Goal: Transaction & Acquisition: Download file/media

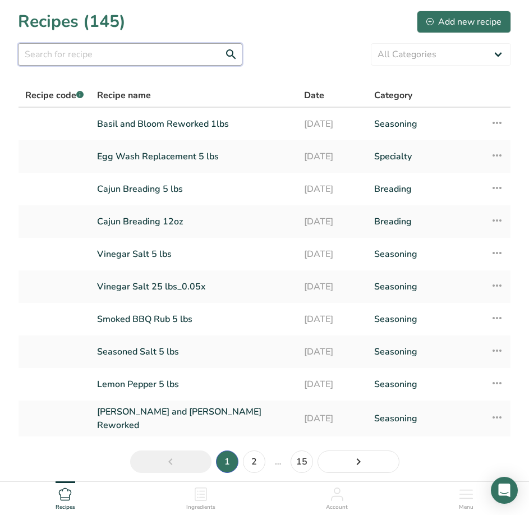
click at [140, 59] on input "text" at bounding box center [130, 54] width 225 height 22
click at [175, 62] on input "text" at bounding box center [130, 54] width 225 height 22
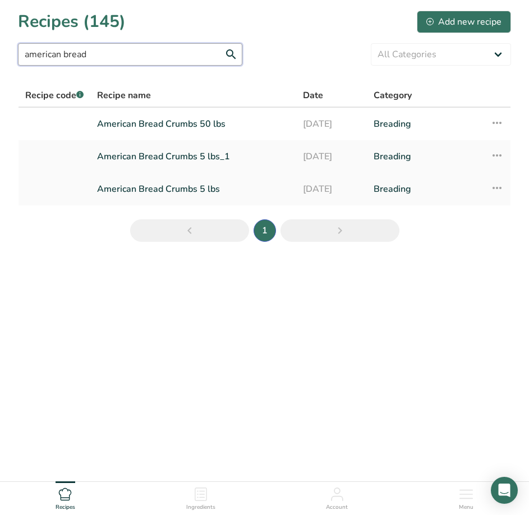
type input "american bread"
click at [170, 189] on link "American Bread Crumbs 5 lbs" at bounding box center [193, 189] width 193 height 24
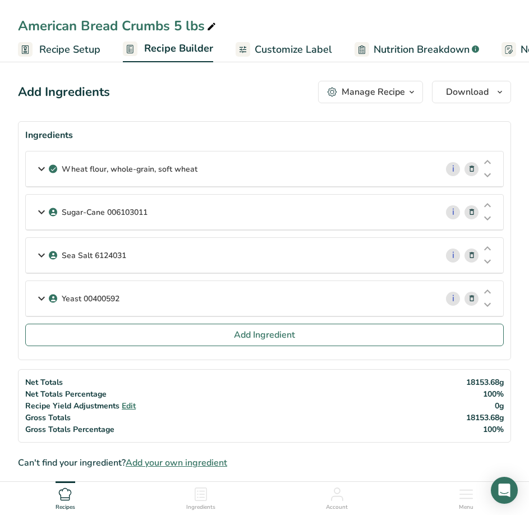
click at [380, 54] on span "Nutrition Breakdown" at bounding box center [422, 49] width 96 height 15
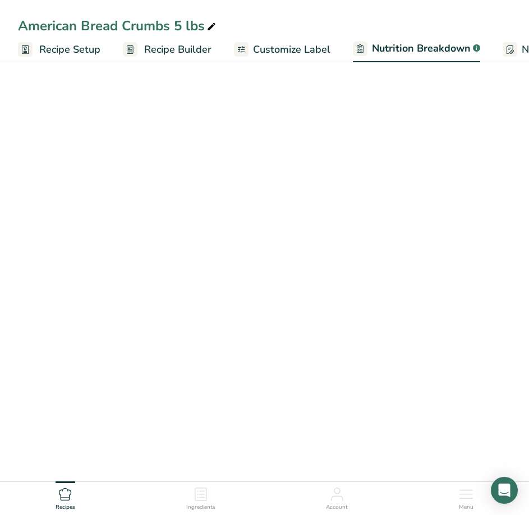
scroll to position [0, 223]
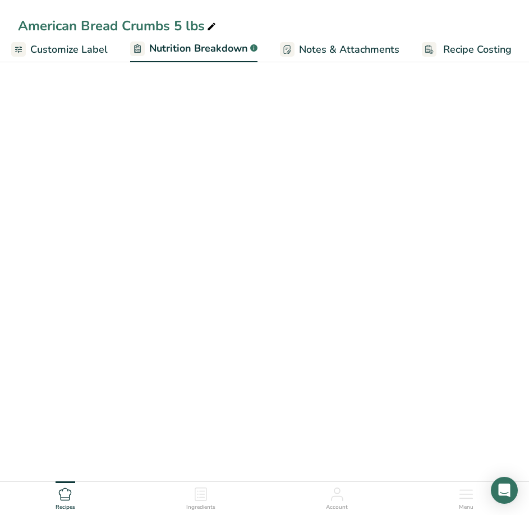
select select "Calories"
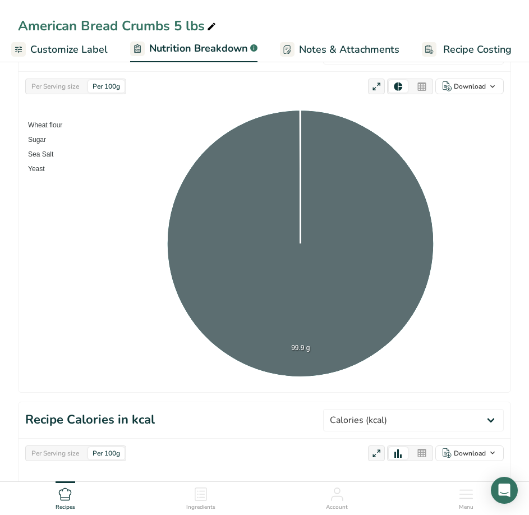
scroll to position [0, 0]
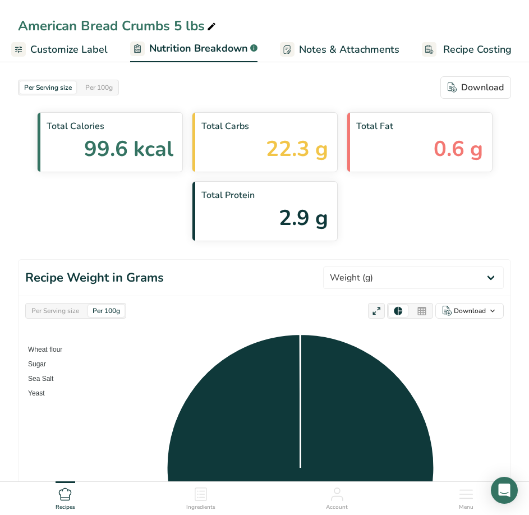
click at [373, 52] on span "Notes & Attachments" at bounding box center [349, 49] width 101 height 15
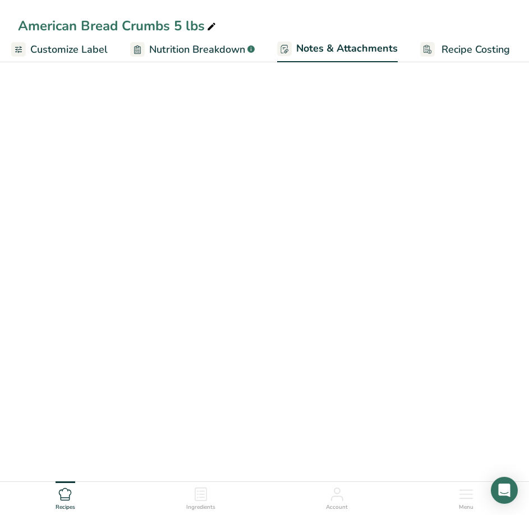
scroll to position [0, 222]
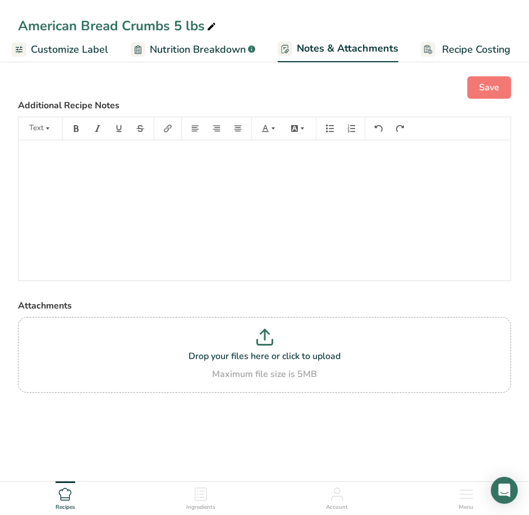
click at [227, 52] on span "Nutrition Breakdown" at bounding box center [198, 49] width 96 height 15
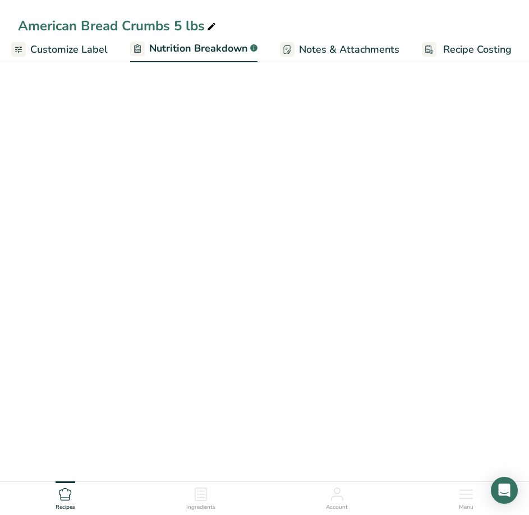
select select "Calories"
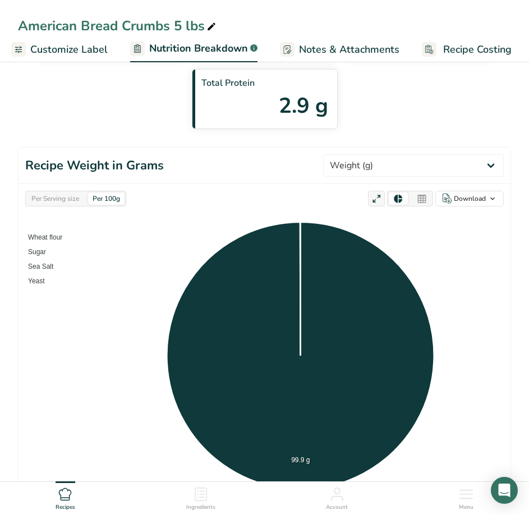
scroll to position [168, 0]
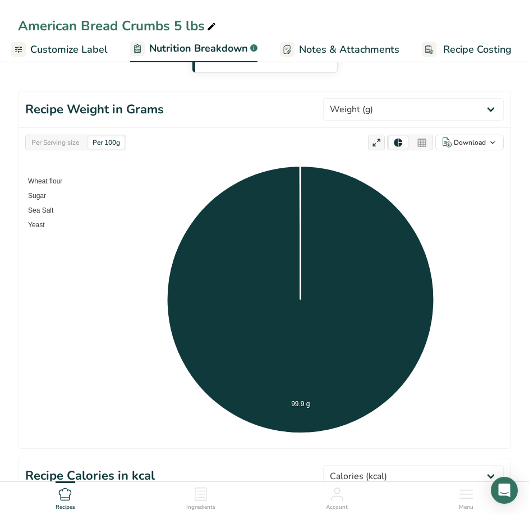
click at [428, 143] on div at bounding box center [422, 142] width 19 height 12
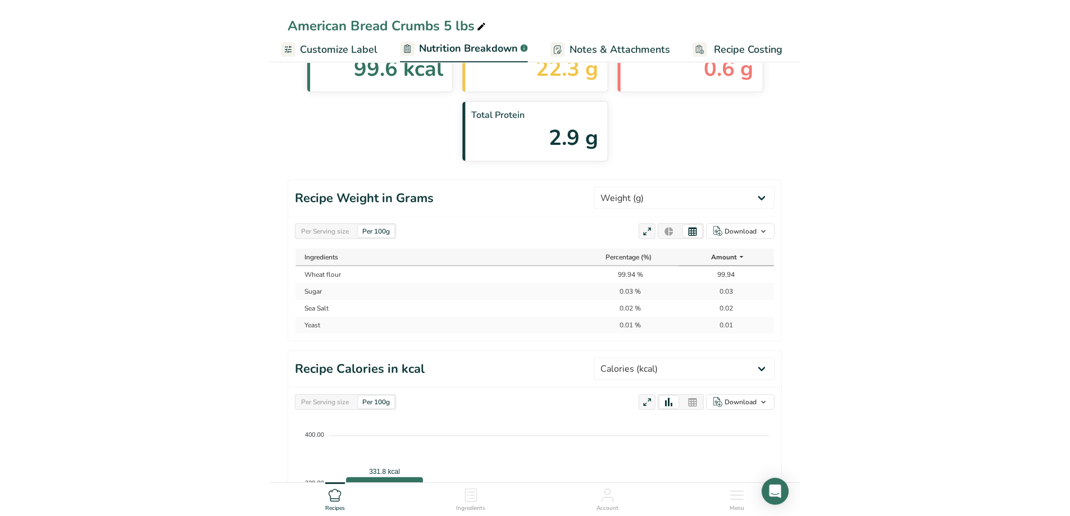
scroll to position [24, 0]
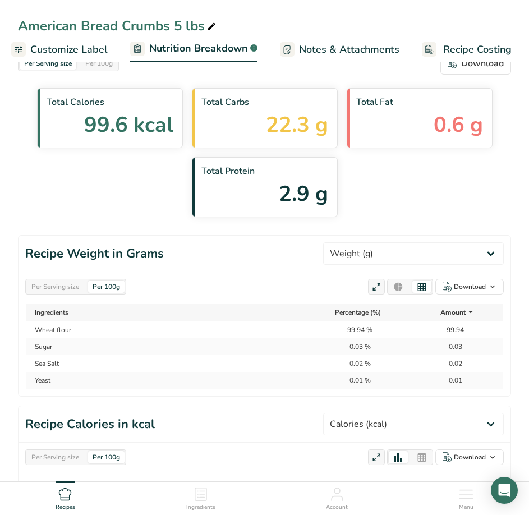
select select "Calories"
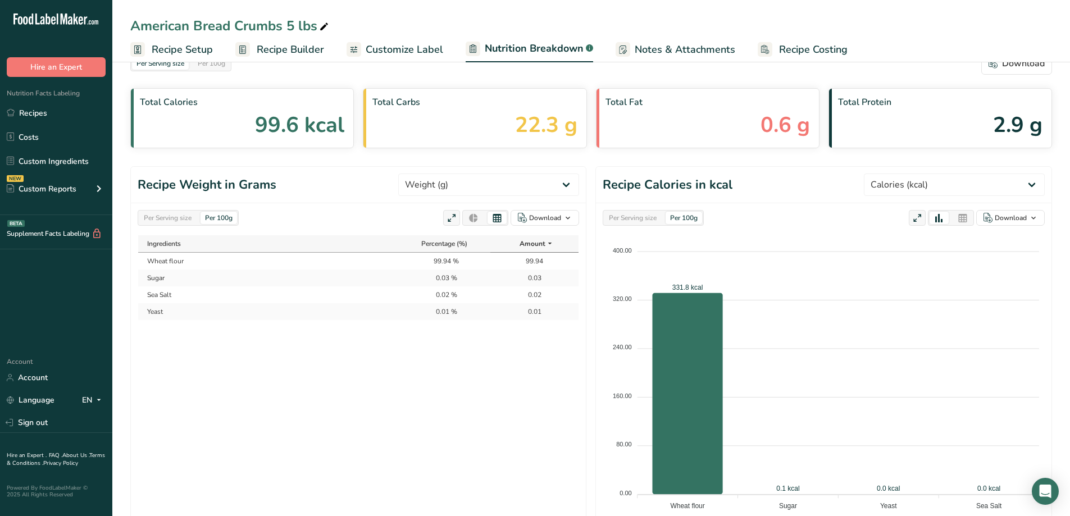
click at [273, 49] on span "Recipe Builder" at bounding box center [290, 49] width 67 height 15
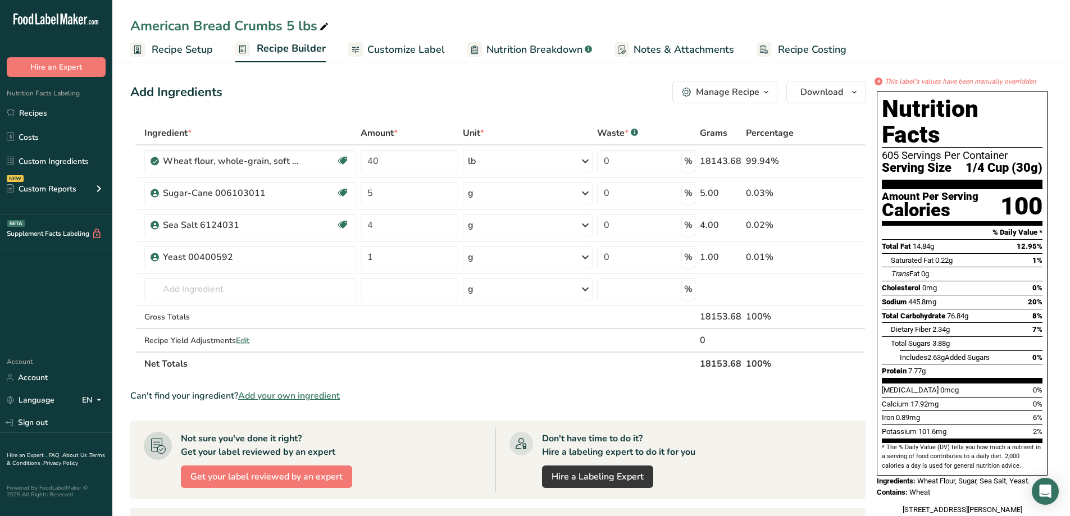
click at [529, 82] on div "*" at bounding box center [878, 81] width 8 height 8
click at [31, 104] on link "Recipes" at bounding box center [56, 112] width 112 height 21
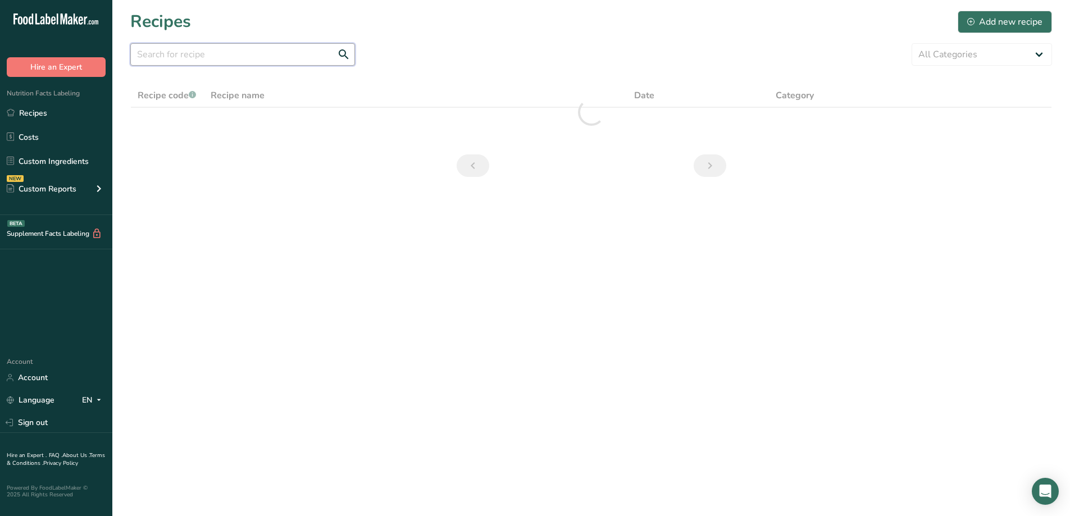
click at [249, 62] on input "text" at bounding box center [242, 54] width 225 height 22
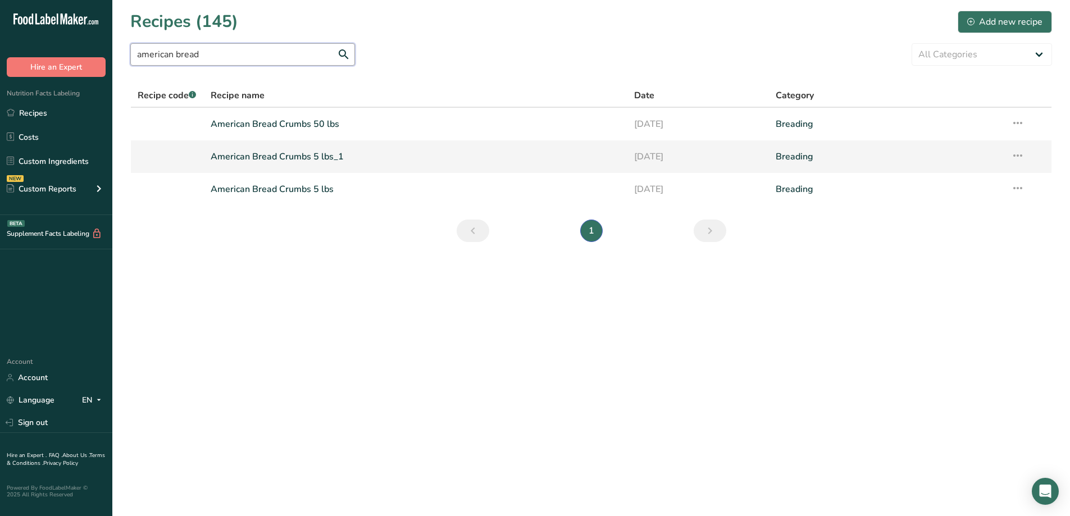
type input "american bread"
click at [326, 154] on link "American Bread Crumbs 5 lbs_1" at bounding box center [416, 157] width 410 height 24
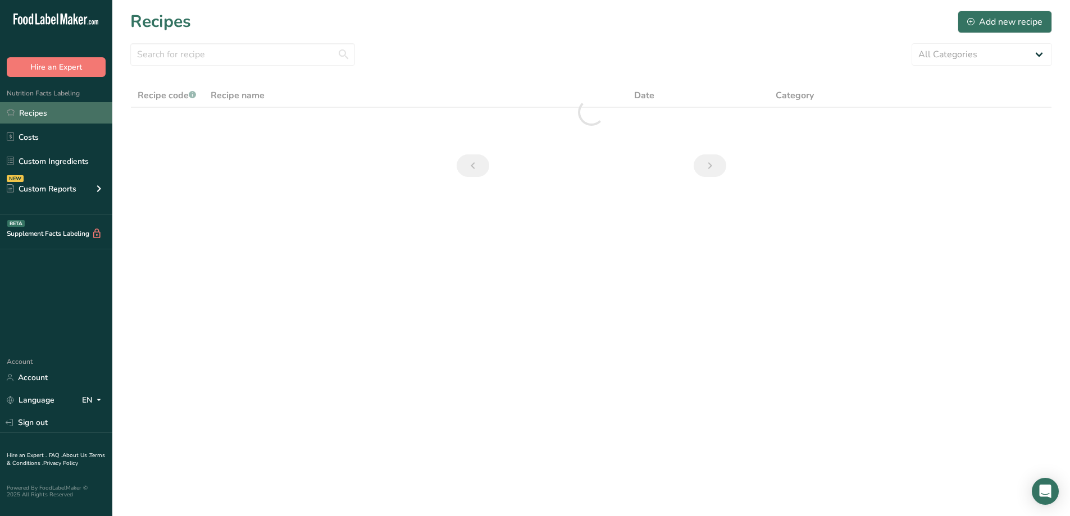
click at [19, 108] on link "Recipes" at bounding box center [56, 112] width 112 height 21
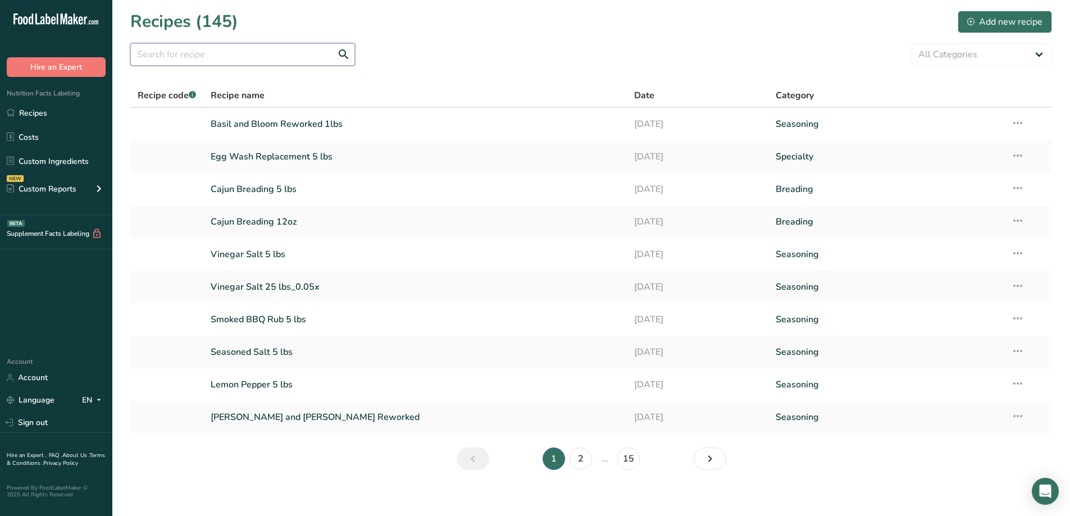
click at [226, 51] on input "text" at bounding box center [242, 54] width 225 height 22
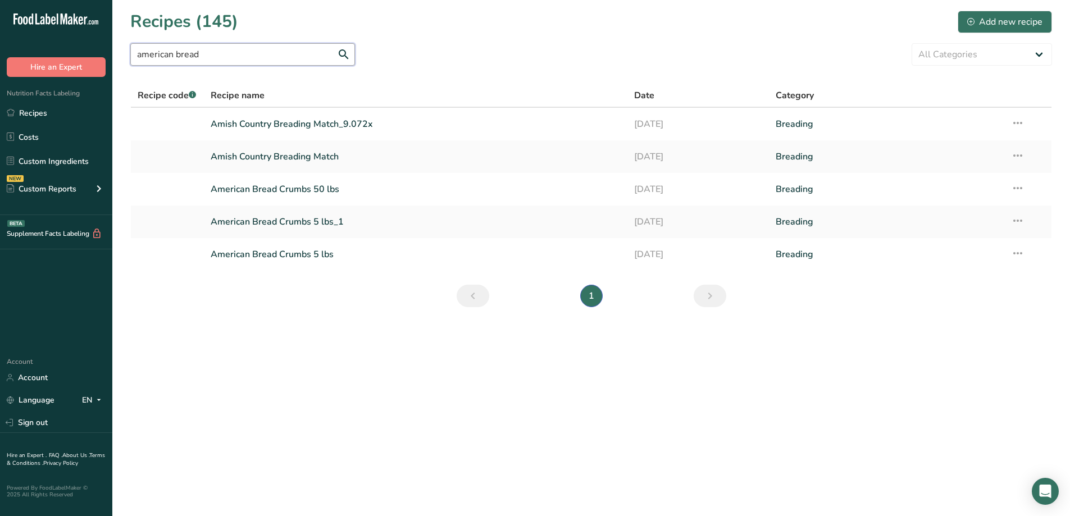
type input "american bread"
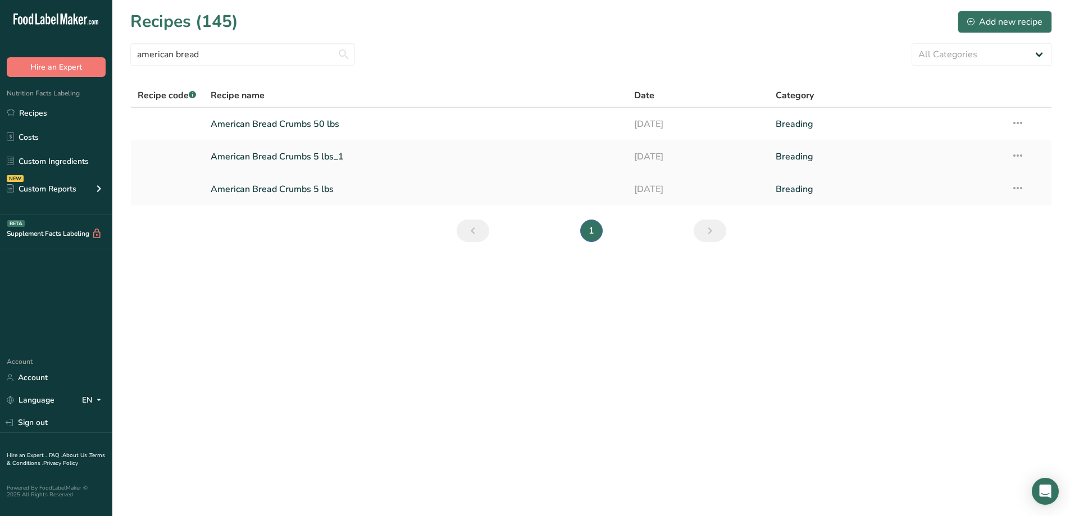
click at [298, 191] on link "American Bread Crumbs 5 lbs" at bounding box center [416, 189] width 410 height 24
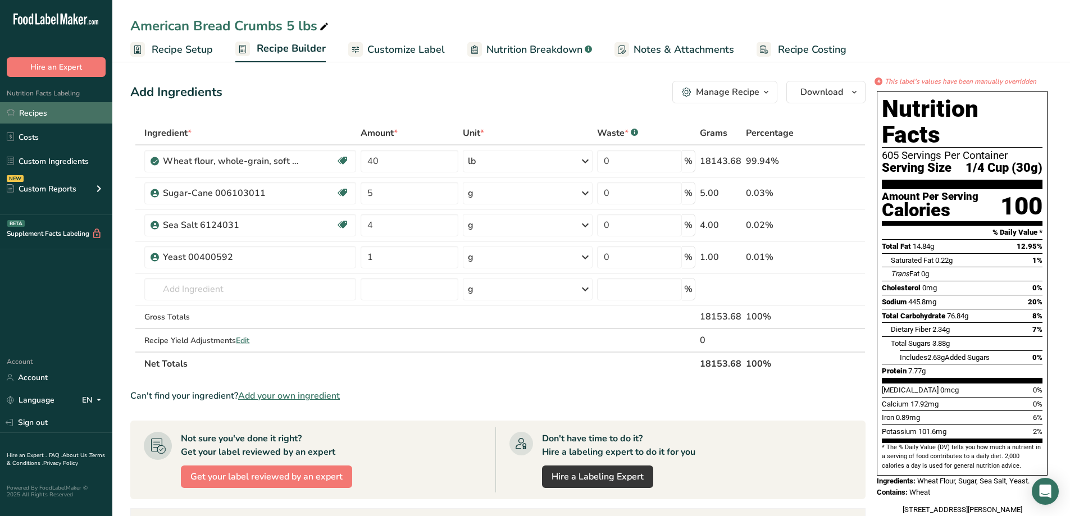
click at [41, 117] on link "Recipes" at bounding box center [56, 112] width 112 height 21
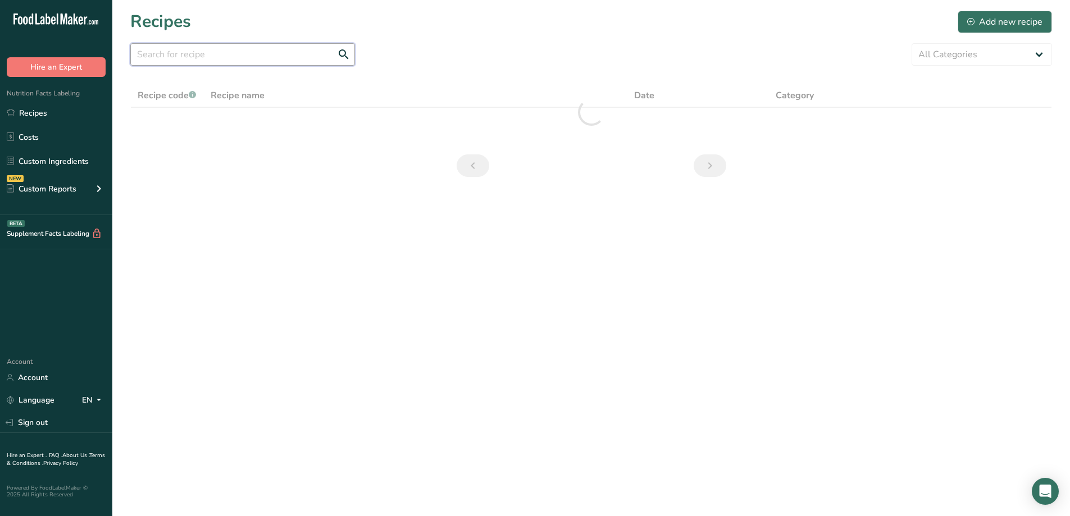
click at [270, 63] on input "text" at bounding box center [242, 54] width 225 height 22
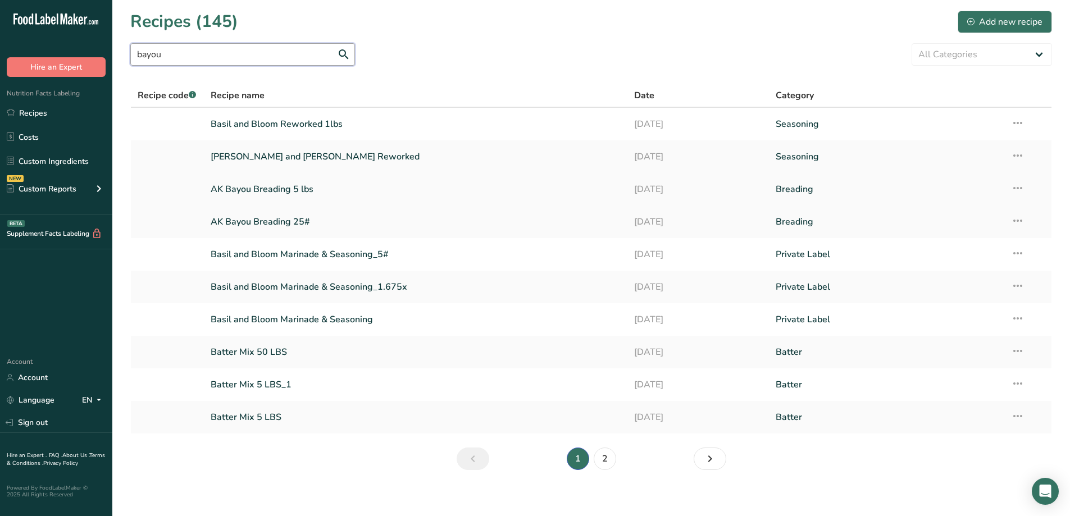
type input "bayou"
click at [280, 193] on link "AK Bayou Breading 5 lbs" at bounding box center [416, 189] width 410 height 24
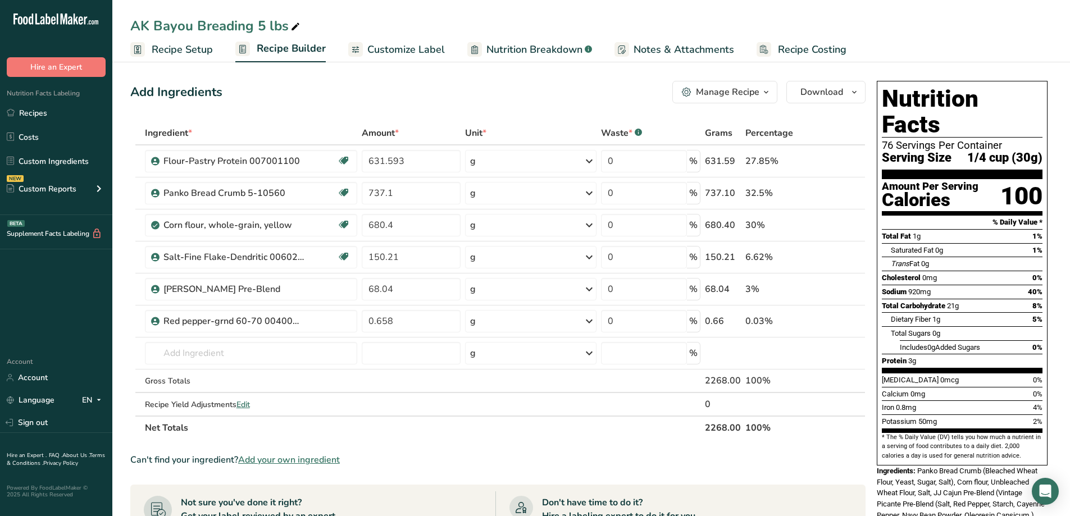
click at [869, 40] on ul "Recipe Setup Recipe Builder Customize Label Nutrition Breakdown .a-a{fill:#3473…" at bounding box center [590, 49] width 957 height 26
click at [43, 117] on link "Recipes" at bounding box center [56, 112] width 112 height 21
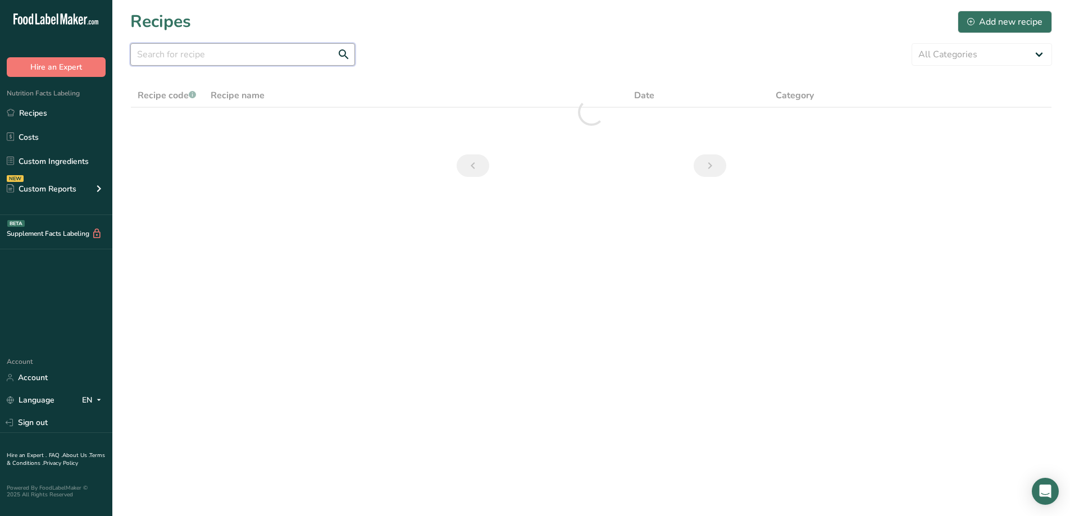
click at [284, 57] on input "text" at bounding box center [242, 54] width 225 height 22
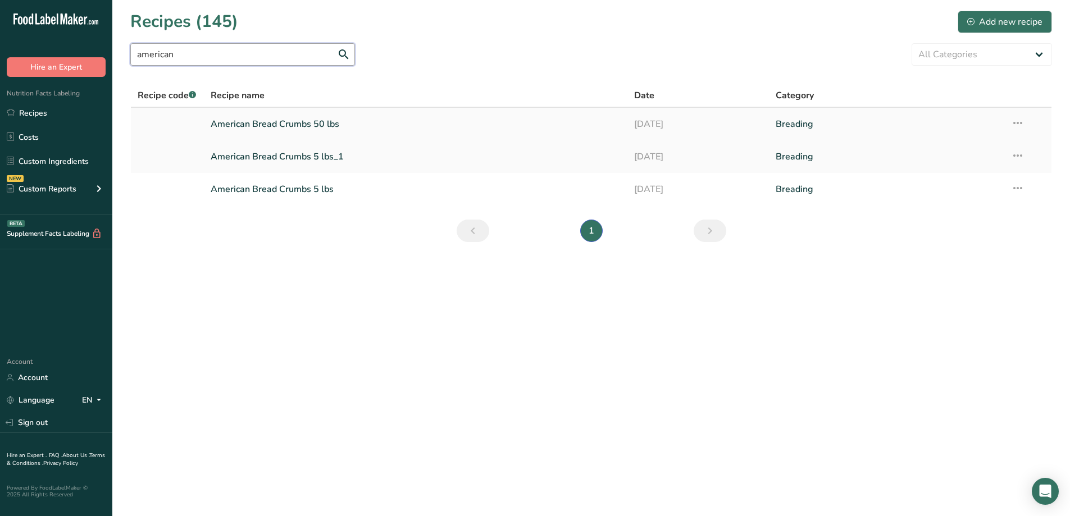
type input "american"
click at [271, 122] on link "American Bread Crumbs 50 lbs" at bounding box center [416, 124] width 410 height 24
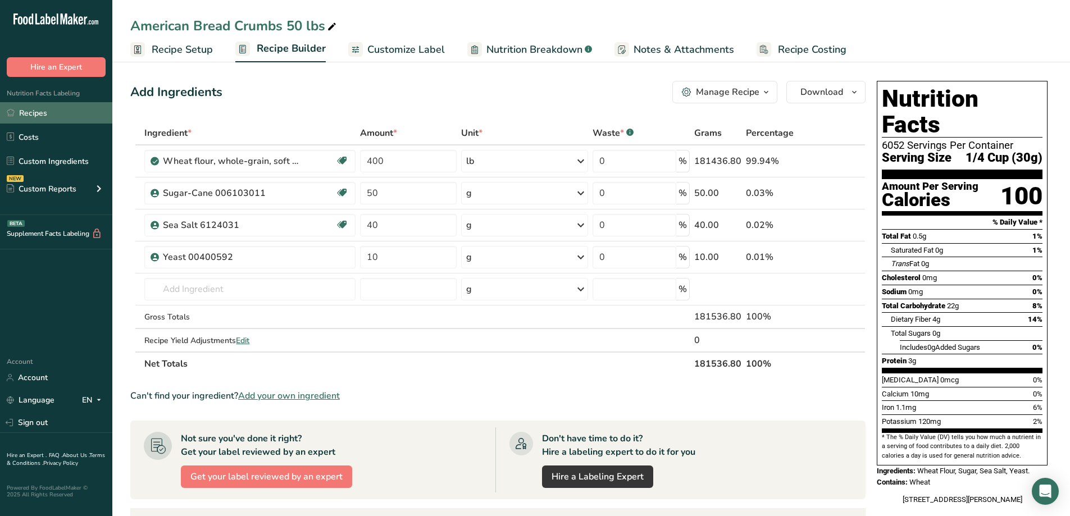
click at [46, 111] on link "Recipes" at bounding box center [56, 112] width 112 height 21
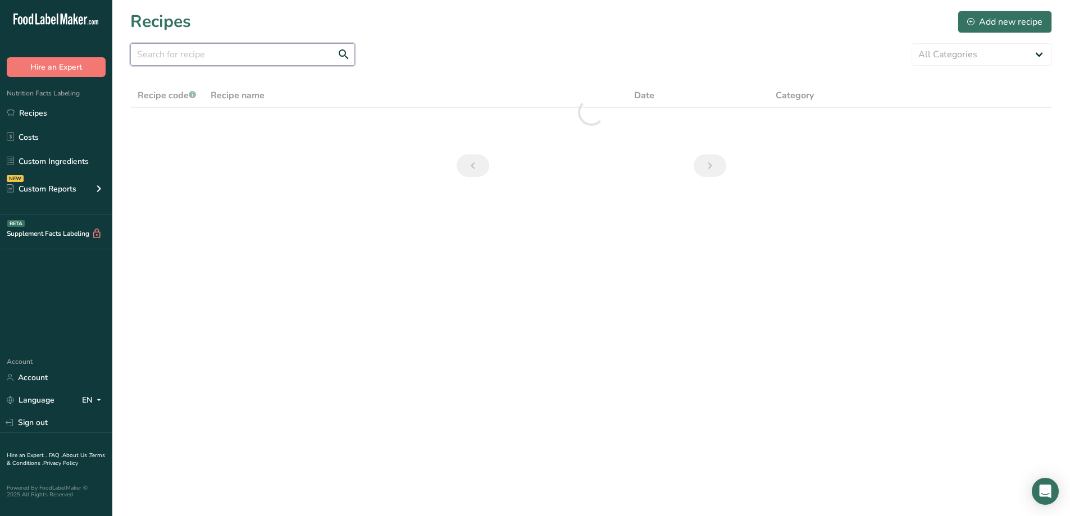
click at [249, 52] on input "text" at bounding box center [242, 54] width 225 height 22
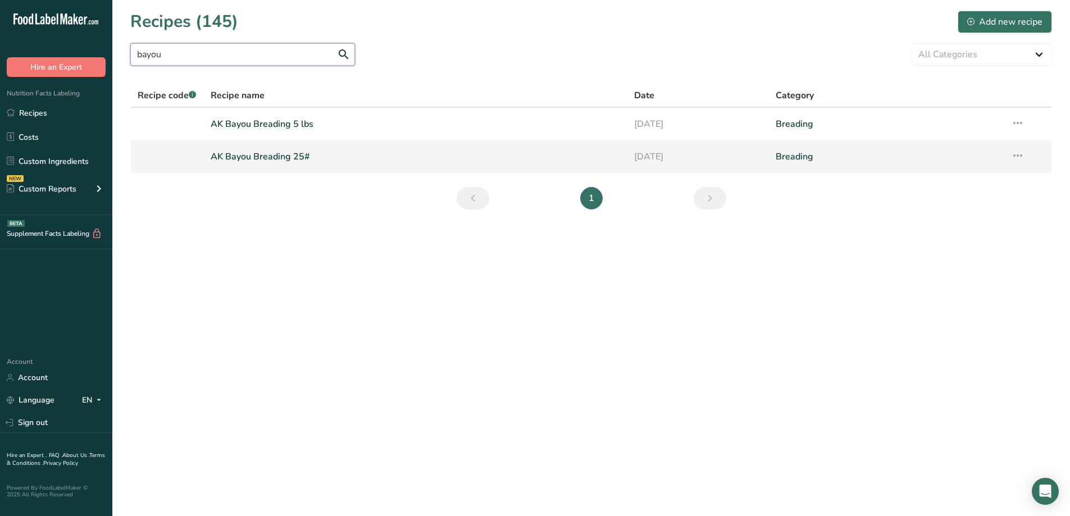
type input "bayou"
click at [284, 164] on link "AK Bayou Breading 25#" at bounding box center [416, 157] width 410 height 24
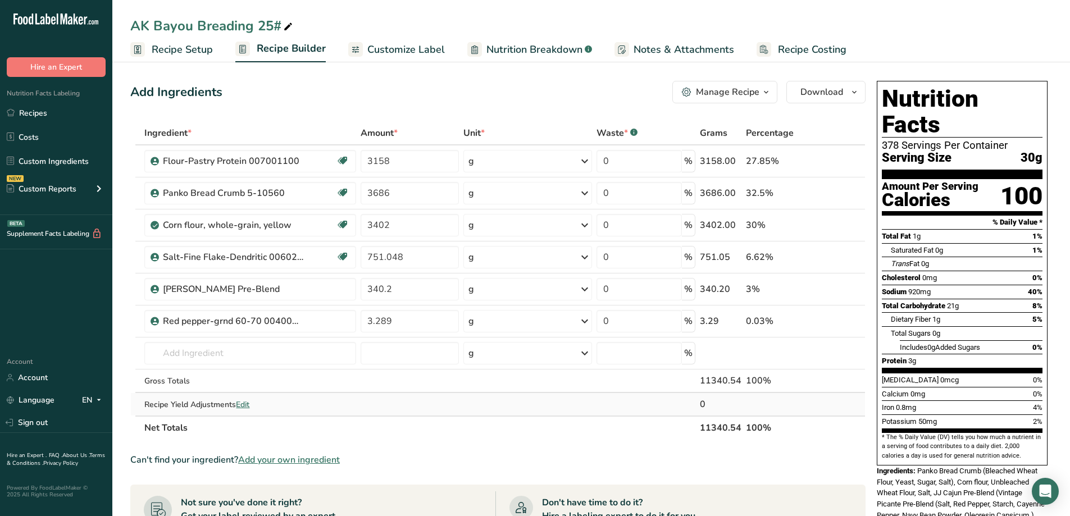
click at [245, 403] on span "Edit" at bounding box center [242, 404] width 13 height 11
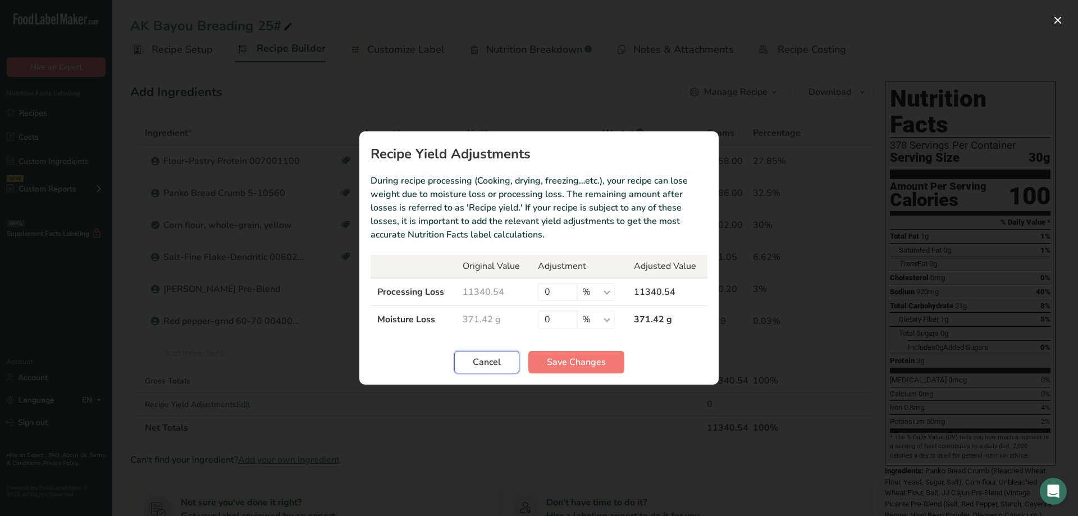
click at [491, 359] on span "Cancel" at bounding box center [487, 361] width 28 height 13
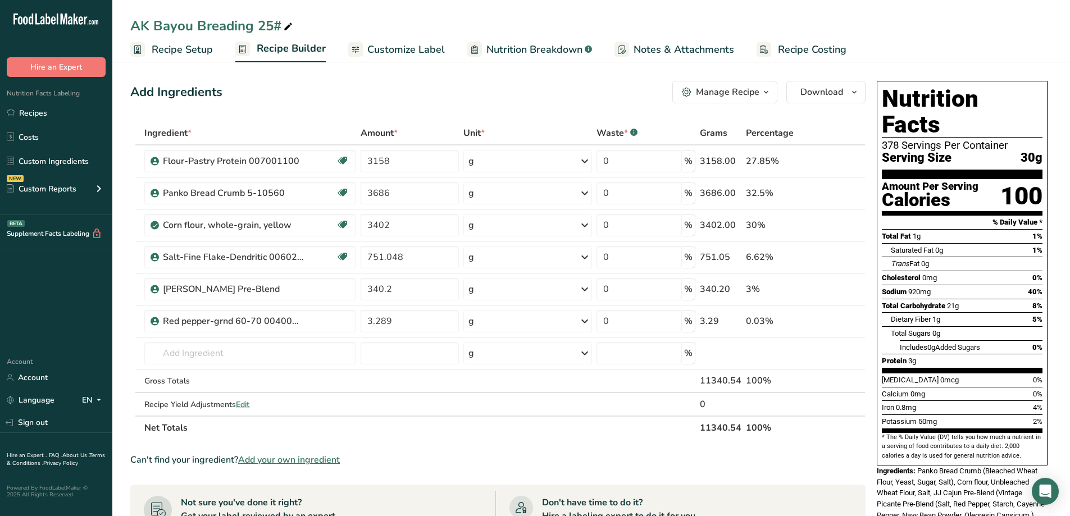
click at [563, 45] on span "Nutrition Breakdown" at bounding box center [534, 49] width 96 height 15
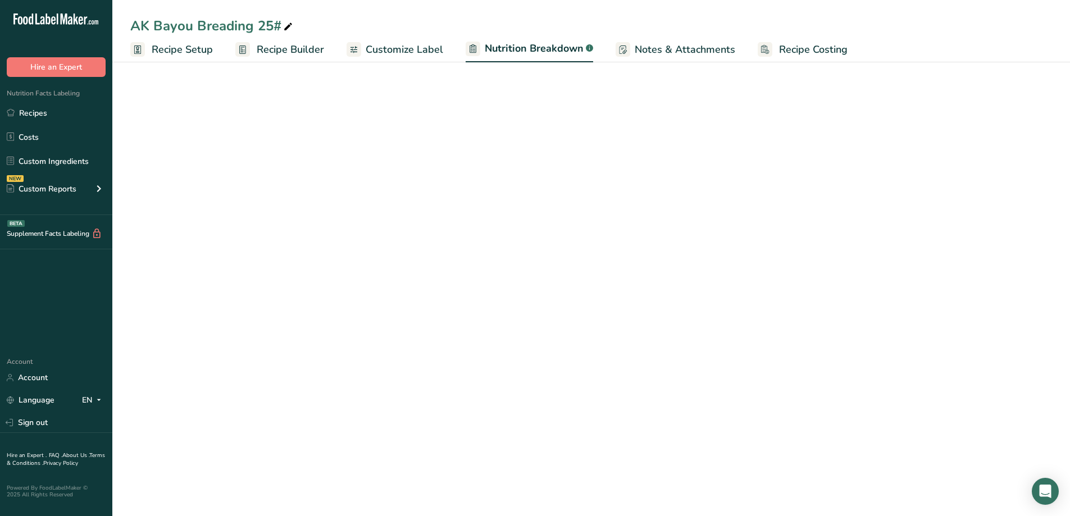
select select "Calories"
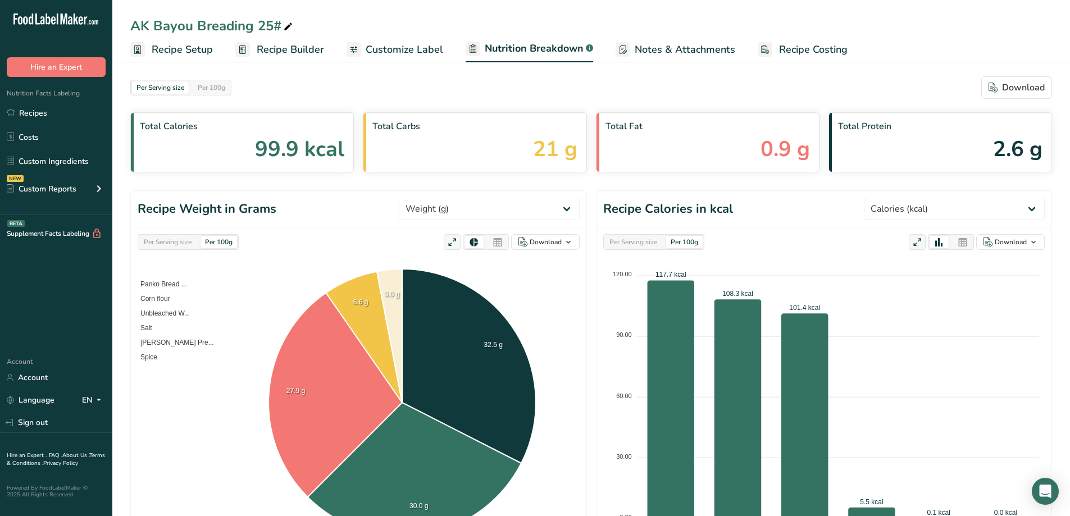
click at [636, 158] on div "Total Fat 0.9 g" at bounding box center [707, 142] width 223 height 60
click at [642, 129] on span "Total Fat" at bounding box center [707, 126] width 204 height 13
click at [704, 155] on div "Total Fat 0.9 g" at bounding box center [707, 142] width 223 height 60
click at [962, 245] on icon at bounding box center [962, 243] width 10 height 16
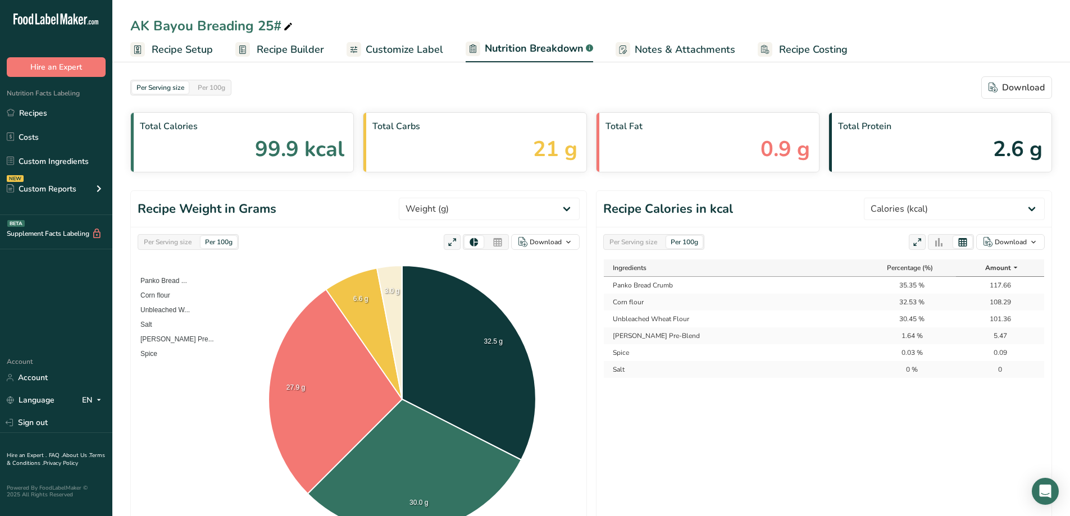
click at [629, 155] on div "Total Fat 0.9 g" at bounding box center [707, 142] width 223 height 60
click at [640, 134] on div "Total Fat 0.9 g" at bounding box center [707, 142] width 223 height 60
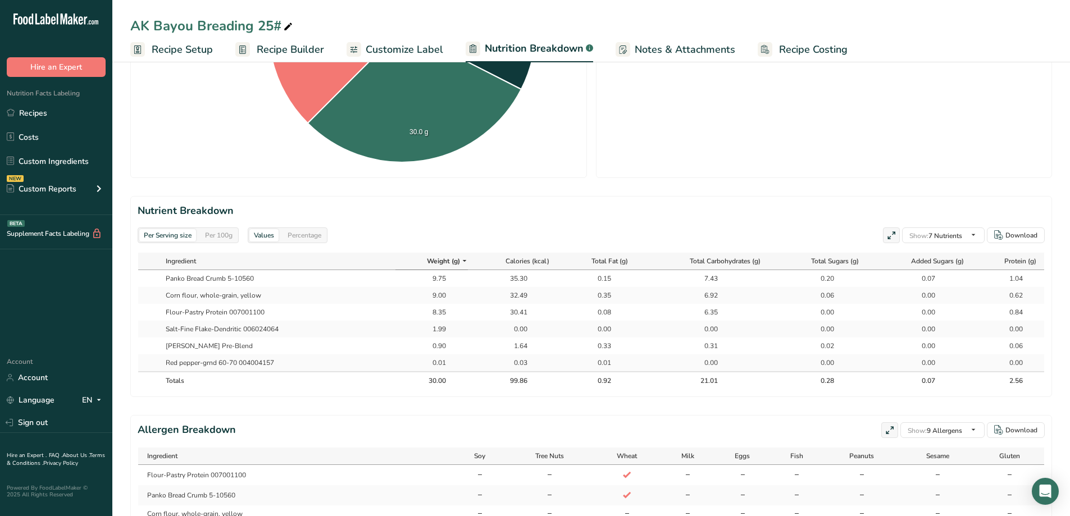
scroll to position [146, 0]
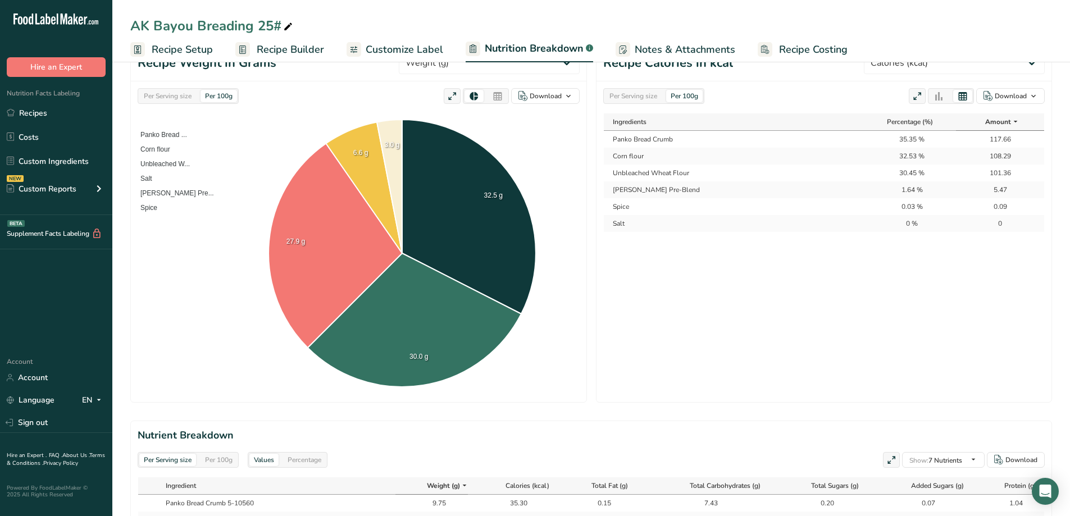
click at [222, 98] on div "Per 100g" at bounding box center [218, 96] width 36 height 12
click at [208, 89] on div "Per Serving size Per 100g" at bounding box center [188, 96] width 101 height 16
click at [215, 94] on div "Per 100g" at bounding box center [218, 96] width 36 height 12
click at [216, 94] on div "Per 100g" at bounding box center [218, 96] width 36 height 12
click at [221, 94] on div "Per 100g" at bounding box center [218, 96] width 36 height 12
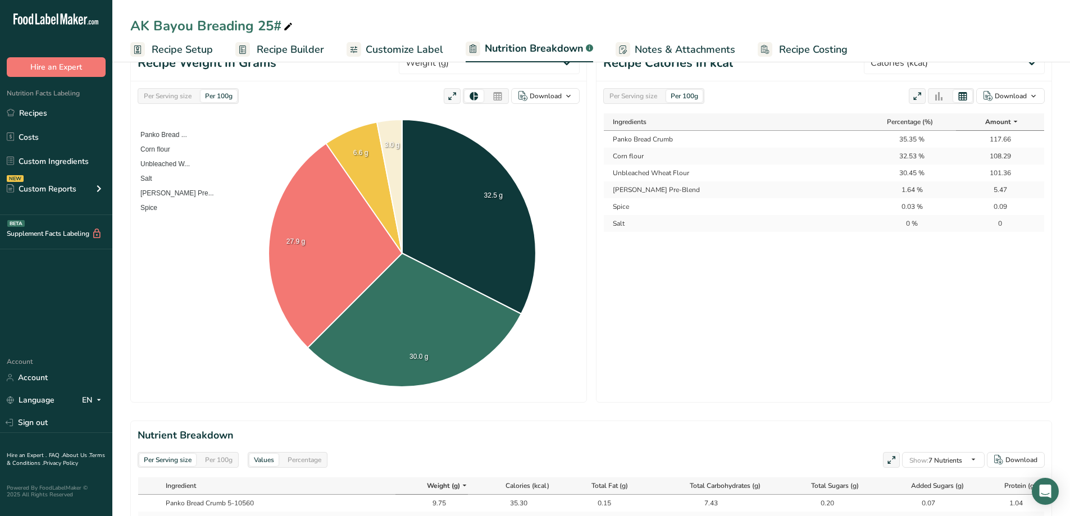
click at [253, 51] on link "Recipe Builder" at bounding box center [279, 49] width 89 height 25
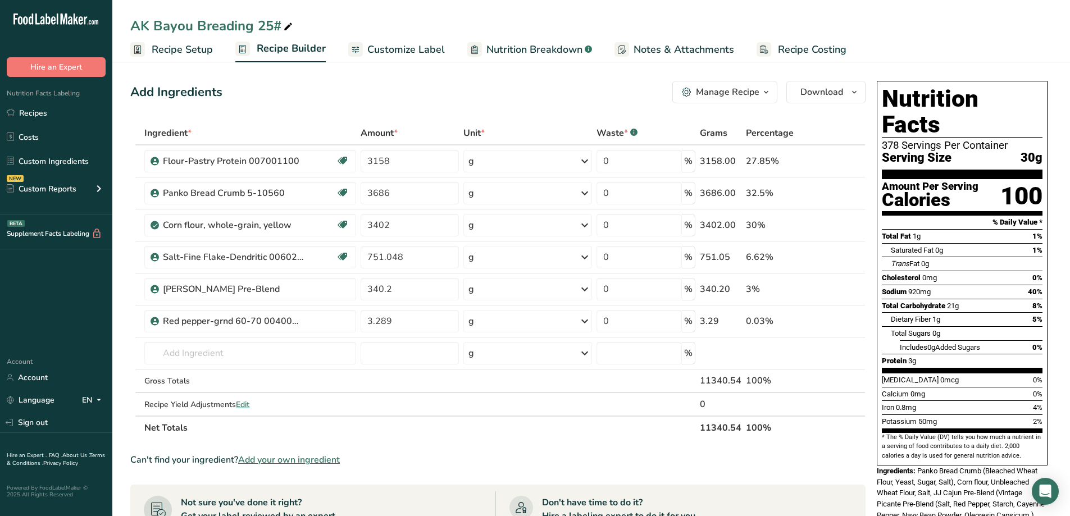
click at [420, 48] on span "Customize Label" at bounding box center [405, 49] width 77 height 15
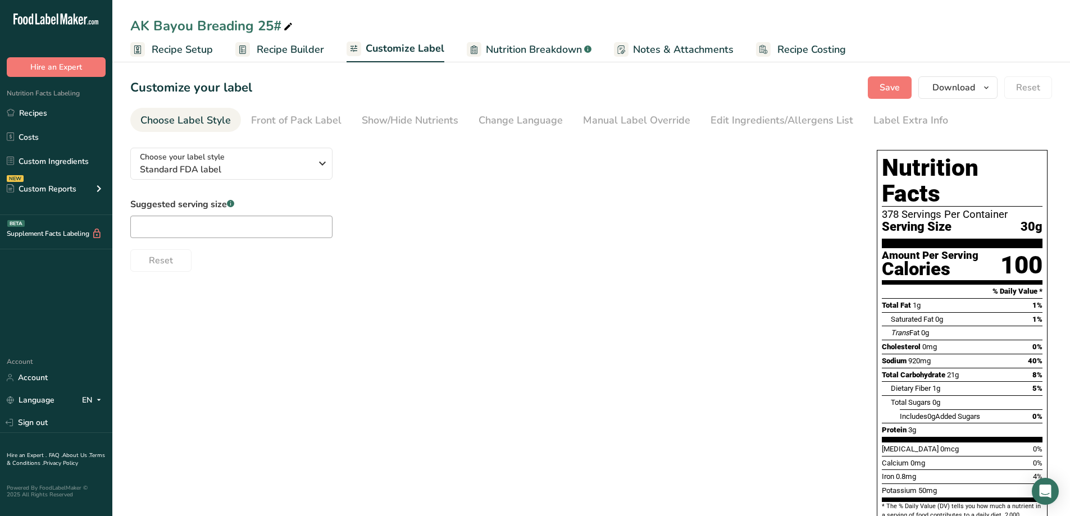
click at [519, 50] on span "Nutrition Breakdown" at bounding box center [534, 49] width 96 height 15
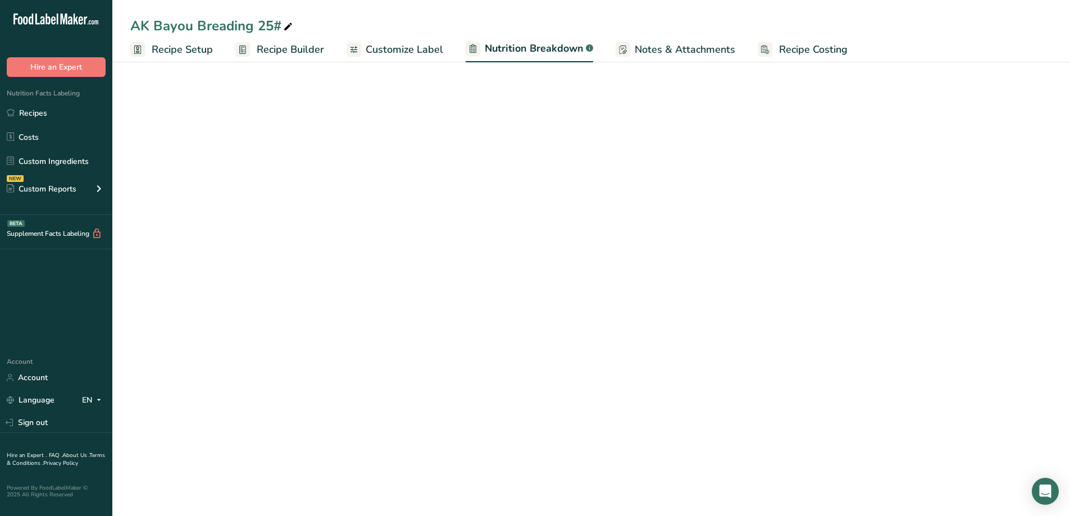
select select "Calories"
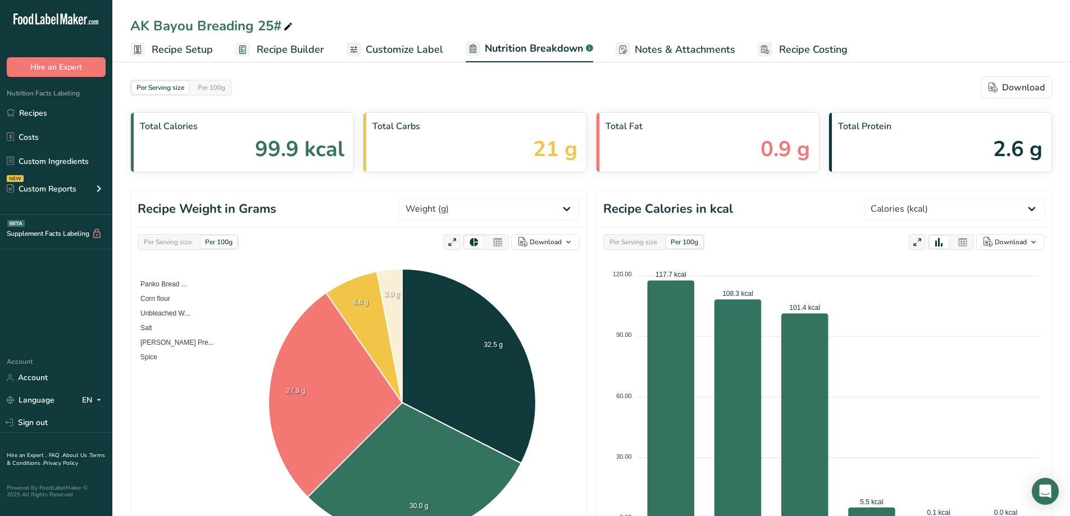
click at [215, 246] on div "Per 100g" at bounding box center [218, 242] width 36 height 12
click at [217, 244] on div "Per 100g" at bounding box center [218, 242] width 36 height 12
click at [219, 244] on div "Per 100g" at bounding box center [218, 242] width 36 height 12
click at [221, 242] on div "Per 100g" at bounding box center [218, 242] width 36 height 12
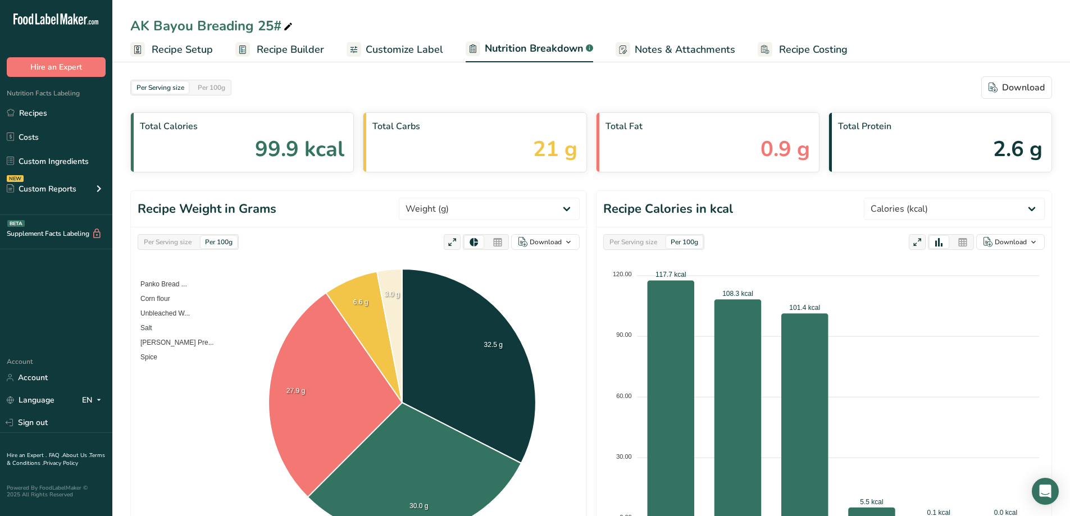
drag, startPoint x: 221, startPoint y: 242, endPoint x: 196, endPoint y: 268, distance: 36.5
click at [196, 269] on foreignobject "Panko Bread ... Corn flour Unbleached W... Salt JJ Cajun Pre... Spice" at bounding box center [359, 403] width 442 height 282
click at [185, 243] on div "Per Serving size" at bounding box center [167, 242] width 57 height 12
click at [186, 243] on div "Per Serving size" at bounding box center [167, 242] width 57 height 12
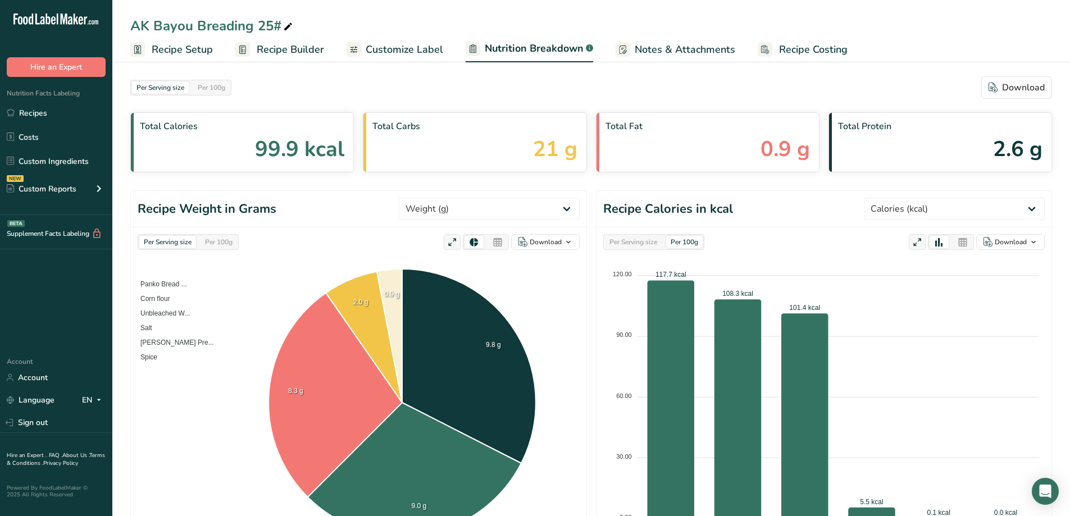
click at [300, 244] on div "Per Serving size Per 100g Download As image (.png) As table (.xlsx)" at bounding box center [359, 242] width 442 height 16
click at [301, 244] on div "Per Serving size Per 100g Download As image (.png) As table (.xlsx)" at bounding box center [359, 242] width 442 height 16
click at [452, 245] on icon at bounding box center [452, 243] width 10 height 16
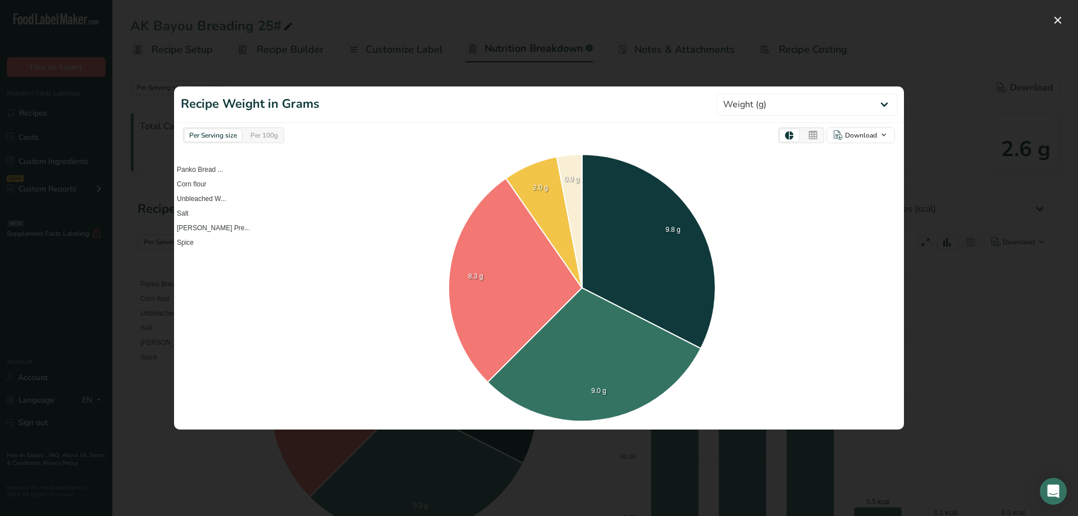
click at [274, 145] on div "Per Serving size Per 100g Download As image (.png) As table (.xlsx)" at bounding box center [539, 135] width 730 height 25
click at [277, 139] on div "Per 100g" at bounding box center [264, 135] width 36 height 12
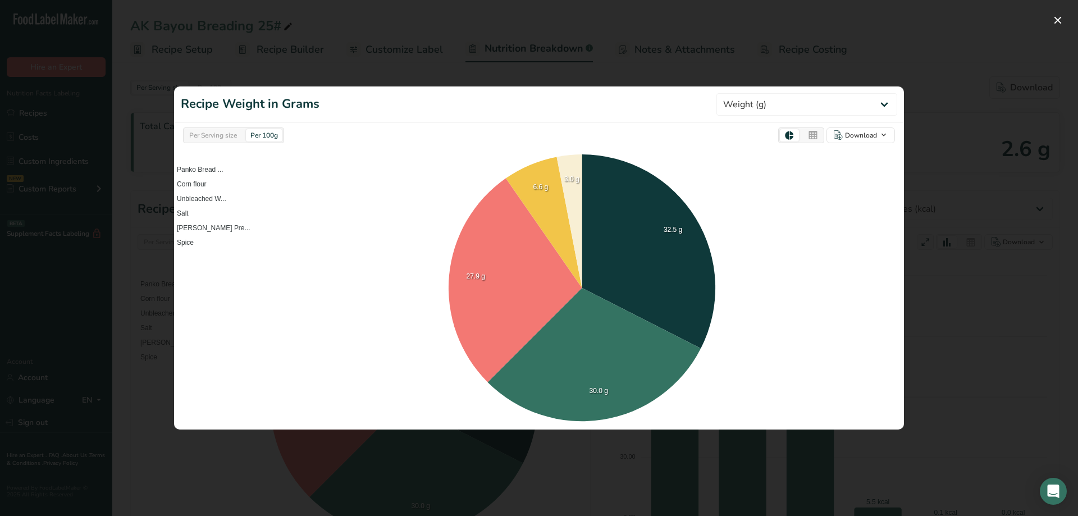
click at [277, 139] on div "Per 100g" at bounding box center [264, 135] width 36 height 12
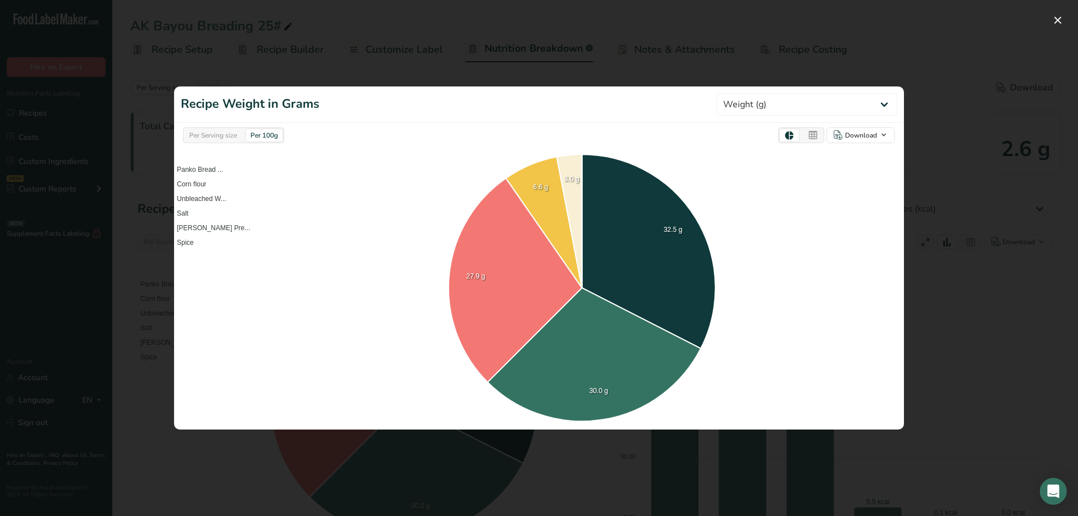
click at [899, 102] on header "Recipe Weight in Grams Weight (g) Calories (kcal) Energy KJ (kj) Total Fat (g) …" at bounding box center [539, 104] width 730 height 36
click at [896, 102] on select "Weight (g) Calories (kcal) Energy KJ (kj) Total Fat (g) Saturated Fat (g) Trans…" at bounding box center [806, 104] width 181 height 22
drag, startPoint x: 964, startPoint y: 99, endPoint x: 950, endPoint y: 104, distance: 14.7
click at [964, 101] on div at bounding box center [539, 258] width 1078 height 516
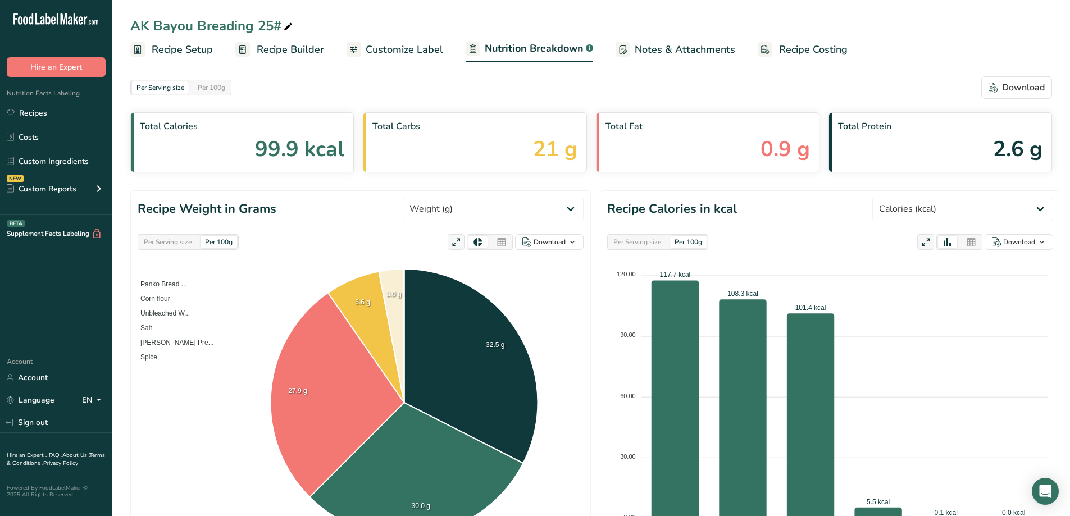
click at [472, 247] on div at bounding box center [477, 242] width 19 height 12
click at [476, 244] on icon at bounding box center [478, 242] width 10 height 11
click at [462, 249] on span at bounding box center [455, 242] width 13 height 13
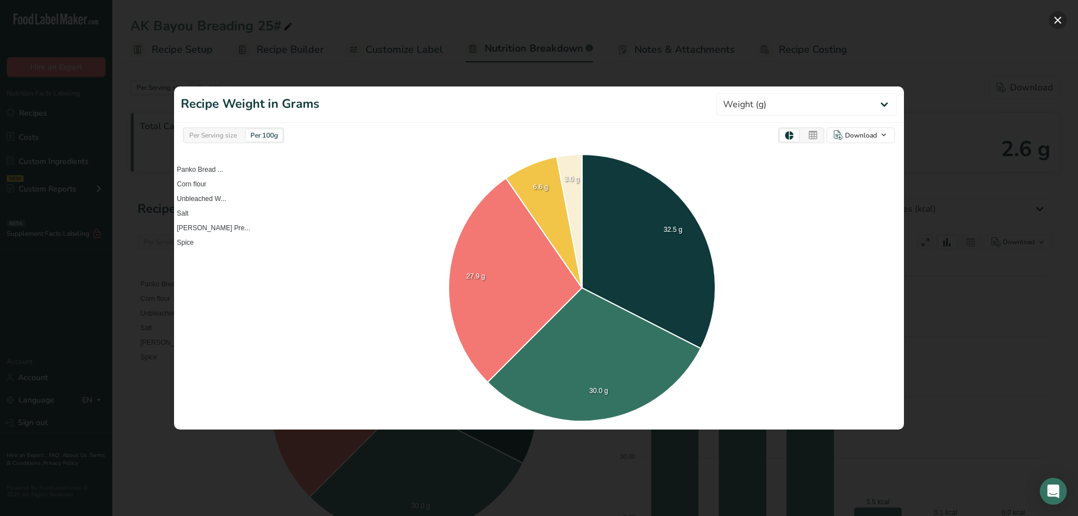
click at [1062, 20] on button "button" at bounding box center [1058, 20] width 18 height 18
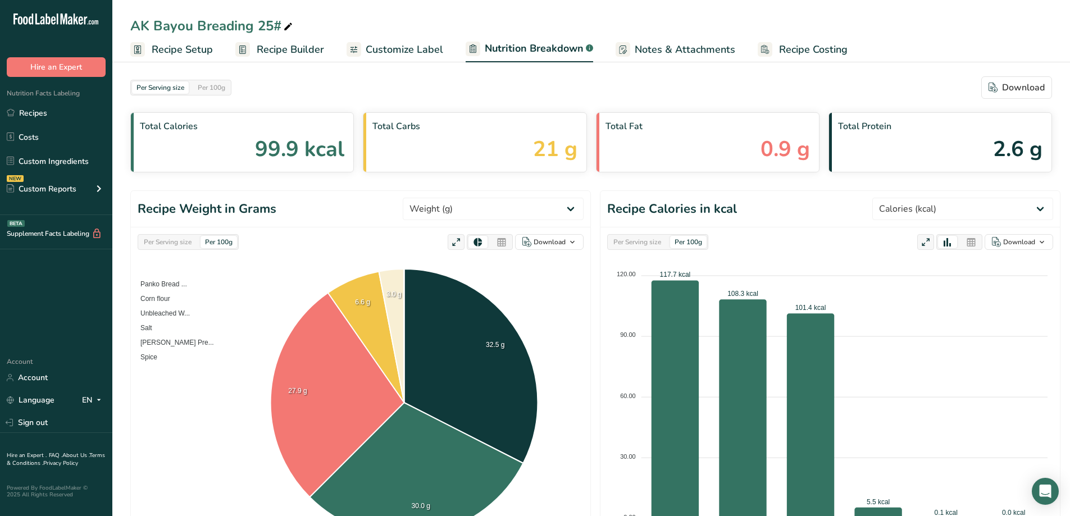
click at [665, 245] on div "Per Serving size" at bounding box center [637, 242] width 57 height 12
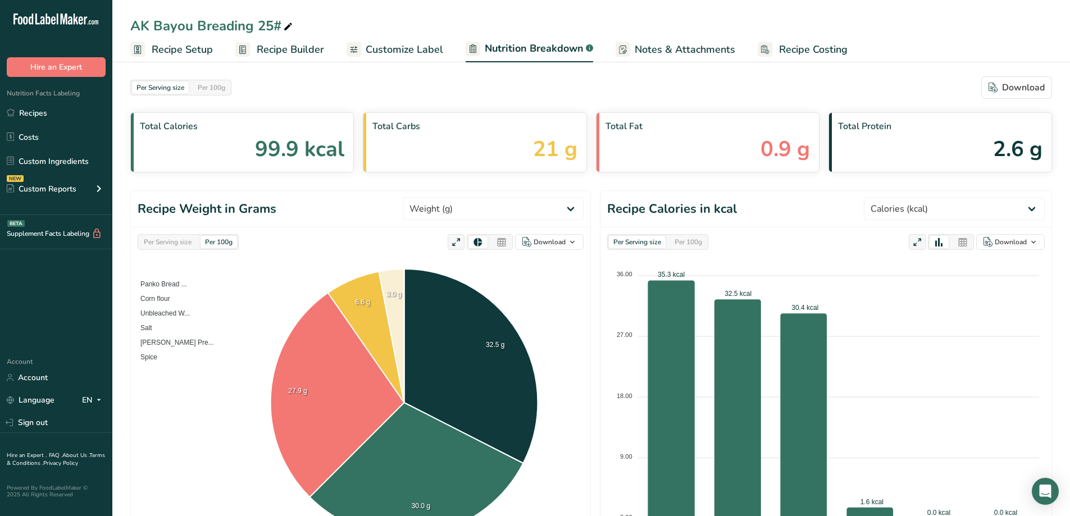
click at [679, 246] on div "Per 100g" at bounding box center [688, 242] width 36 height 12
click at [680, 246] on div "Per 100g" at bounding box center [688, 242] width 36 height 12
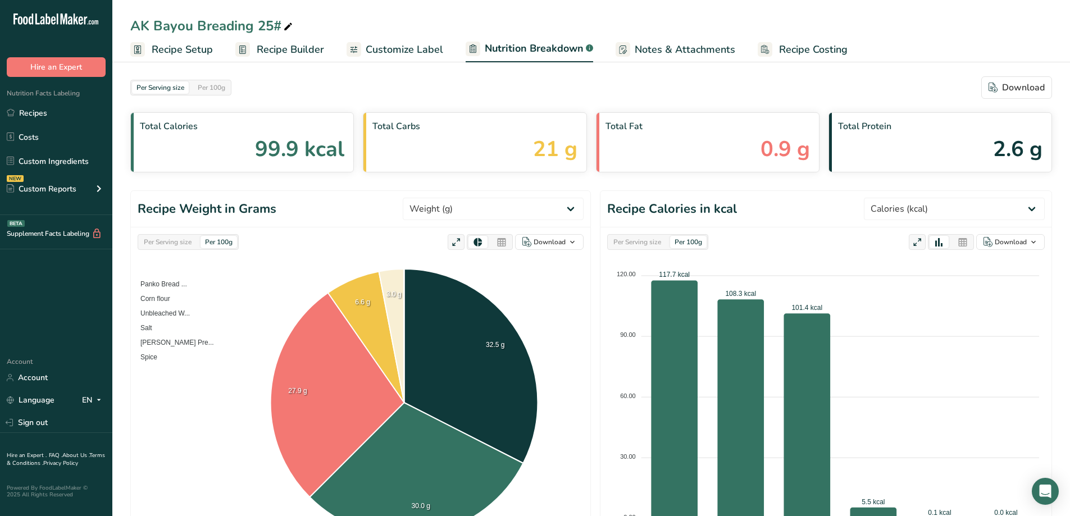
click at [646, 237] on div "Per Serving size" at bounding box center [637, 242] width 57 height 12
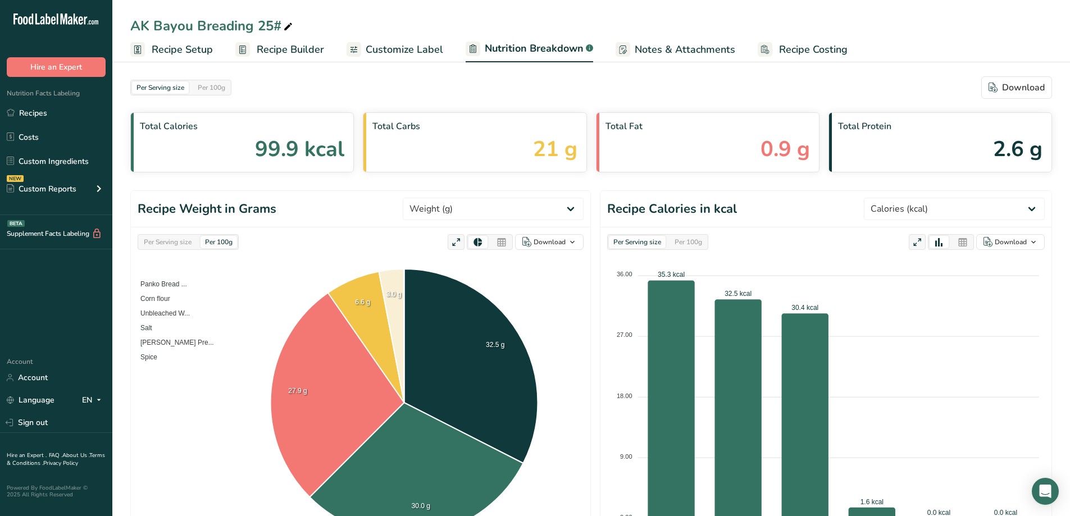
scroll to position [56, 0]
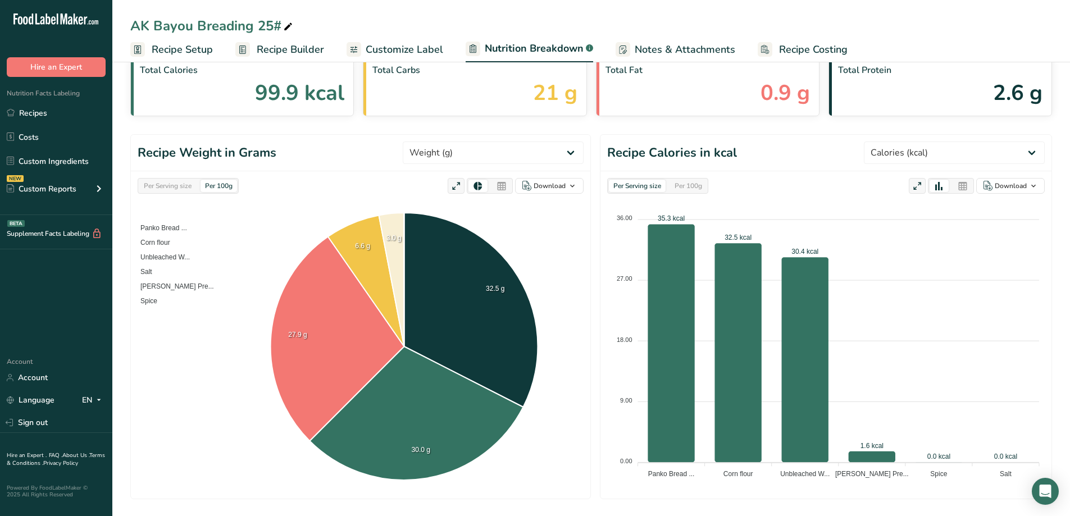
click at [686, 190] on div "Per 100g" at bounding box center [688, 186] width 36 height 12
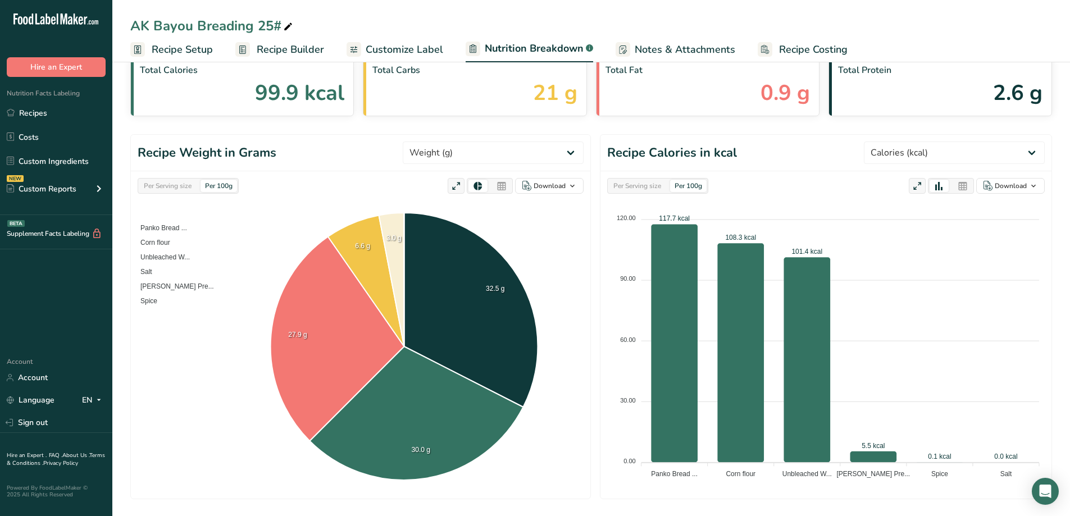
click at [670, 112] on div "Total Fat 0.9 g" at bounding box center [707, 86] width 223 height 60
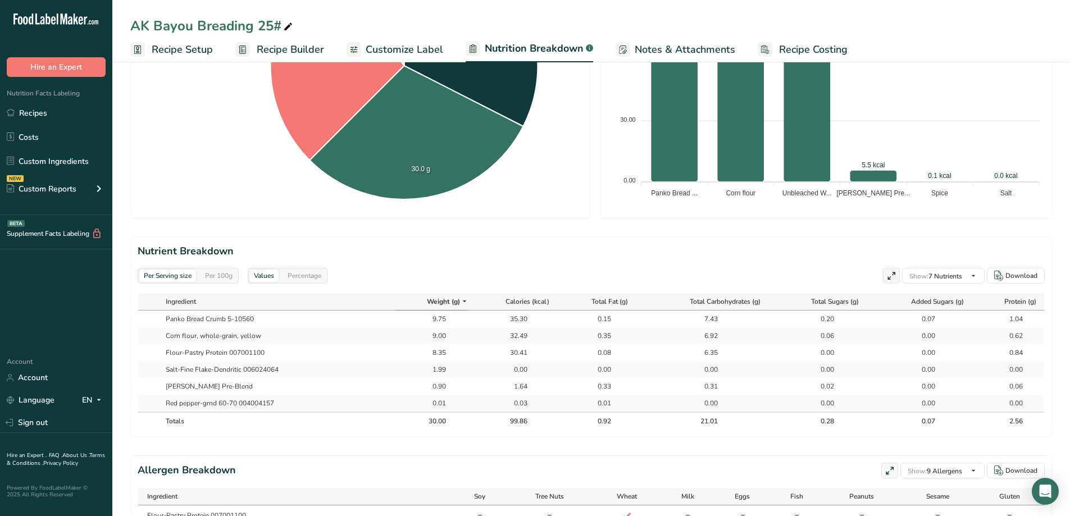
click at [263, 276] on div "Values" at bounding box center [263, 275] width 29 height 12
click at [176, 277] on div "Per Serving size" at bounding box center [167, 275] width 57 height 12
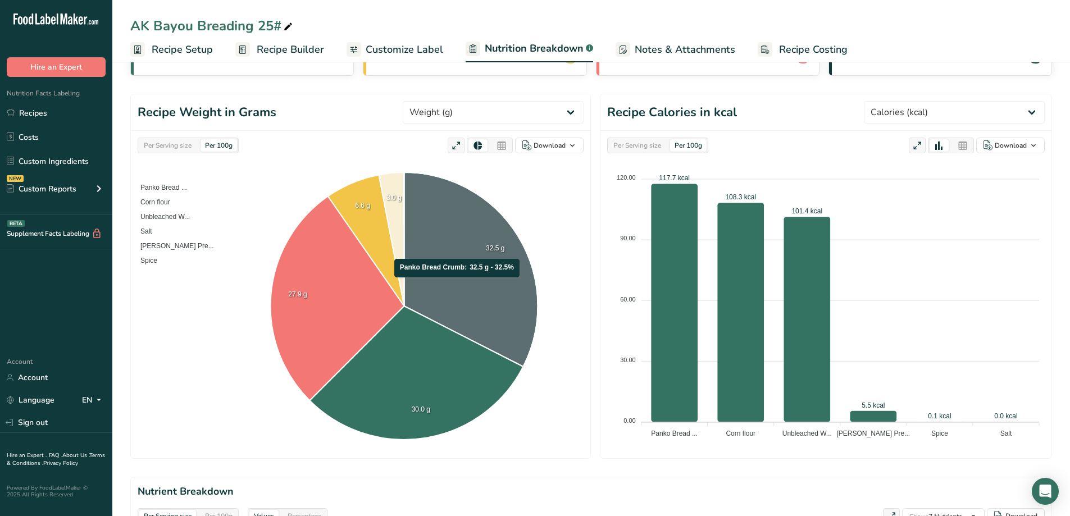
scroll to position [0, 0]
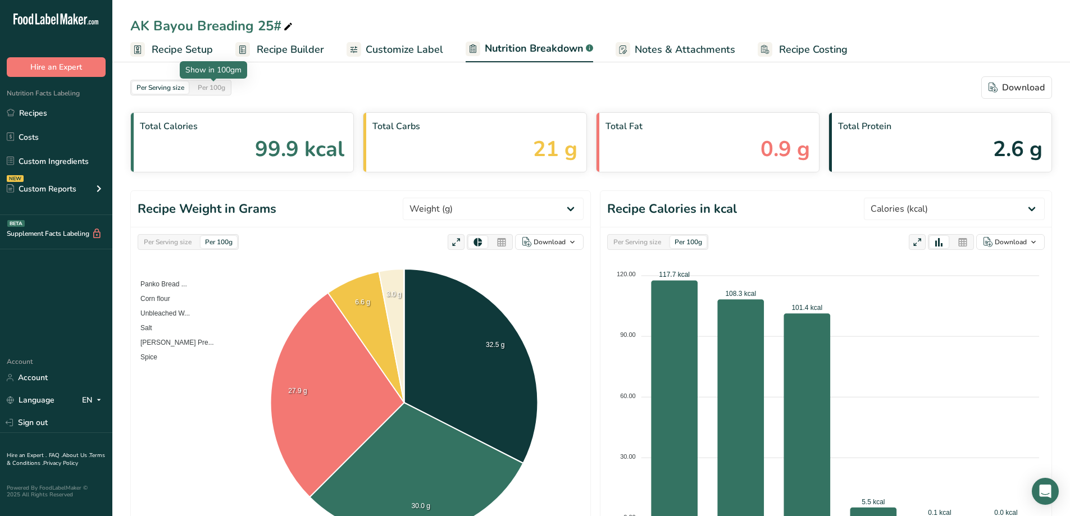
click at [220, 90] on div "Per 100g" at bounding box center [211, 87] width 36 height 12
click at [219, 90] on div "Per 100g" at bounding box center [211, 87] width 36 height 12
click at [179, 88] on div "Per Serving size" at bounding box center [160, 87] width 57 height 12
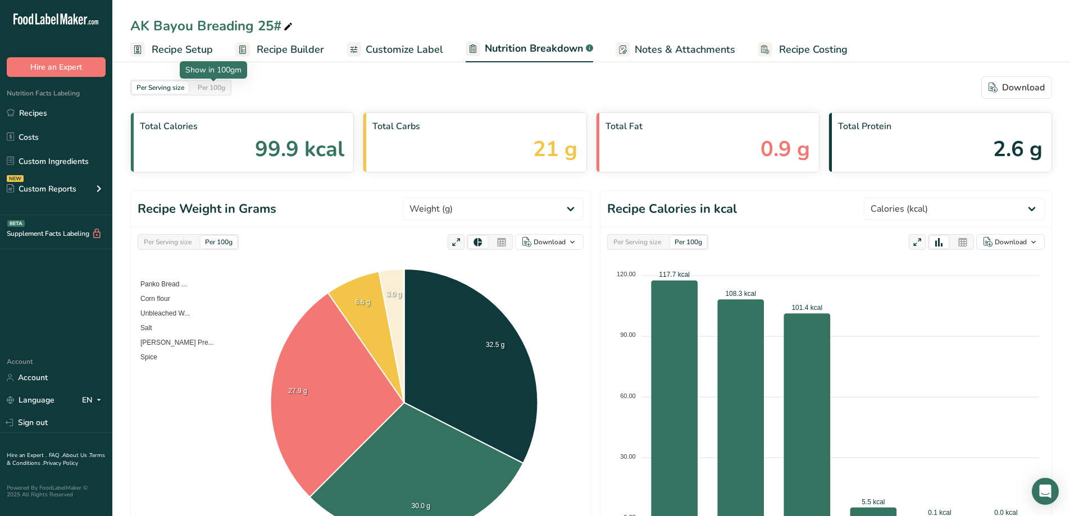
click at [203, 87] on div "Per 100g" at bounding box center [211, 87] width 36 height 12
click at [167, 88] on div "Per Serving size" at bounding box center [160, 87] width 57 height 12
click at [385, 53] on span "Customize Label" at bounding box center [404, 49] width 77 height 15
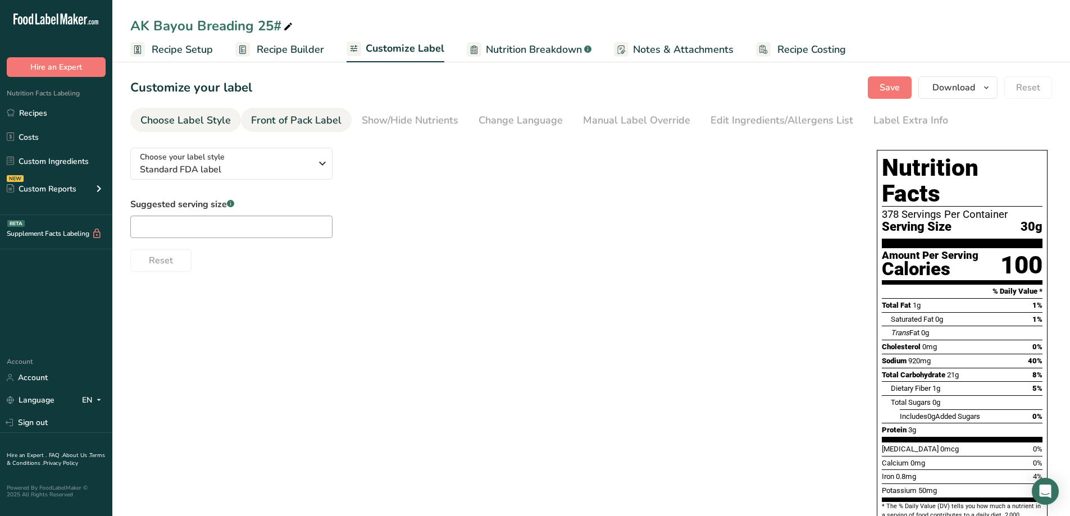
click at [333, 121] on div "Front of Pack Label" at bounding box center [296, 120] width 90 height 15
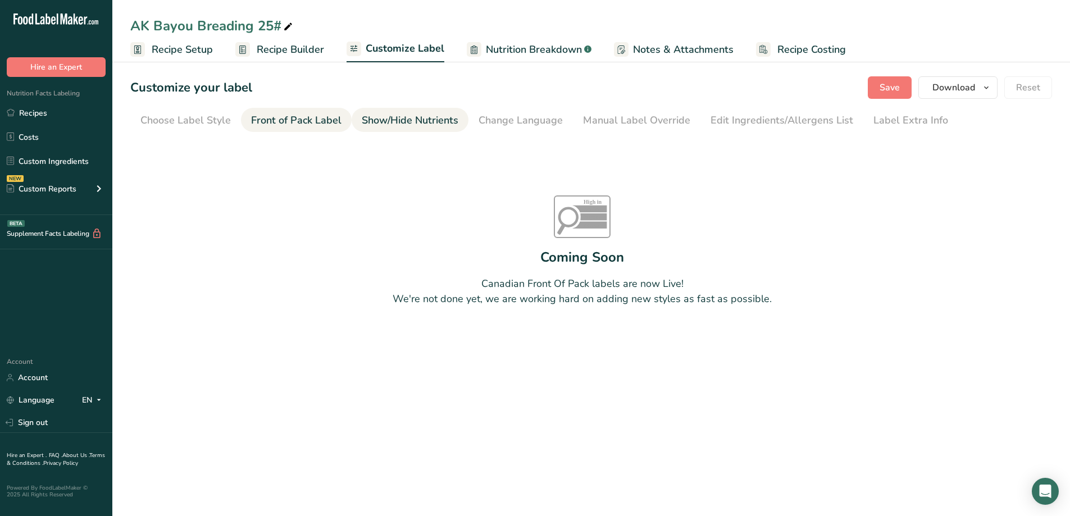
click at [378, 122] on div "Show/Hide Nutrients" at bounding box center [410, 120] width 97 height 15
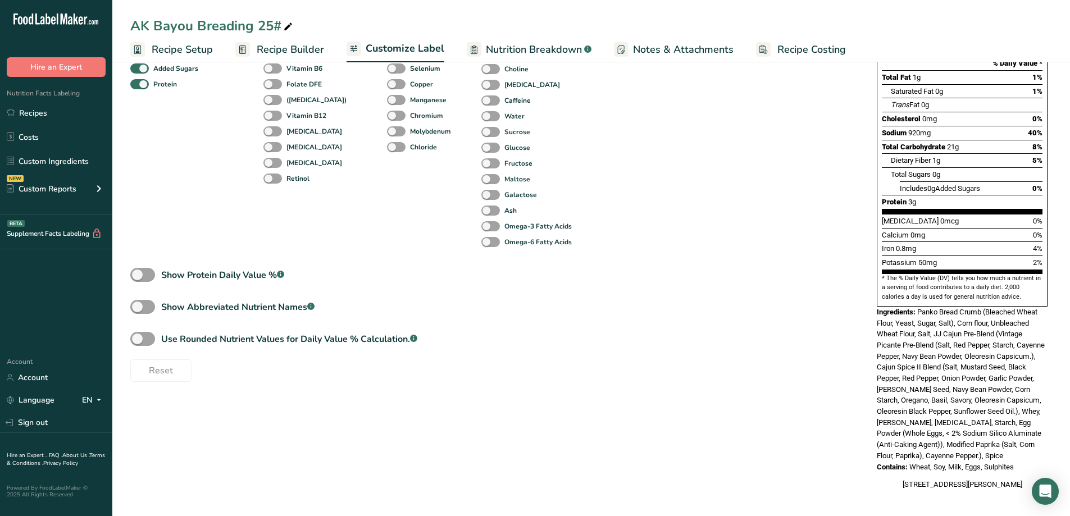
scroll to position [60, 0]
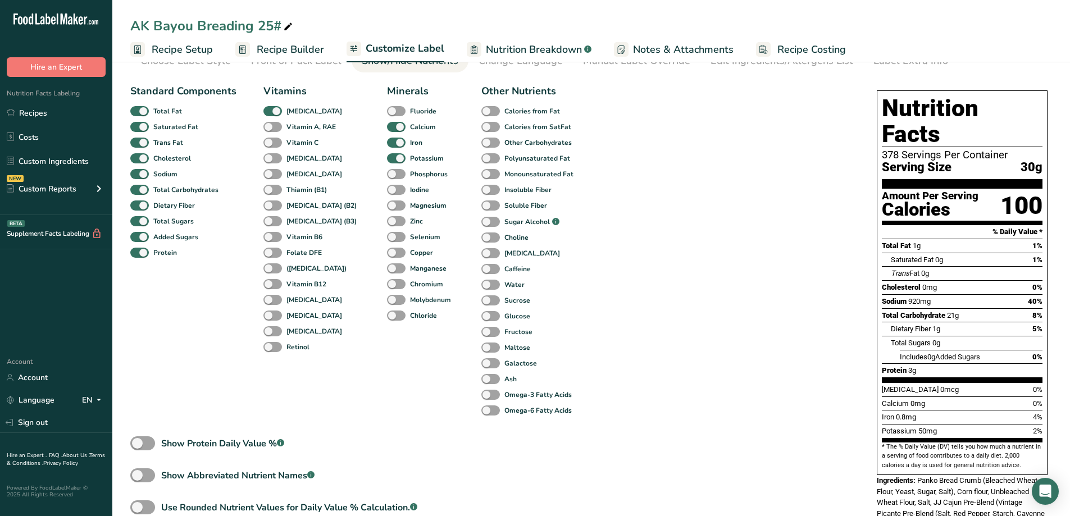
click at [524, 43] on span "Nutrition Breakdown" at bounding box center [534, 49] width 96 height 15
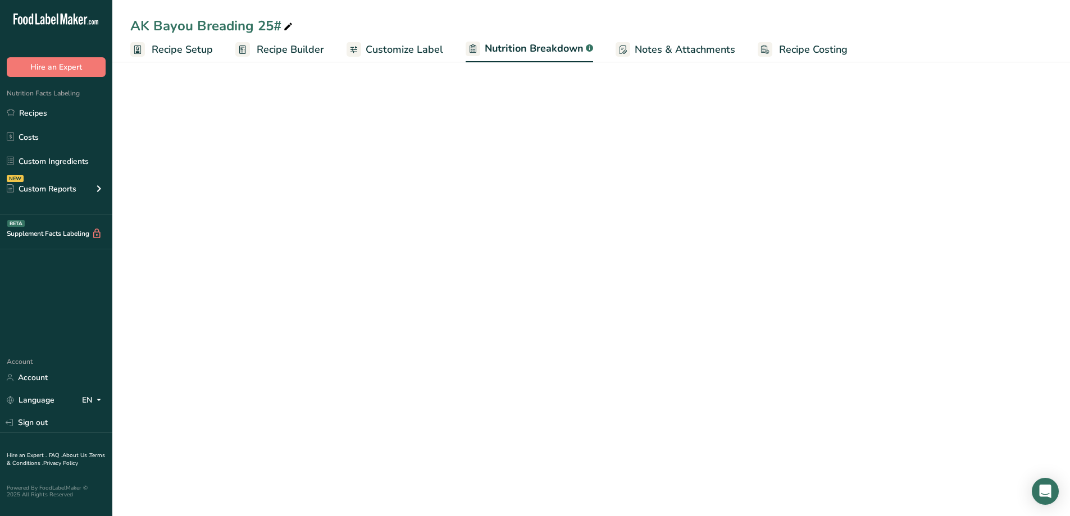
select select "Calories"
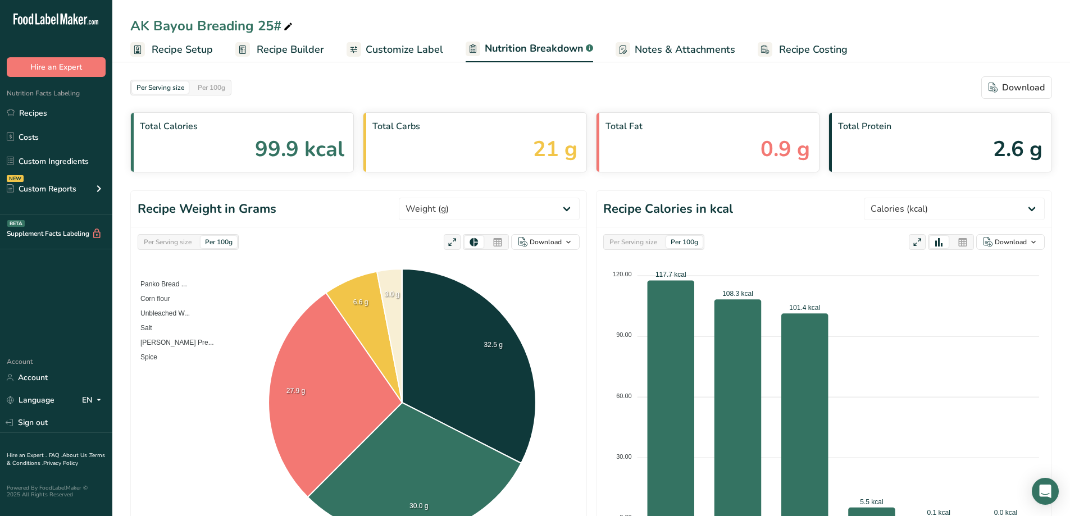
click at [658, 48] on span "Notes & Attachments" at bounding box center [684, 49] width 101 height 15
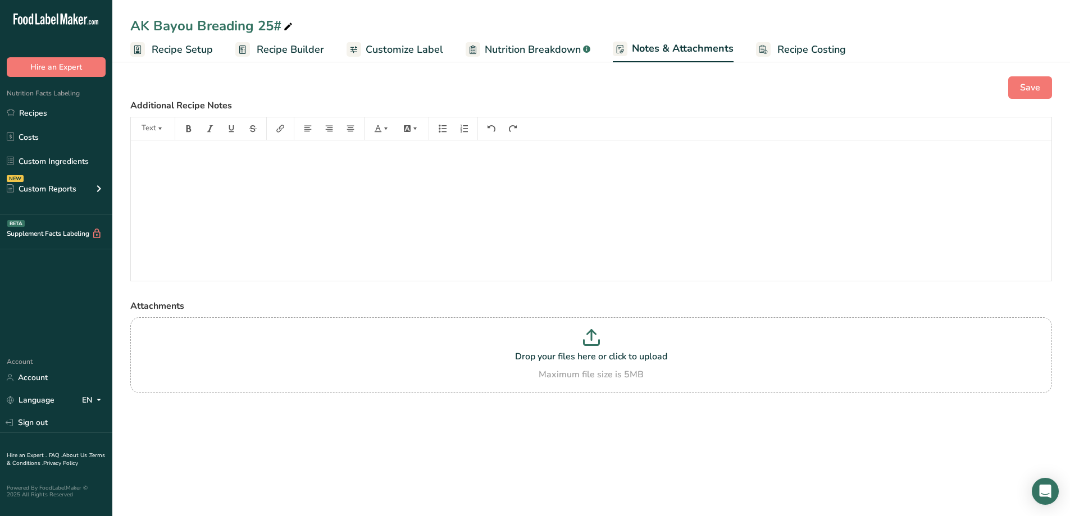
click at [808, 50] on span "Recipe Costing" at bounding box center [811, 49] width 68 height 15
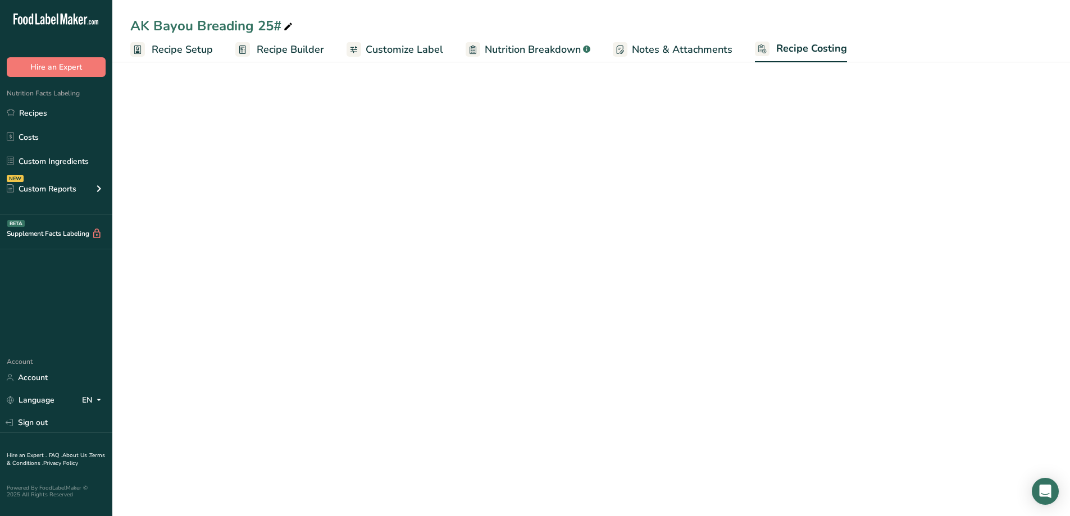
select select "12"
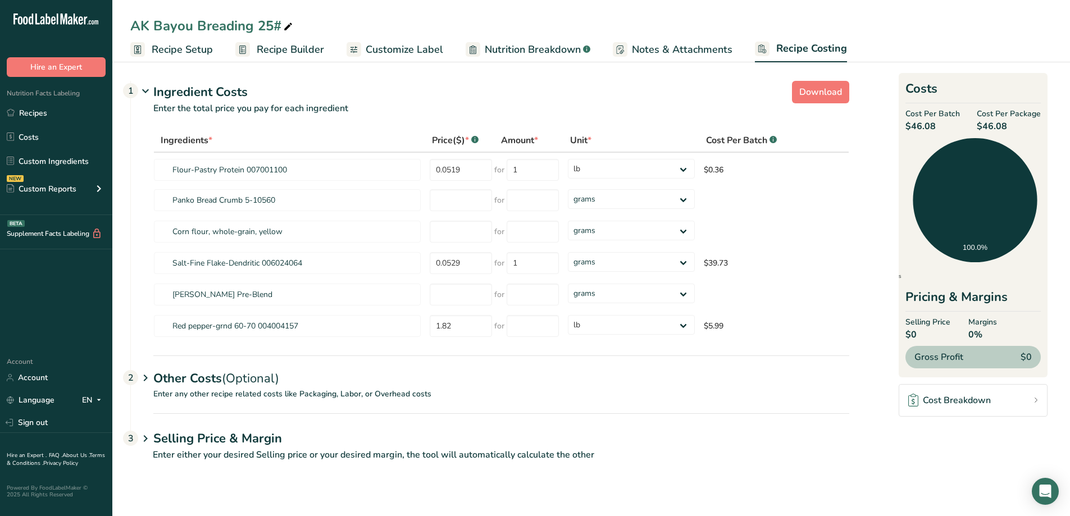
click at [515, 51] on span "Nutrition Breakdown" at bounding box center [533, 49] width 96 height 15
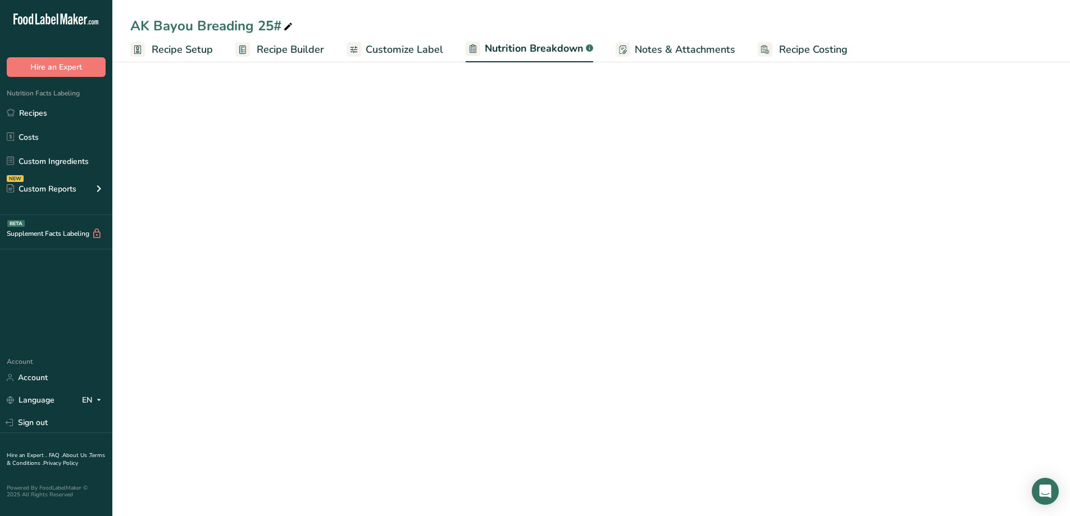
select select "Calories"
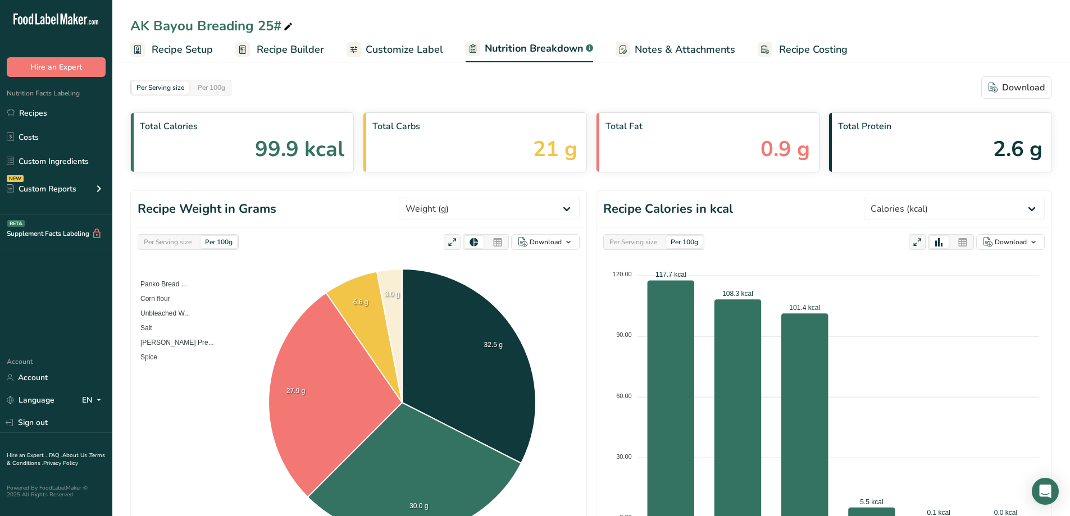
drag, startPoint x: 183, startPoint y: 235, endPoint x: 176, endPoint y: 248, distance: 14.6
click at [183, 236] on div "Per Serving size Per 100g" at bounding box center [188, 242] width 101 height 16
click at [175, 248] on div "Per Serving size" at bounding box center [167, 242] width 57 height 12
click at [172, 242] on div "Per Serving size" at bounding box center [167, 242] width 57 height 12
click at [641, 237] on div "Per Serving size" at bounding box center [633, 242] width 57 height 12
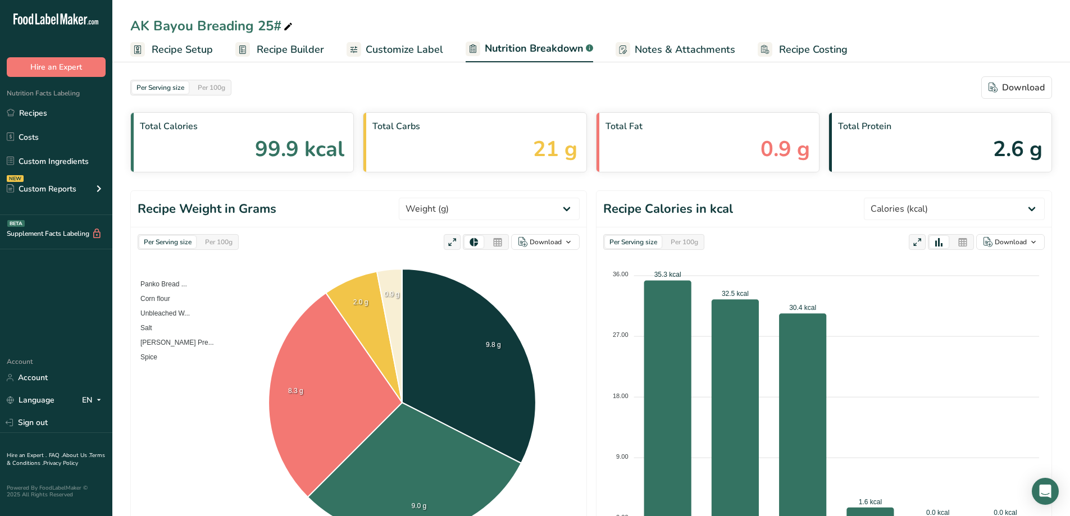
click at [417, 48] on span "Customize Label" at bounding box center [404, 49] width 77 height 15
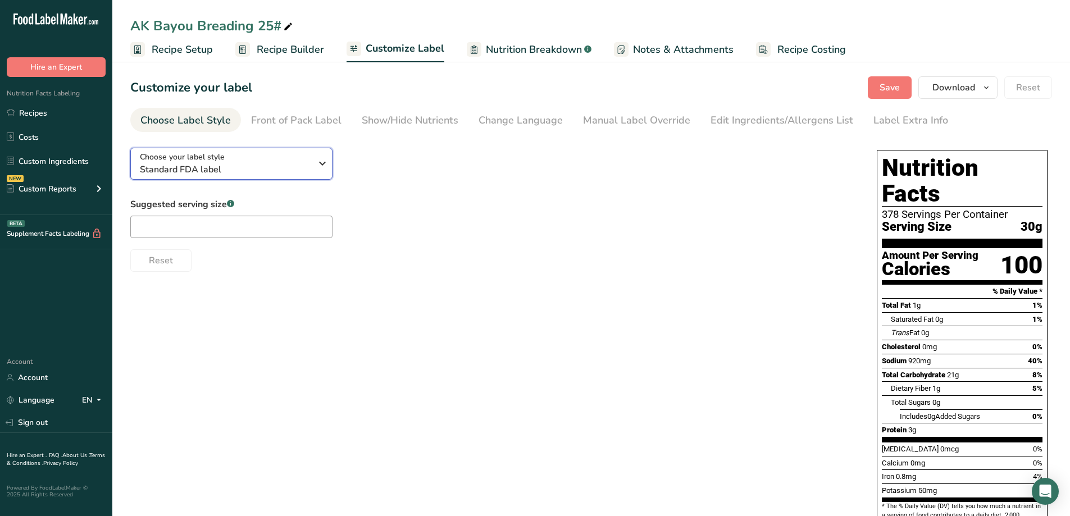
click at [326, 162] on icon "button" at bounding box center [322, 163] width 13 height 20
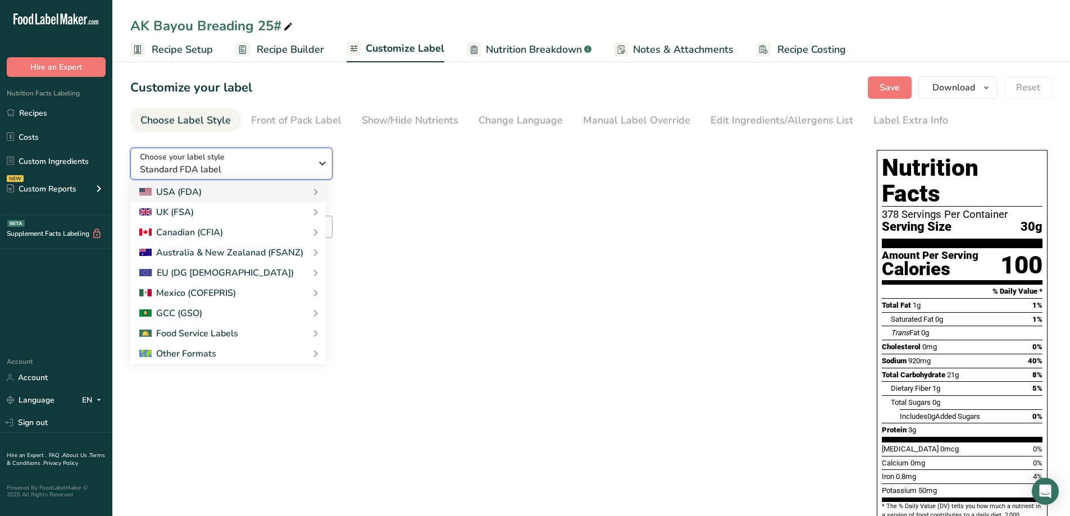
click at [326, 162] on icon "button" at bounding box center [322, 163] width 13 height 20
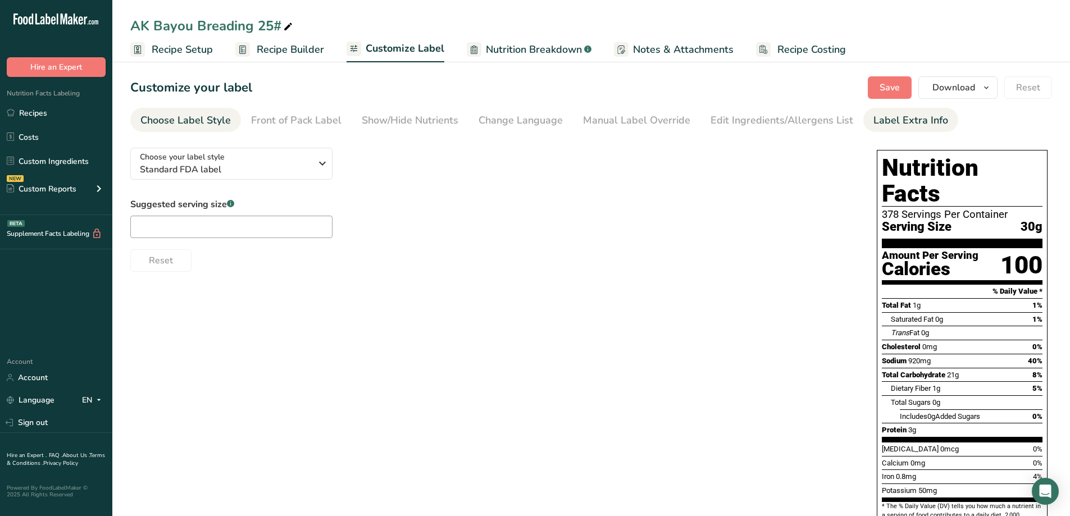
click at [901, 125] on div "Label Extra Info" at bounding box center [910, 120] width 75 height 15
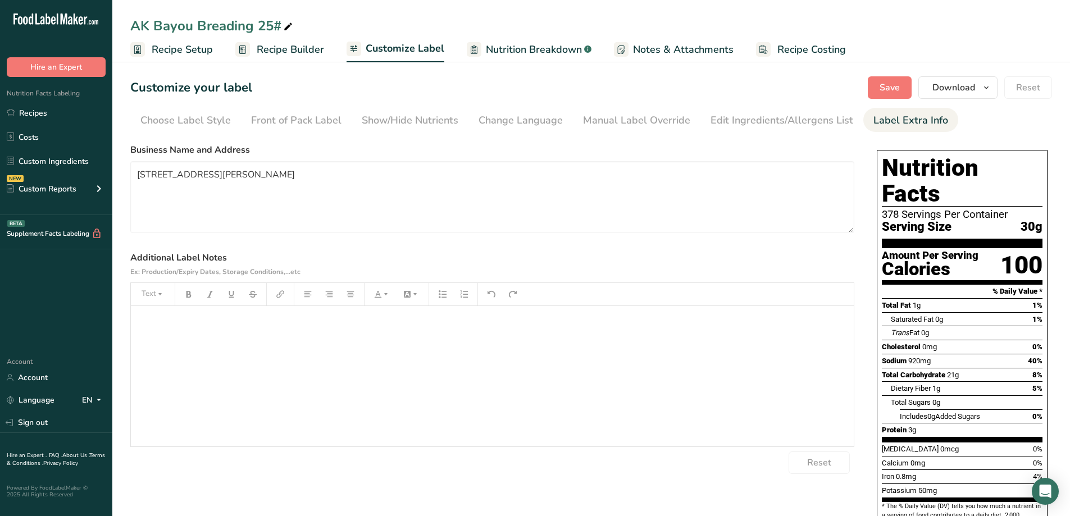
click at [901, 126] on div "Label Extra Info" at bounding box center [910, 120] width 75 height 15
click at [815, 125] on div "Edit Ingredients/Allergens List" at bounding box center [781, 120] width 143 height 15
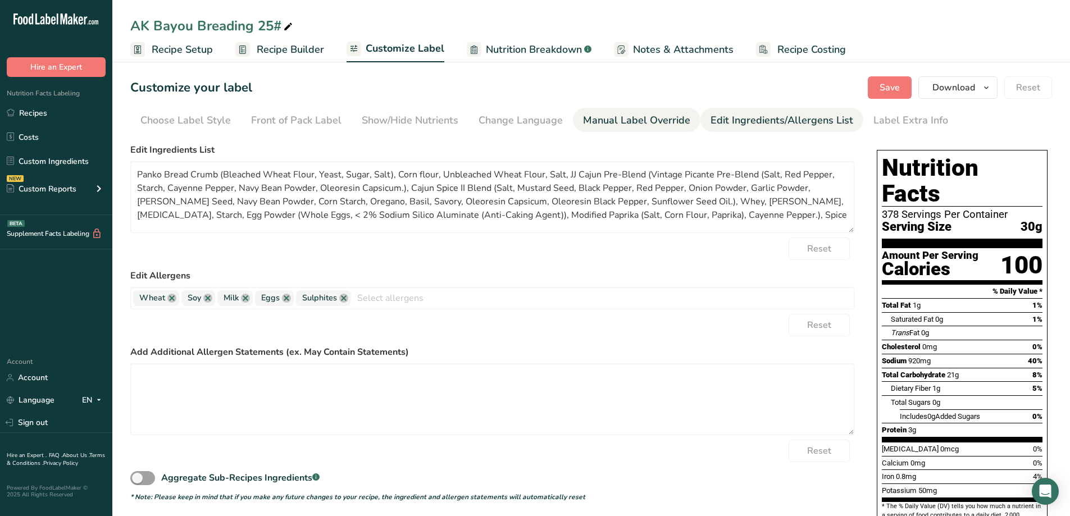
click at [660, 122] on div "Manual Label Override" at bounding box center [636, 120] width 107 height 15
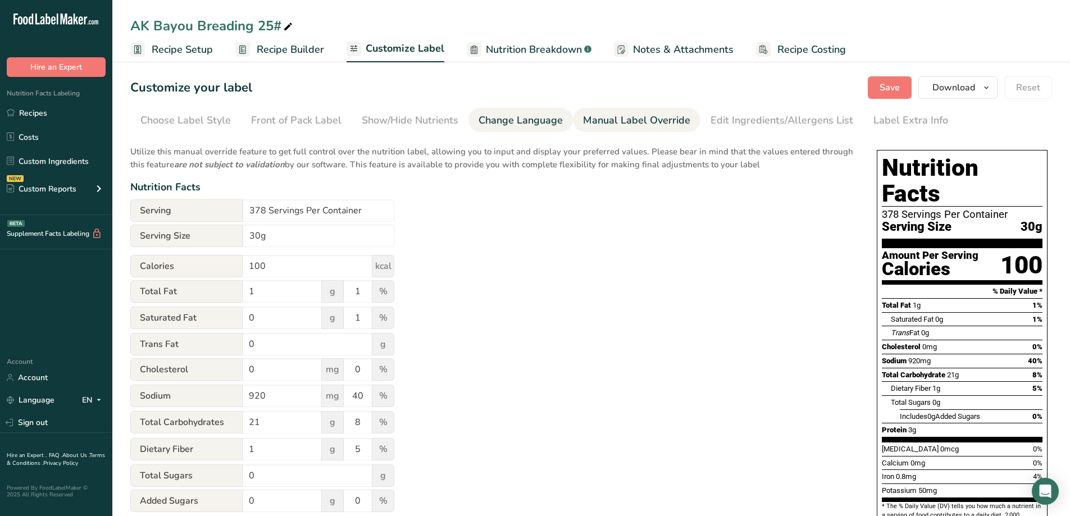
click at [546, 124] on div "Change Language" at bounding box center [520, 120] width 84 height 15
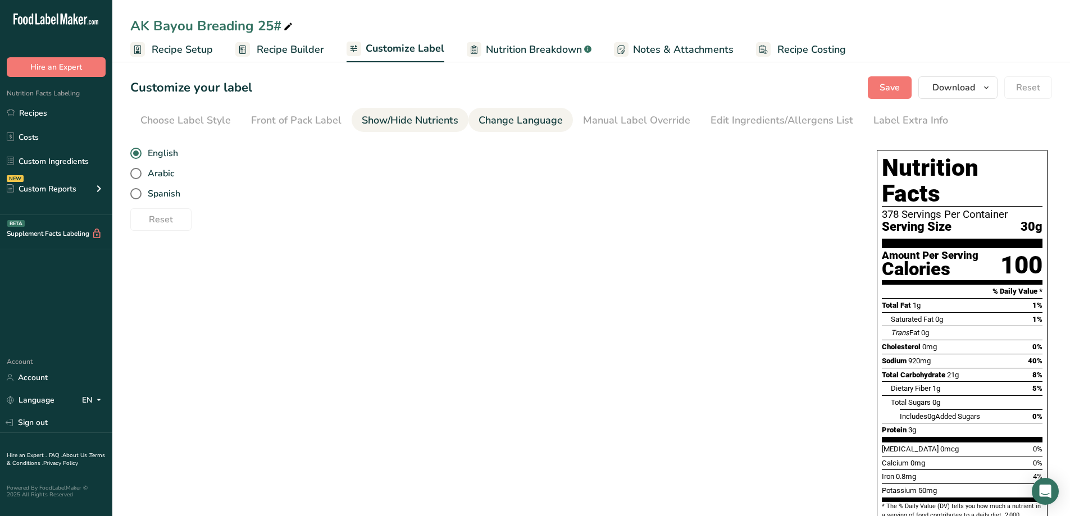
click at [440, 123] on div "Show/Hide Nutrients" at bounding box center [410, 120] width 97 height 15
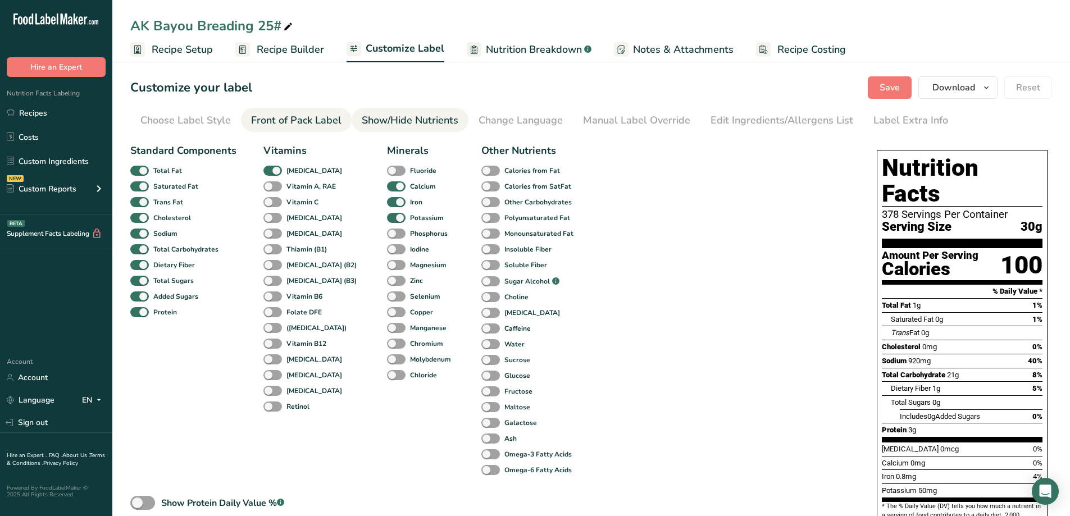
click at [337, 122] on div "Front of Pack Label" at bounding box center [296, 120] width 90 height 15
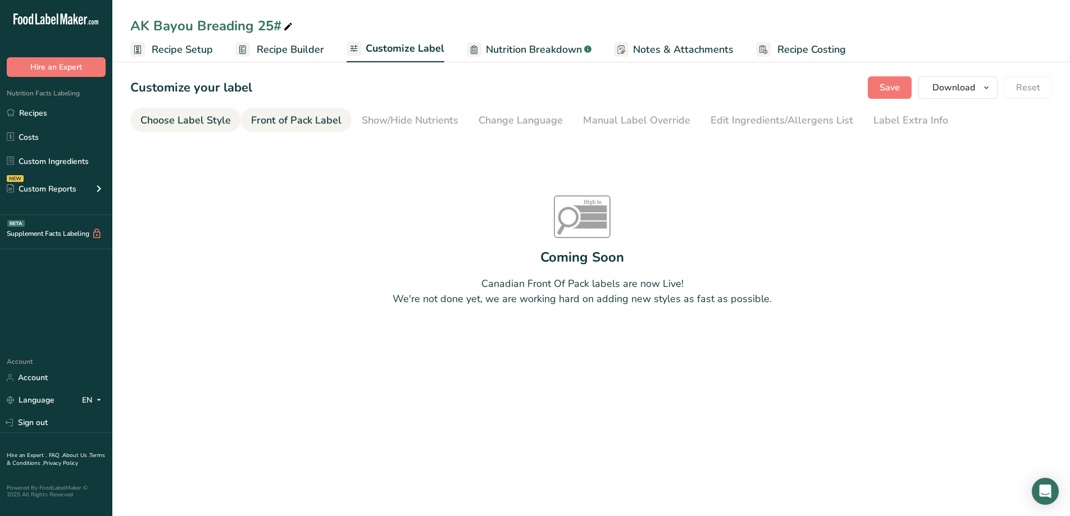
click at [224, 121] on div "Choose Label Style" at bounding box center [185, 120] width 90 height 15
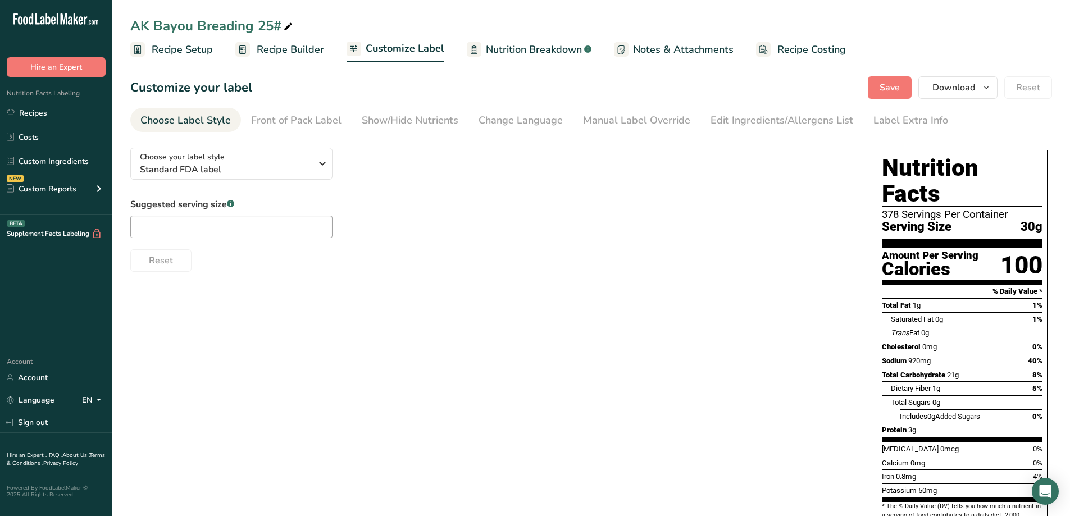
click at [325, 48] on ul "Recipe Setup Recipe Builder Customize Label Nutrition Breakdown .a-a{fill:#3473…" at bounding box center [590, 49] width 957 height 26
click at [300, 47] on span "Recipe Builder" at bounding box center [290, 49] width 67 height 15
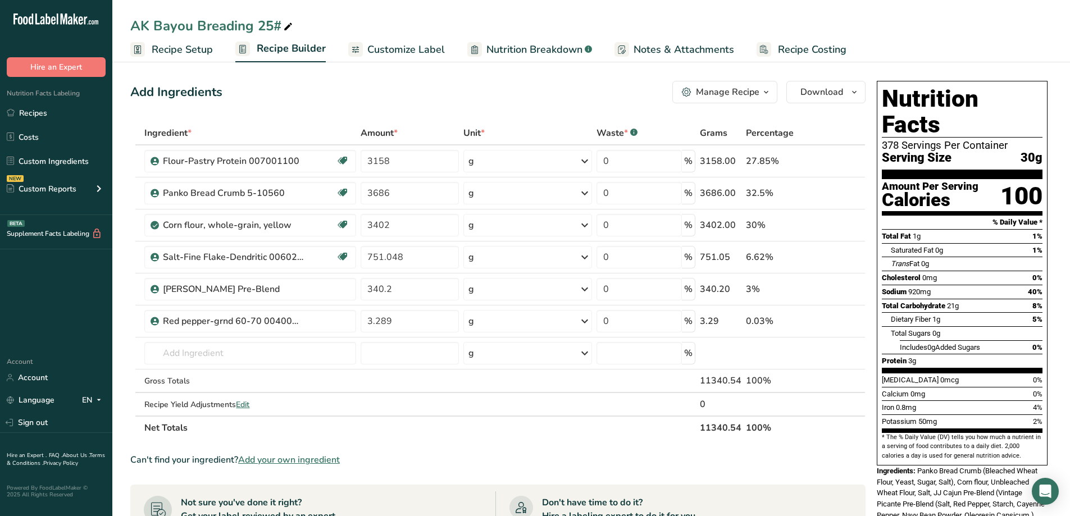
click at [766, 94] on icon "button" at bounding box center [765, 92] width 9 height 14
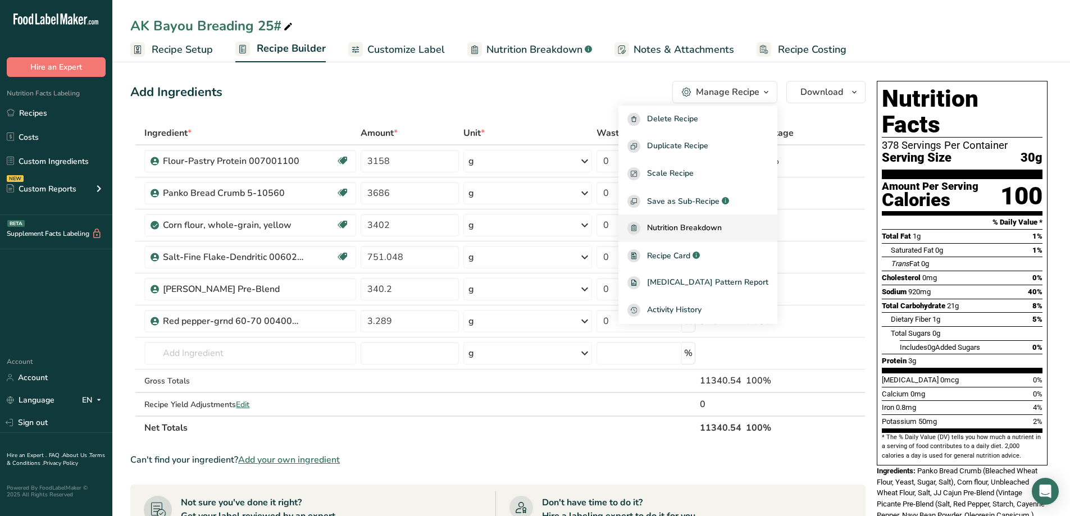
click at [751, 226] on div "Nutrition Breakdown" at bounding box center [697, 228] width 141 height 13
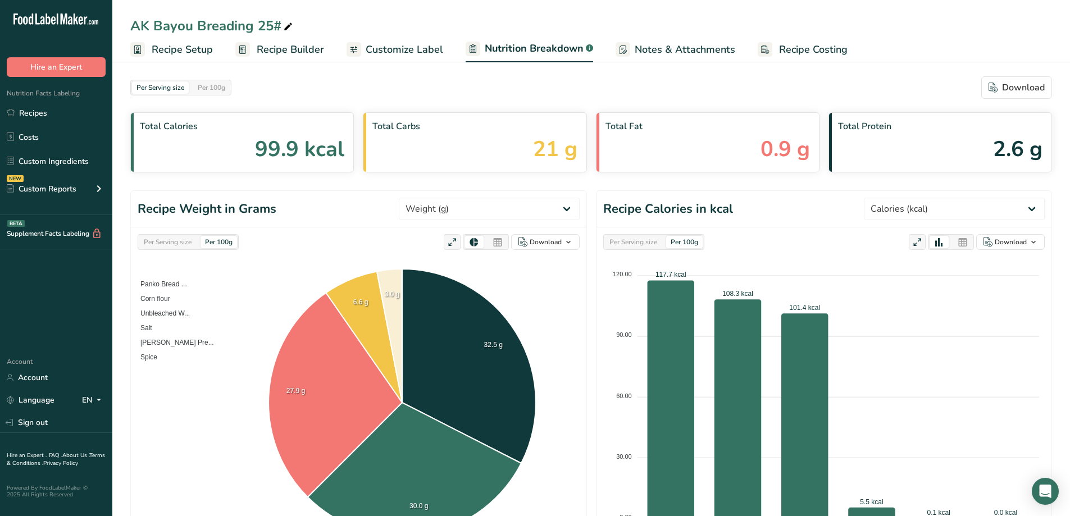
click at [655, 244] on div "Per Serving size" at bounding box center [633, 242] width 57 height 12
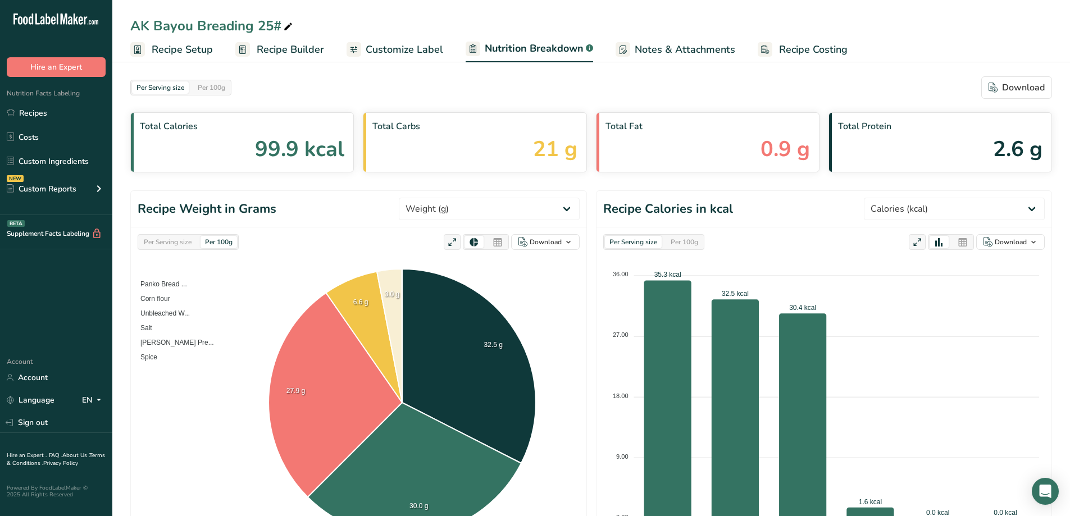
click at [167, 246] on div "Per Serving size" at bounding box center [167, 242] width 57 height 12
click at [1026, 210] on select "Weight (g) Calories (kcal) Energy KJ (kj) Total Fat (g) Saturated Fat (g) Trans…" at bounding box center [954, 209] width 181 height 22
select select "Saturated Fat"
click at [906, 198] on select "Weight (g) Calories (kcal) Energy KJ (kj) Total Fat (g) Saturated Fat (g) Trans…" at bounding box center [954, 209] width 181 height 22
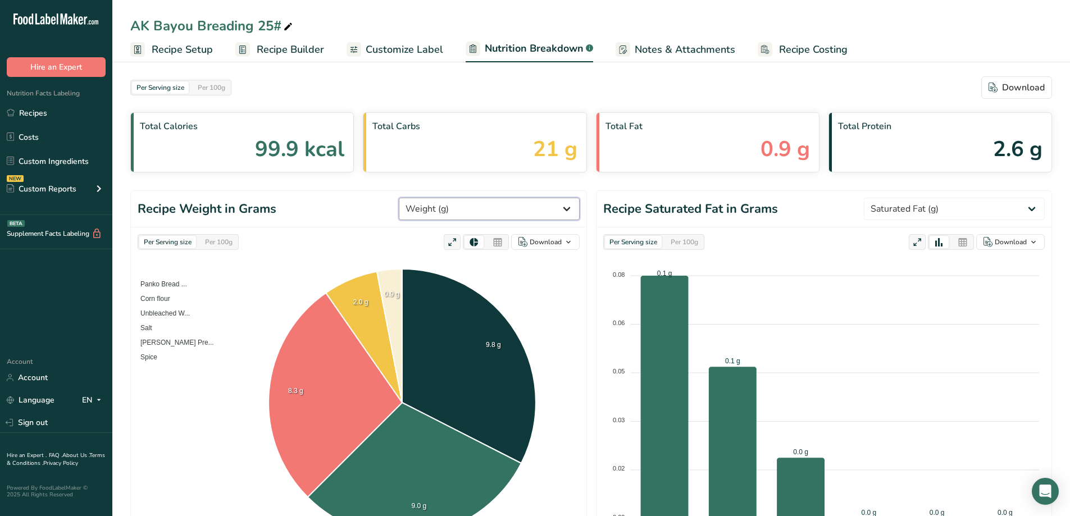
click at [574, 213] on select "Weight (g) Calories (kcal) Energy KJ (kj) Total Fat (g) Saturated Fat (g) Trans…" at bounding box center [489, 209] width 181 height 22
click at [441, 198] on select "Weight (g) Calories (kcal) Energy KJ (kj) Total Fat (g) Saturated Fat (g) Trans…" at bounding box center [489, 209] width 181 height 22
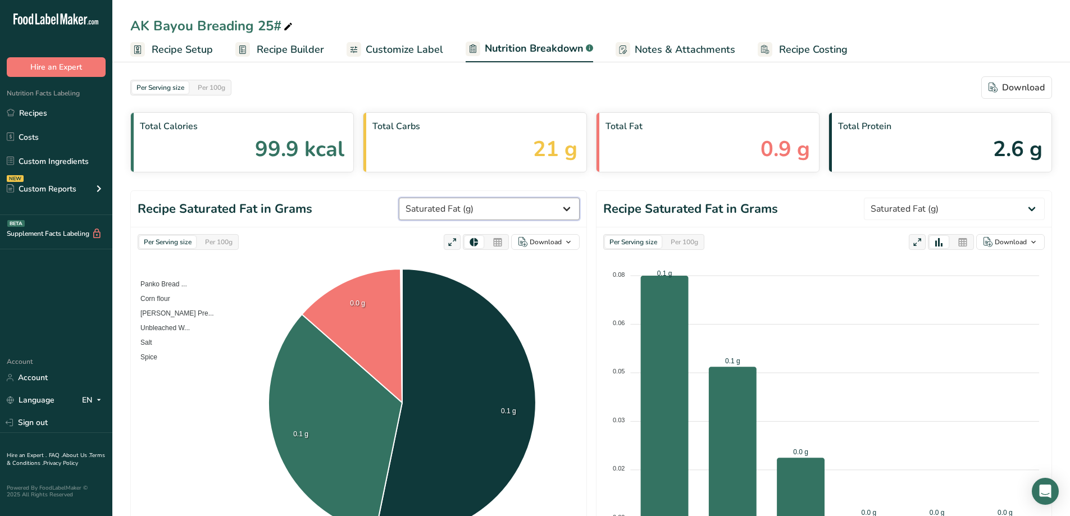
click at [572, 210] on select "Weight (g) Calories (kcal) Energy KJ (kj) Total Fat (g) Saturated Fat (g) Trans…" at bounding box center [489, 209] width 181 height 22
click at [441, 198] on select "Weight (g) Calories (kcal) Energy KJ (kj) Total Fat (g) Saturated Fat (g) Trans…" at bounding box center [489, 209] width 181 height 22
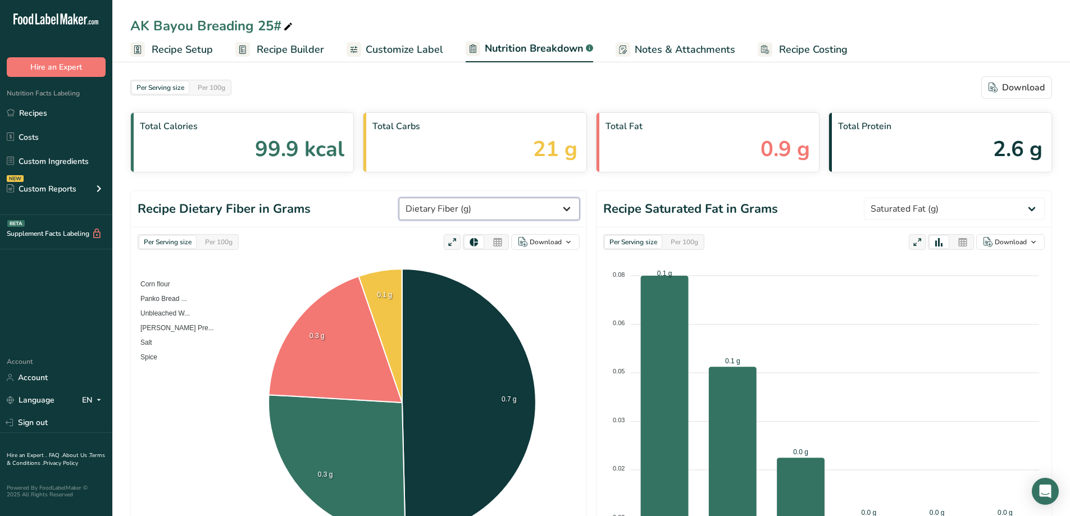
click at [574, 209] on select "Weight (g) Calories (kcal) Energy KJ (kj) Total Fat (g) Saturated Fat (g) Trans…" at bounding box center [489, 209] width 181 height 22
select select "Calories"
click at [441, 198] on select "Weight (g) Calories (kcal) Energy KJ (kj) Total Fat (g) Saturated Fat (g) Trans…" at bounding box center [489, 209] width 181 height 22
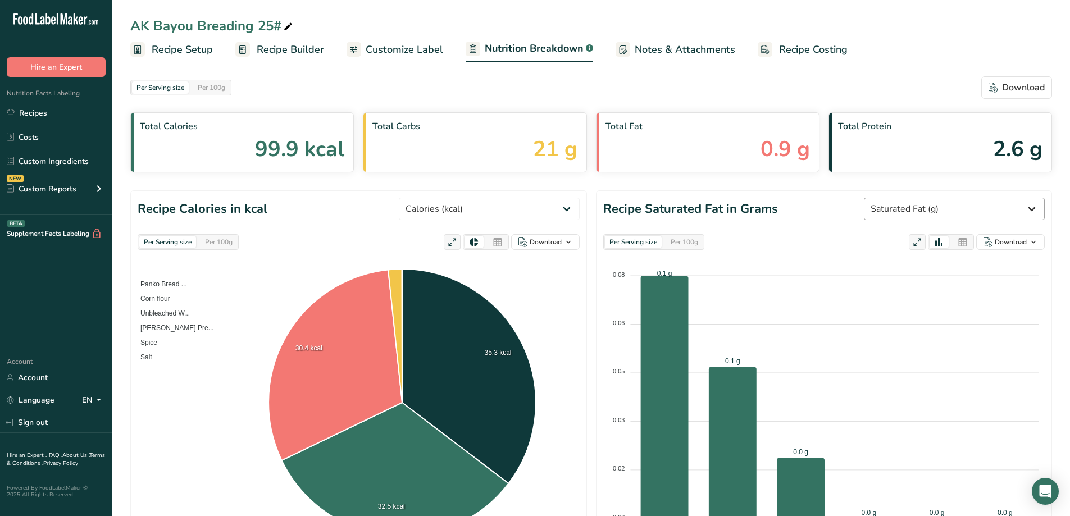
click at [1032, 220] on header "Recipe Saturated Fat in Grams Weight (g) Calories (kcal) Energy KJ (kj) Total F…" at bounding box center [823, 209] width 455 height 36
click at [1031, 214] on select "Weight (g) Calories (kcal) Energy KJ (kj) Total Fat (g) Saturated Fat (g) Trans…" at bounding box center [954, 209] width 181 height 22
select select "Calories"
click at [906, 198] on select "Weight (g) Calories (kcal) Energy KJ (kj) Total Fat (g) Saturated Fat (g) Trans…" at bounding box center [954, 209] width 181 height 22
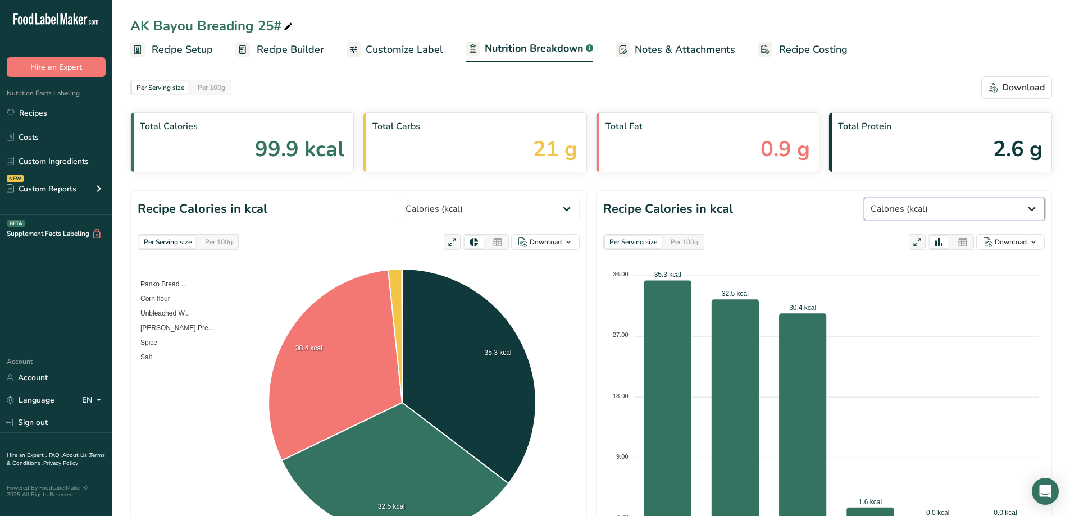
click at [1034, 212] on select "Weight (g) Calories (kcal) Energy KJ (kj) Total Fat (g) Saturated Fat (g) Trans…" at bounding box center [954, 209] width 181 height 22
click at [906, 198] on select "Weight (g) Calories (kcal) Energy KJ (kj) Total Fat (g) Saturated Fat (g) Trans…" at bounding box center [954, 209] width 181 height 22
click at [337, 150] on span "99.9 kcal" at bounding box center [299, 149] width 89 height 32
click at [317, 153] on span "99.9 kcal" at bounding box center [299, 149] width 89 height 32
click at [567, 213] on select "Weight (g) Calories (kcal) Energy KJ (kj) Total Fat (g) Saturated Fat (g) Trans…" at bounding box center [489, 209] width 181 height 22
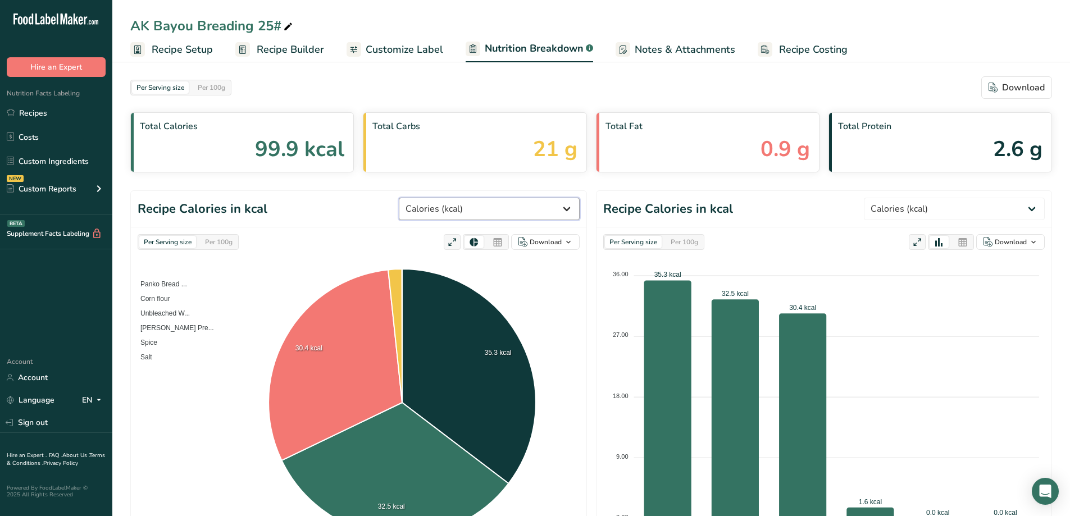
click at [567, 213] on select "Weight (g) Calories (kcal) Energy KJ (kj) Total Fat (g) Saturated Fat (g) Trans…" at bounding box center [489, 209] width 181 height 22
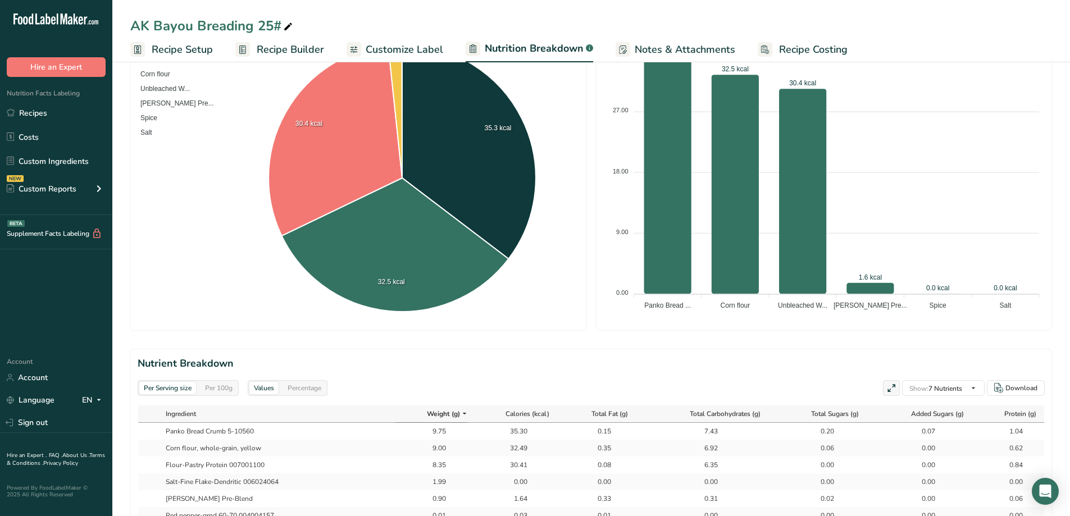
scroll to position [281, 0]
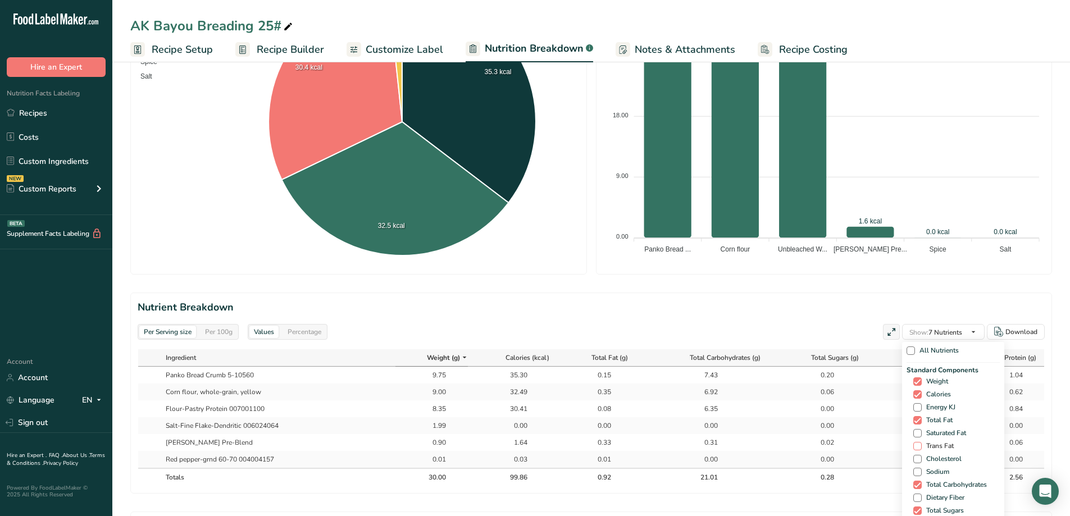
click at [917, 447] on span at bounding box center [917, 446] width 8 height 8
click at [917, 447] on input "Trans Fat" at bounding box center [916, 445] width 7 height 7
checkbox input "true"
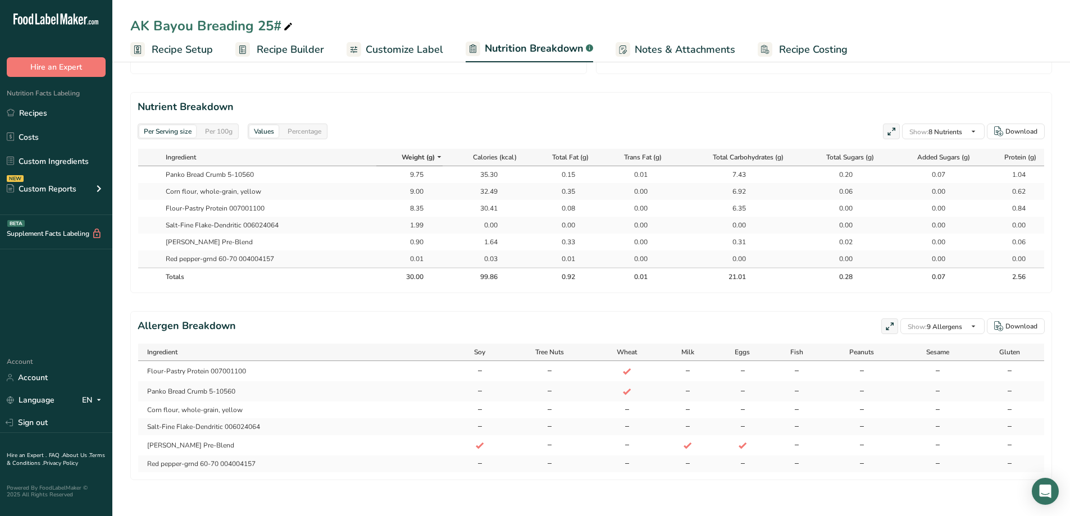
scroll to position [321, 0]
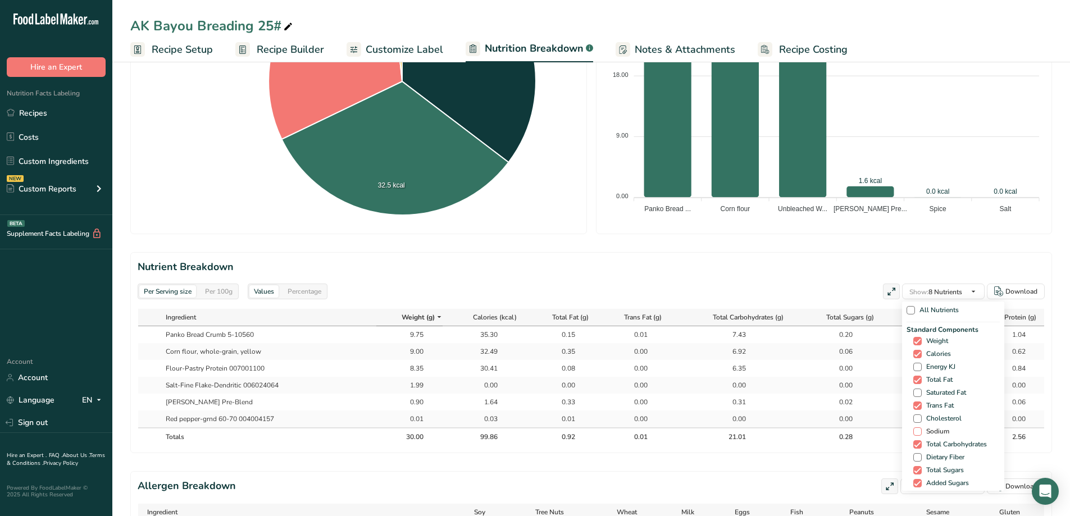
click at [916, 433] on span at bounding box center [917, 431] width 8 height 8
click at [916, 433] on input "Sodium" at bounding box center [916, 431] width 7 height 7
checkbox input "true"
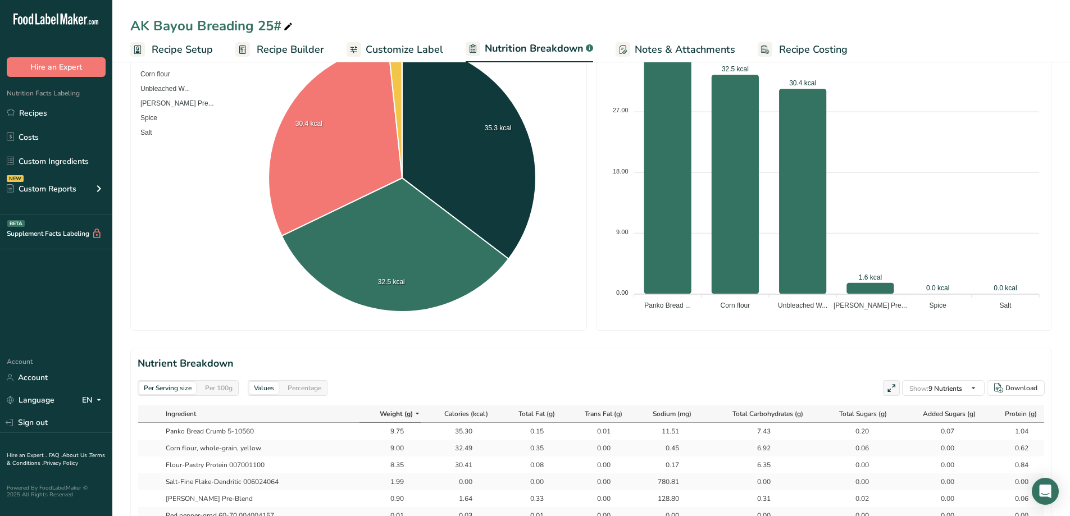
scroll to position [0, 0]
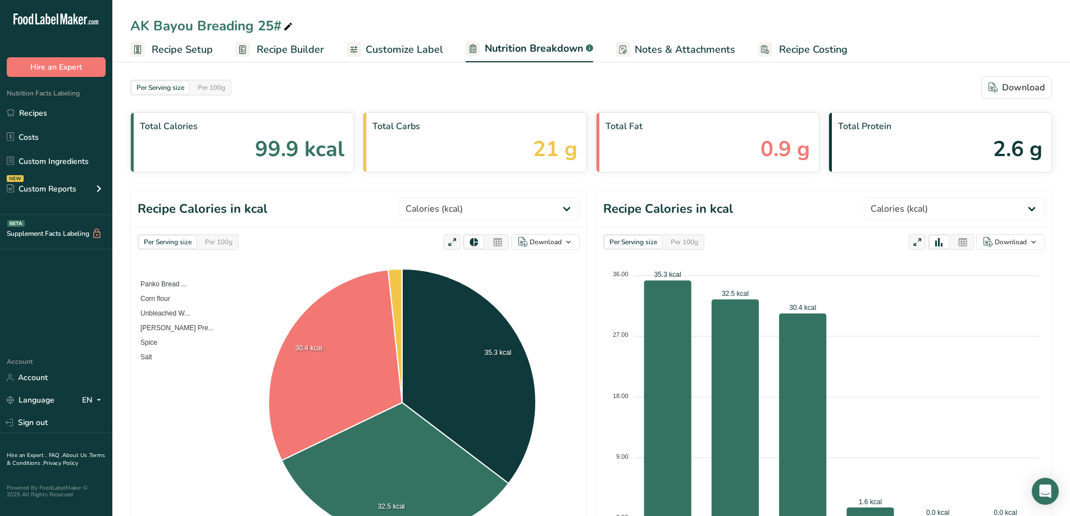
drag, startPoint x: 949, startPoint y: 115, endPoint x: 843, endPoint y: 130, distance: 107.2
click at [843, 130] on div "Total Protein 2.6 g" at bounding box center [939, 142] width 223 height 60
click at [901, 149] on div "Total Protein 2.6 g" at bounding box center [939, 142] width 223 height 60
click at [571, 211] on select "Weight (g) Calories (kcal) Energy KJ (kj) Total Fat (g) Saturated Fat (g) Trans…" at bounding box center [489, 209] width 181 height 22
select select "Sodium"
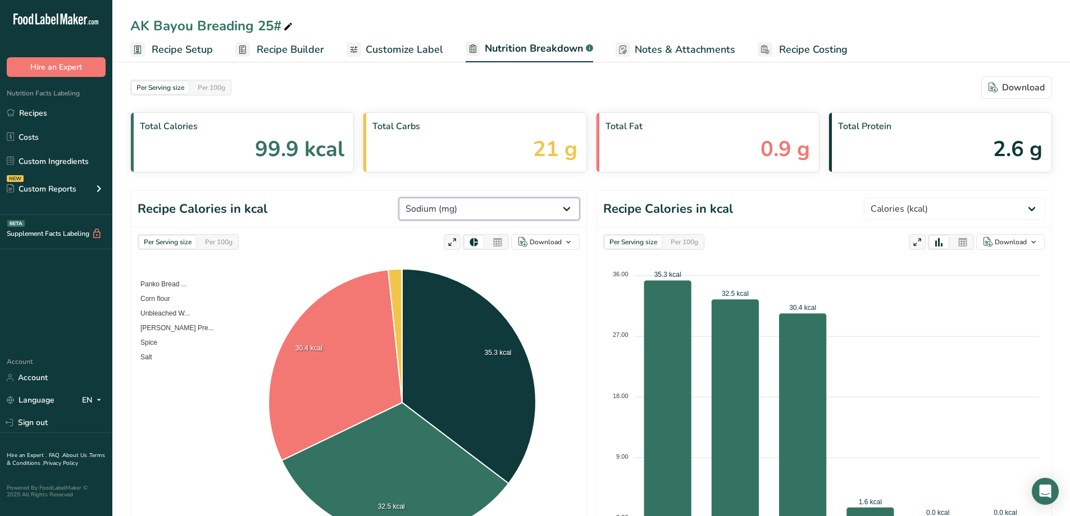
click at [441, 198] on select "Weight (g) Calories (kcal) Energy KJ (kj) Total Fat (g) Saturated Fat (g) Trans…" at bounding box center [489, 209] width 181 height 22
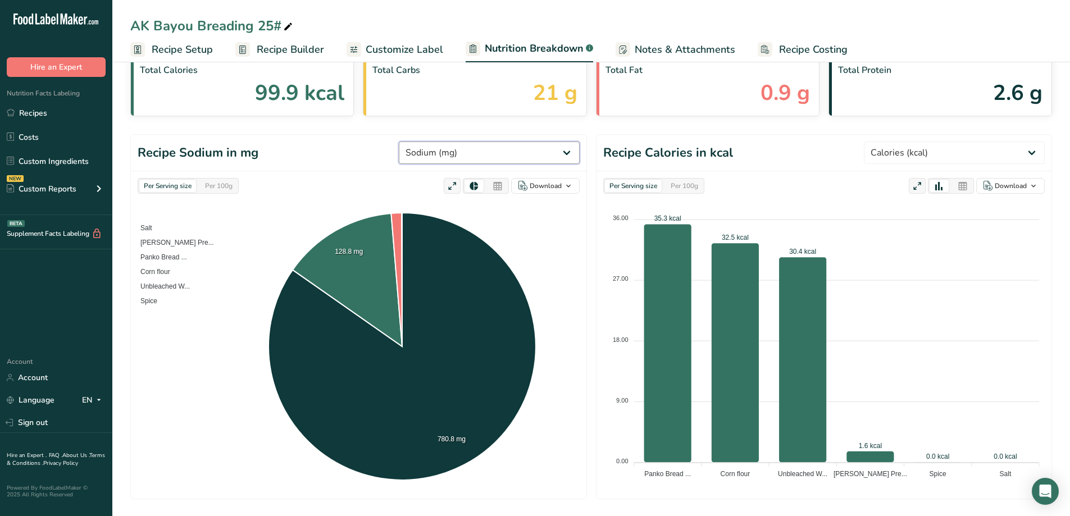
scroll to position [112, 0]
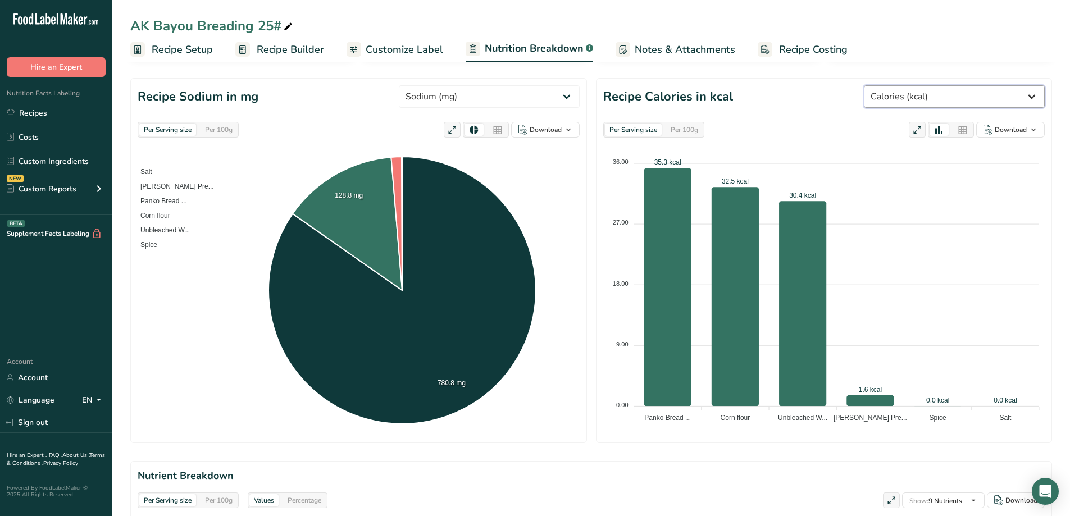
click at [1028, 101] on select "Weight (g) Calories (kcal) Energy KJ (kj) Total Fat (g) Saturated Fat (g) Trans…" at bounding box center [954, 96] width 181 height 22
select select "Sodium"
click at [906, 85] on select "Weight (g) Calories (kcal) Energy KJ (kj) Total Fat (g) Saturated Fat (g) Trans…" at bounding box center [954, 96] width 181 height 22
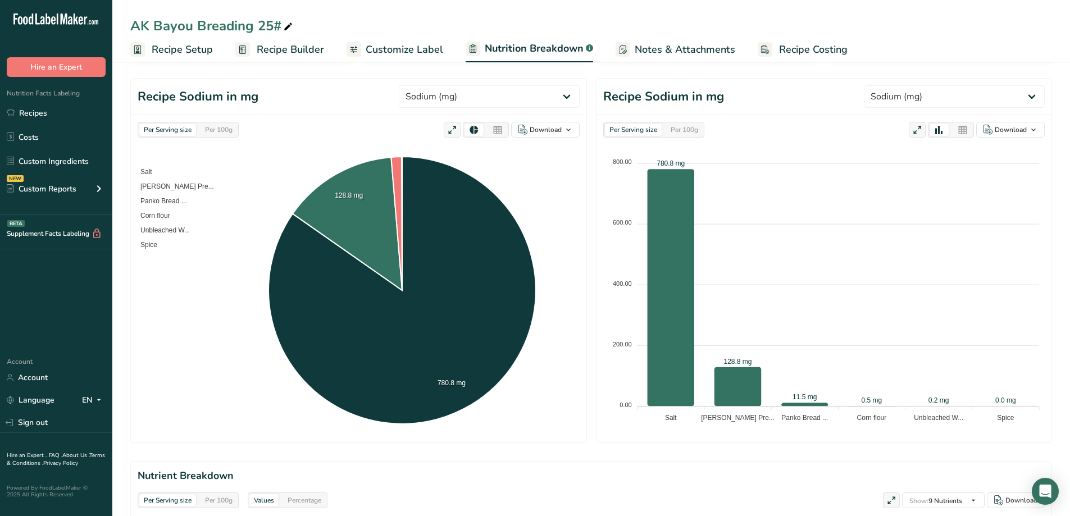
click at [329, 108] on header "Recipe Sodium in mg Weight (g) Calories (kcal) Energy KJ (kj) Total Fat (g) Sat…" at bounding box center [358, 97] width 455 height 36
click at [577, 191] on foreignobject "Salt JJ Cajun Pre... Panko Bread ... Corn flour Unbleached W... Spice" at bounding box center [359, 291] width 442 height 282
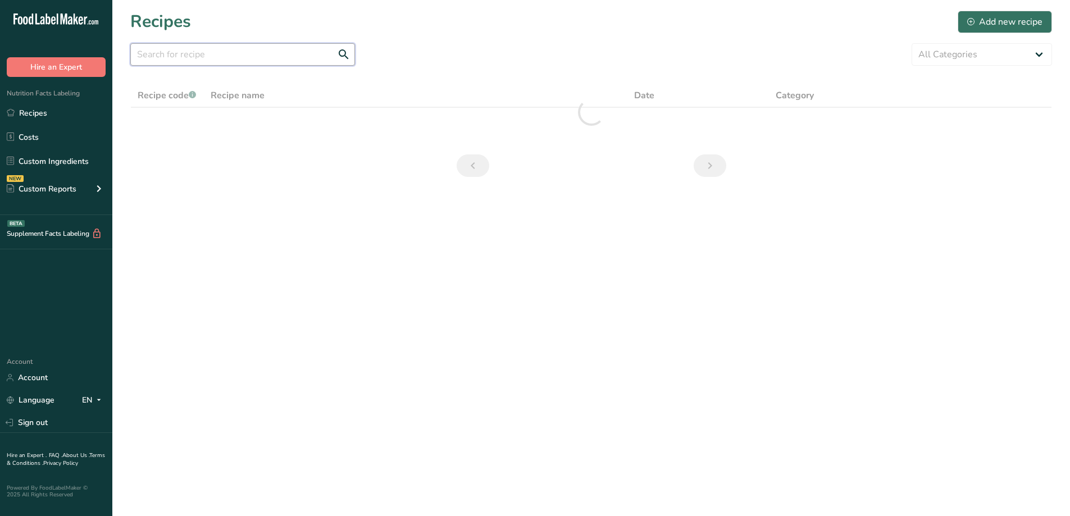
click at [215, 62] on input "text" at bounding box center [242, 54] width 225 height 22
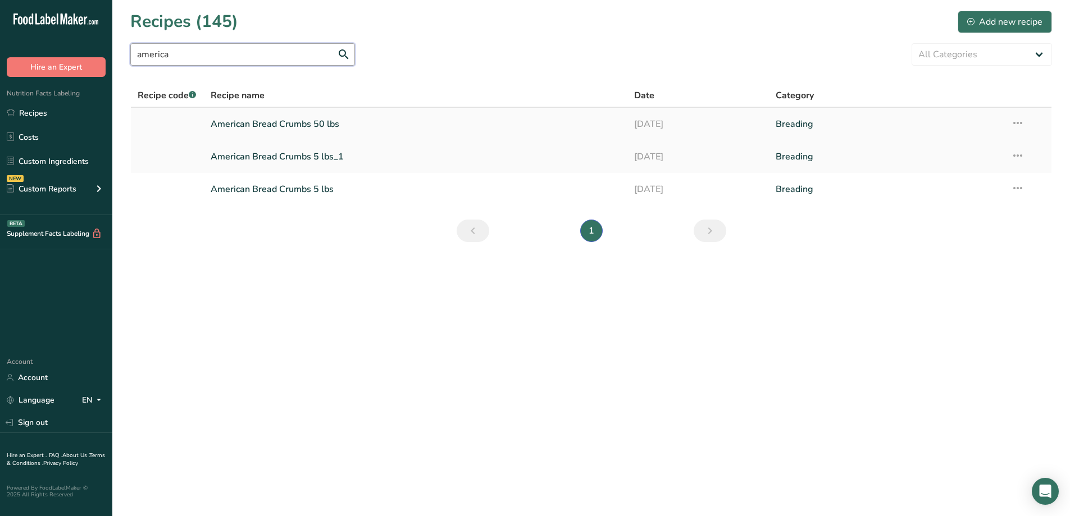
type input "america"
click at [299, 123] on link "American Bread Crumbs 50 lbs" at bounding box center [416, 124] width 410 height 24
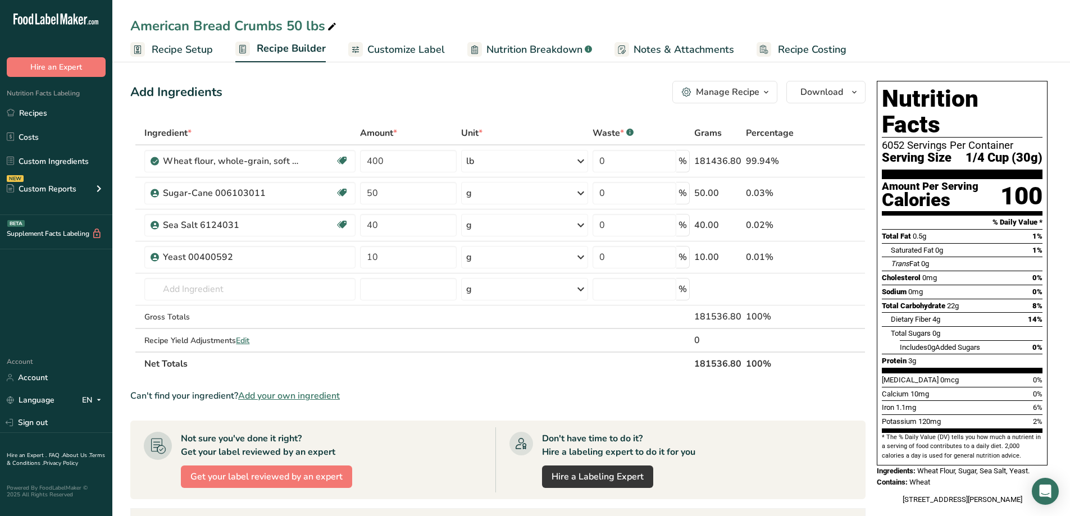
click at [498, 54] on span "Nutrition Breakdown" at bounding box center [534, 49] width 96 height 15
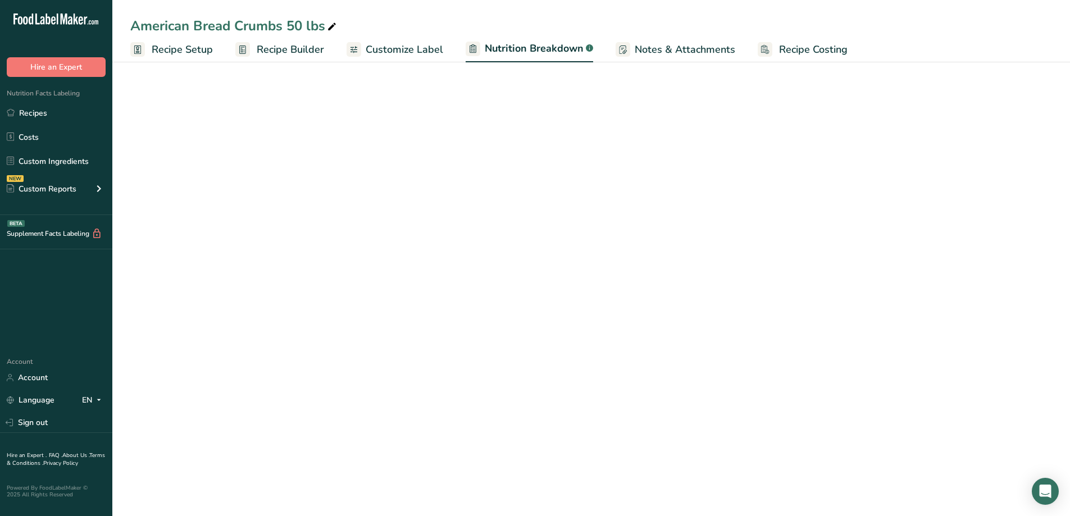
select select "Calories"
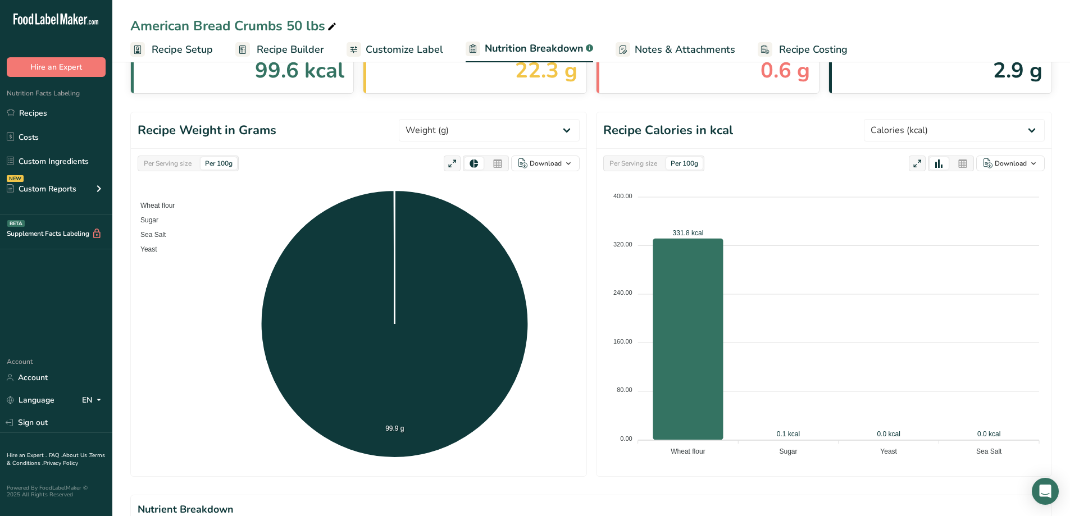
scroll to position [191, 0]
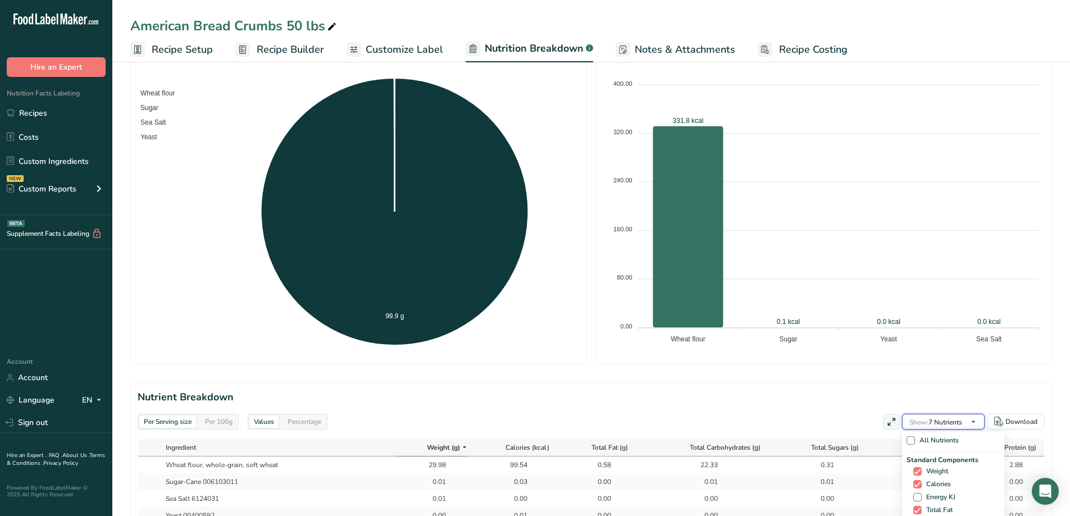
click at [970, 422] on icon "button" at bounding box center [973, 422] width 9 height 14
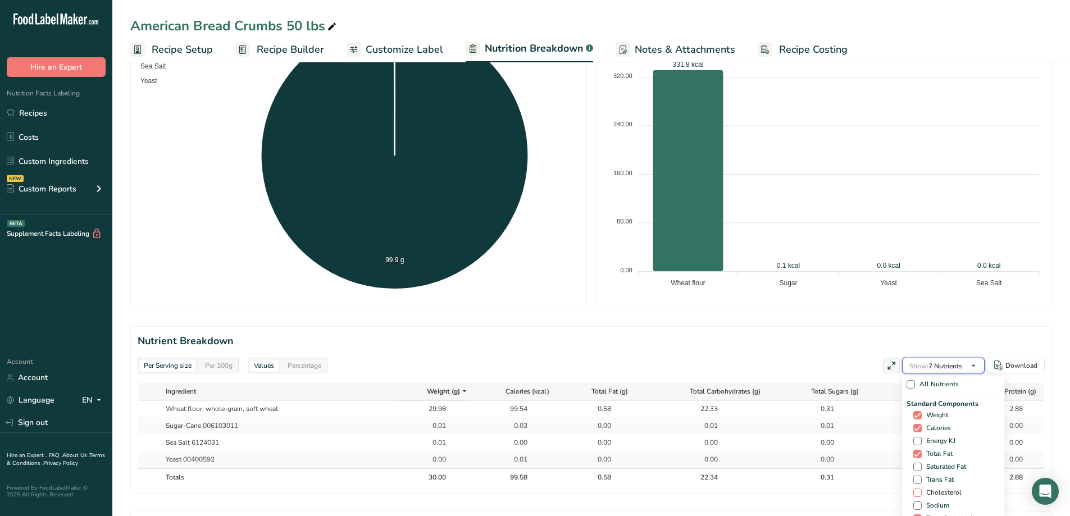
scroll to position [303, 0]
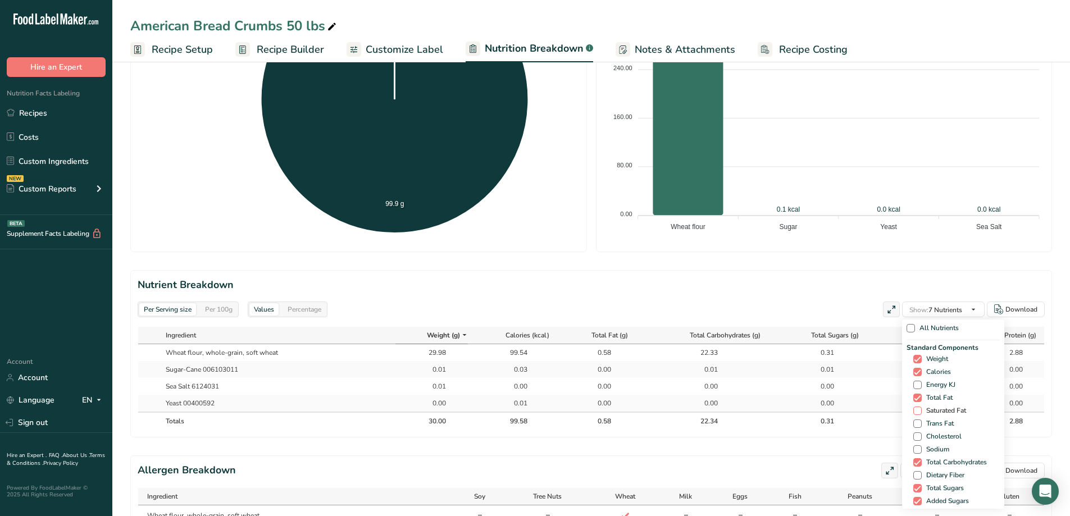
click at [914, 412] on span at bounding box center [917, 410] width 8 height 8
click at [914, 412] on input "Saturated Fat" at bounding box center [916, 410] width 7 height 7
checkbox input "true"
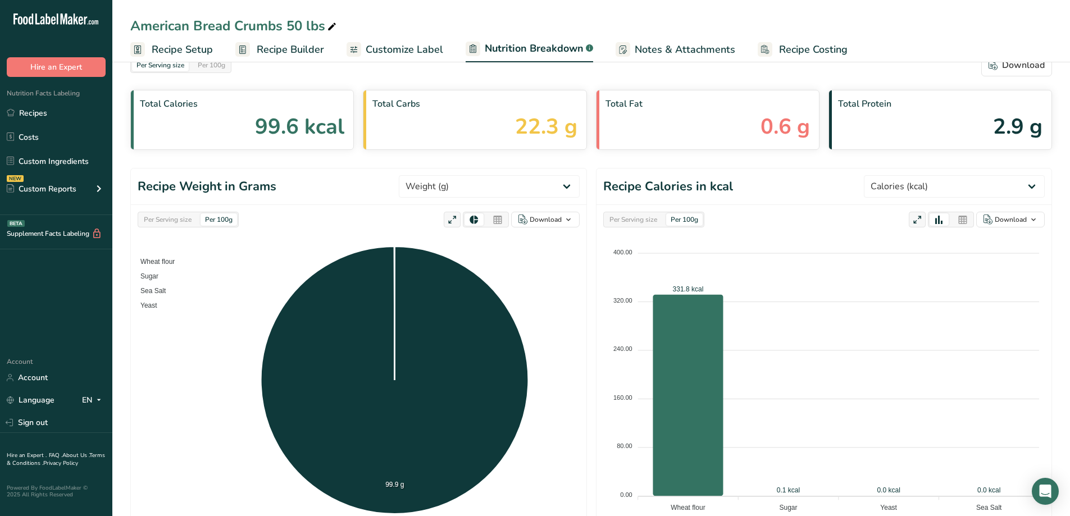
scroll to position [0, 0]
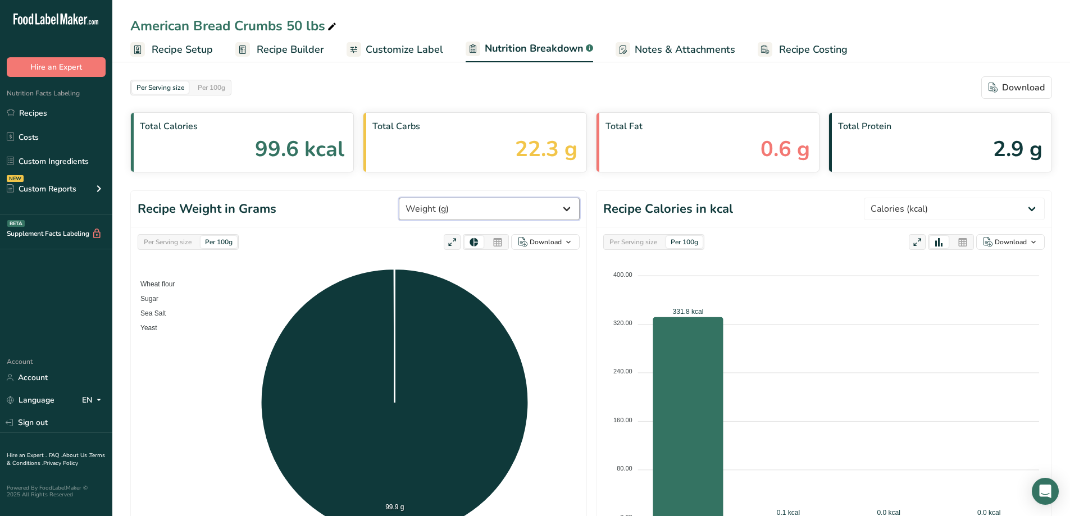
click at [560, 216] on select "Weight (g) Calories (kcal) Energy KJ (kj) Total Fat (g) Saturated Fat (g) Trans…" at bounding box center [489, 209] width 181 height 22
select select "Saturated Fat"
click at [441, 198] on select "Weight (g) Calories (kcal) Energy KJ (kj) Total Fat (g) Saturated Fat (g) Trans…" at bounding box center [489, 209] width 181 height 22
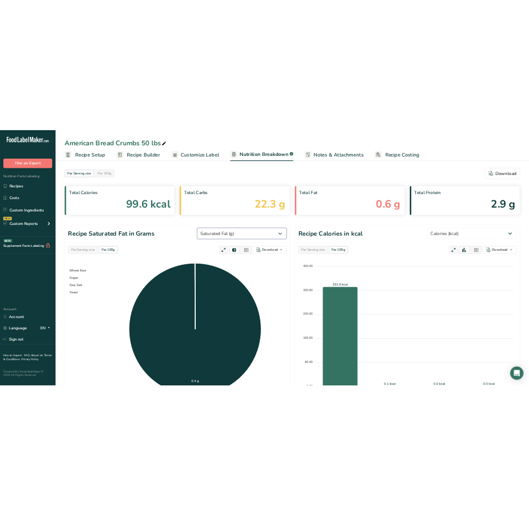
scroll to position [56, 0]
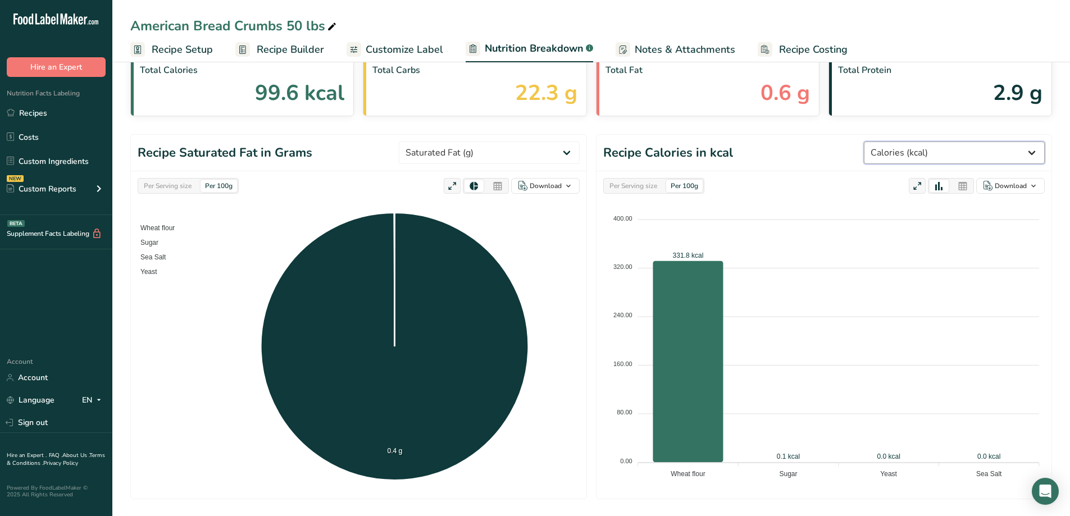
click at [1026, 156] on select "Weight (g) Calories (kcal) Energy KJ (kj) Total Fat (g) Saturated Fat (g) Trans…" at bounding box center [954, 152] width 181 height 22
select select "Saturated Fat"
click at [906, 141] on select "Weight (g) Calories (kcal) Energy KJ (kj) Total Fat (g) Saturated Fat (g) Trans…" at bounding box center [954, 152] width 181 height 22
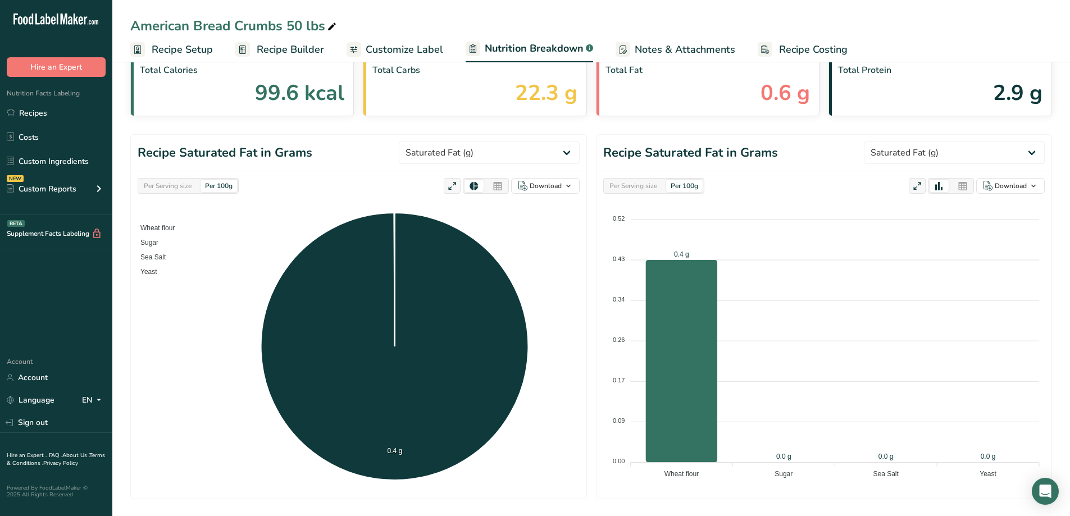
select select "Saturated Fat"
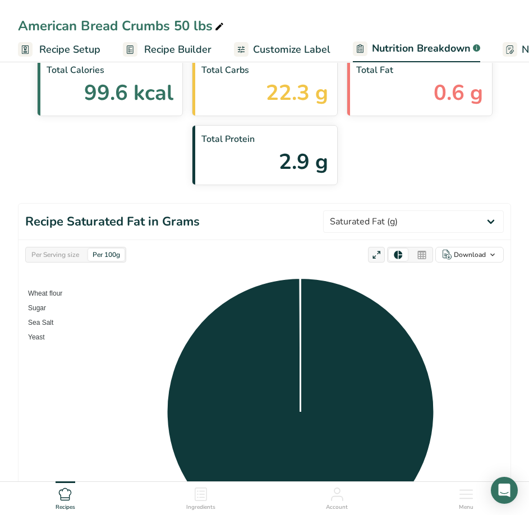
select select "Saturated Fat"
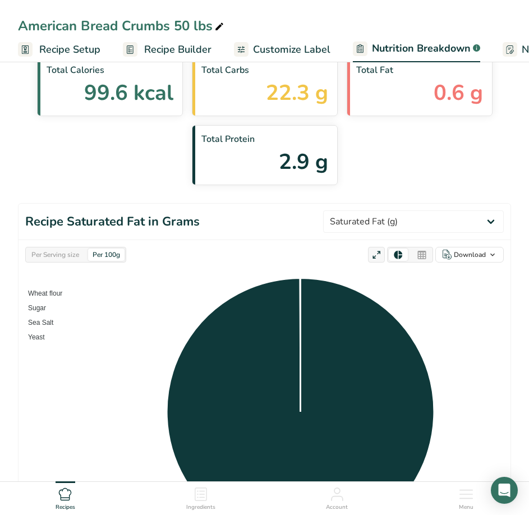
select select "Saturated Fat"
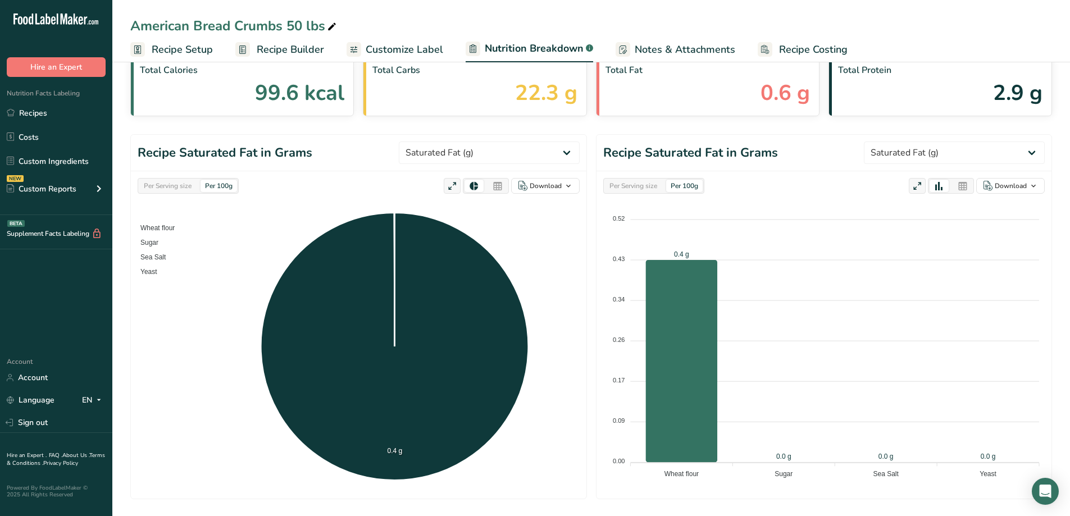
select select "Saturated Fat"
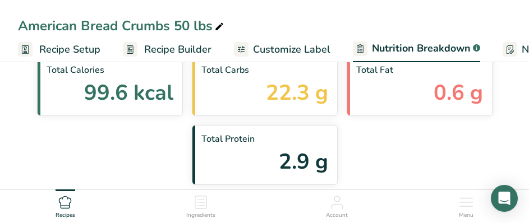
click at [379, 222] on nav "Recipes Ingredients Account Menu" at bounding box center [264, 207] width 529 height 34
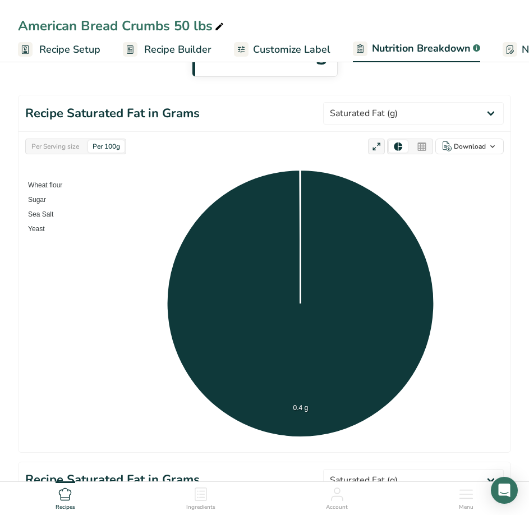
scroll to position [0, 0]
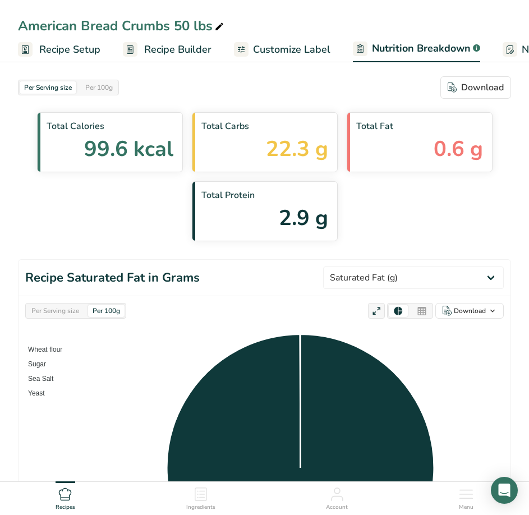
click at [284, 44] on span "Customize Label" at bounding box center [291, 49] width 77 height 15
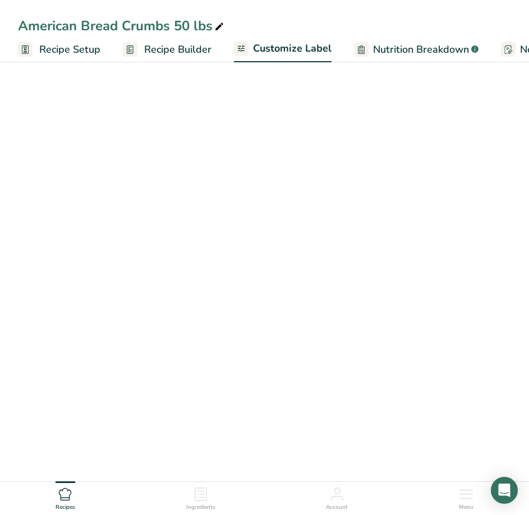
scroll to position [0, 219]
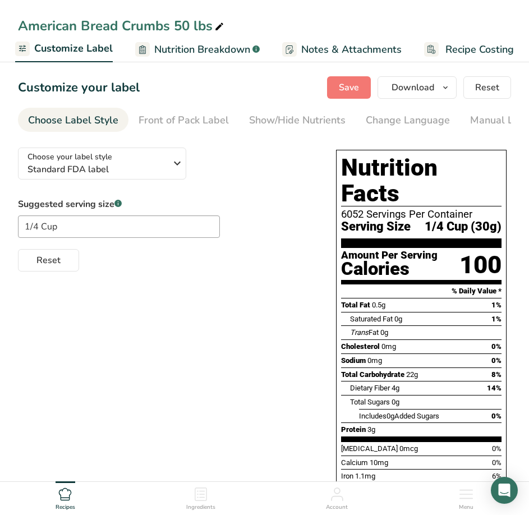
click at [234, 50] on span "Nutrition Breakdown" at bounding box center [202, 49] width 96 height 15
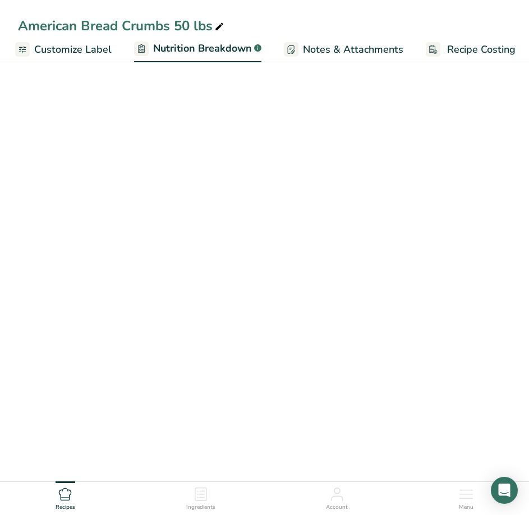
scroll to position [0, 223]
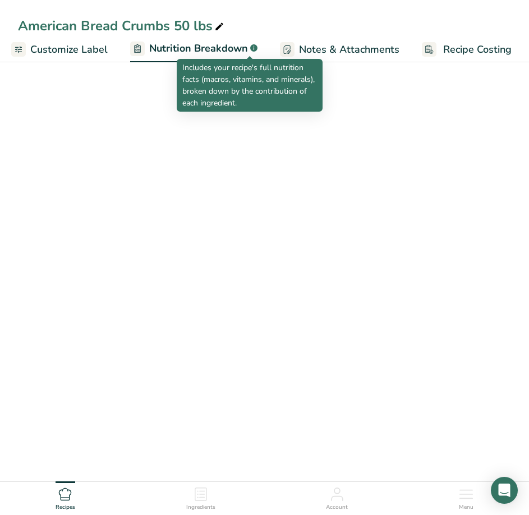
select select "Calories"
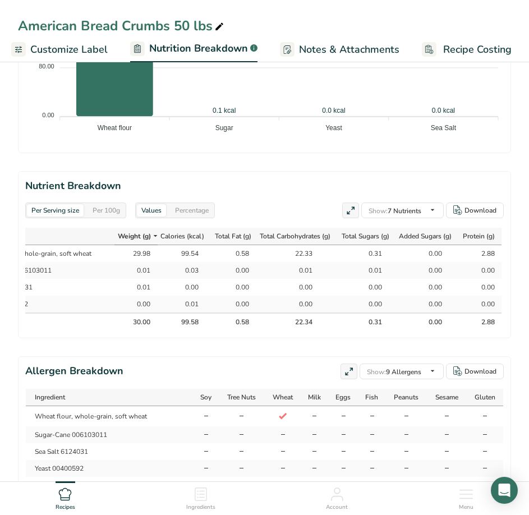
scroll to position [894, 0]
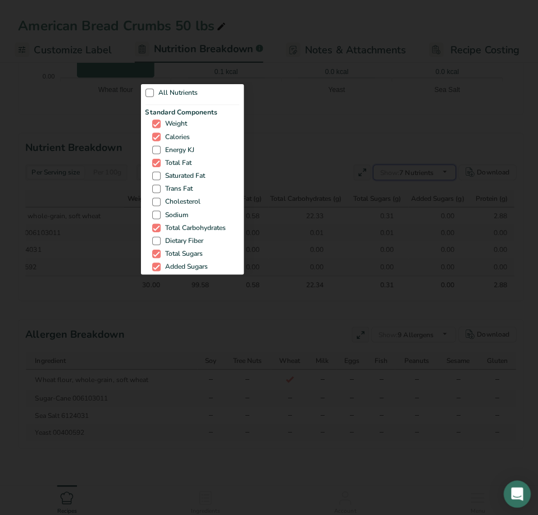
click at [436, 163] on div "Show: 7 Nutrients All Nutrients Standard Components Weight Calories Energy KJ T…" at bounding box center [411, 171] width 83 height 16
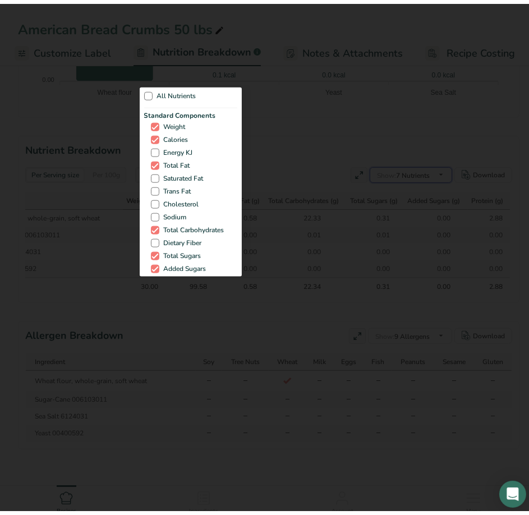
scroll to position [0, 214]
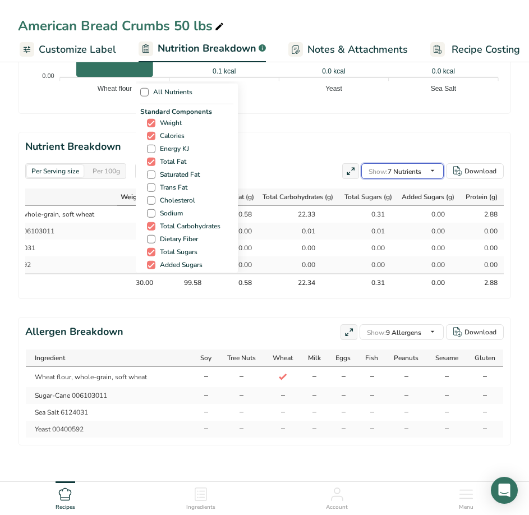
click at [435, 164] on icon "button" at bounding box center [432, 171] width 9 height 14
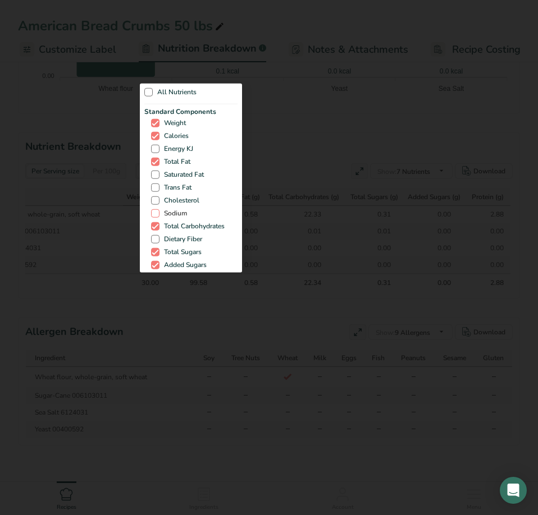
click at [158, 213] on span at bounding box center [155, 213] width 8 height 8
click at [158, 213] on input "Sodium" at bounding box center [154, 212] width 7 height 7
checkbox input "true"
click at [462, 38] on div at bounding box center [269, 257] width 538 height 515
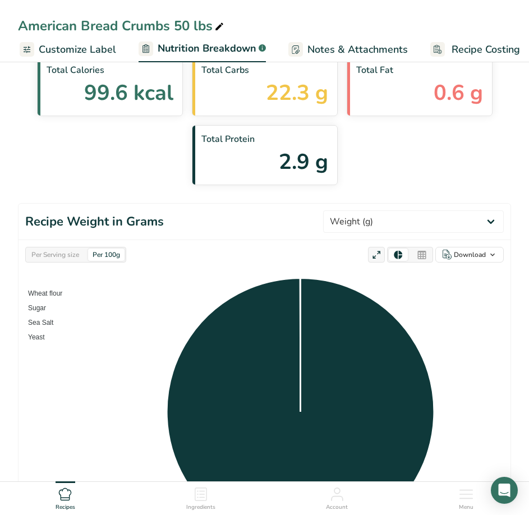
scroll to position [112, 0]
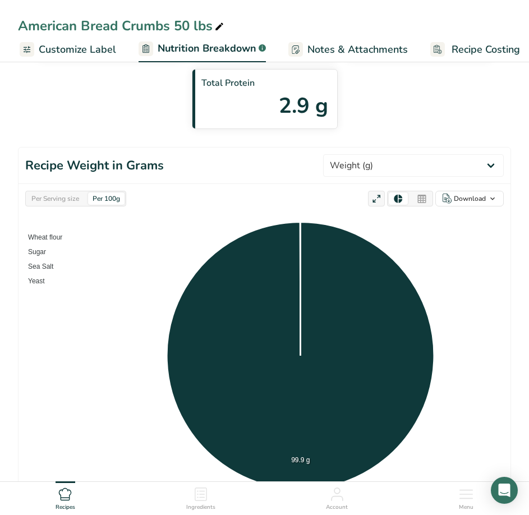
click at [77, 200] on div "Per Serving size" at bounding box center [55, 199] width 57 height 12
click at [478, 163] on select "Weight (g) Calories (kcal) Energy KJ (kj) Total Fat (g) Saturated Fat (g) Trans…" at bounding box center [413, 165] width 181 height 22
click at [366, 154] on select "Weight (g) Calories (kcal) Energy KJ (kj) Total Fat (g) Saturated Fat (g) Trans…" at bounding box center [413, 165] width 181 height 22
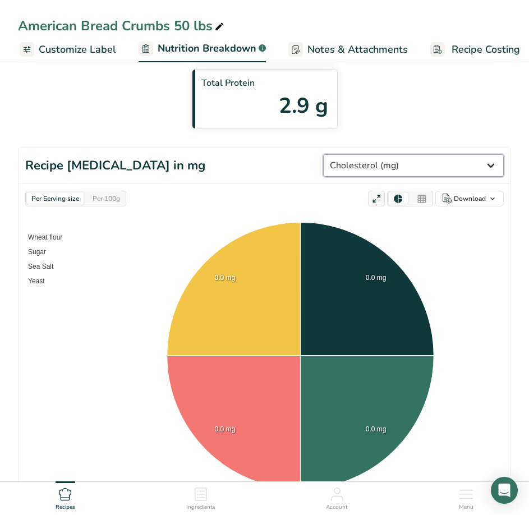
click at [476, 168] on select "Weight (g) Calories (kcal) Energy KJ (kj) Total Fat (g) Saturated Fat (g) Trans…" at bounding box center [413, 165] width 181 height 22
select select "Sodium"
click at [366, 154] on select "Weight (g) Calories (kcal) Energy KJ (kj) Total Fat (g) Saturated Fat (g) Trans…" at bounding box center [413, 165] width 181 height 22
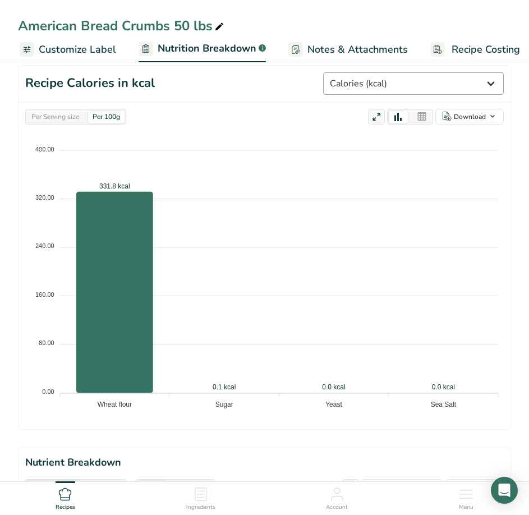
scroll to position [393, 0]
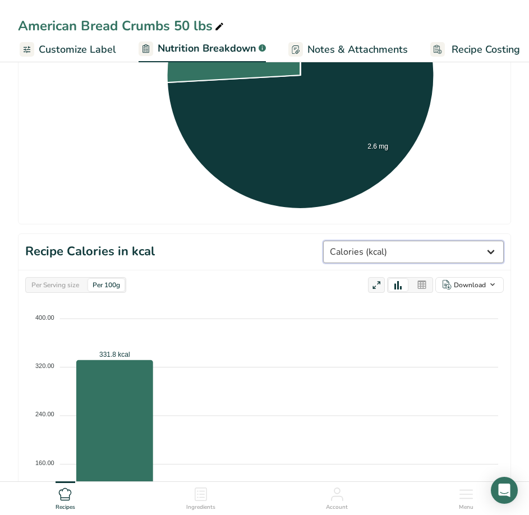
click at [486, 253] on select "Weight (g) Calories (kcal) Energy KJ (kj) Total Fat (g) Saturated Fat (g) Trans…" at bounding box center [413, 252] width 181 height 22
select select "Sodium"
click at [366, 241] on select "Weight (g) Calories (kcal) Energy KJ (kj) Total Fat (g) Saturated Fat (g) Trans…" at bounding box center [413, 252] width 181 height 22
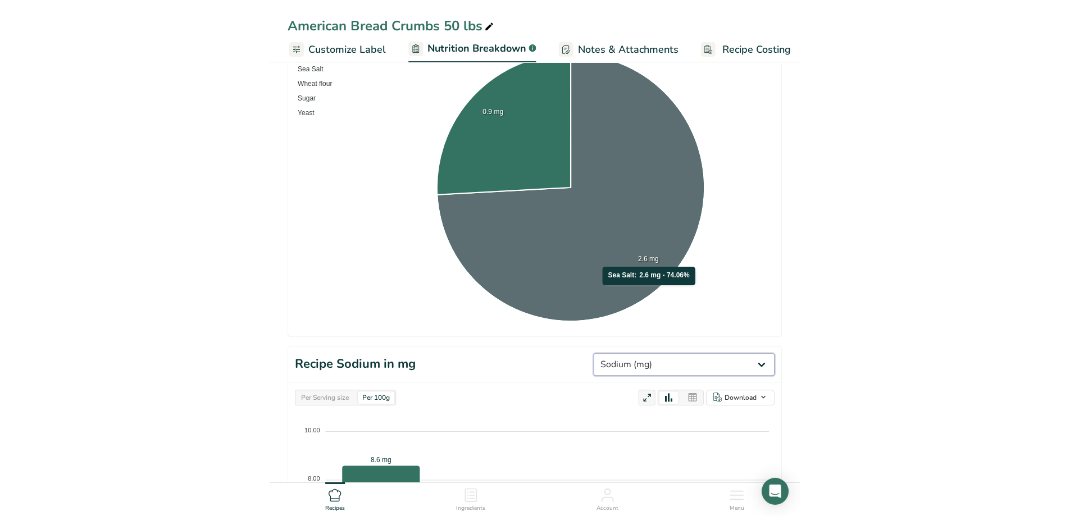
scroll to position [0, 0]
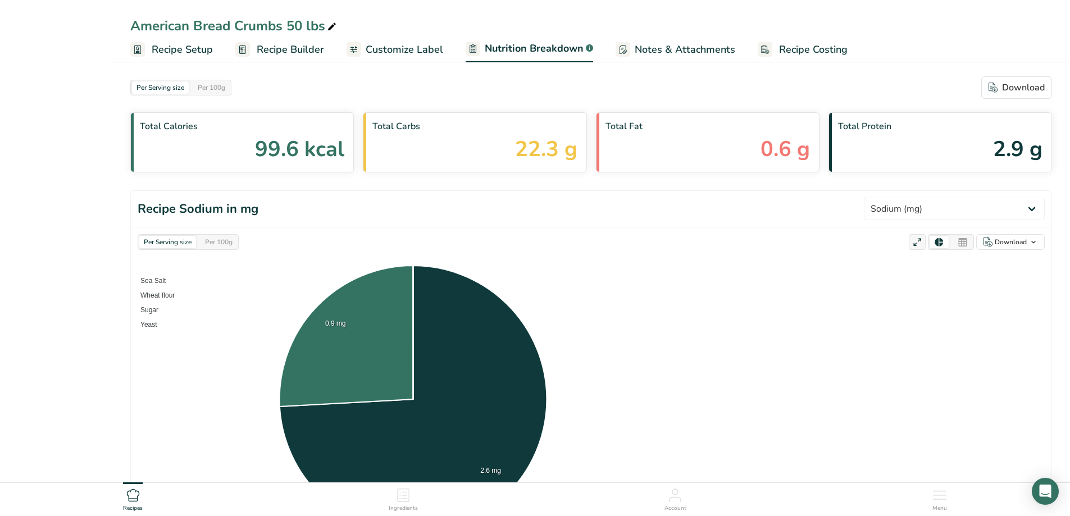
select select "Sodium"
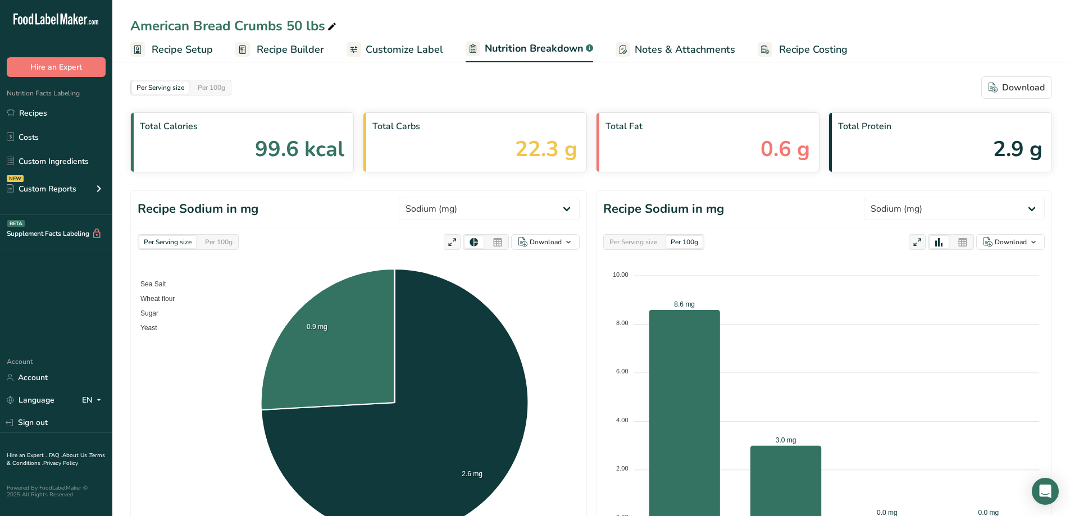
click at [368, 48] on span "Customize Label" at bounding box center [404, 49] width 77 height 15
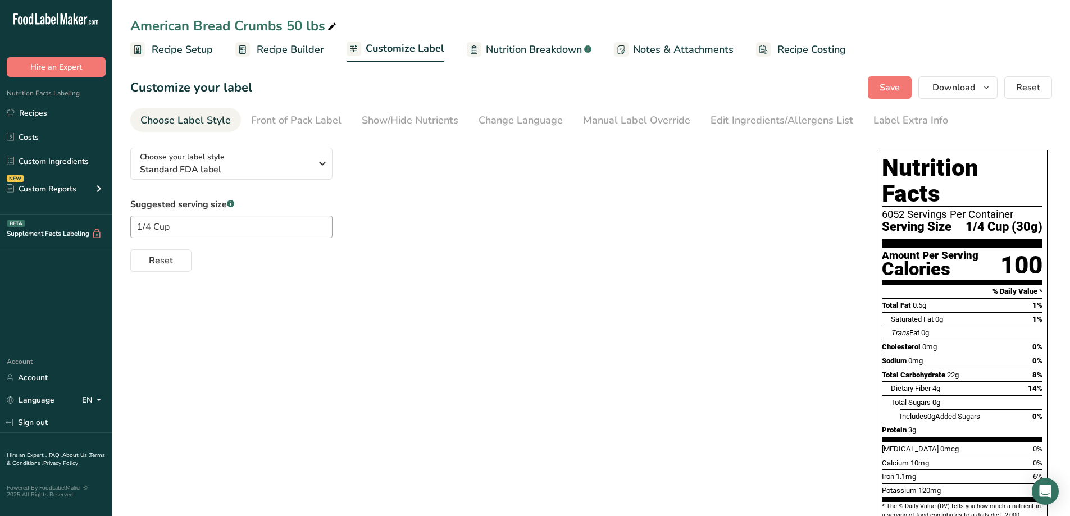
click at [511, 45] on span "Nutrition Breakdown" at bounding box center [534, 49] width 96 height 15
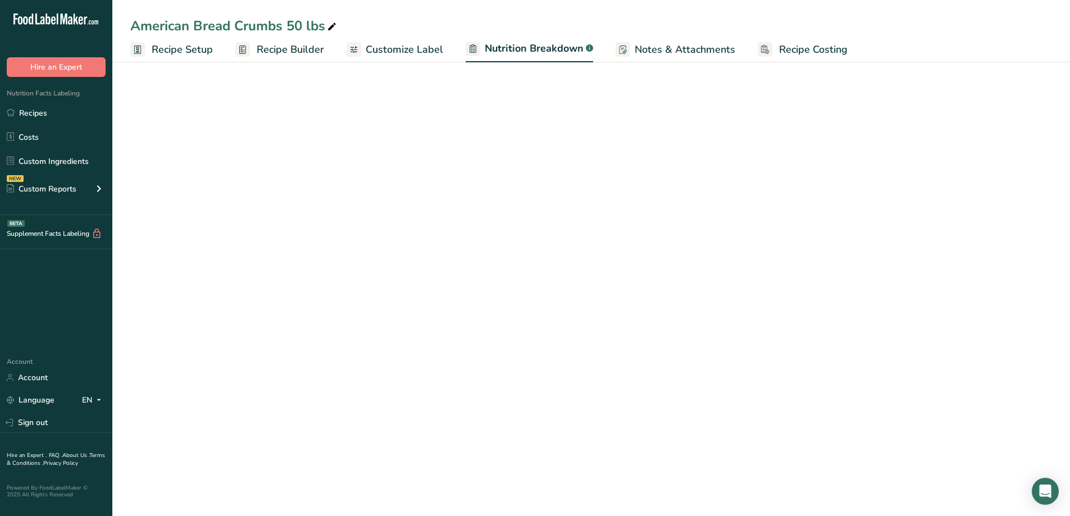
select select "Calories"
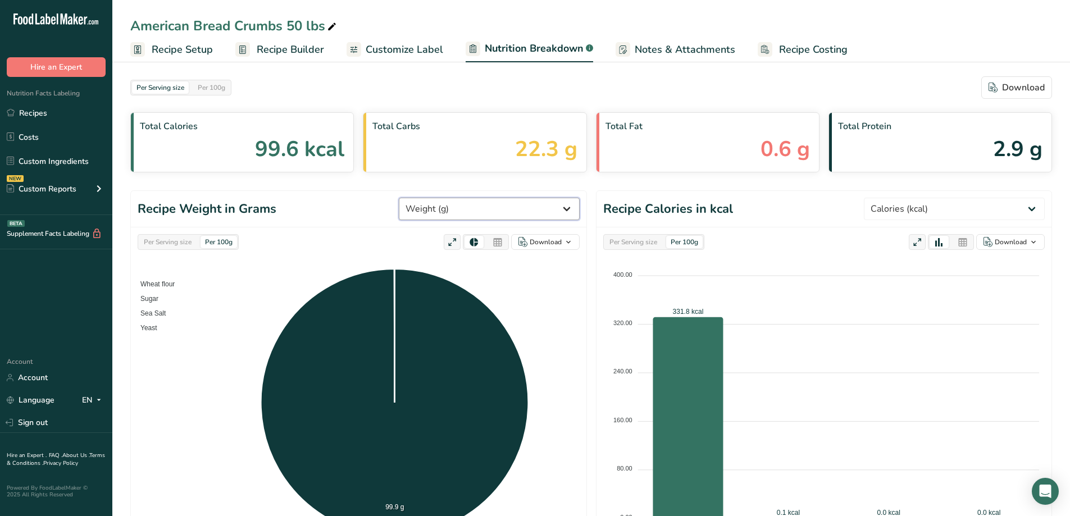
click at [559, 211] on select "Weight (g) Calories (kcal) Energy KJ (kj) Total Fat (g) Saturated Fat (g) Trans…" at bounding box center [489, 209] width 181 height 22
select select "Sodium"
click at [441, 198] on select "Weight (g) Calories (kcal) Energy KJ (kj) Total Fat (g) Saturated Fat (g) Trans…" at bounding box center [489, 209] width 181 height 22
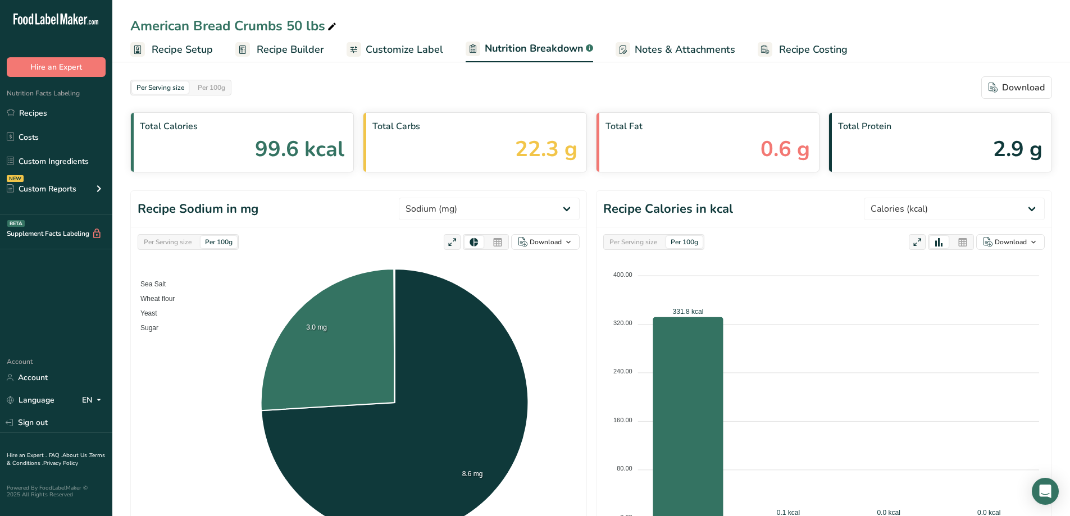
click at [239, 137] on div "Total Calories 99.6 kcal" at bounding box center [241, 142] width 223 height 60
click at [214, 86] on div "Per 100g" at bounding box center [211, 87] width 36 height 12
click at [191, 86] on div "Per Serving size Per 100g" at bounding box center [180, 88] width 101 height 16
click at [181, 87] on div "Per Serving size" at bounding box center [160, 87] width 57 height 12
click at [181, 86] on div "Per Serving size" at bounding box center [160, 87] width 57 height 12
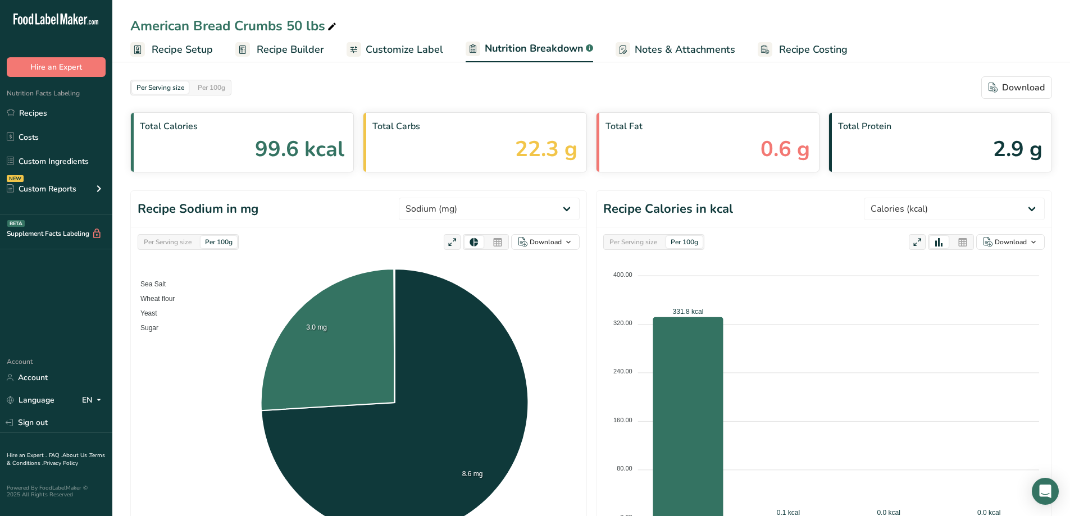
click at [504, 246] on div at bounding box center [497, 242] width 19 height 12
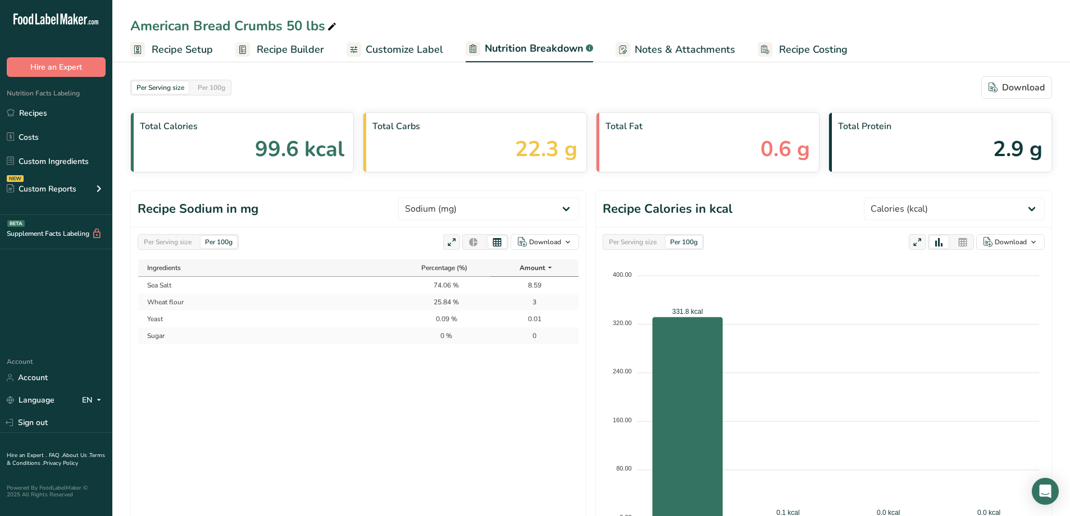
click at [439, 53] on span "Customize Label" at bounding box center [404, 49] width 77 height 15
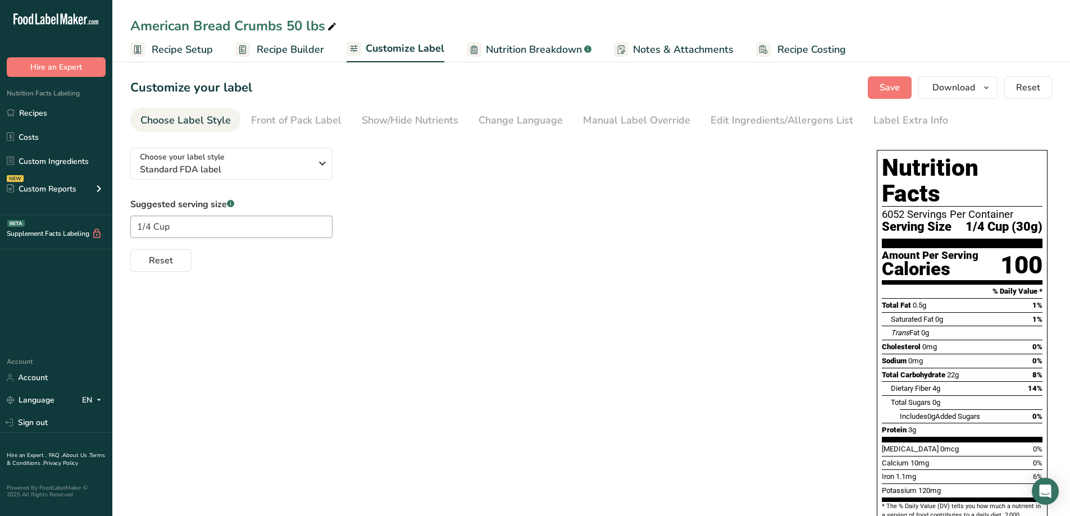
click at [926, 354] on div "Sodium 0mg 0%" at bounding box center [961, 361] width 161 height 14
click at [276, 51] on span "Recipe Builder" at bounding box center [290, 49] width 67 height 15
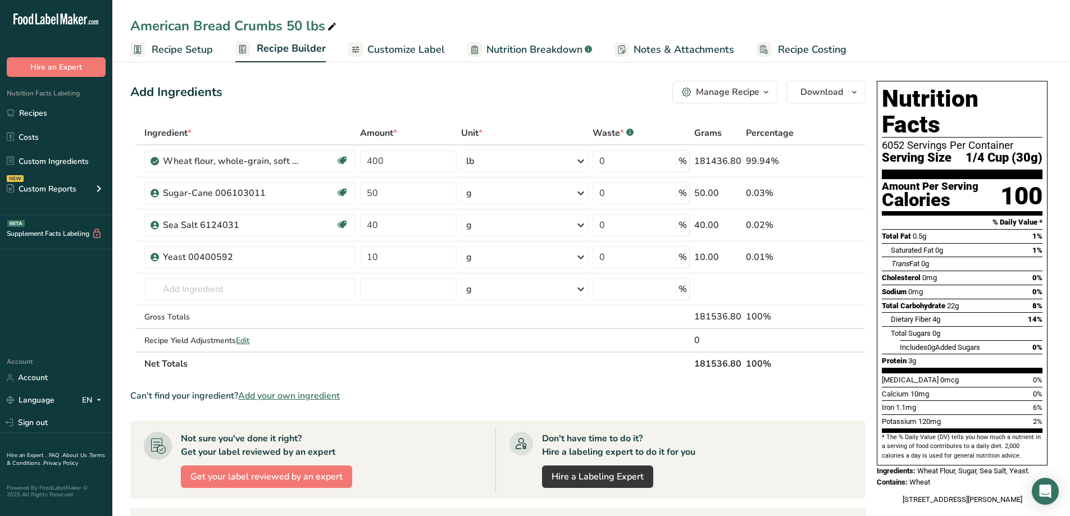
drag, startPoint x: 901, startPoint y: 54, endPoint x: 912, endPoint y: 42, distance: 16.3
click at [912, 42] on ul "Recipe Setup Recipe Builder Customize Label Nutrition Breakdown .a-a{fill:#3473…" at bounding box center [590, 49] width 957 height 26
click at [538, 50] on span "Nutrition Breakdown" at bounding box center [534, 49] width 96 height 15
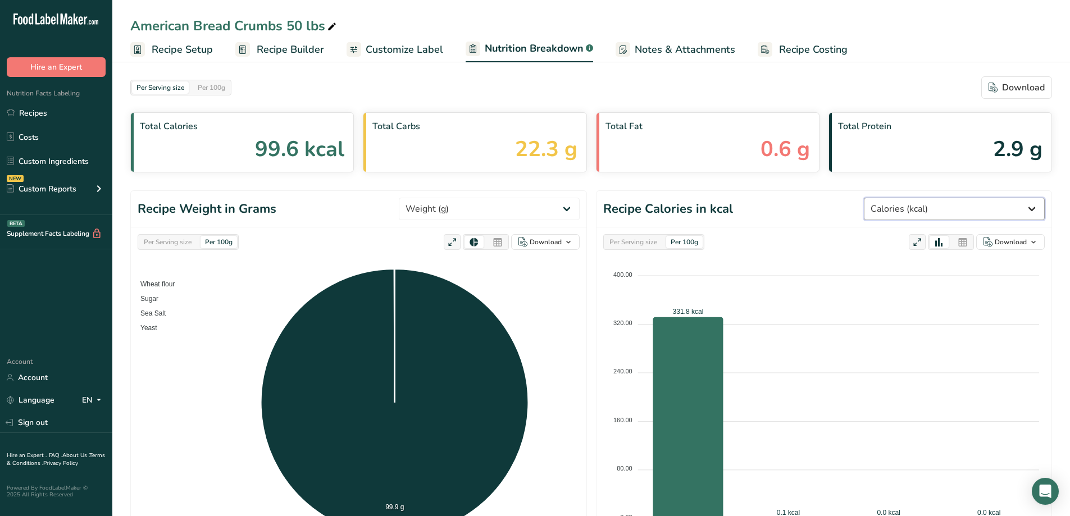
click at [1031, 208] on select "Weight (g) Calories (kcal) Energy KJ (kj) Total Fat (g) Saturated Fat (g) Trans…" at bounding box center [954, 209] width 181 height 22
select select "Saturated Fat"
click at [906, 198] on select "Weight (g) Calories (kcal) Energy KJ (kj) Total Fat (g) Saturated Fat (g) Trans…" at bounding box center [954, 209] width 181 height 22
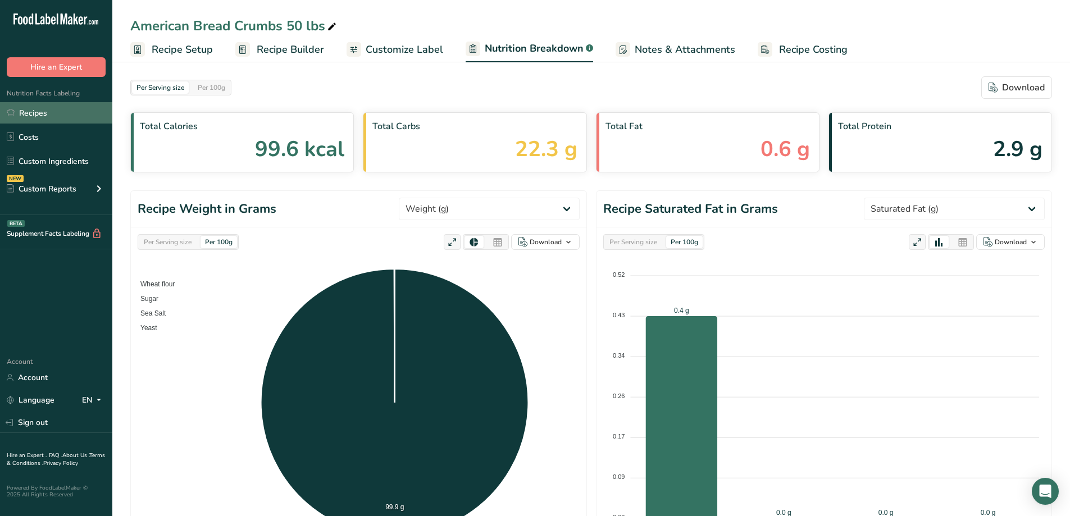
click at [54, 109] on link "Recipes" at bounding box center [56, 112] width 112 height 21
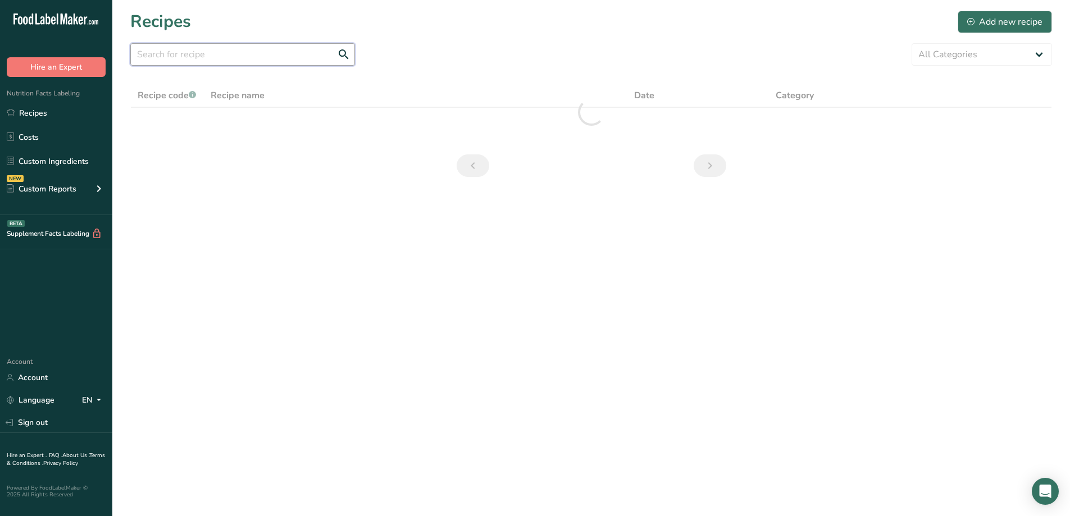
click at [213, 60] on input "text" at bounding box center [242, 54] width 225 height 22
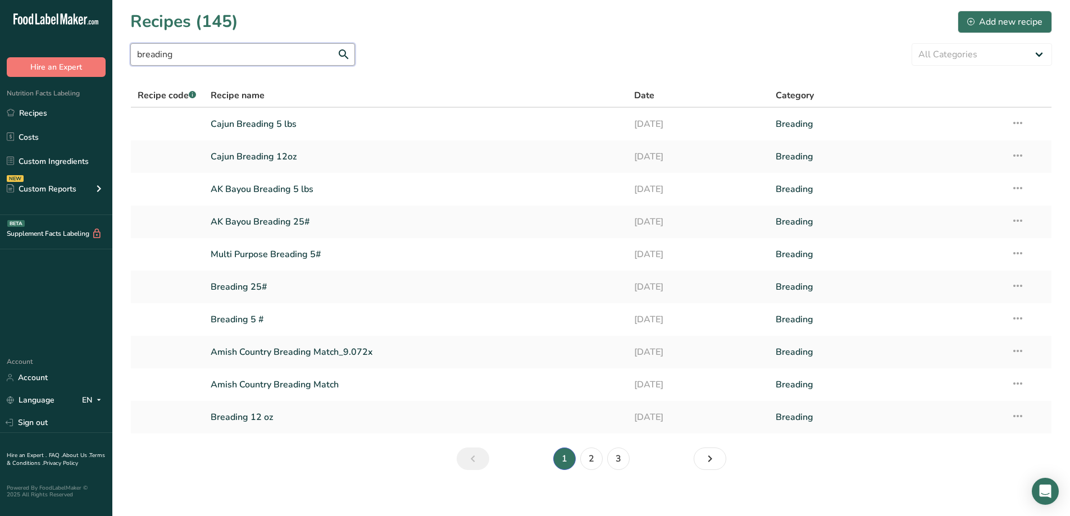
type input "breading"
click at [325, 312] on link "Breading 5 #" at bounding box center [416, 320] width 410 height 24
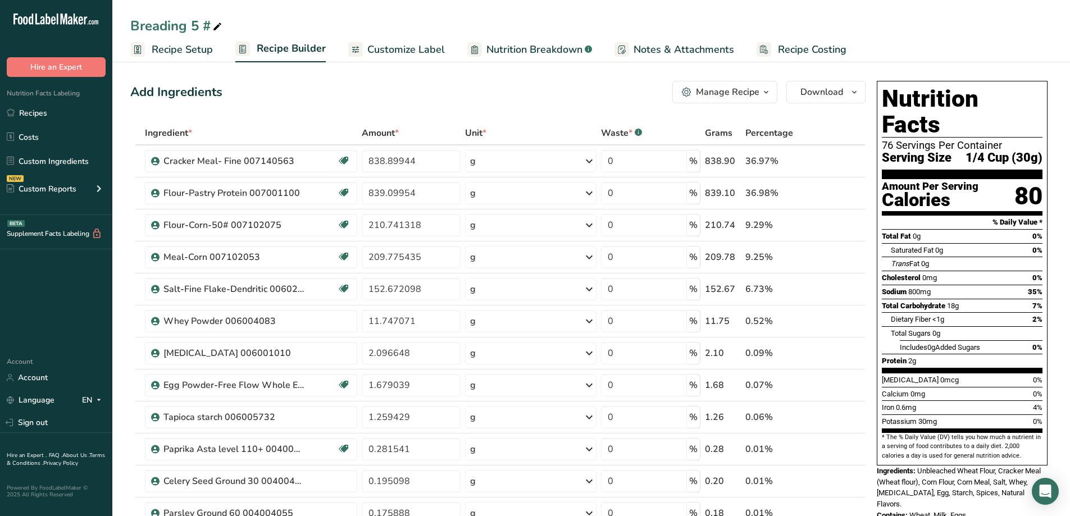
click at [547, 45] on span "Nutrition Breakdown" at bounding box center [534, 49] width 96 height 15
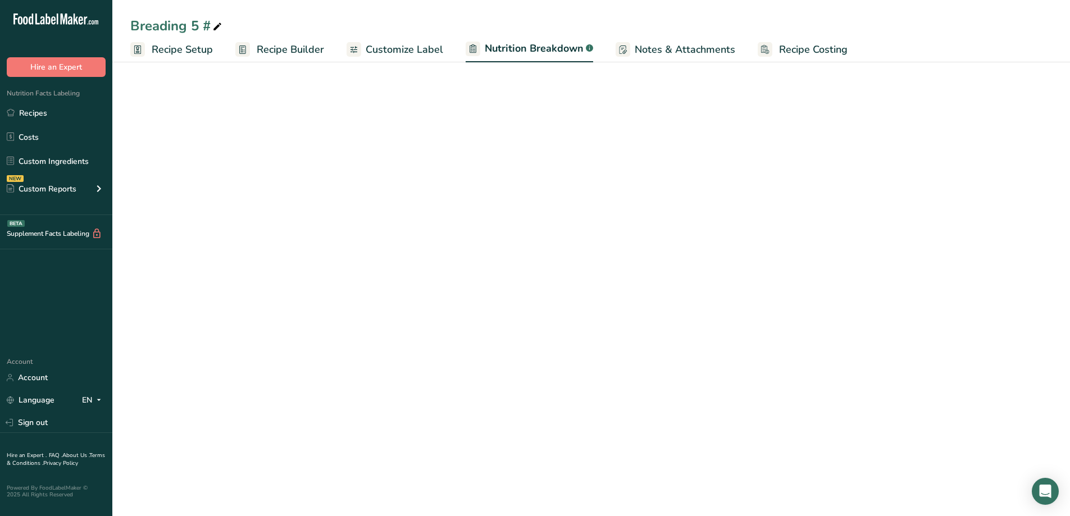
select select "Calories"
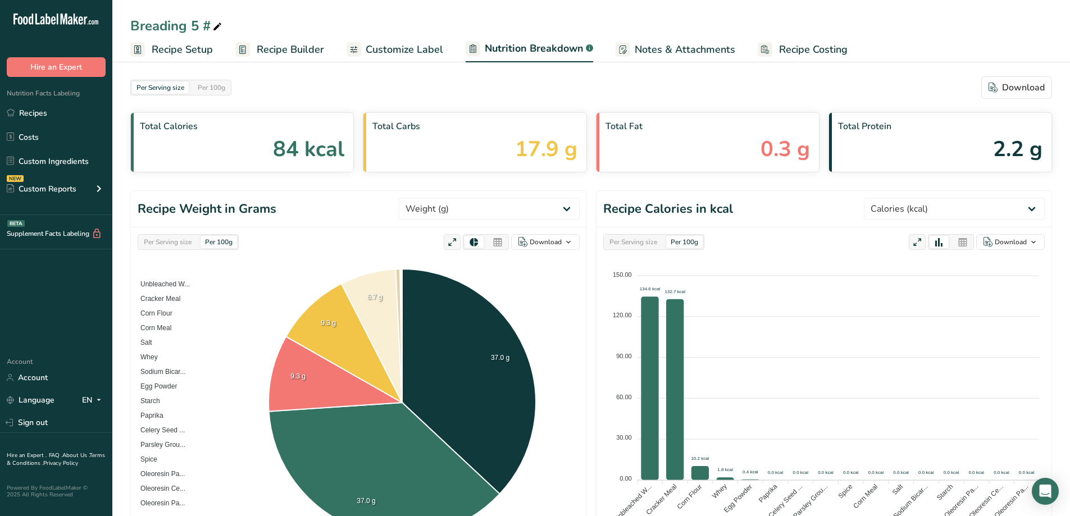
click at [306, 52] on span "Recipe Builder" at bounding box center [290, 49] width 67 height 15
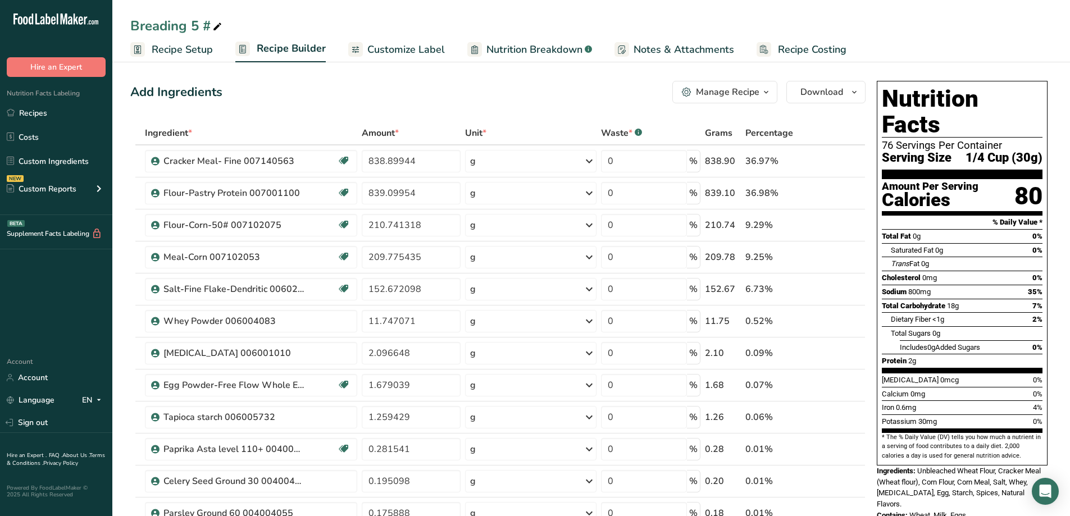
click at [398, 49] on span "Customize Label" at bounding box center [405, 49] width 77 height 15
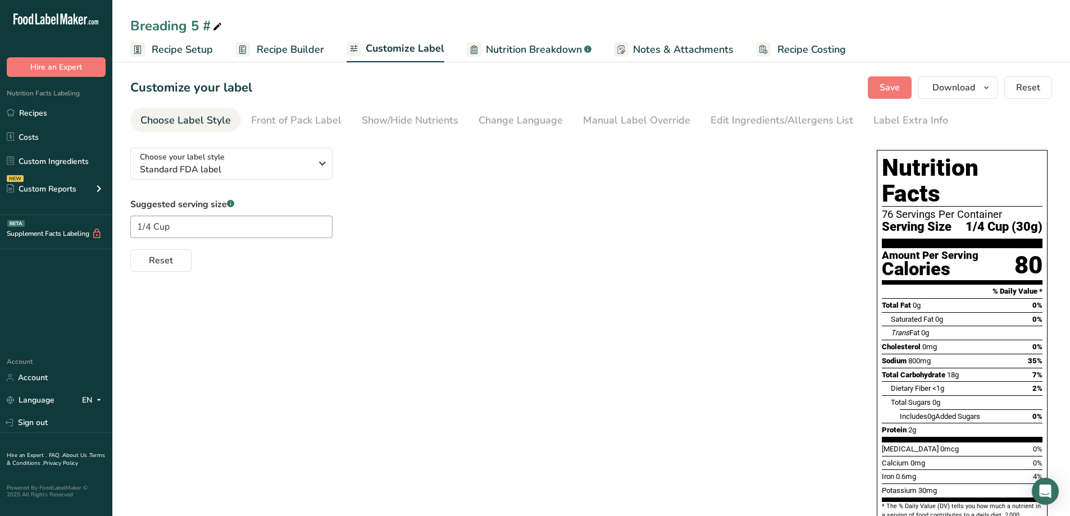
click at [553, 52] on span "Nutrition Breakdown" at bounding box center [534, 49] width 96 height 15
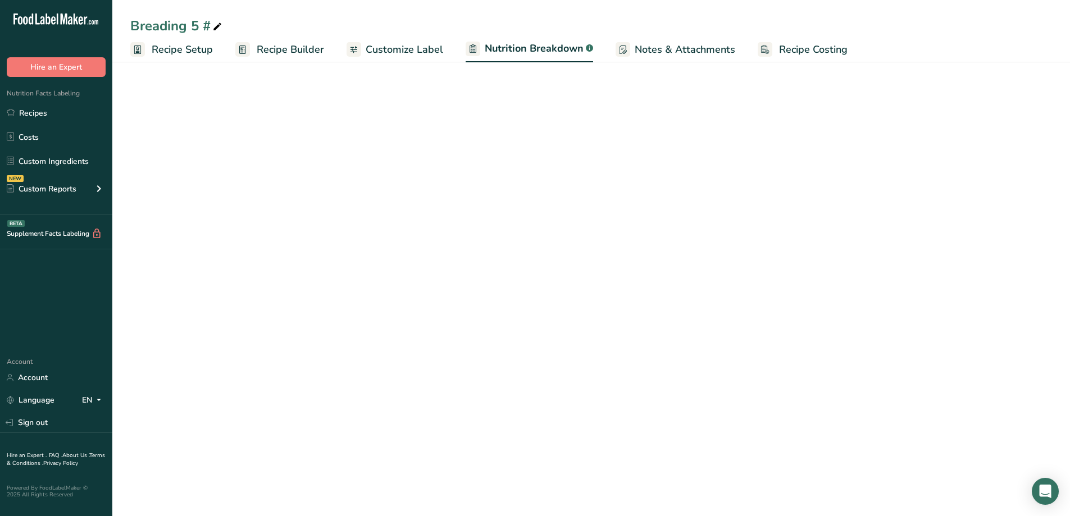
select select "Calories"
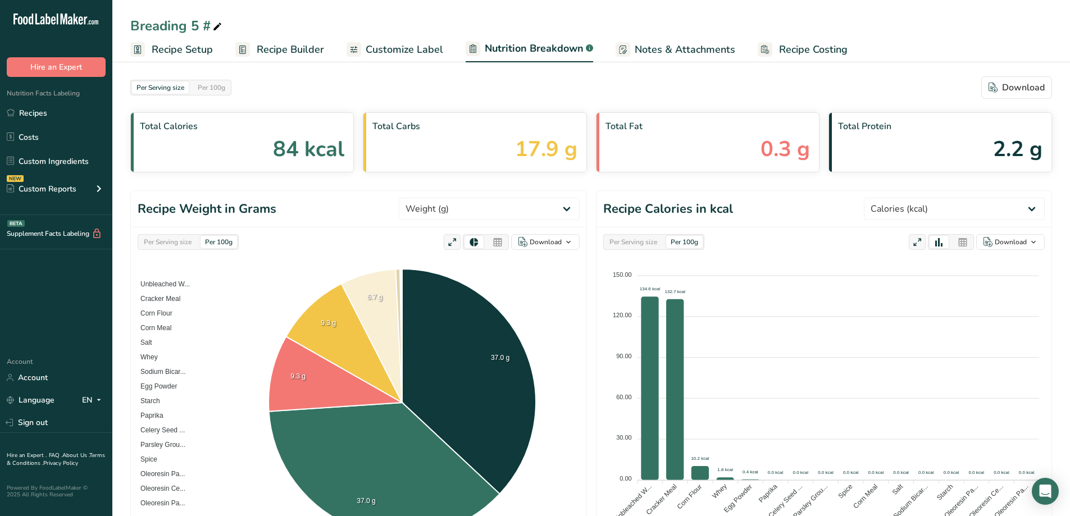
click at [401, 44] on span "Customize Label" at bounding box center [404, 49] width 77 height 15
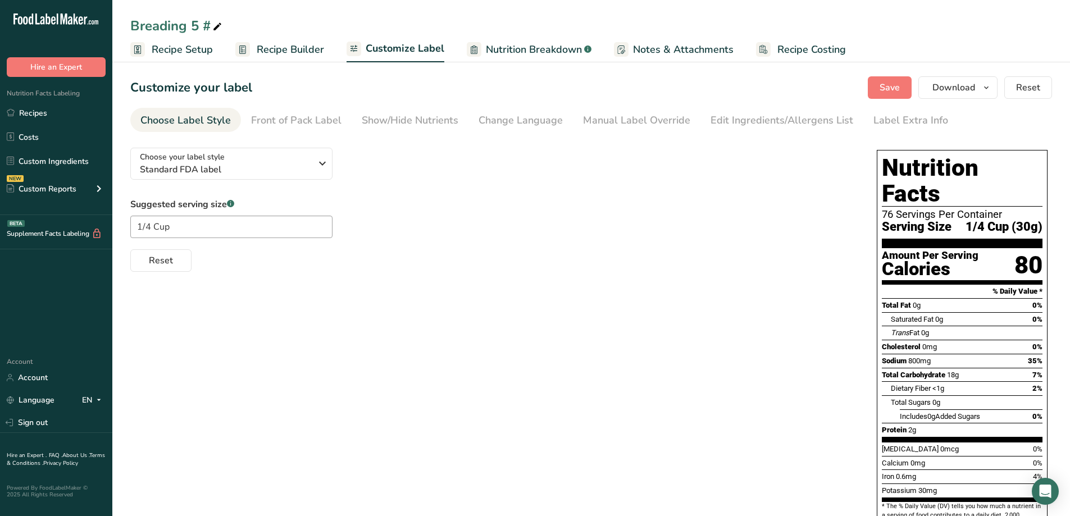
click at [418, 198] on div "Suggested serving size .a-a{fill:#347362;}.b-a{fill:#fff;} 1/4 Cup Reset" at bounding box center [492, 235] width 724 height 74
click at [460, 359] on div "Choose your label style Standard FDA label USA (FDA) Standard FDA label Tabular…" at bounding box center [590, 379] width 921 height 480
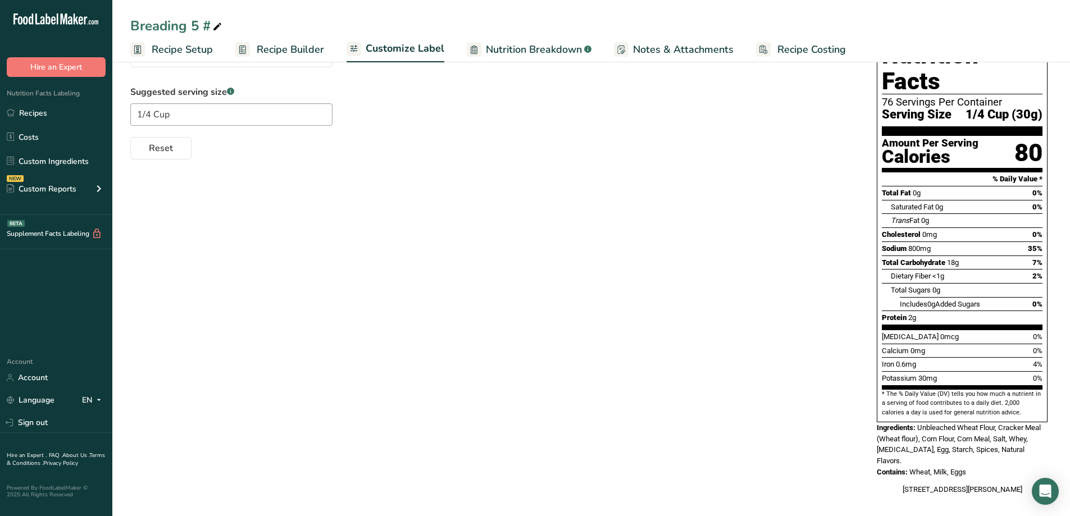
drag, startPoint x: 815, startPoint y: 232, endPoint x: 909, endPoint y: 216, distance: 95.3
click at [909, 241] on div "Sodium 800mg 35%" at bounding box center [961, 248] width 161 height 14
click at [914, 216] on span "Trans Fat" at bounding box center [904, 220] width 29 height 8
drag, startPoint x: 352, startPoint y: 273, endPoint x: 349, endPoint y: 268, distance: 6.3
click at [354, 271] on div "Choose your label style Standard FDA label USA (FDA) Standard FDA label Tabular…" at bounding box center [590, 266] width 921 height 480
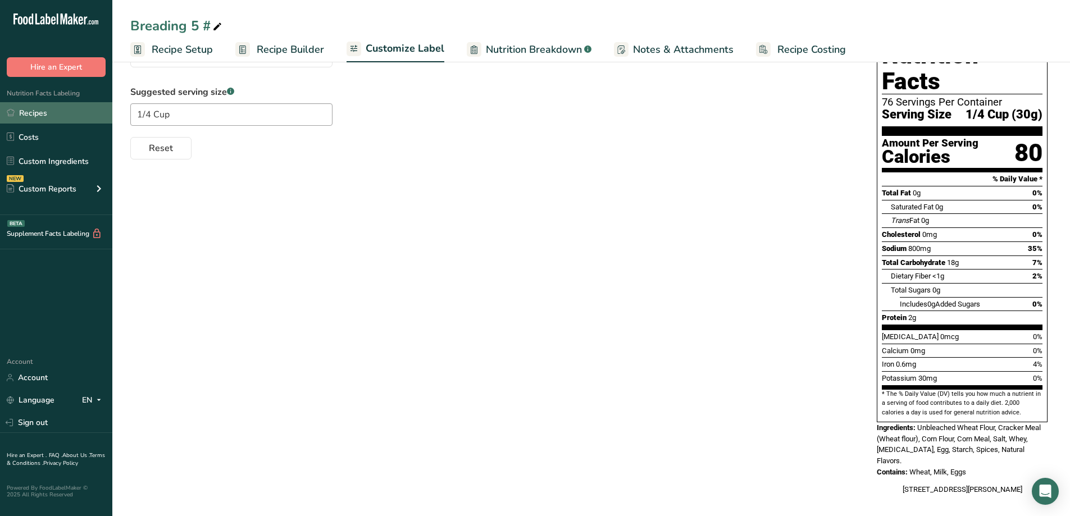
click at [43, 116] on link "Recipes" at bounding box center [56, 112] width 112 height 21
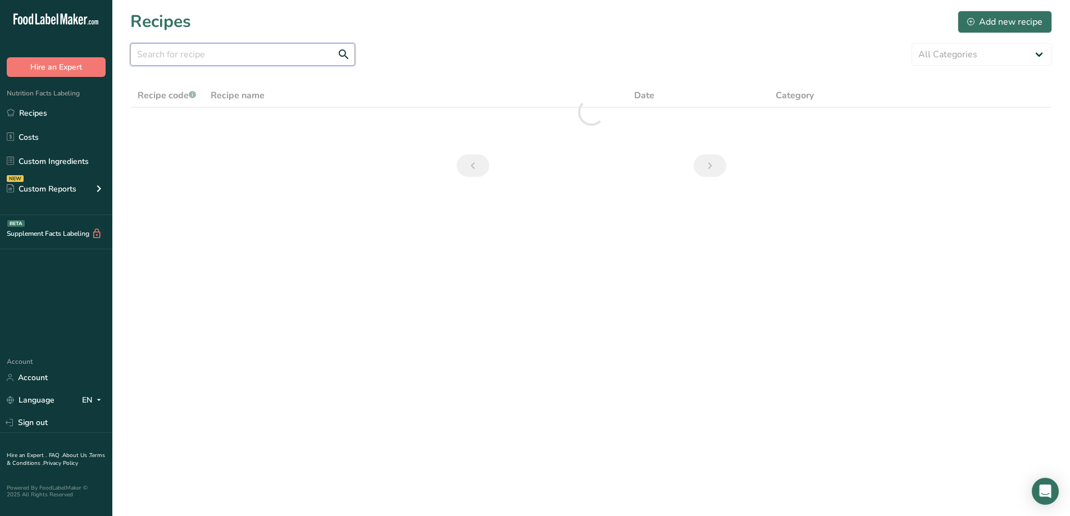
click at [258, 57] on input "text" at bounding box center [242, 54] width 225 height 22
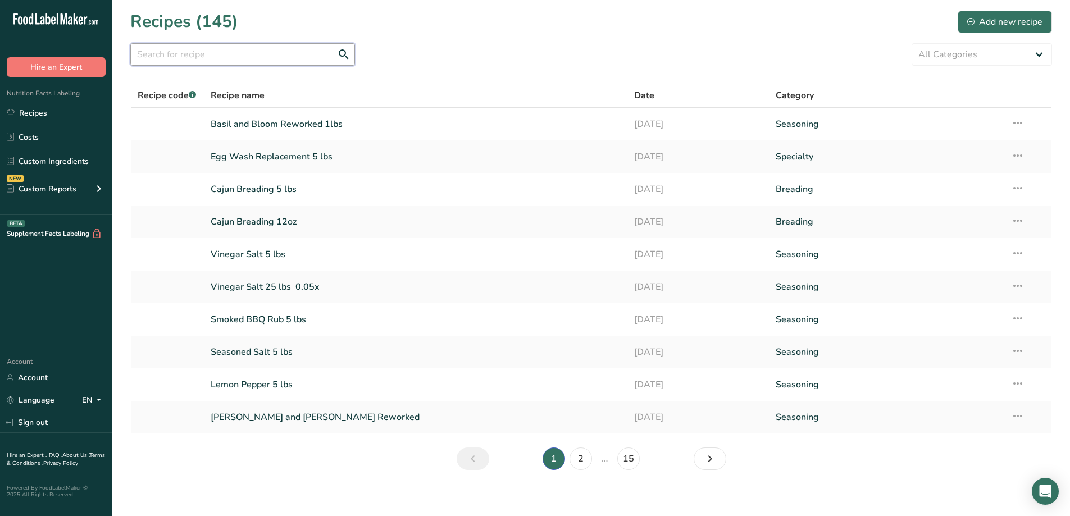
click at [204, 63] on input "text" at bounding box center [242, 54] width 225 height 22
click at [200, 56] on input "text" at bounding box center [242, 54] width 225 height 22
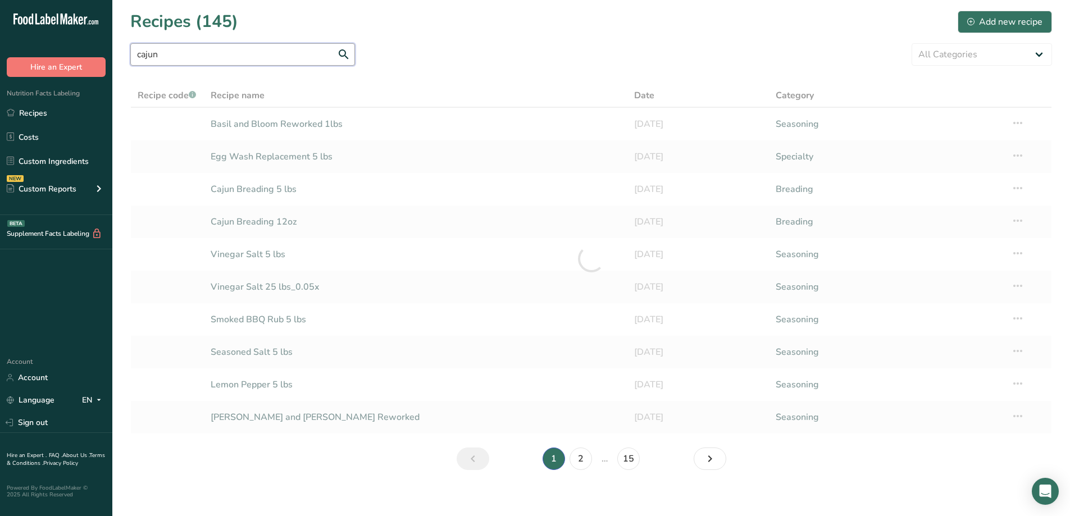
type input "cajun"
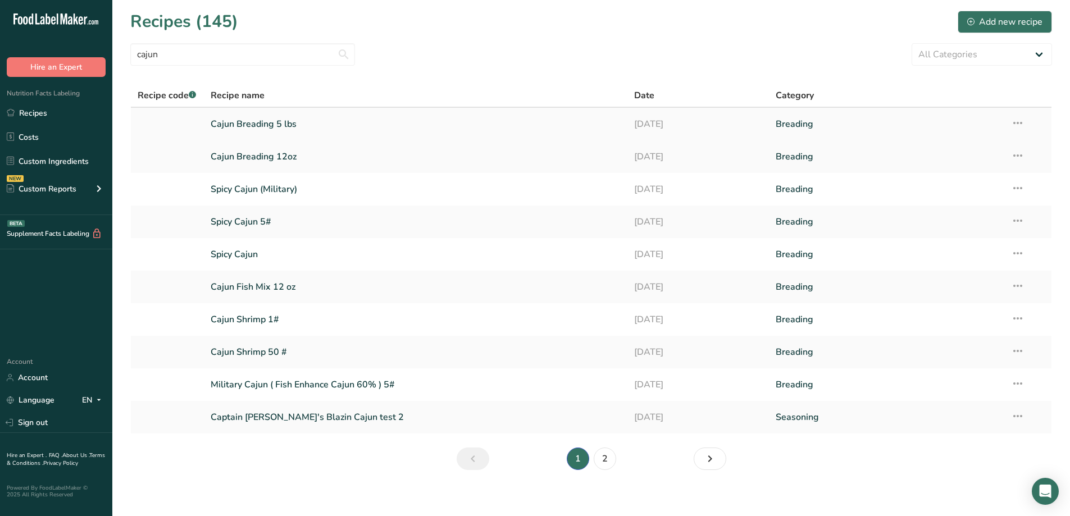
click at [259, 119] on link "Cajun Breading 5 lbs" at bounding box center [416, 124] width 410 height 24
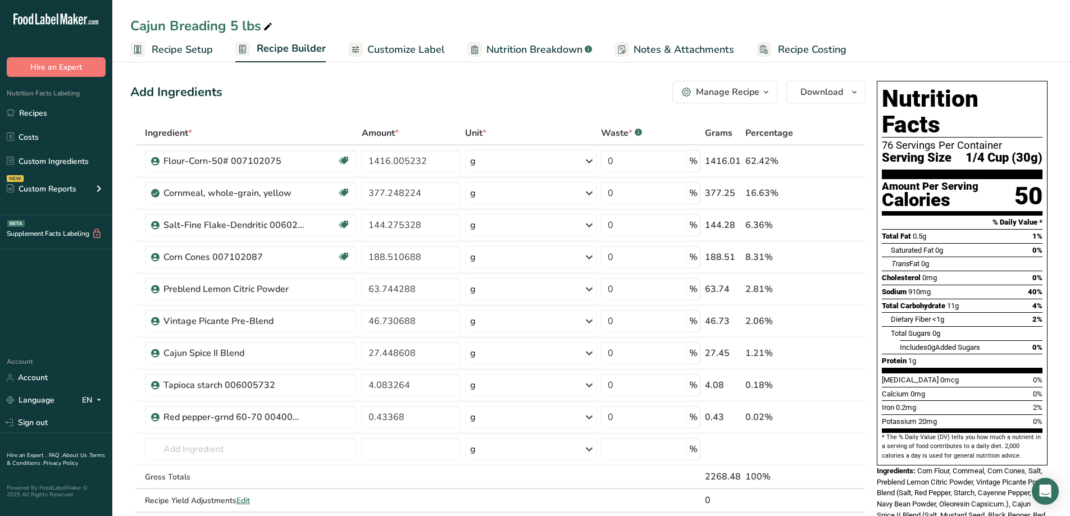
click at [427, 42] on span "Customize Label" at bounding box center [405, 49] width 77 height 15
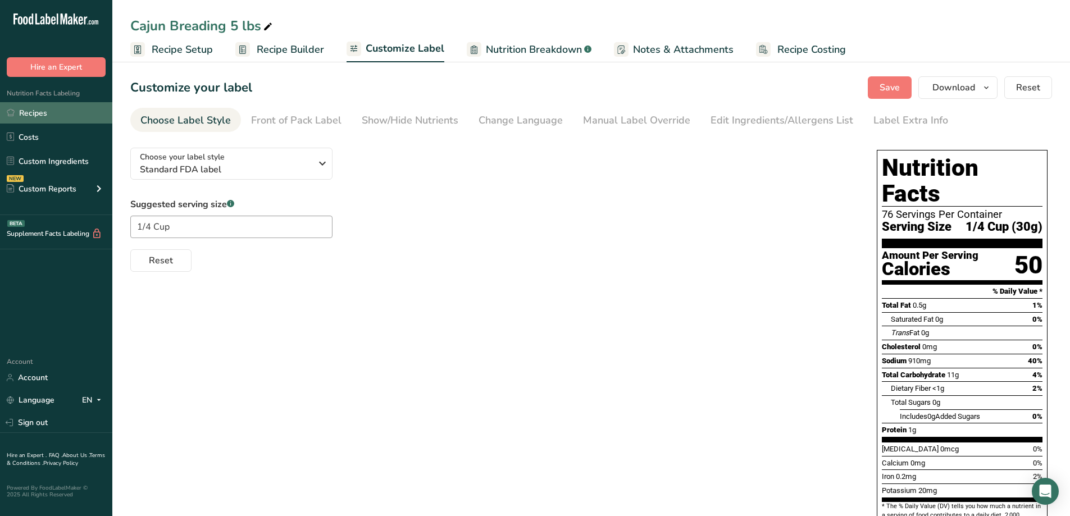
click at [35, 108] on link "Recipes" at bounding box center [56, 112] width 112 height 21
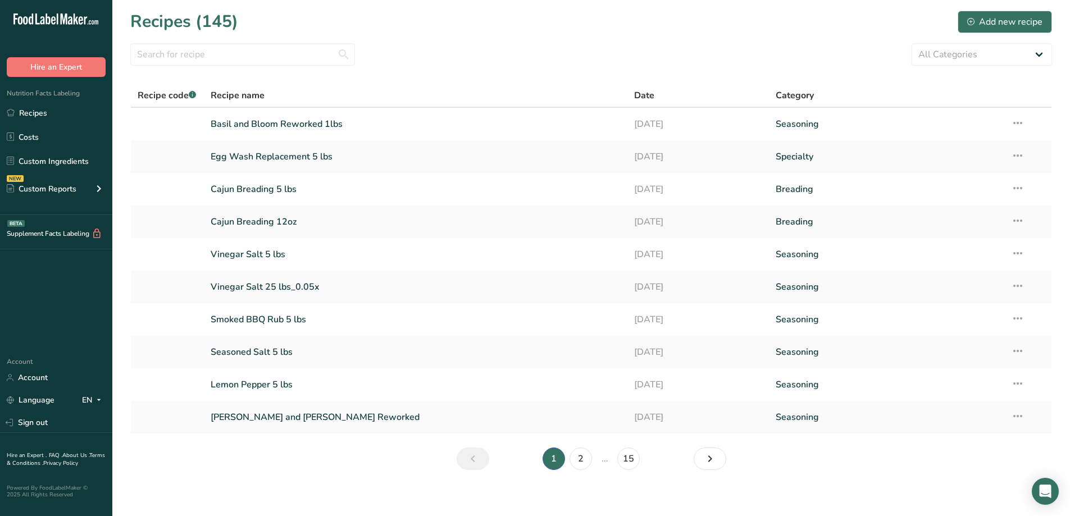
click at [186, 42] on section "Recipes (145) Add new recipe All Categories Baked Goods Batter Beverages Breadi…" at bounding box center [590, 244] width 957 height 488
click at [178, 58] on input "text" at bounding box center [242, 54] width 225 height 22
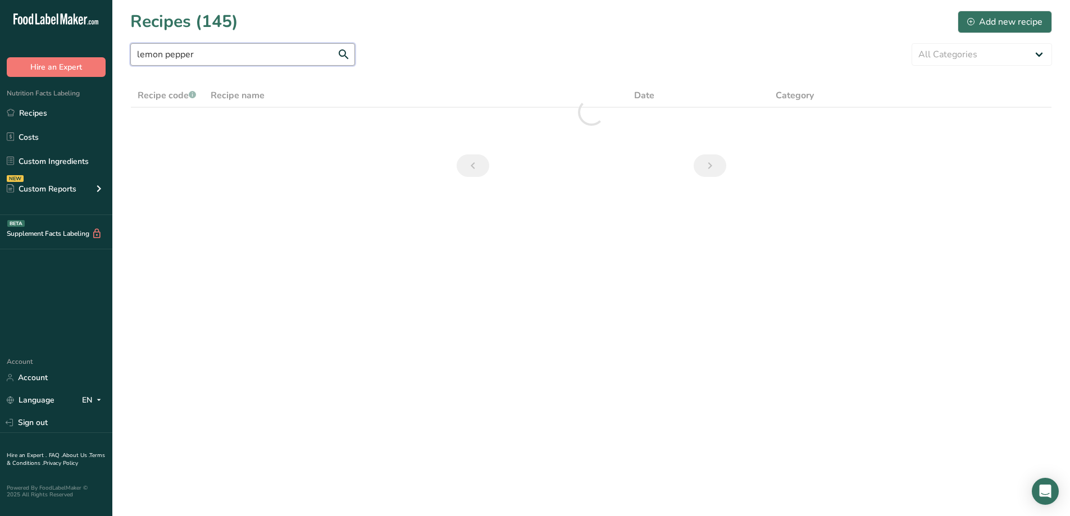
type input "lemon pepper"
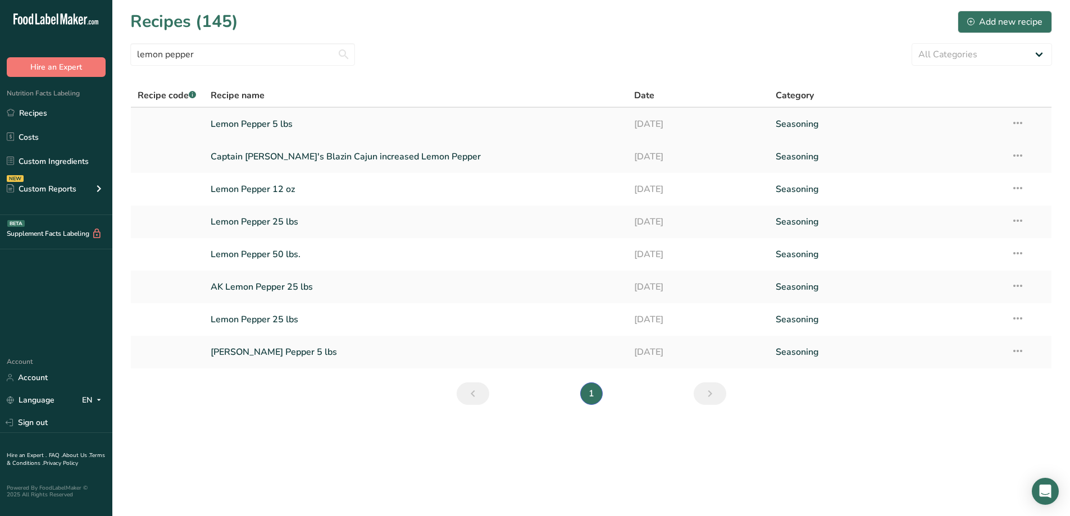
click at [287, 128] on link "Lemon Pepper 5 lbs" at bounding box center [416, 124] width 410 height 24
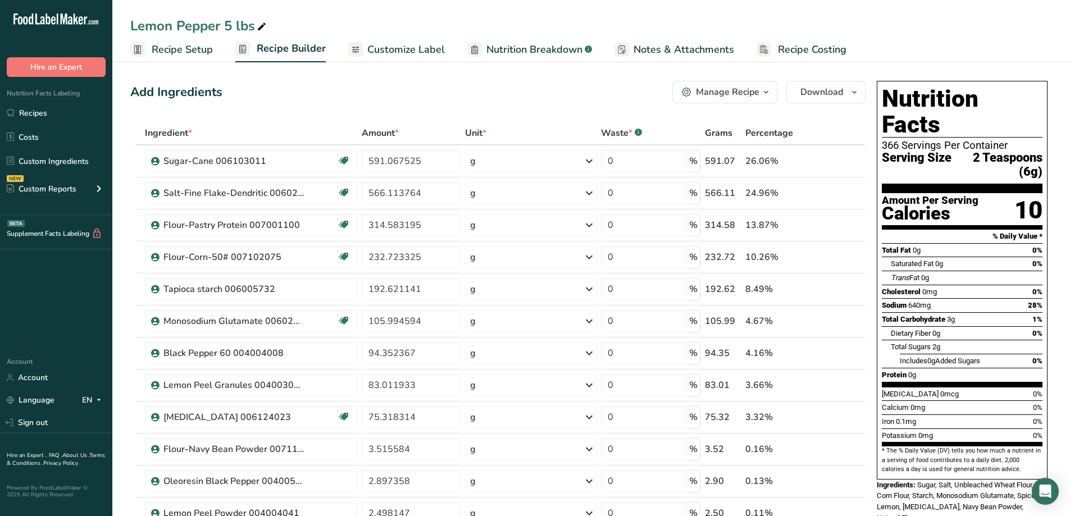
click at [385, 50] on span "Customize Label" at bounding box center [405, 49] width 77 height 15
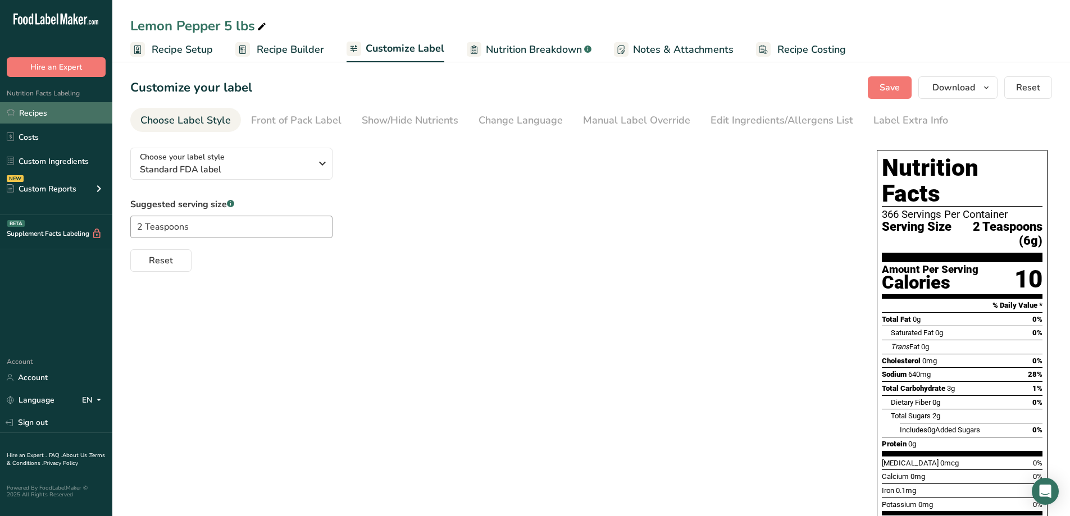
click at [34, 113] on link "Recipes" at bounding box center [56, 112] width 112 height 21
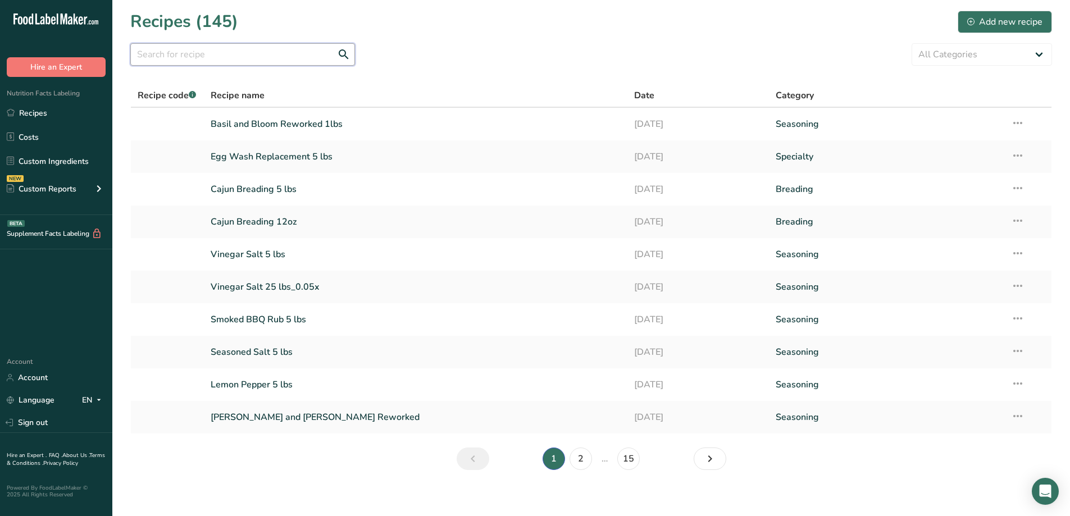
click at [265, 51] on input "text" at bounding box center [242, 54] width 225 height 22
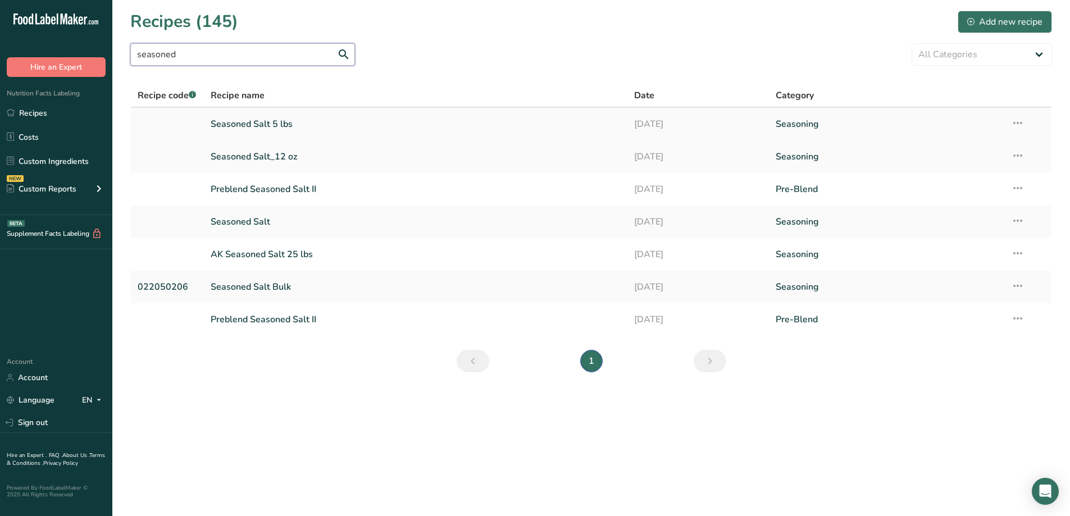
type input "seasoned"
click at [271, 122] on link "Seasoned Salt 5 lbs" at bounding box center [416, 124] width 410 height 24
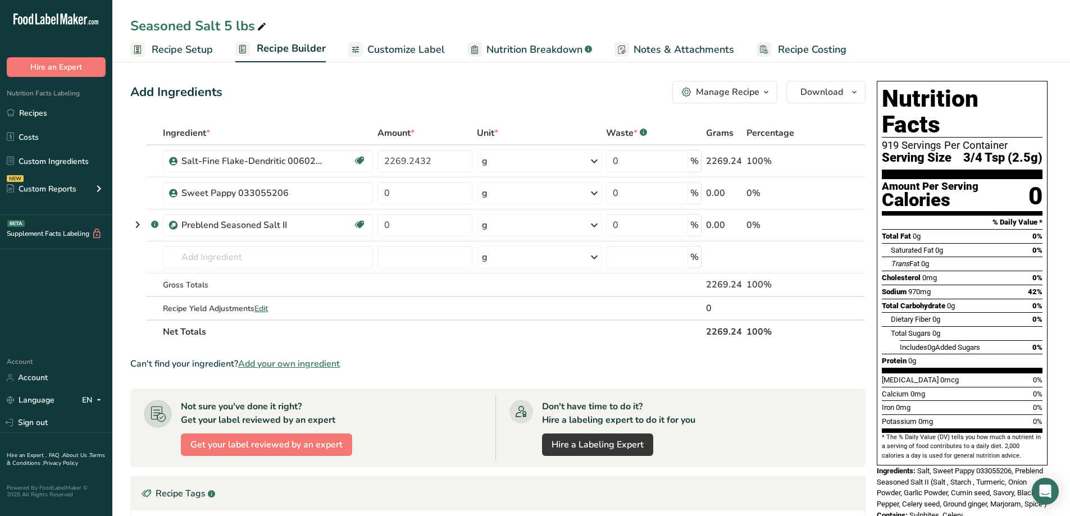
click at [427, 47] on span "Customize Label" at bounding box center [405, 49] width 77 height 15
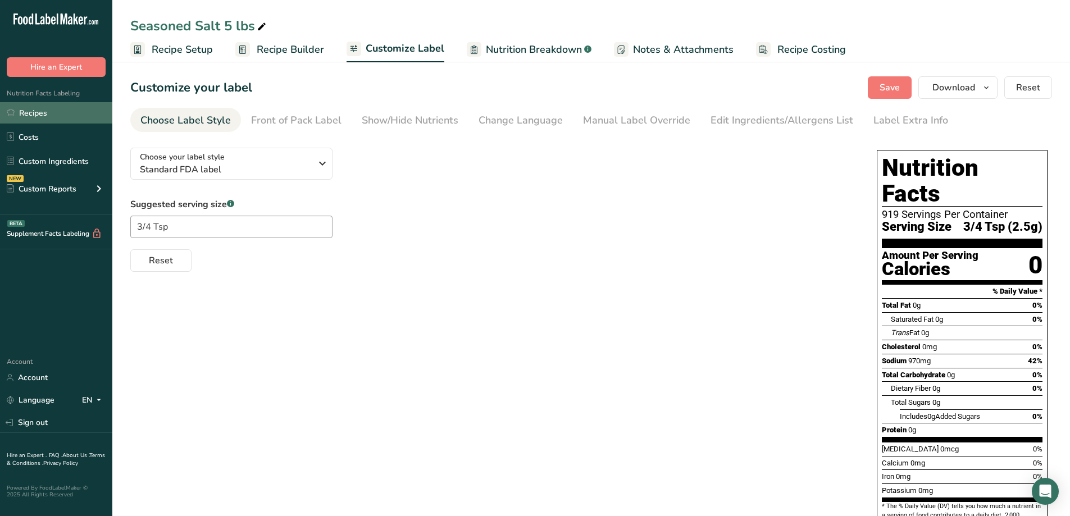
click at [51, 111] on link "Recipes" at bounding box center [56, 112] width 112 height 21
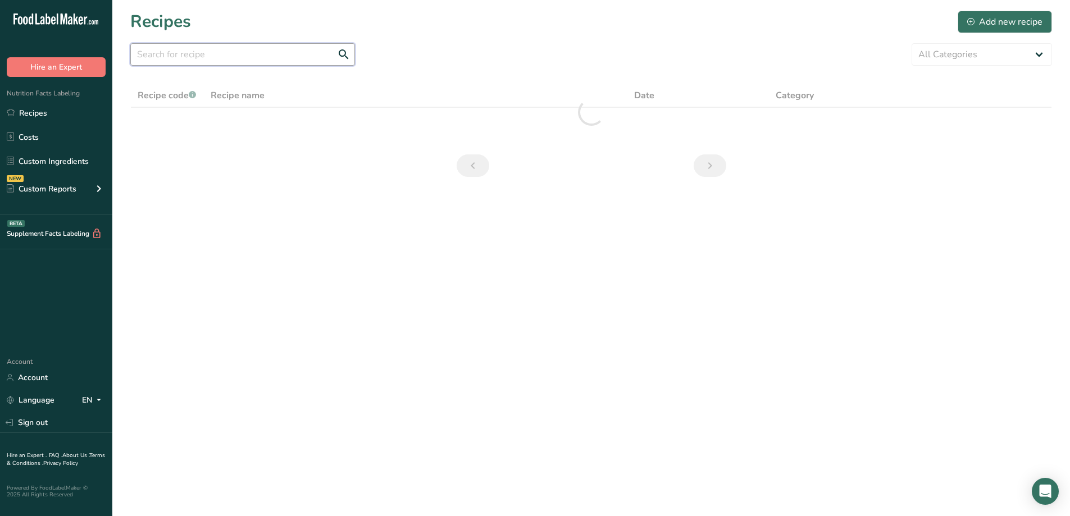
click at [266, 53] on input "text" at bounding box center [242, 54] width 225 height 22
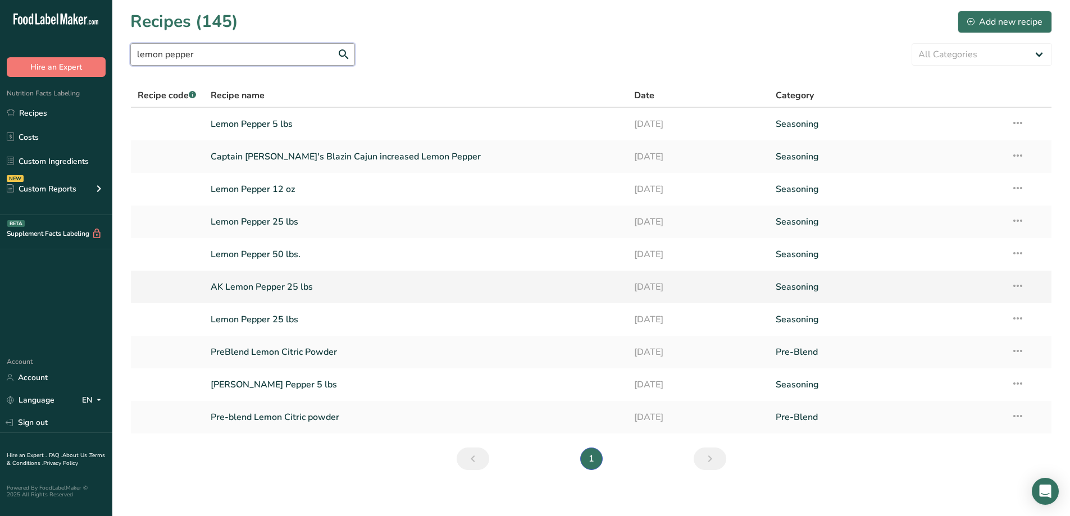
type input "lemon pepper"
click at [277, 294] on link "AK Lemon Pepper 25 lbs" at bounding box center [416, 287] width 410 height 24
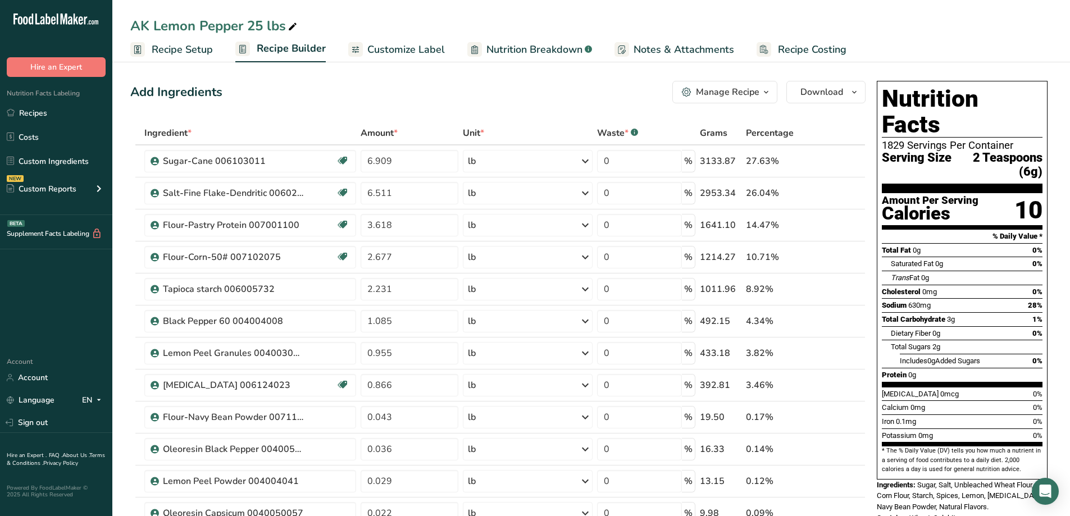
click at [396, 53] on span "Customize Label" at bounding box center [405, 49] width 77 height 15
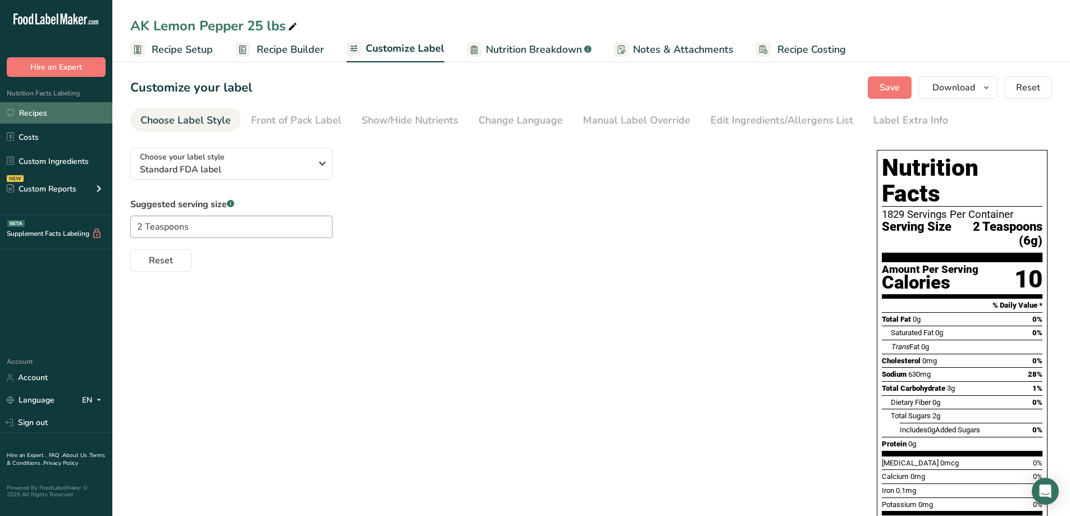
click at [30, 117] on link "Recipes" at bounding box center [56, 112] width 112 height 21
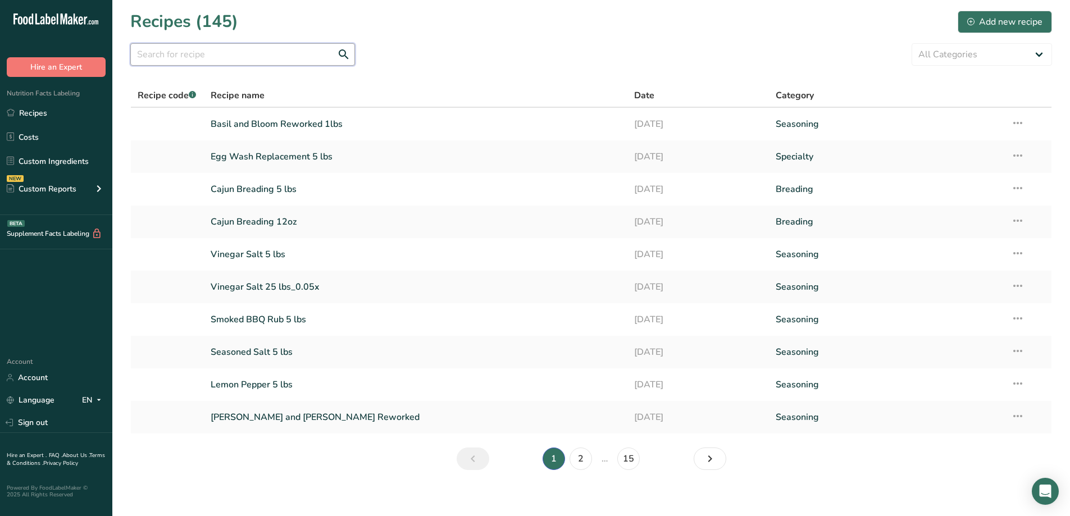
click at [209, 55] on input "text" at bounding box center [242, 54] width 225 height 22
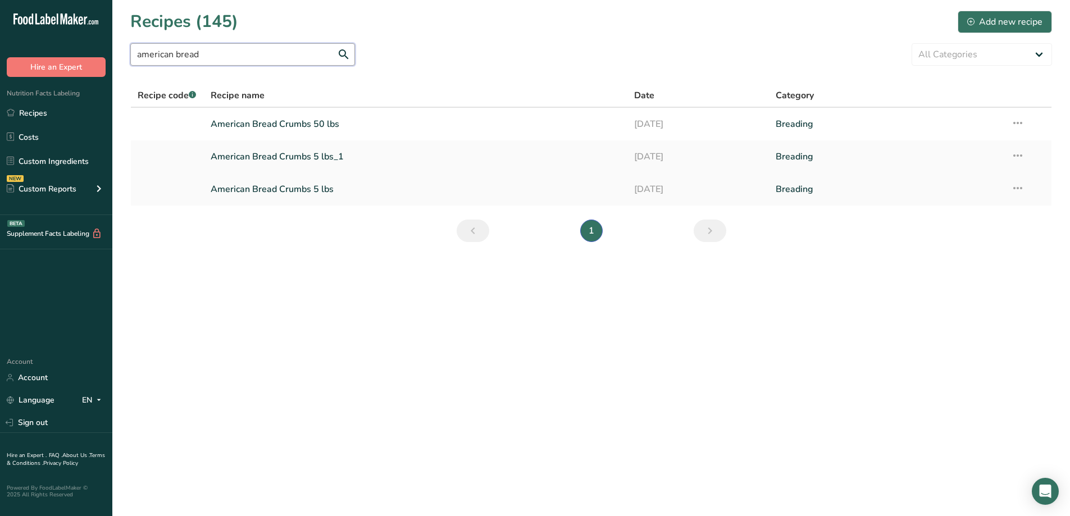
type input "american bread"
click at [312, 195] on link "American Bread Crumbs 5 lbs" at bounding box center [416, 189] width 410 height 24
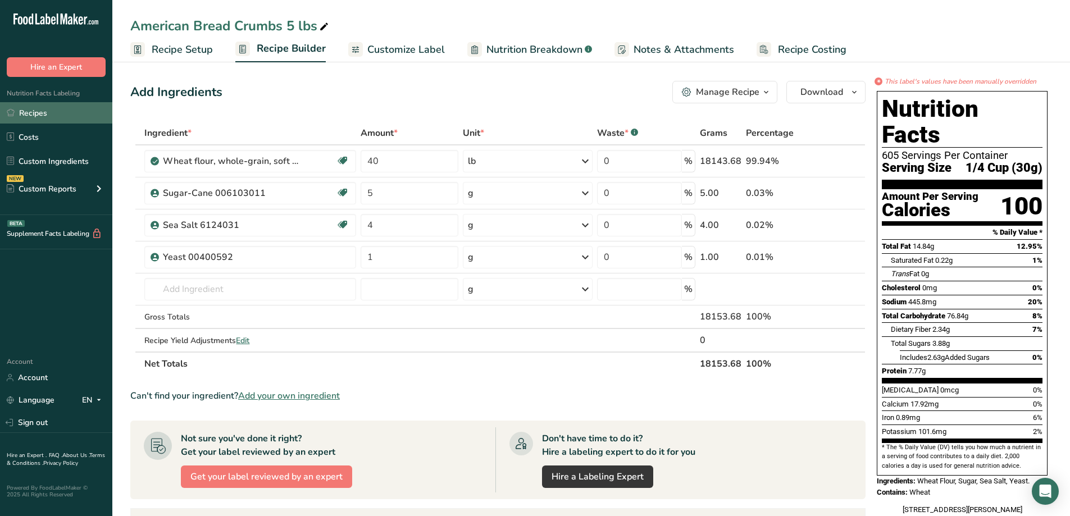
click at [48, 112] on link "Recipes" at bounding box center [56, 112] width 112 height 21
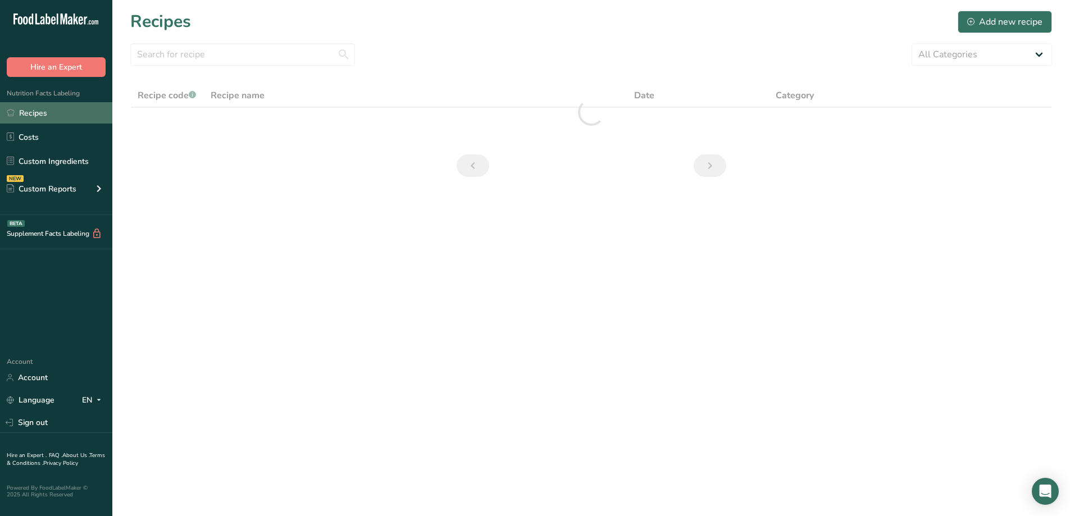
click at [36, 115] on link "Recipes" at bounding box center [56, 112] width 112 height 21
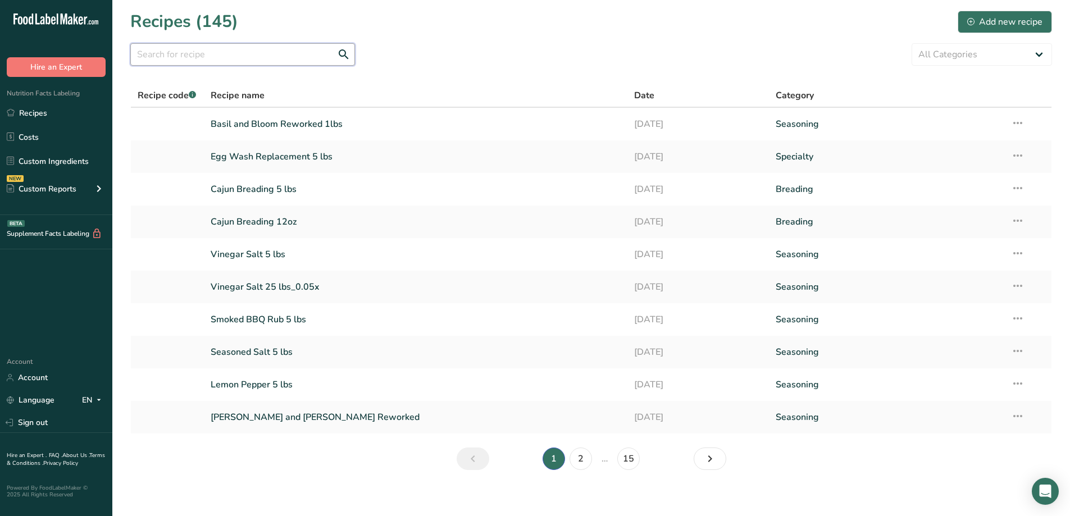
click at [262, 61] on input "text" at bounding box center [242, 54] width 225 height 22
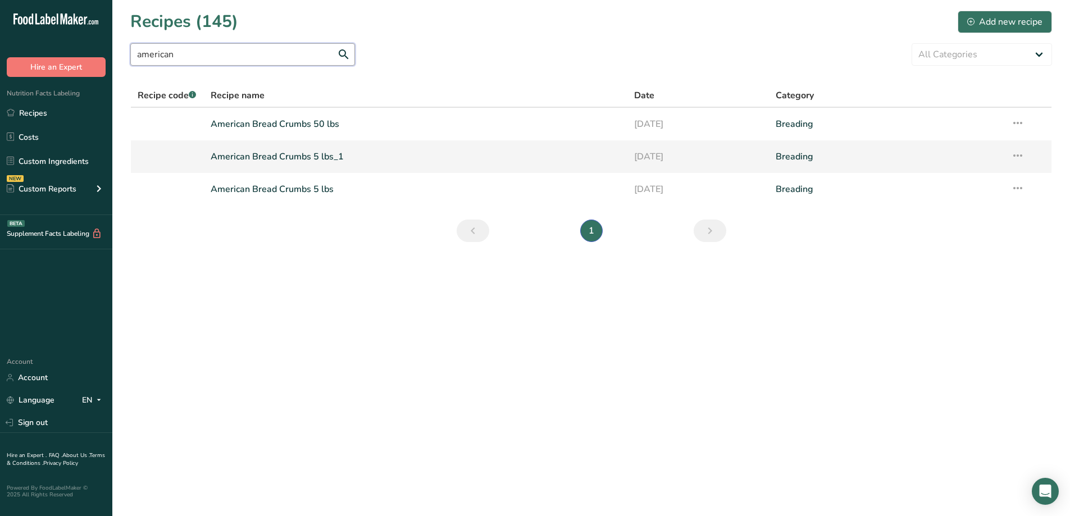
type input "american"
click at [272, 158] on link "American Bread Crumbs 5 lbs_1" at bounding box center [416, 157] width 410 height 24
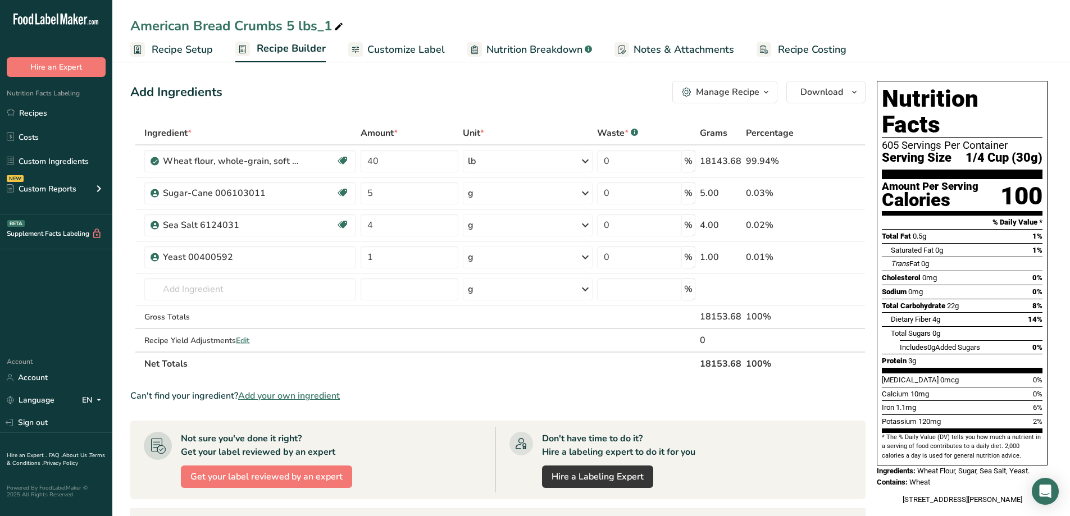
click at [392, 48] on span "Customize Label" at bounding box center [405, 49] width 77 height 15
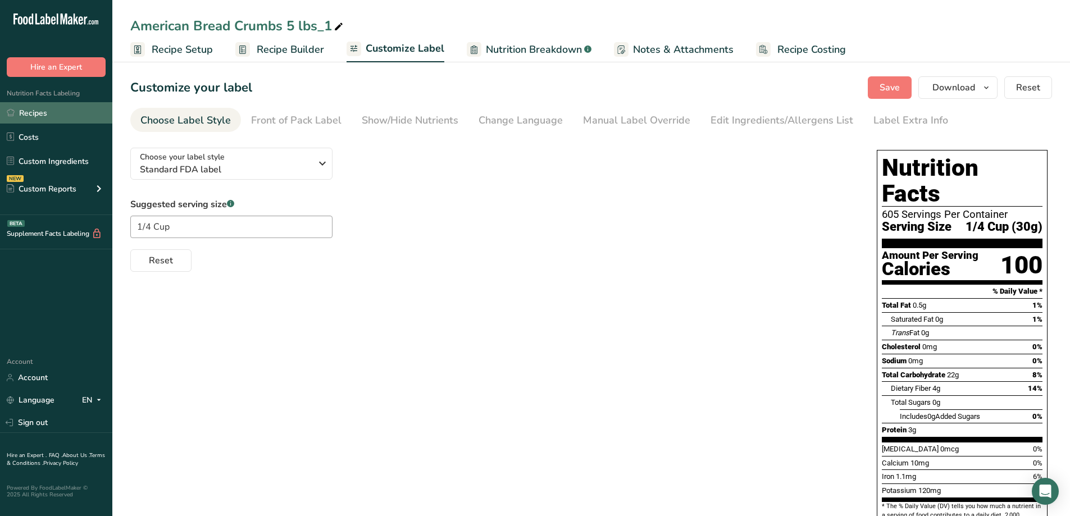
click at [41, 115] on link "Recipes" at bounding box center [56, 112] width 112 height 21
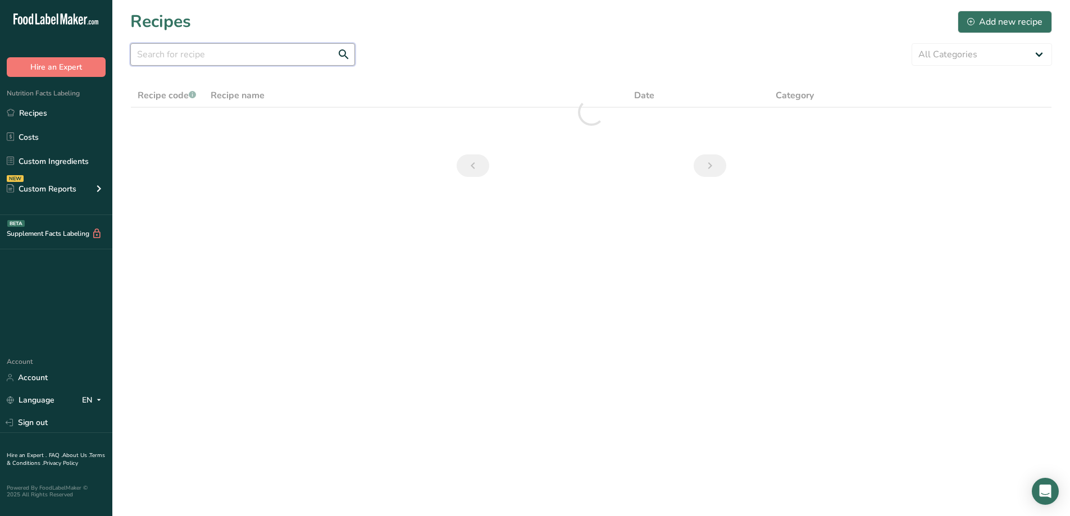
click at [214, 53] on input "text" at bounding box center [242, 54] width 225 height 22
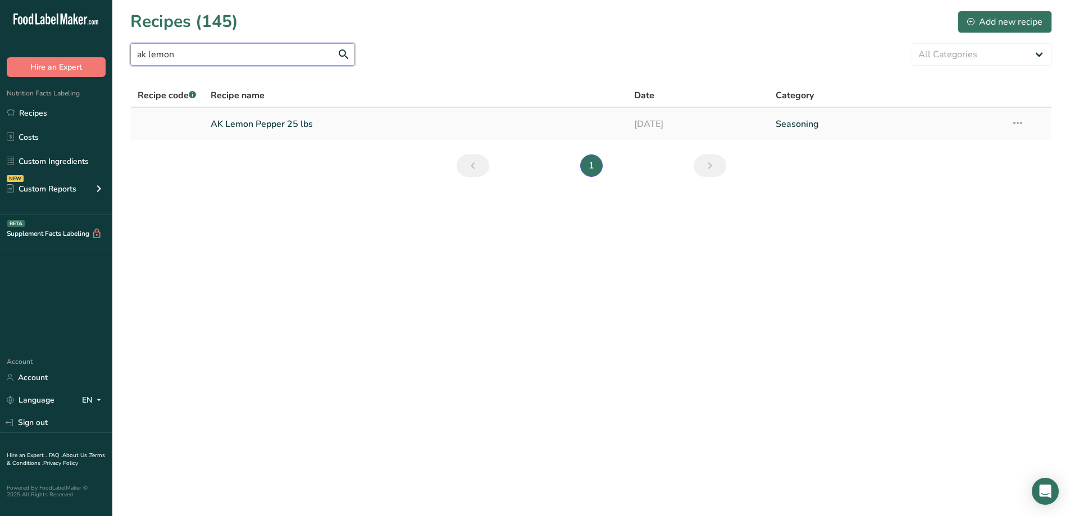
type input "ak lemon"
click at [295, 128] on link "AK Lemon Pepper 25 lbs" at bounding box center [416, 124] width 410 height 24
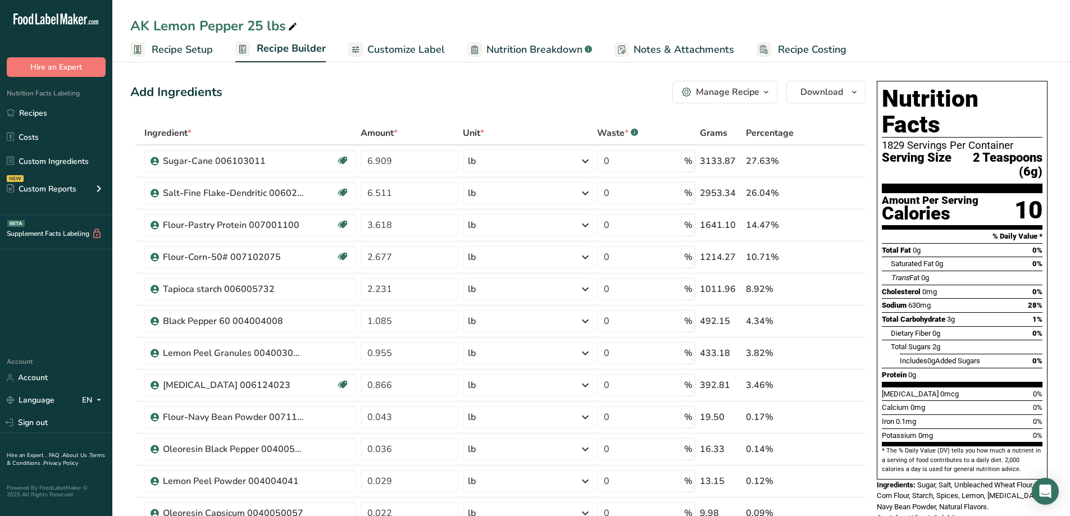
click at [376, 48] on span "Customize Label" at bounding box center [405, 49] width 77 height 15
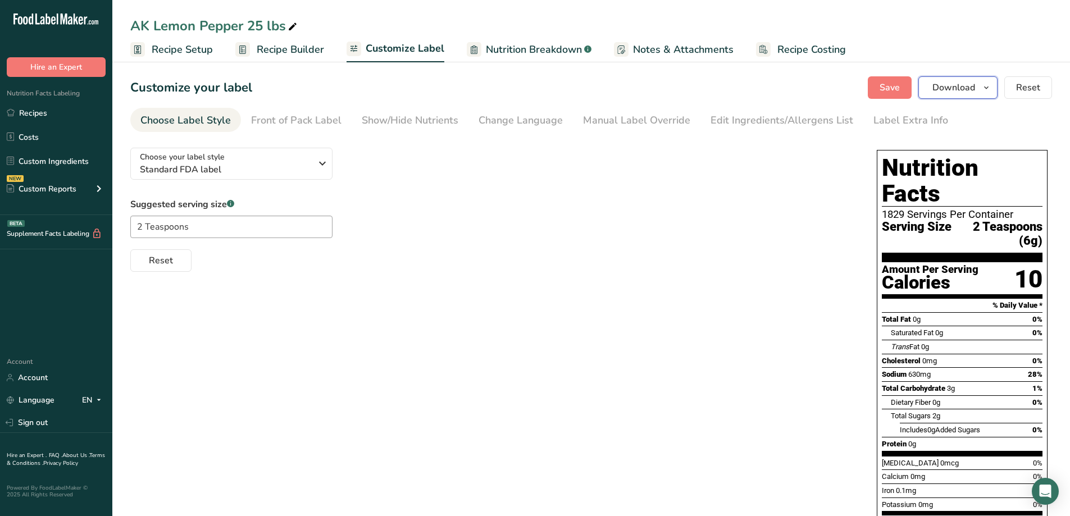
click at [975, 84] on span "Download" at bounding box center [953, 87] width 43 height 13
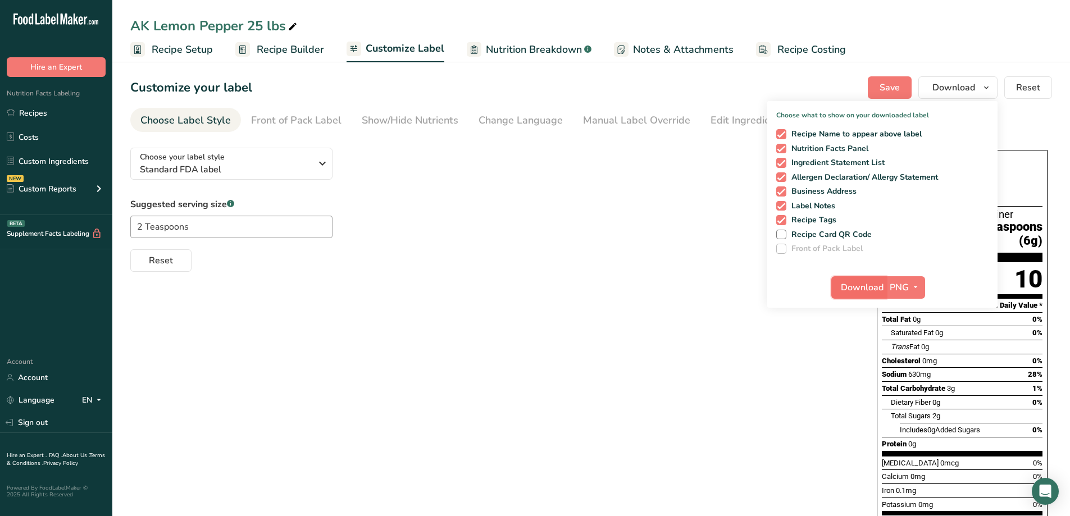
click at [860, 287] on span "Download" at bounding box center [861, 287] width 43 height 13
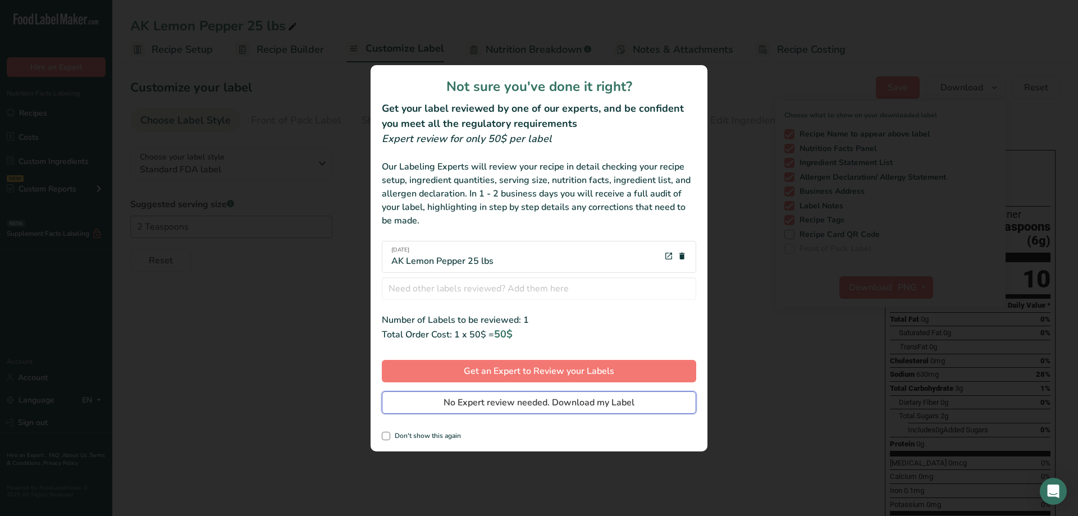
click at [507, 411] on button "No Expert review needed. Download my Label" at bounding box center [539, 402] width 314 height 22
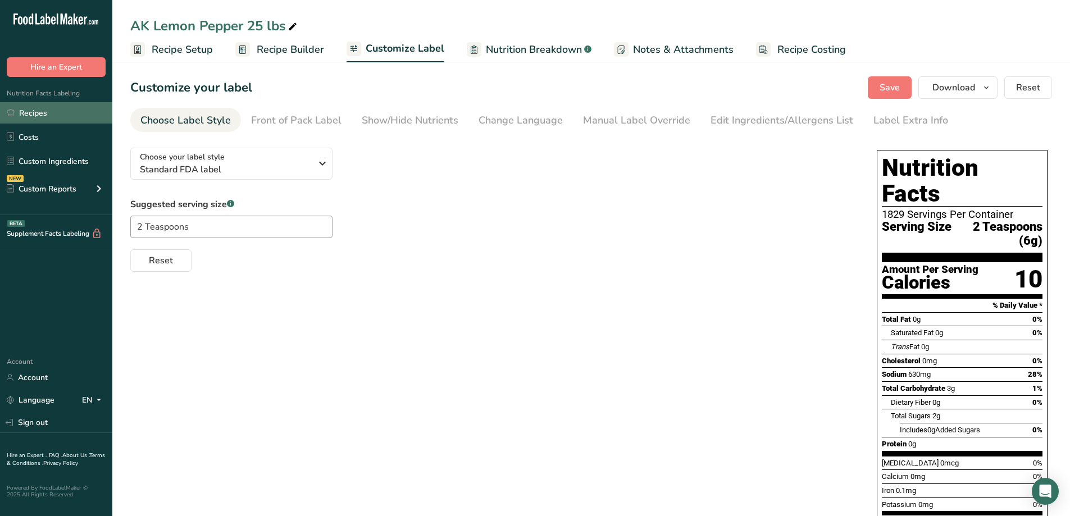
click at [44, 117] on link "Recipes" at bounding box center [56, 112] width 112 height 21
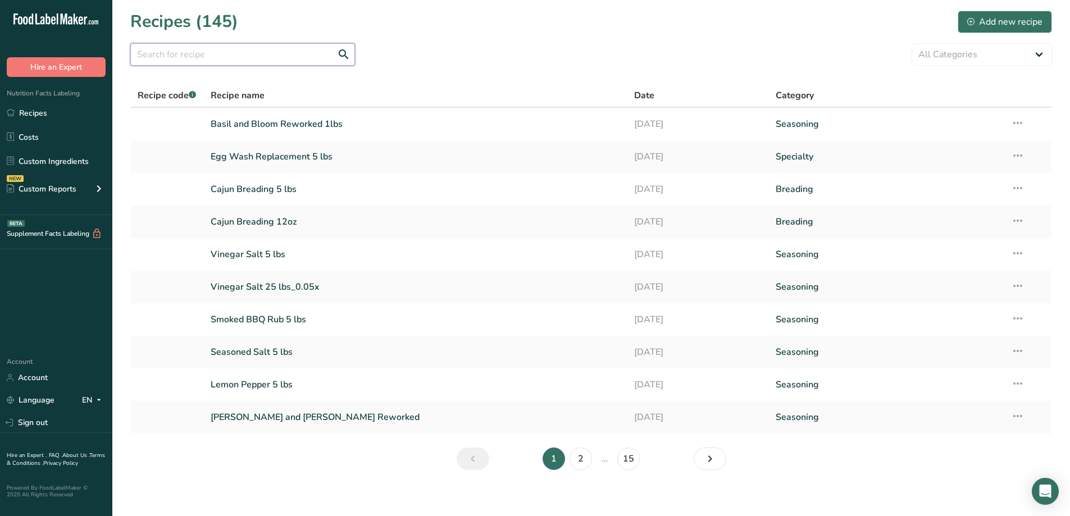
click at [237, 58] on input "text" at bounding box center [242, 54] width 225 height 22
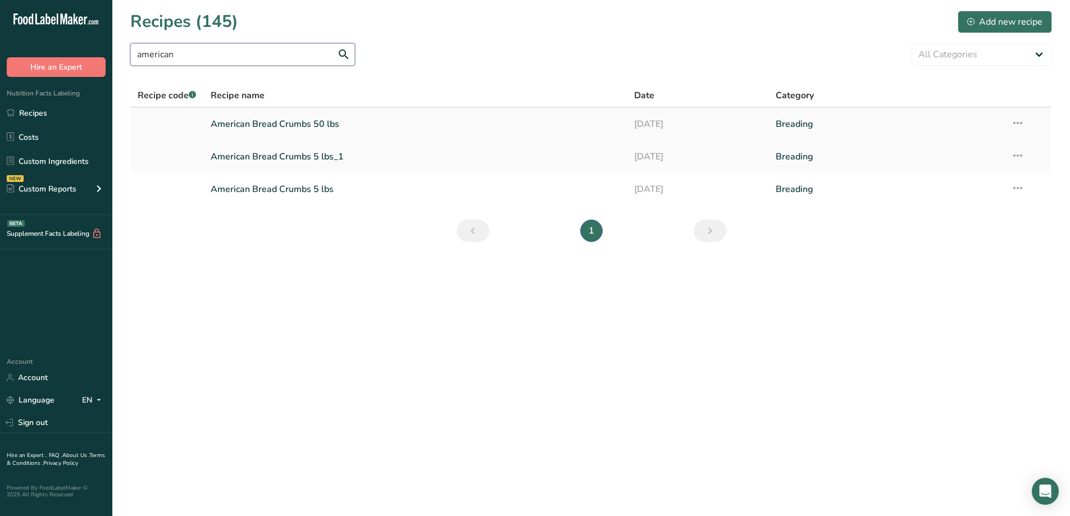
type input "american"
click at [324, 113] on link "American Bread Crumbs 50 lbs" at bounding box center [416, 124] width 410 height 24
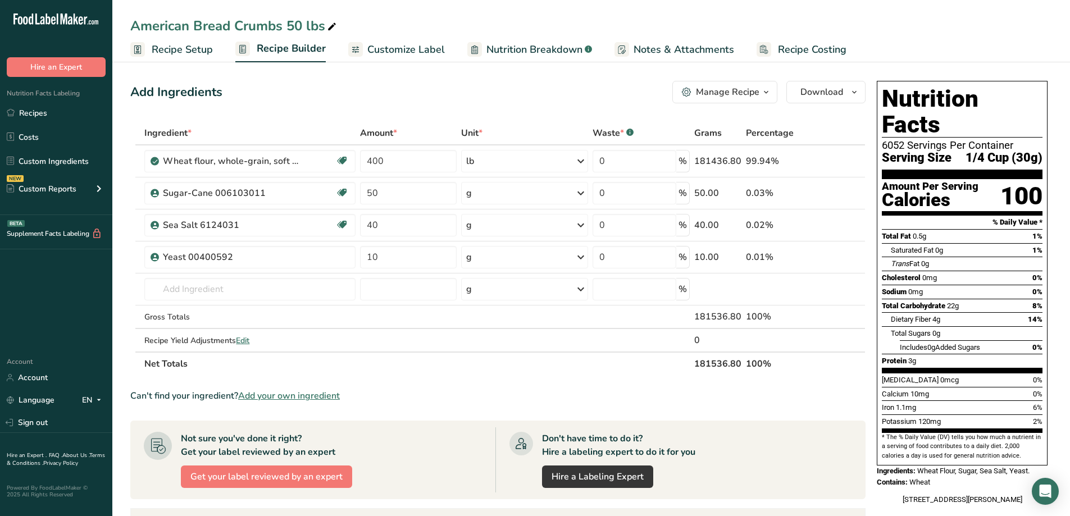
click at [765, 94] on icon "button" at bounding box center [765, 92] width 9 height 14
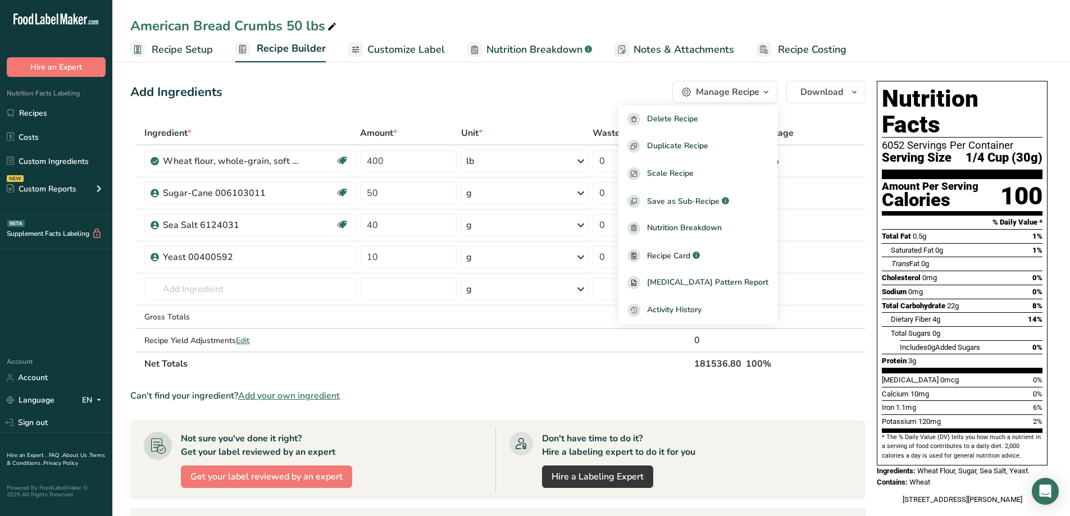
click at [869, 63] on section "Add Ingredients Manage Recipe Delete Recipe Duplicate Recipe Scale Recipe Save …" at bounding box center [590, 424] width 957 height 733
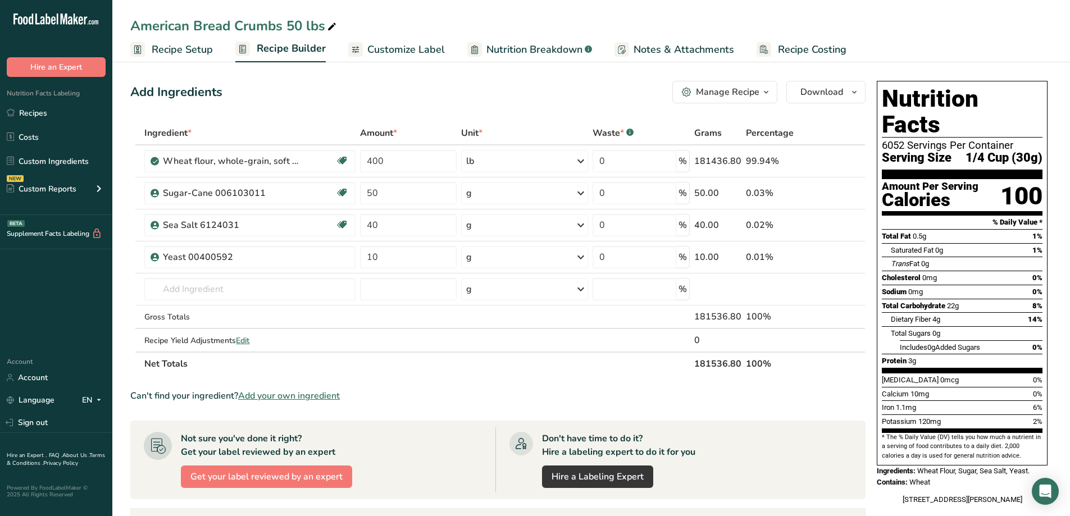
click at [410, 53] on span "Customize Label" at bounding box center [405, 49] width 77 height 15
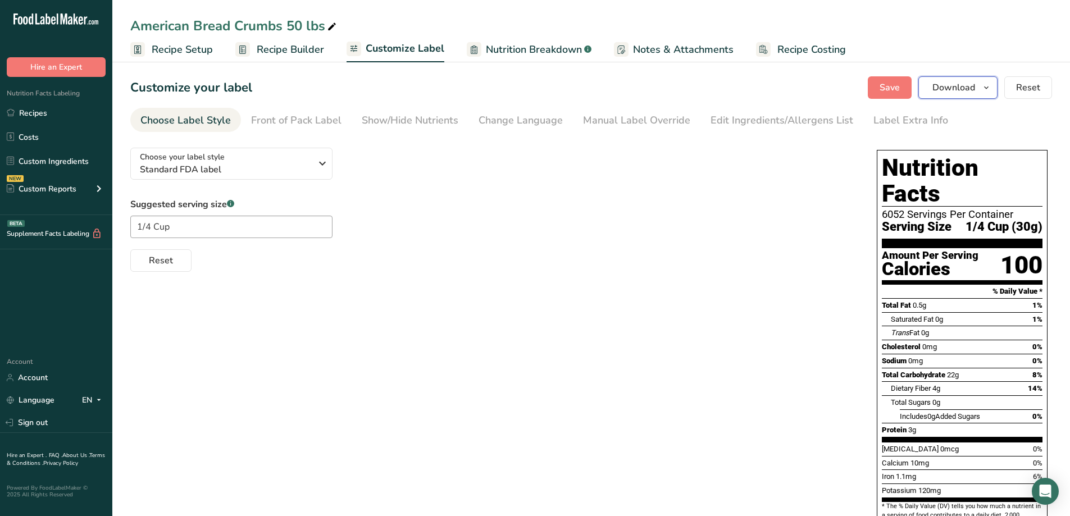
click at [956, 88] on span "Download" at bounding box center [953, 87] width 43 height 13
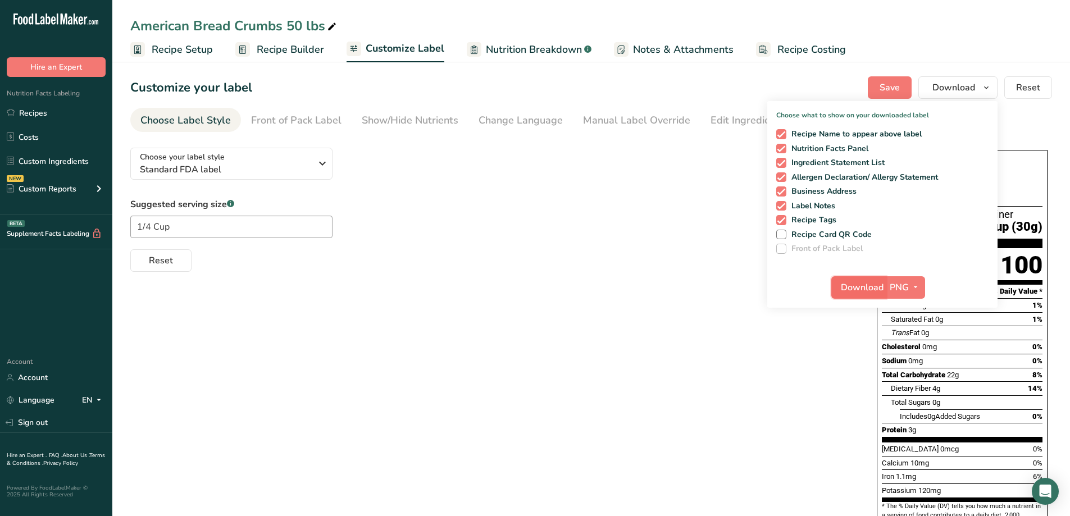
click at [873, 290] on span "Download" at bounding box center [861, 287] width 43 height 13
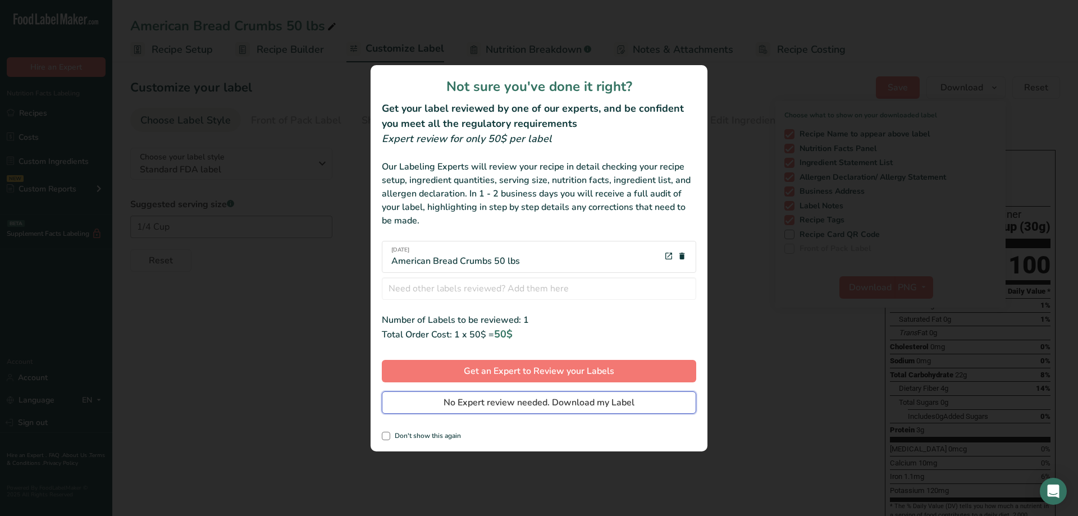
click at [499, 410] on button "No Expert review needed. Download my Label" at bounding box center [539, 402] width 314 height 22
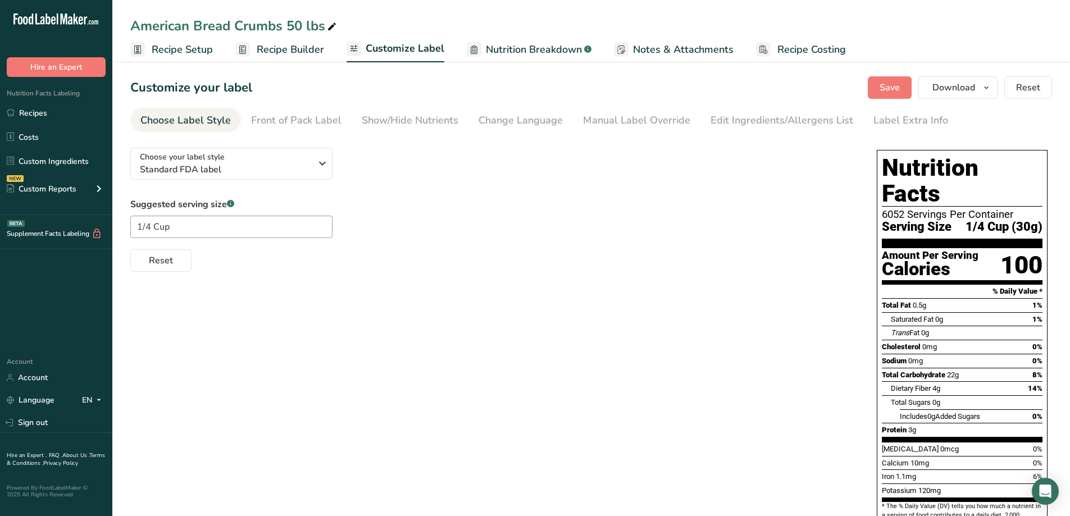
click at [587, 435] on div "Choose your label style Standard FDA label USA (FDA) Standard FDA label Tabular…" at bounding box center [590, 362] width 921 height 447
click at [36, 111] on link "Recipes" at bounding box center [56, 112] width 112 height 21
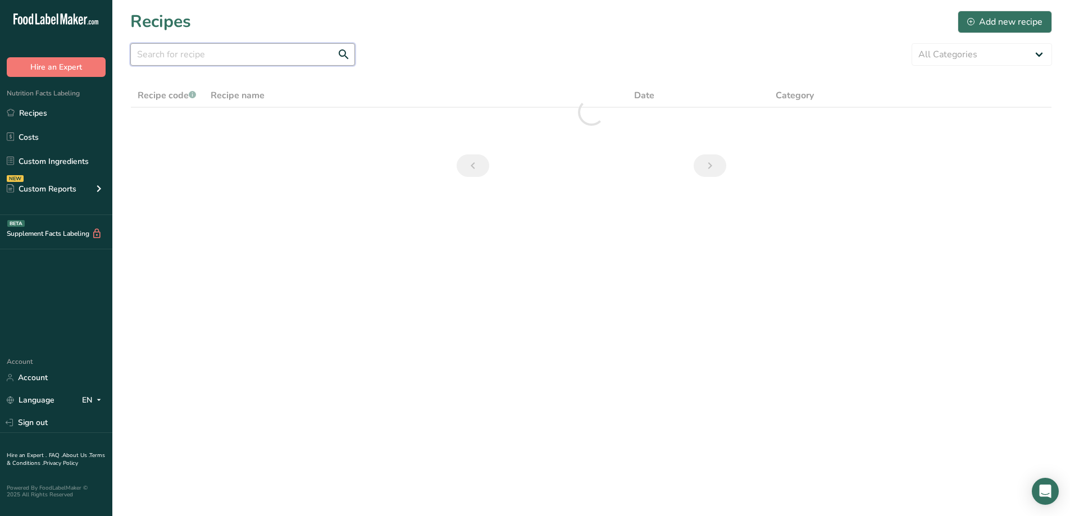
click at [243, 61] on input "text" at bounding box center [242, 54] width 225 height 22
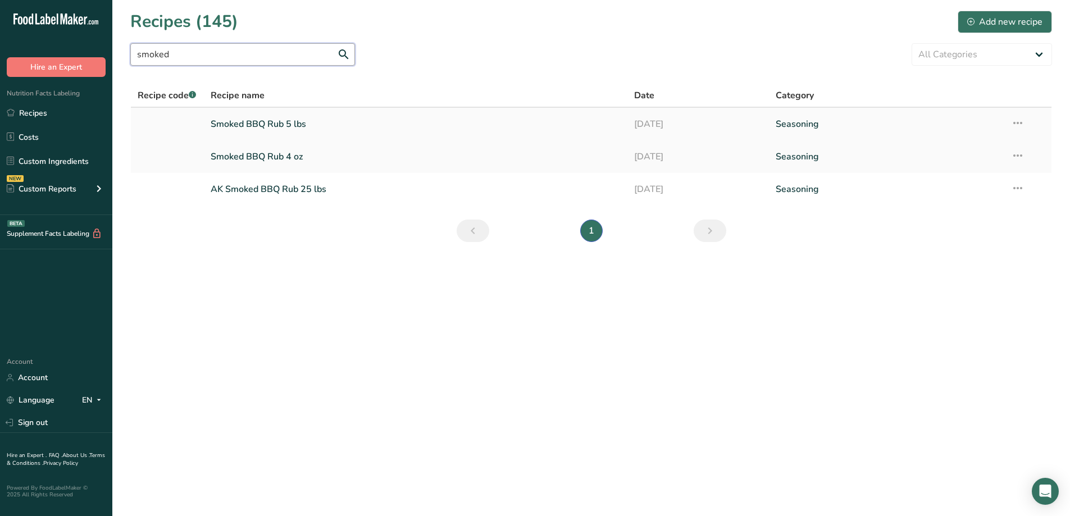
type input "smoked"
click at [295, 126] on link "Smoked BBQ Rub 5 lbs" at bounding box center [416, 124] width 410 height 24
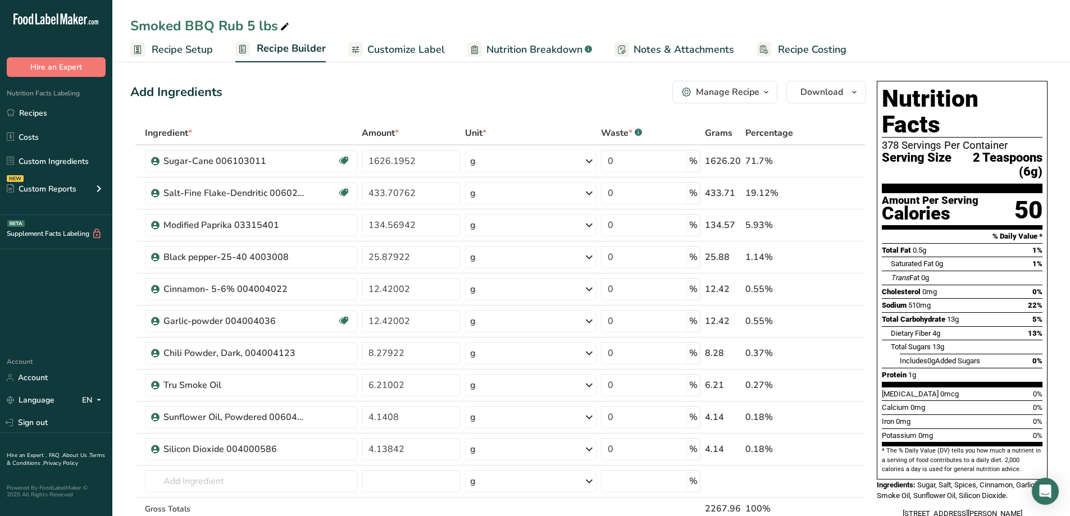
click at [426, 47] on span "Customize Label" at bounding box center [405, 49] width 77 height 15
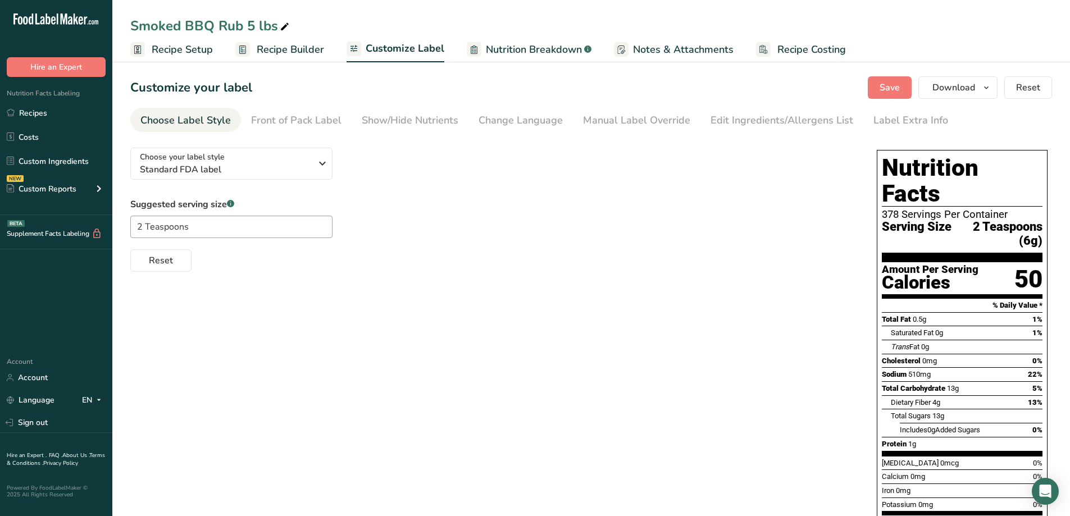
scroll to position [98, 0]
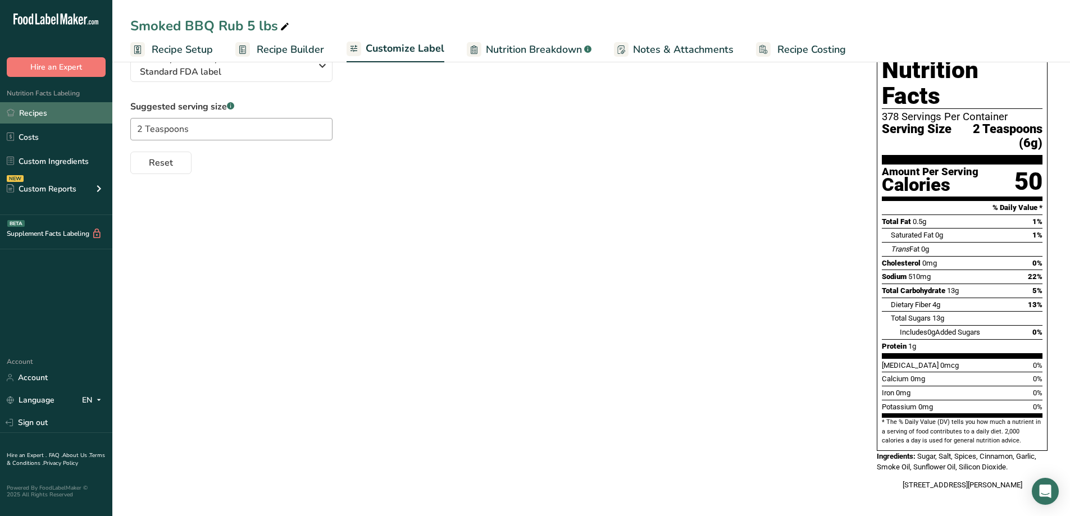
click at [53, 108] on link "Recipes" at bounding box center [56, 112] width 112 height 21
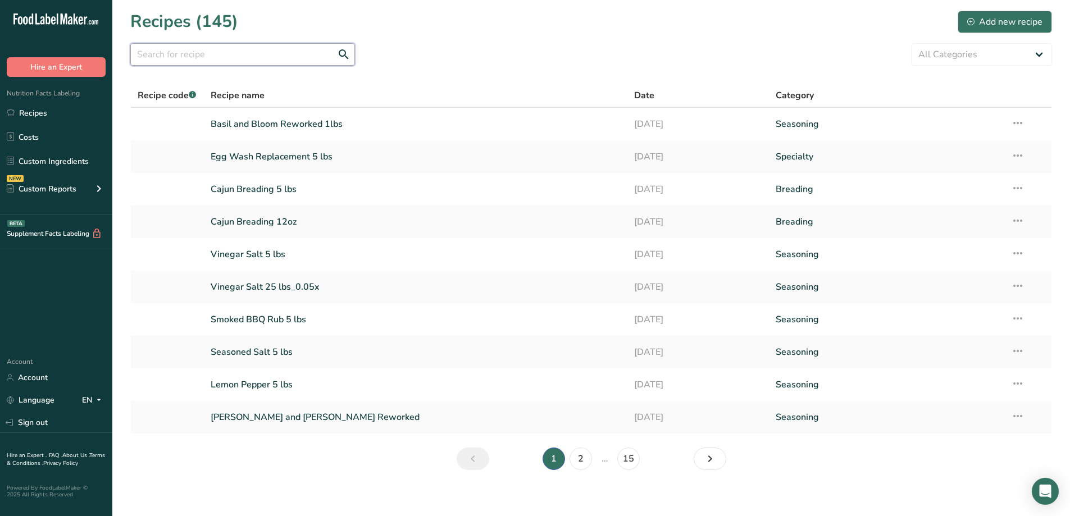
click at [223, 52] on input "text" at bounding box center [242, 54] width 225 height 22
type input "vinegar"
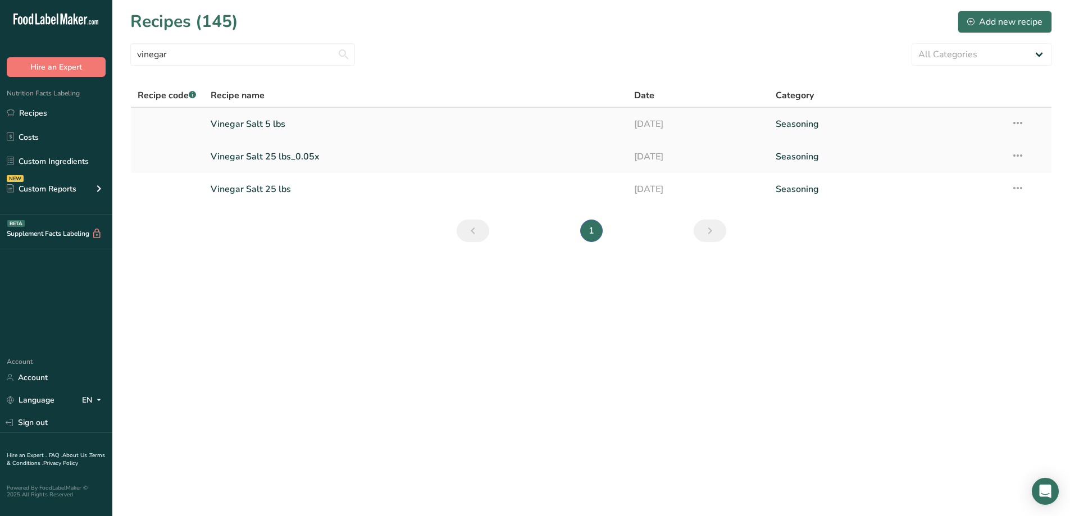
click at [269, 128] on link "Vinegar Salt 5 lbs" at bounding box center [416, 124] width 410 height 24
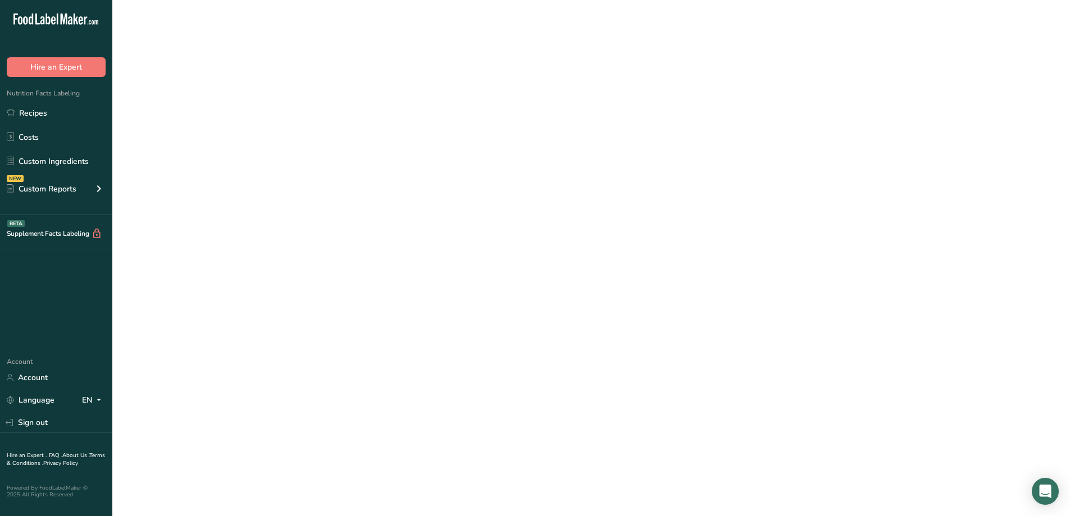
click at [269, 128] on link "Vinegar Salt 5 lbs" at bounding box center [416, 124] width 410 height 24
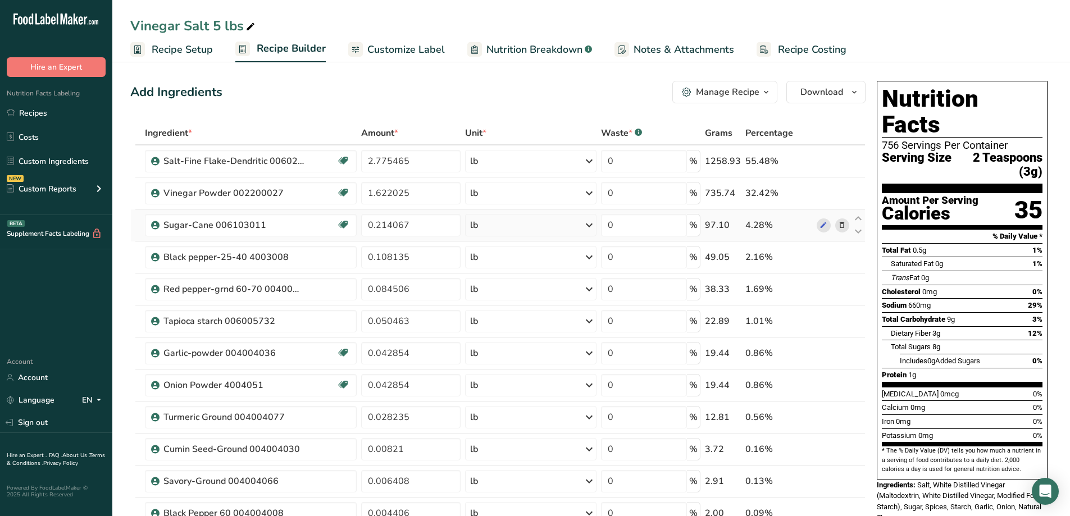
drag, startPoint x: 387, startPoint y: 48, endPoint x: 747, endPoint y: 237, distance: 406.4
click at [387, 48] on span "Customize Label" at bounding box center [405, 49] width 77 height 15
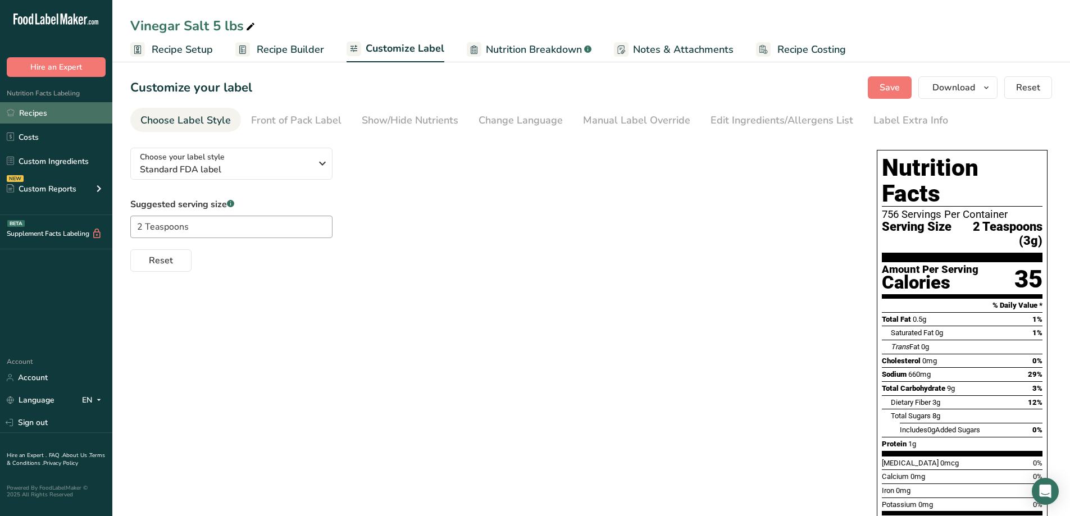
click at [58, 116] on link "Recipes" at bounding box center [56, 112] width 112 height 21
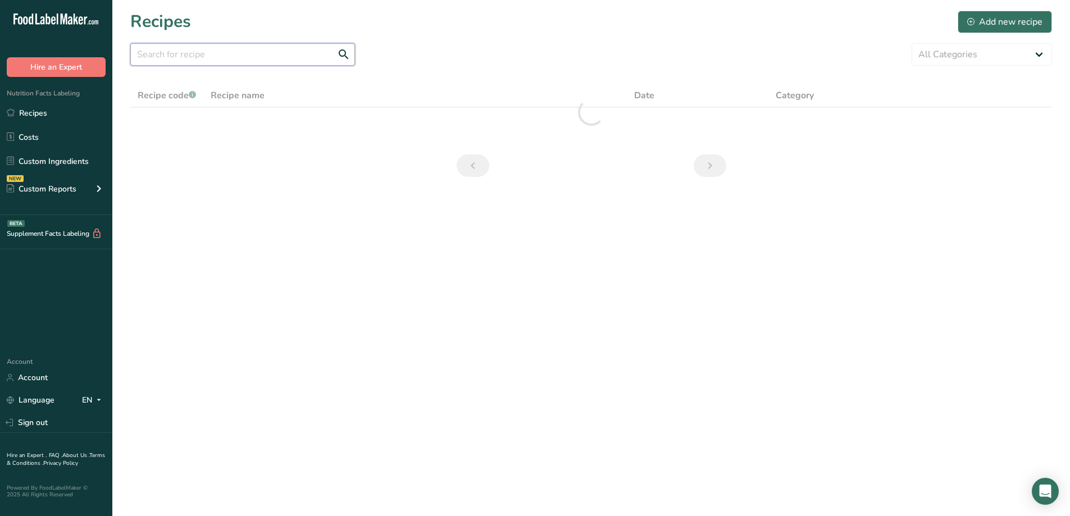
click at [240, 59] on input "text" at bounding box center [242, 54] width 225 height 22
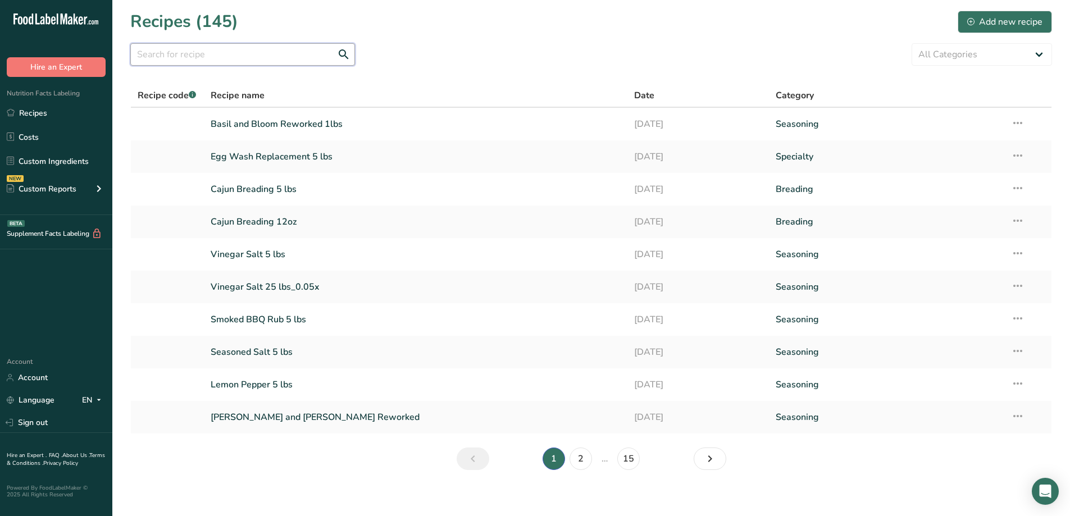
click at [228, 51] on input "text" at bounding box center [242, 54] width 225 height 22
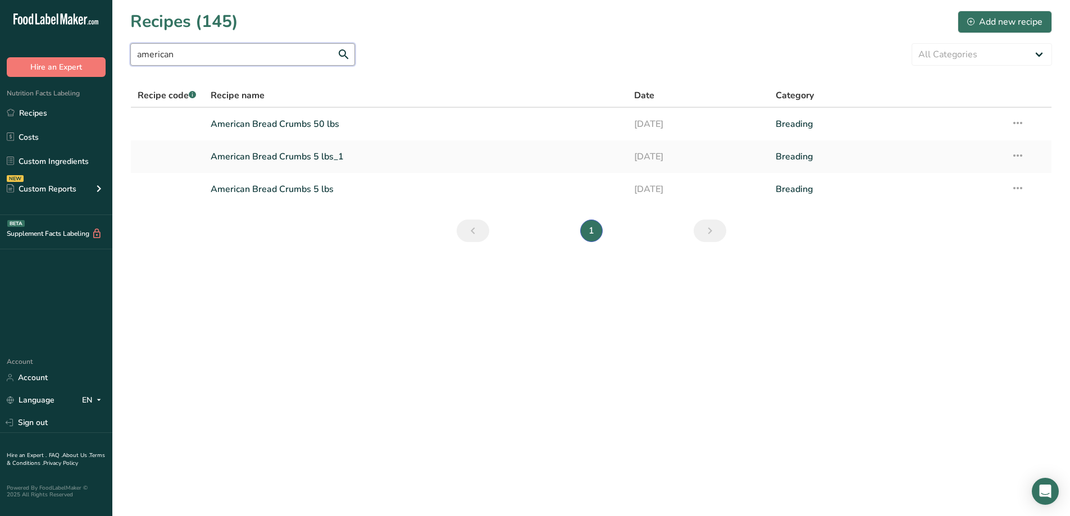
type input "american"
click at [340, 186] on link "American Bread Crumbs 5 lbs" at bounding box center [416, 189] width 410 height 24
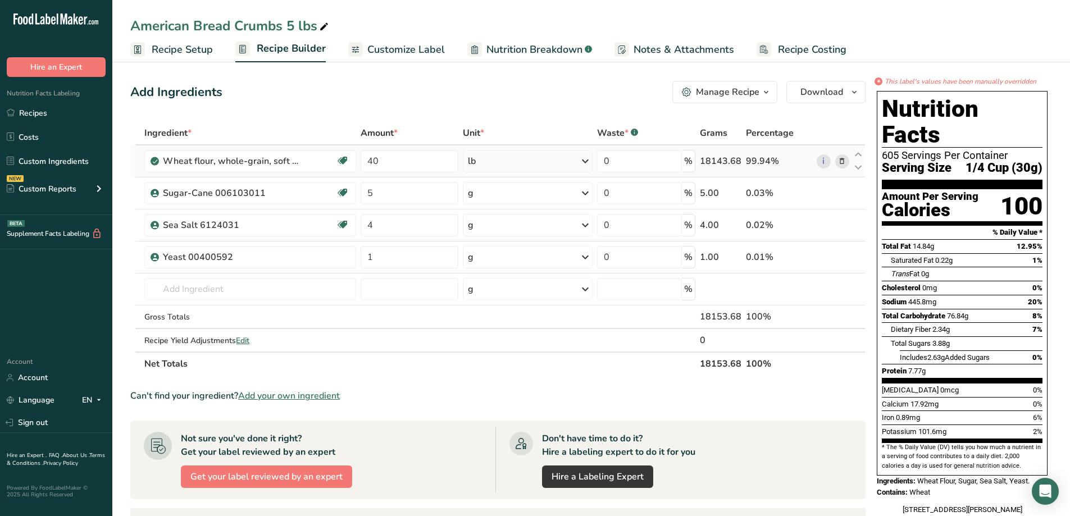
click at [588, 162] on icon at bounding box center [584, 161] width 13 height 20
click at [561, 102] on div "Add Ingredients Manage Recipe Delete Recipe Duplicate Recipe Scale Recipe Save …" at bounding box center [497, 92] width 735 height 22
drag, startPoint x: 584, startPoint y: 158, endPoint x: 577, endPoint y: 153, distance: 8.6
click at [581, 156] on icon at bounding box center [584, 161] width 13 height 20
click at [487, 197] on div "g" at bounding box center [516, 203] width 94 height 16
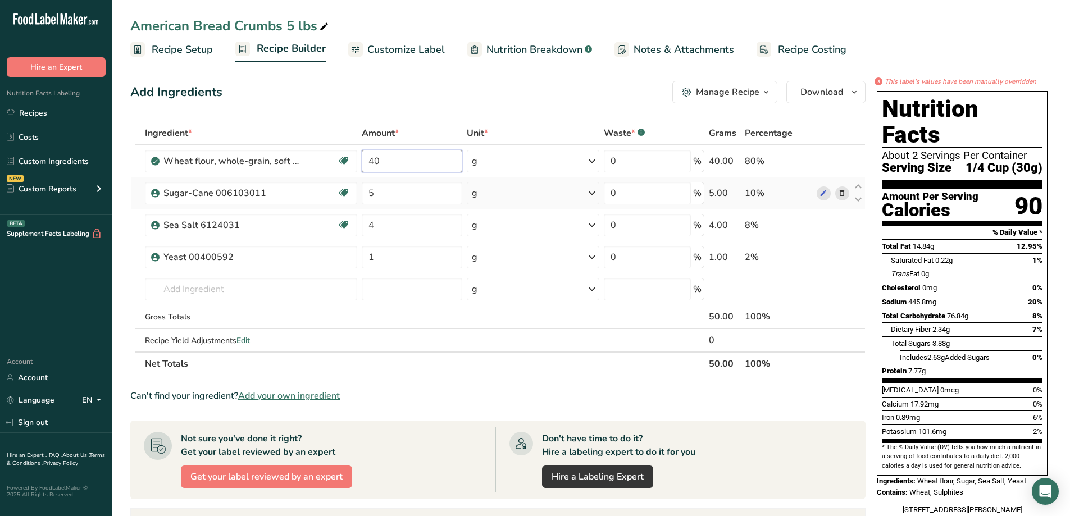
drag, startPoint x: 409, startPoint y: 163, endPoint x: 366, endPoint y: 180, distance: 47.1
click at [366, 180] on tbody "Wheat flour, whole-grain, soft wheat Dairy free Vegan Vegetarian Soy free 40 g …" at bounding box center [498, 248] width 734 height 206
type input "18143.69"
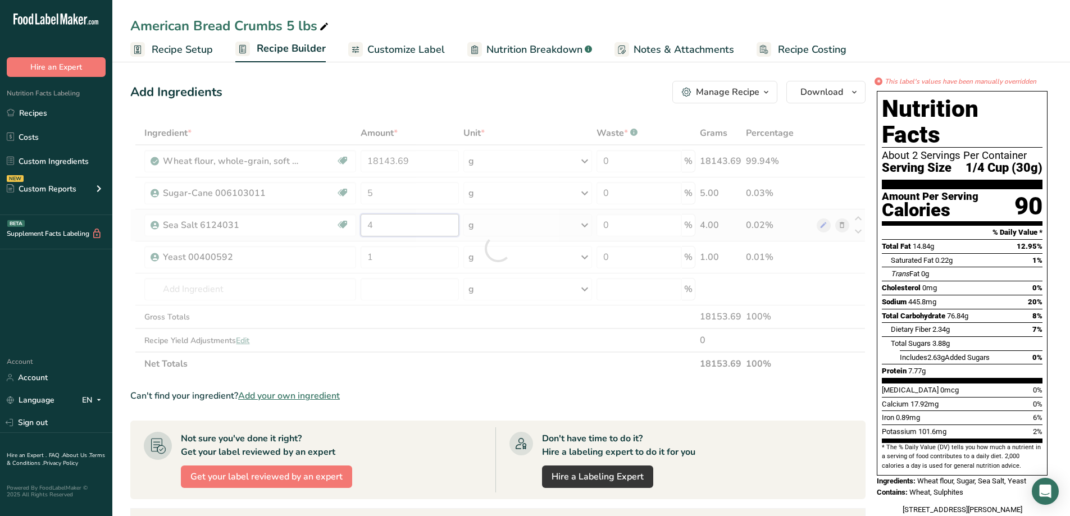
click at [397, 228] on div "Ingredient * Amount * Unit * Waste * .a-a{fill:#347362;}.b-a{fill:#fff;} Grams …" at bounding box center [497, 248] width 735 height 254
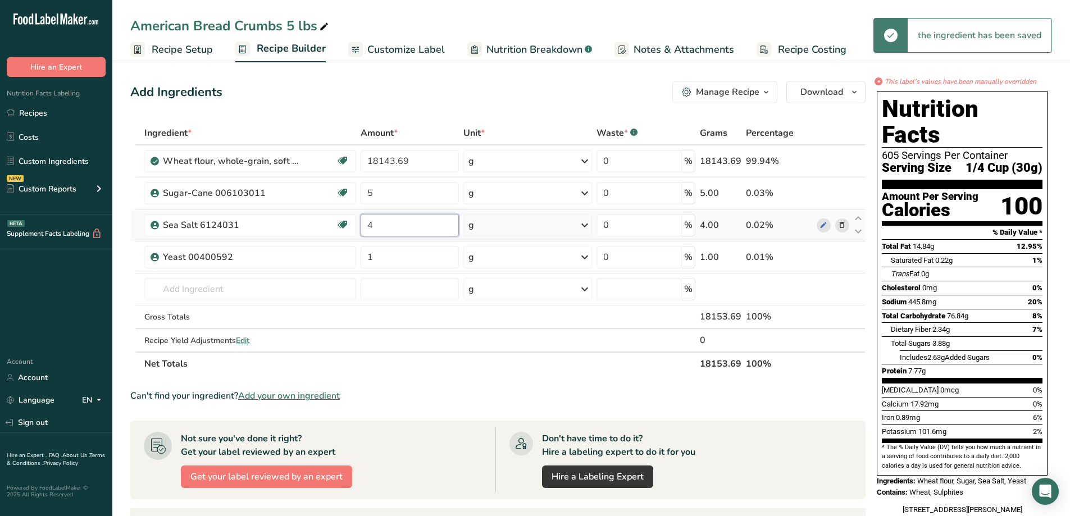
drag, startPoint x: 397, startPoint y: 228, endPoint x: 367, endPoint y: 229, distance: 30.3
click at [367, 229] on input "4" at bounding box center [409, 225] width 98 height 22
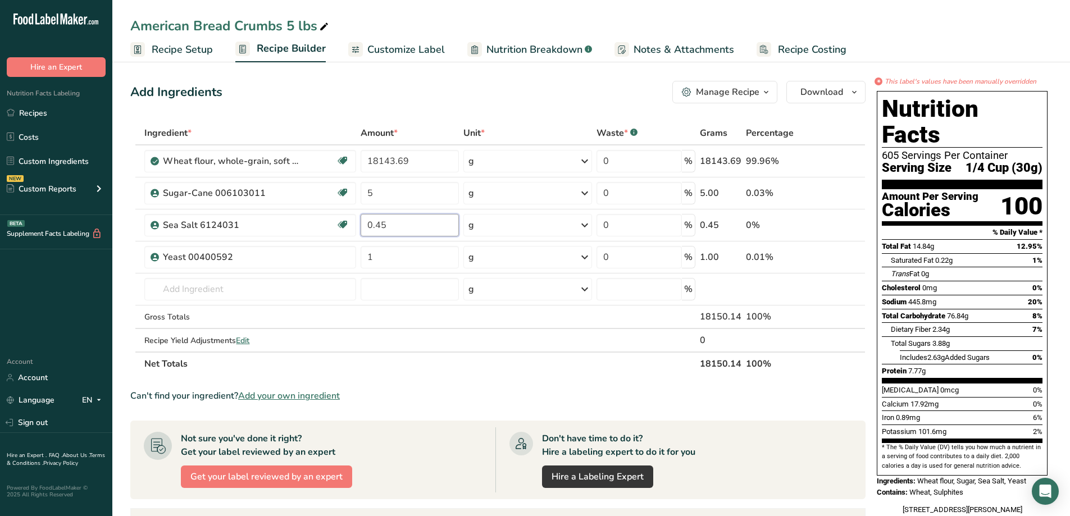
type input "0.45"
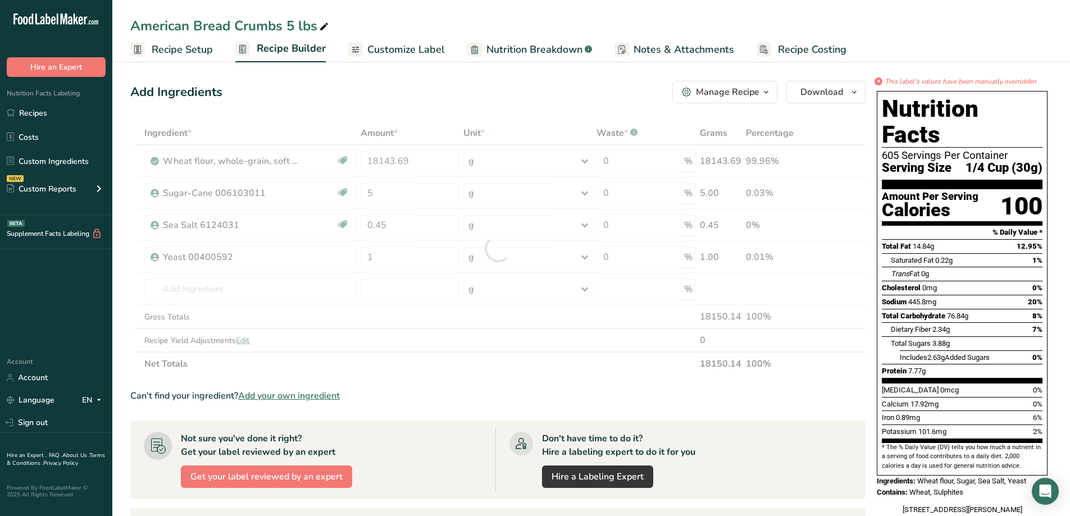
click at [554, 374] on div "Ingredient * Amount * Unit * Waste * .a-a{fill:#347362;}.b-a{fill:#fff;} Grams …" at bounding box center [497, 248] width 735 height 254
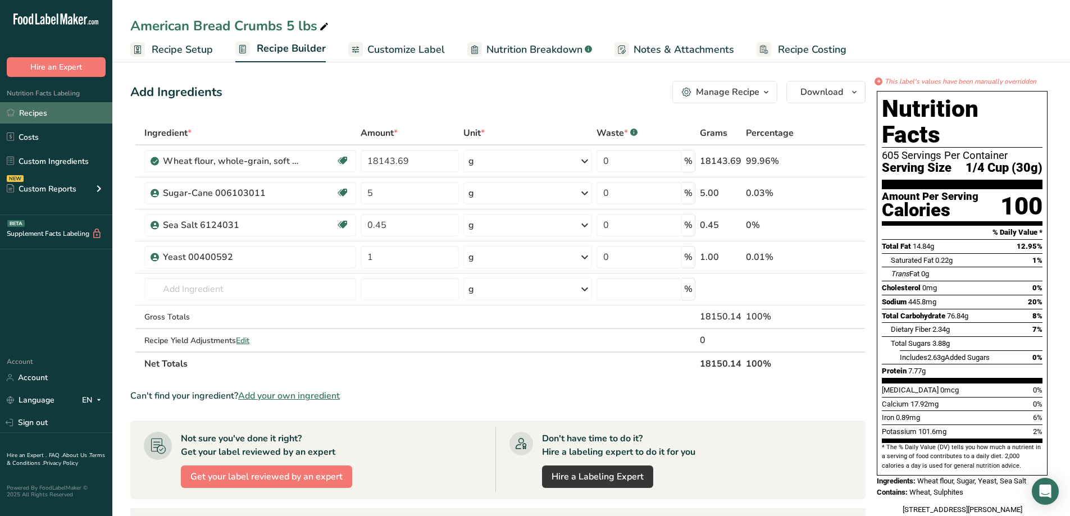
click at [38, 116] on link "Recipes" at bounding box center [56, 112] width 112 height 21
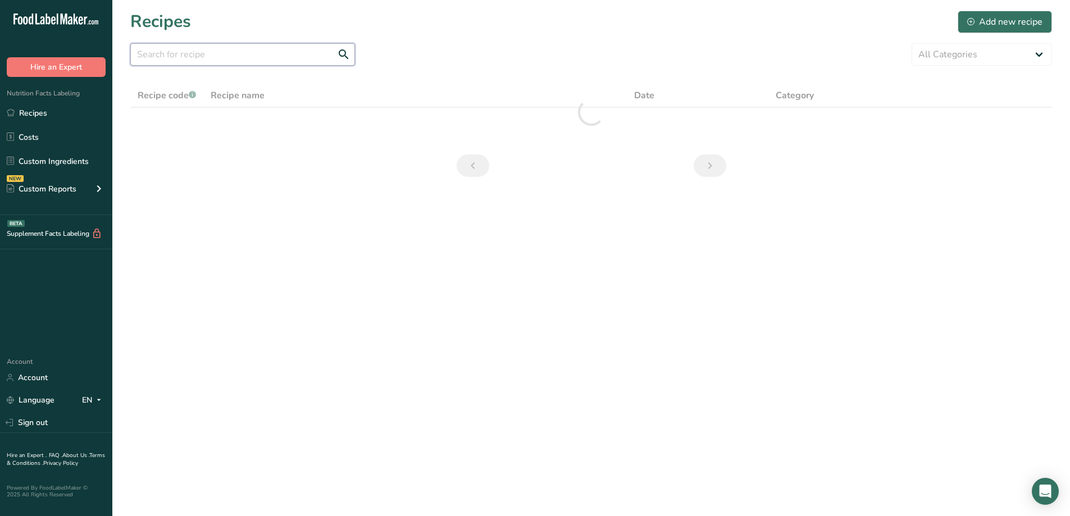
click at [200, 53] on input "text" at bounding box center [242, 54] width 225 height 22
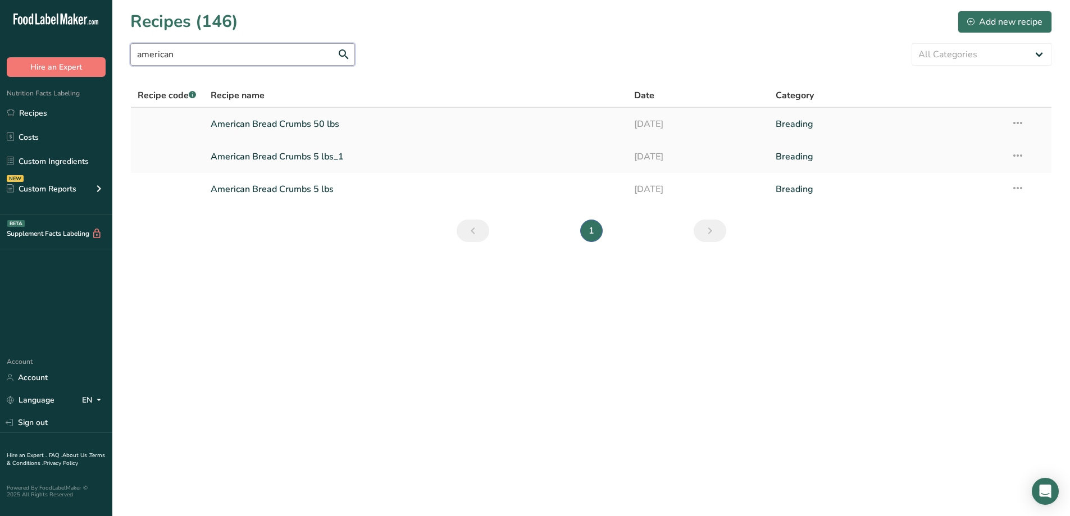
type input "american"
click at [330, 124] on link "American Bread Crumbs 50 lbs" at bounding box center [416, 124] width 410 height 24
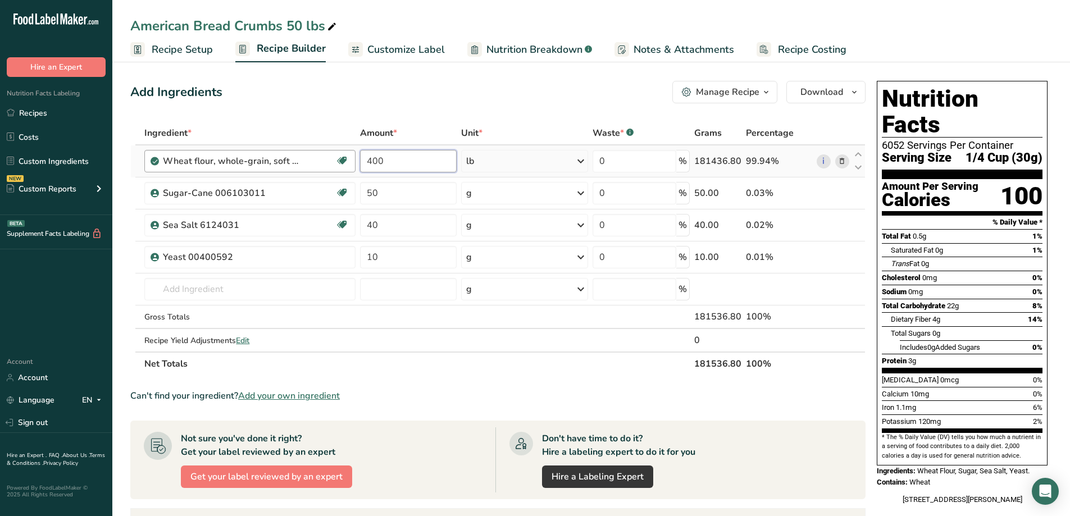
drag, startPoint x: 404, startPoint y: 158, endPoint x: 355, endPoint y: 162, distance: 49.0
click at [357, 162] on tr "Wheat flour, whole-grain, soft wheat Dairy free Vegan Vegetarian Soy free 400 l…" at bounding box center [498, 161] width 734 height 32
click at [556, 167] on div "Ingredient * Amount * Unit * Waste * .a-a{fill:#347362;}.b-a{fill:#fff;} Grams …" at bounding box center [497, 248] width 735 height 254
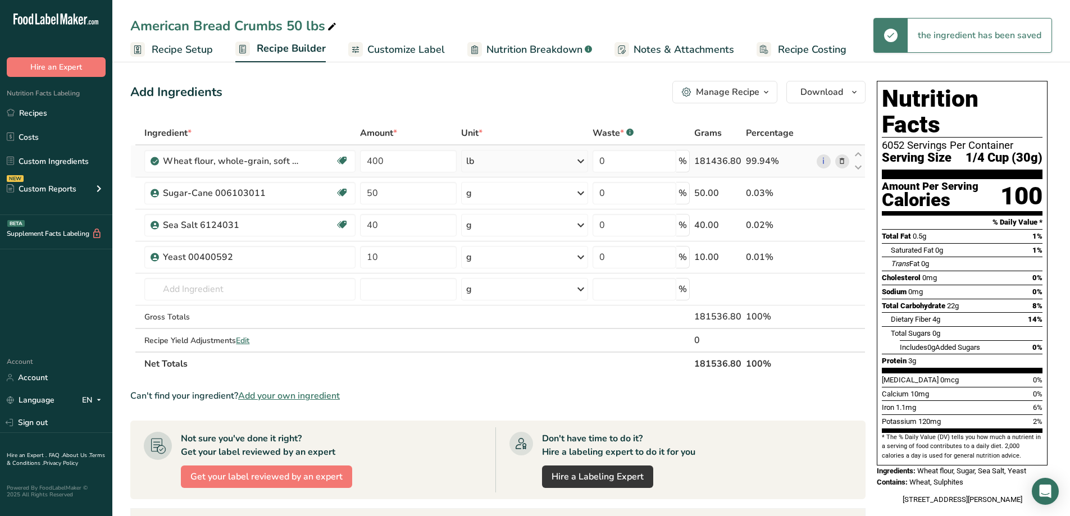
click at [522, 165] on div "lb" at bounding box center [524, 161] width 127 height 22
click at [490, 200] on div "g" at bounding box center [515, 203] width 94 height 16
drag, startPoint x: 370, startPoint y: 163, endPoint x: 355, endPoint y: 166, distance: 15.5
click at [355, 166] on tr "Wheat flour, whole-grain, soft wheat Dairy free Vegan Vegetarian Soy free 400 g…" at bounding box center [498, 161] width 734 height 32
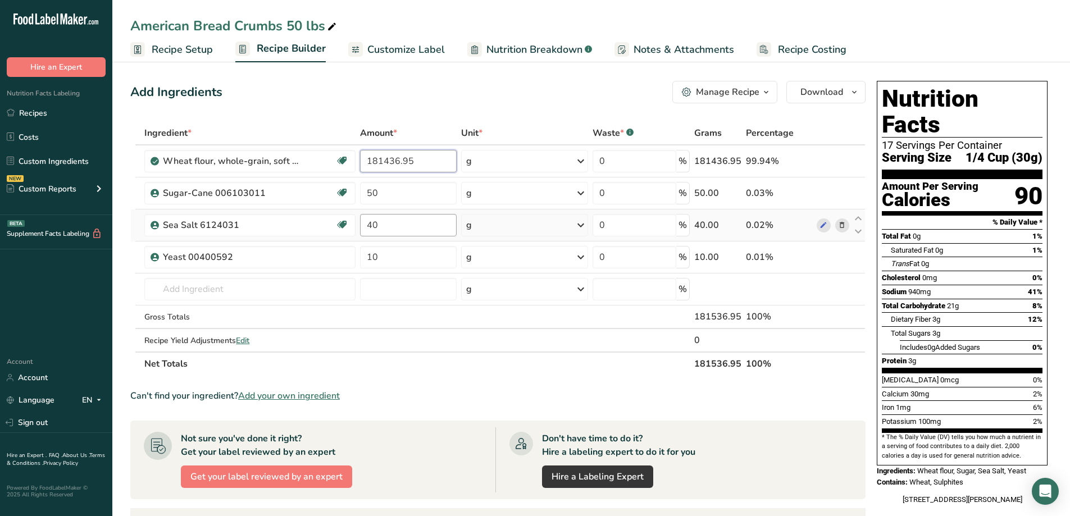
type input "181436.95"
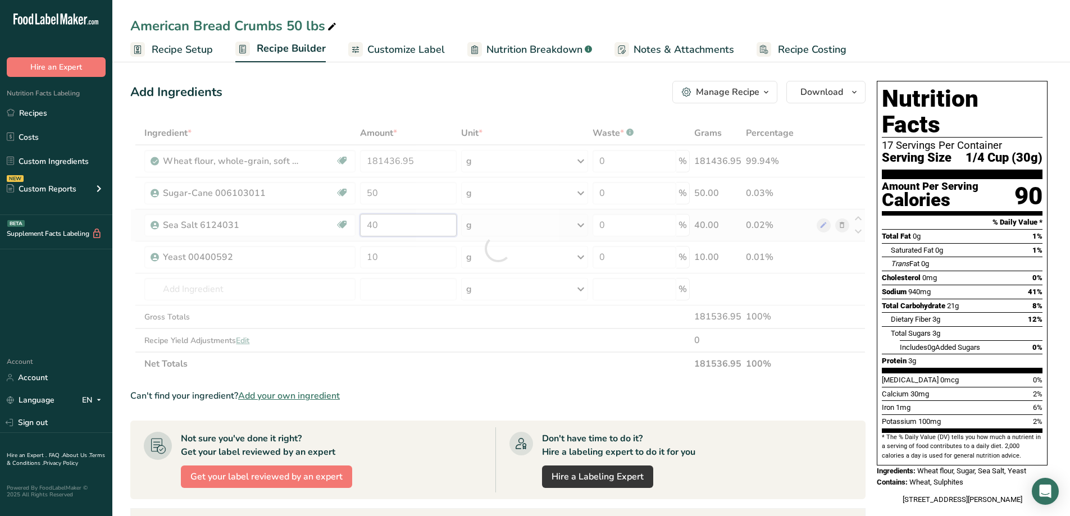
click at [386, 230] on div "Ingredient * Amount * Unit * Waste * .a-a{fill:#347362;}.b-a{fill:#fff;} Grams …" at bounding box center [497, 248] width 735 height 254
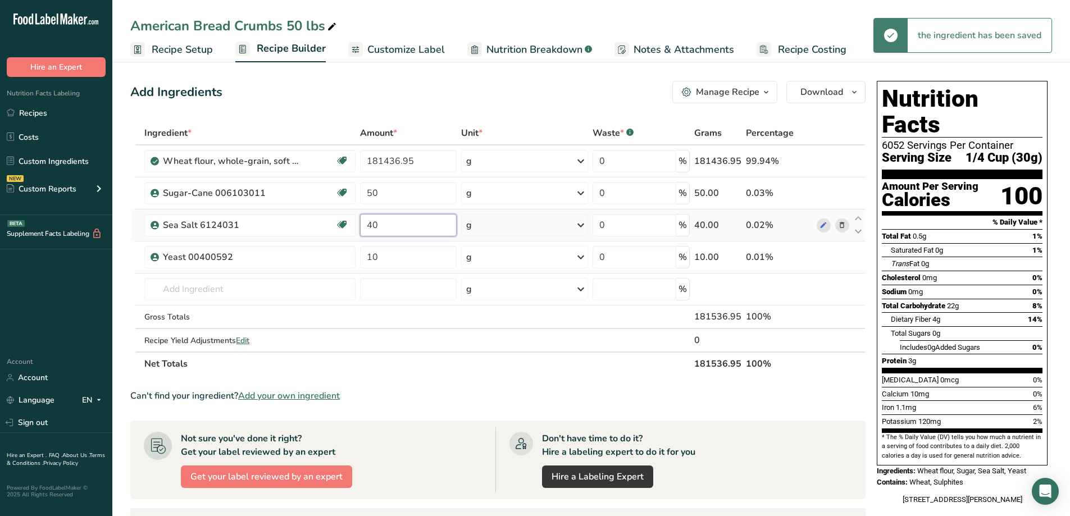
drag, startPoint x: 385, startPoint y: 226, endPoint x: 372, endPoint y: 234, distance: 14.3
click at [372, 234] on input "40" at bounding box center [408, 225] width 97 height 22
type input "45"
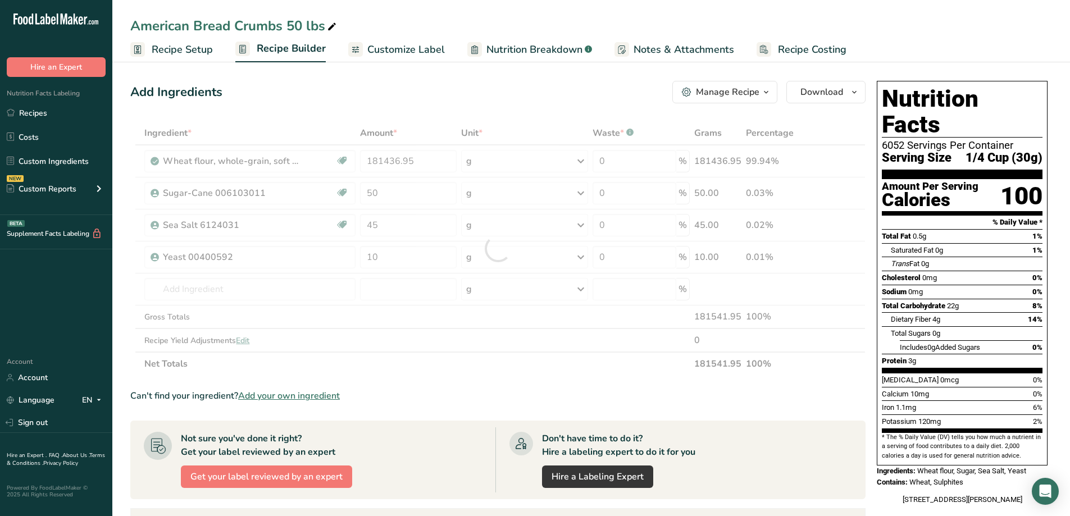
click at [482, 376] on section "Ingredient * Amount * Unit * Waste * .a-a{fill:#347362;}.b-a{fill:#fff;} Grams …" at bounding box center [497, 438] width 735 height 634
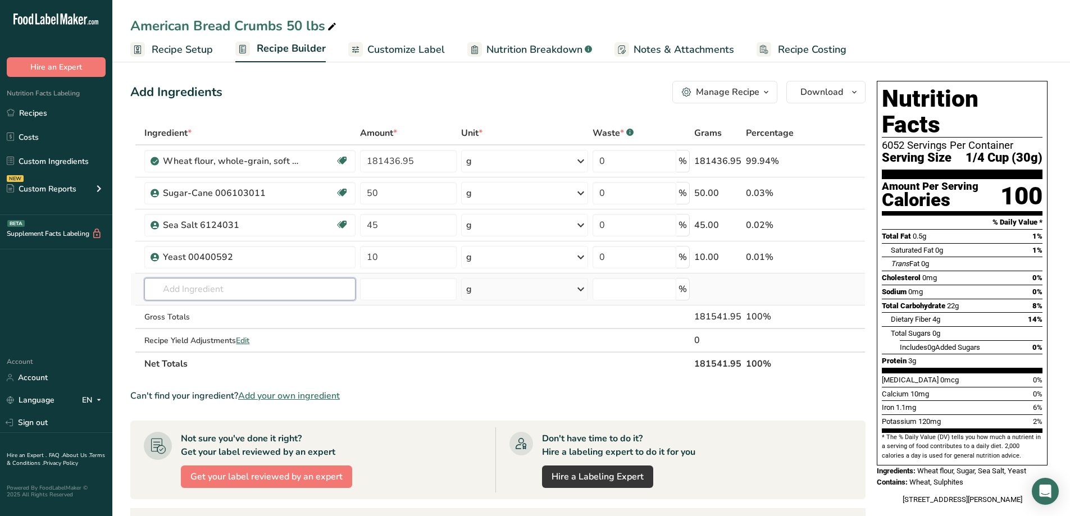
click at [237, 294] on input "text" at bounding box center [249, 289] width 211 height 22
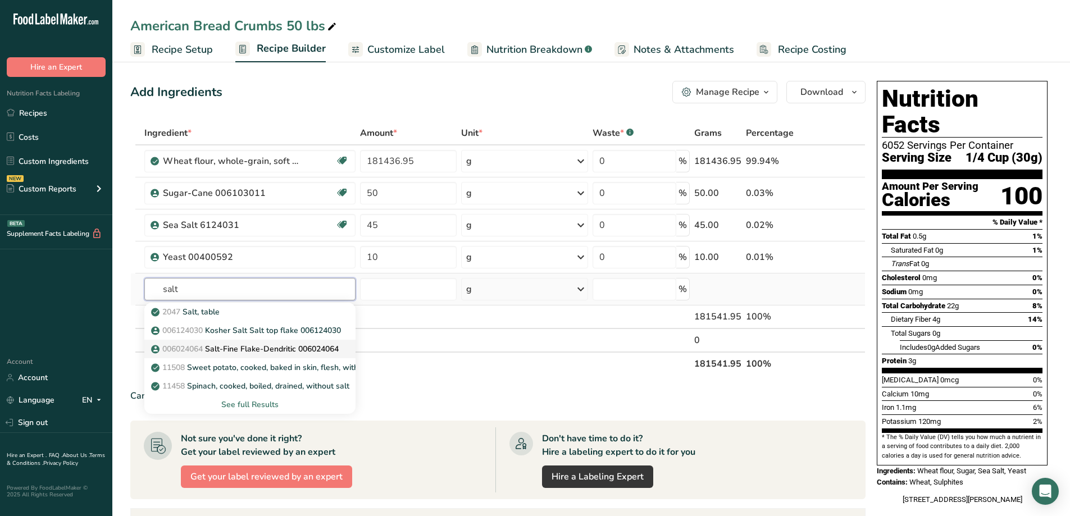
type input "salt"
click at [272, 345] on p "006024064 Salt-Fine Flake-Dendritic 006024064" at bounding box center [245, 349] width 185 height 12
type input "Salt-Fine Flake-Dendritic 006024064"
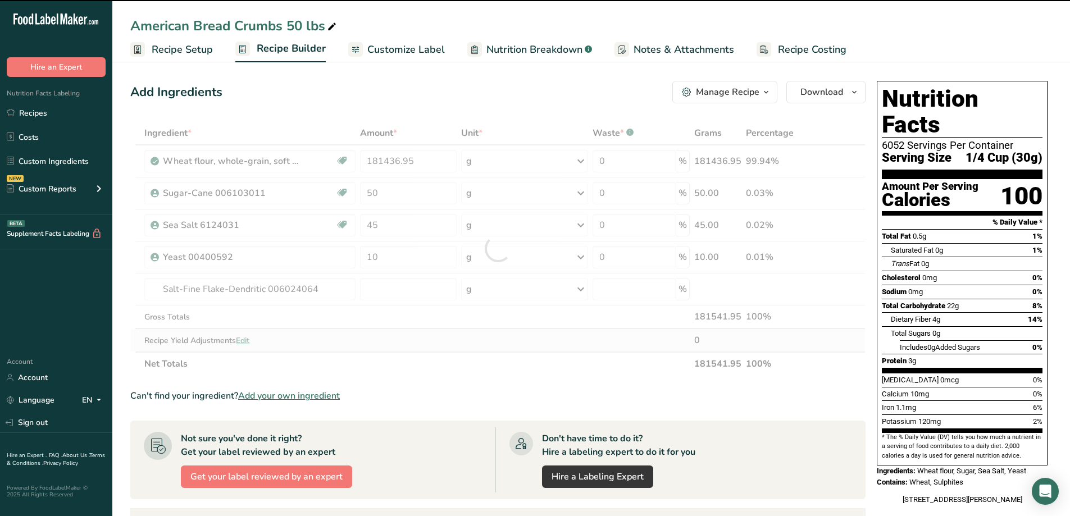
type input "0"
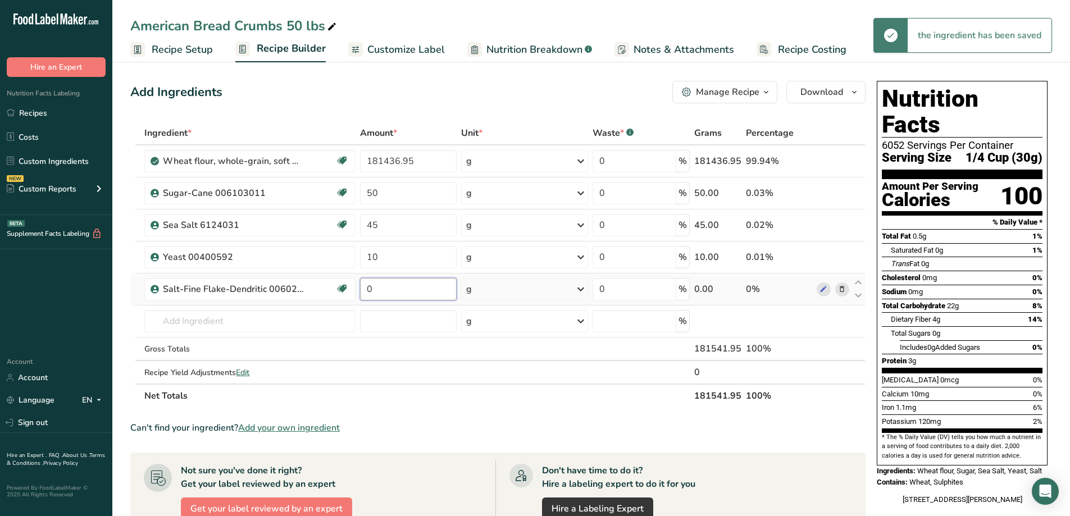
drag, startPoint x: 388, startPoint y: 287, endPoint x: 372, endPoint y: 291, distance: 16.3
click at [372, 291] on input "0" at bounding box center [408, 289] width 97 height 22
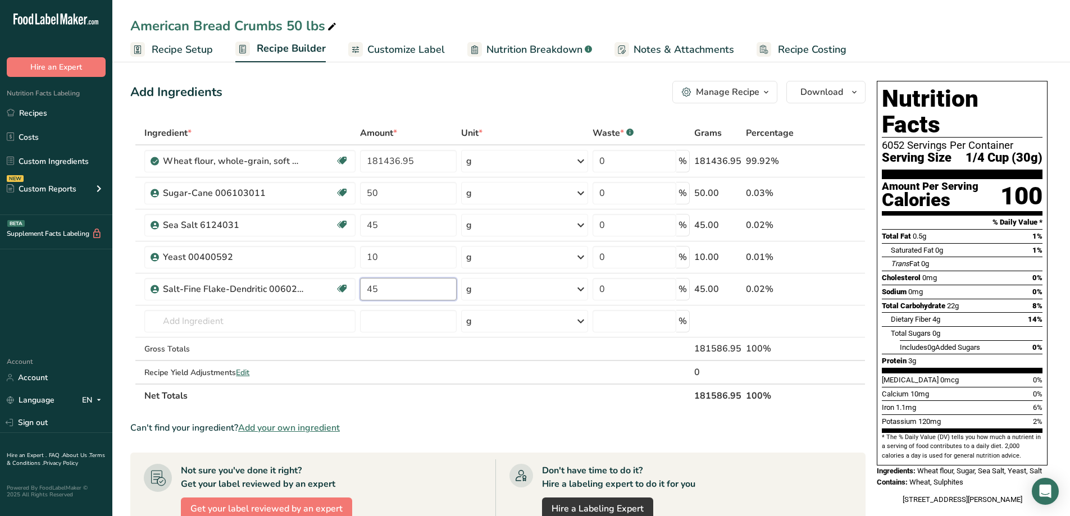
type input "45"
click at [601, 408] on section "Ingredient * Amount * Unit * Waste * .a-a{fill:#347362;}.b-a{fill:#fff;} Grams …" at bounding box center [497, 454] width 735 height 666
drag, startPoint x: 392, startPoint y: 294, endPoint x: 359, endPoint y: 295, distance: 33.1
click at [359, 295] on td "45" at bounding box center [408, 289] width 101 height 32
type input "0"
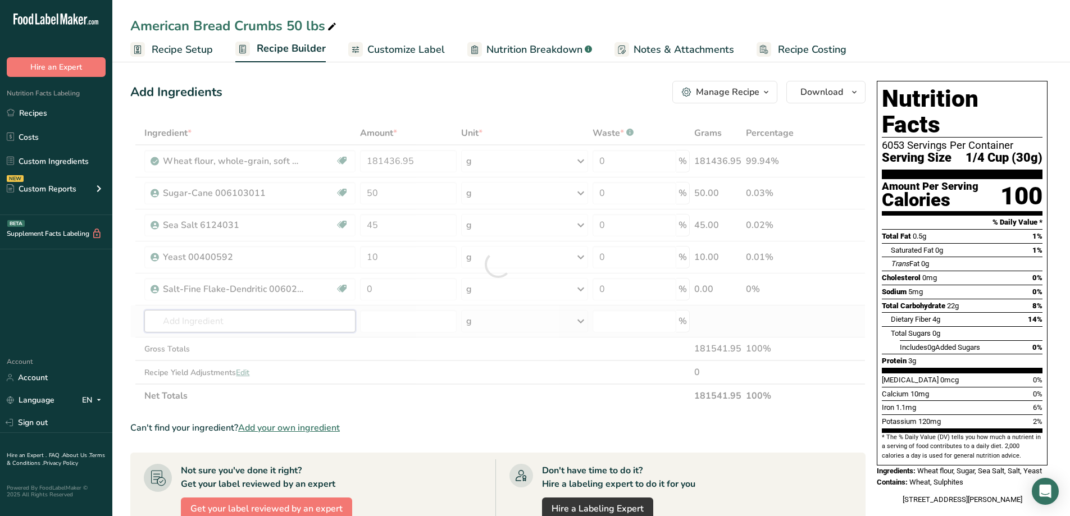
click at [294, 325] on div "Ingredient * Amount * Unit * Waste * .a-a{fill:#347362;}.b-a{fill:#fff;} Grams …" at bounding box center [497, 264] width 735 height 286
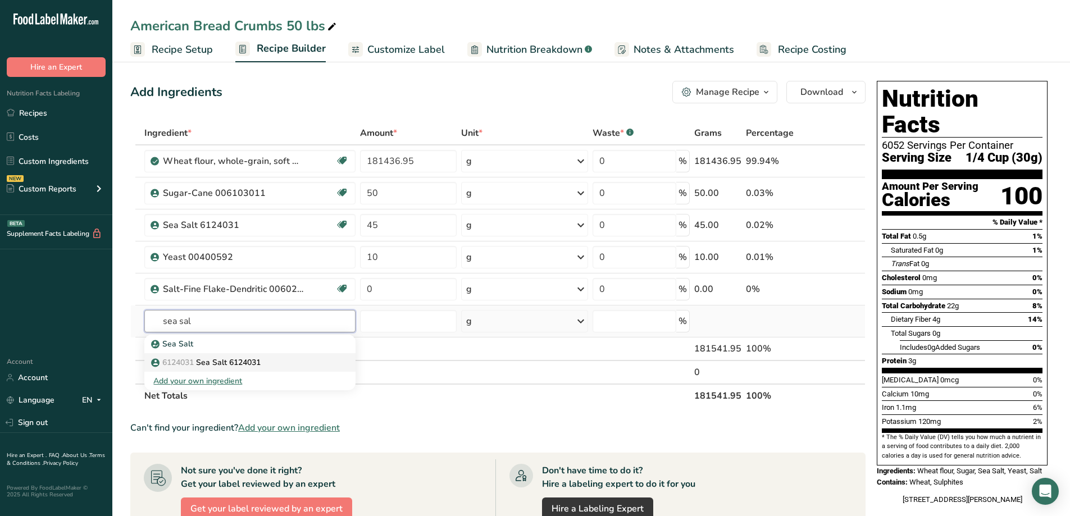
type input "sea sal"
click at [229, 359] on p "6124031 Sea Salt 6124031" at bounding box center [206, 363] width 107 height 12
type input "Sea Salt 6124031"
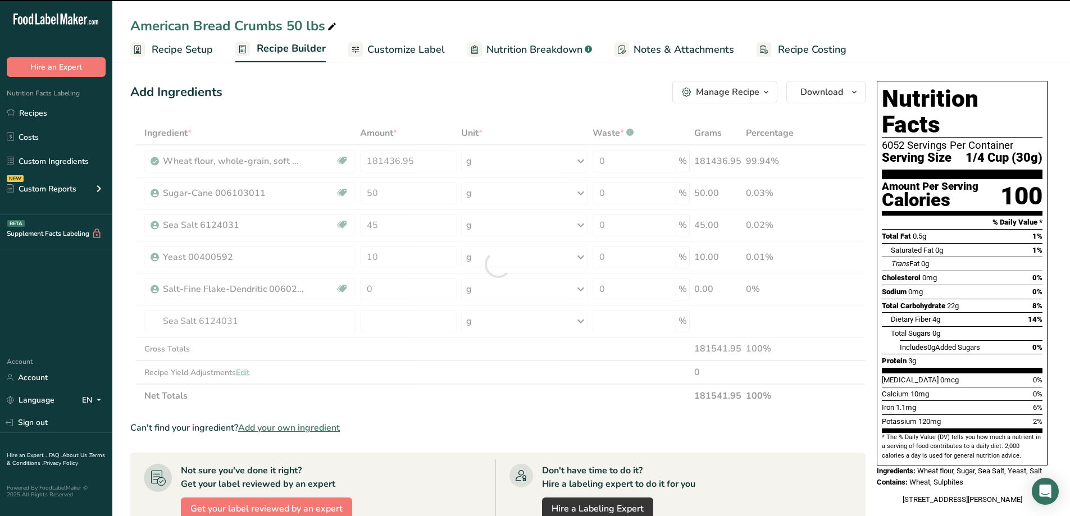
type input "0"
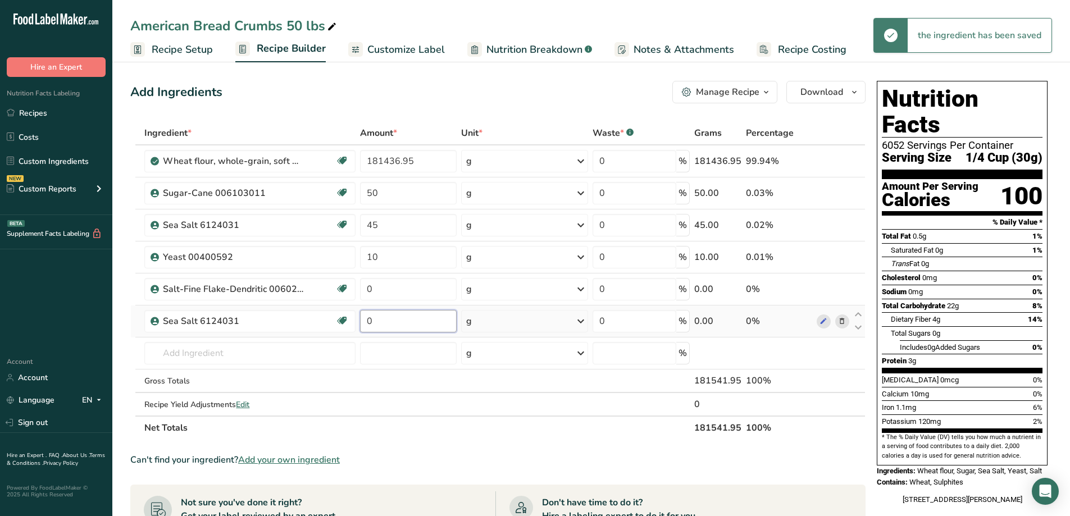
drag, startPoint x: 392, startPoint y: 321, endPoint x: 357, endPoint y: 333, distance: 37.3
click at [357, 333] on tr "Sea Salt 6124031 USA 0 g Weight Units g kg mg See more Volume Units l Volume un…" at bounding box center [498, 321] width 734 height 32
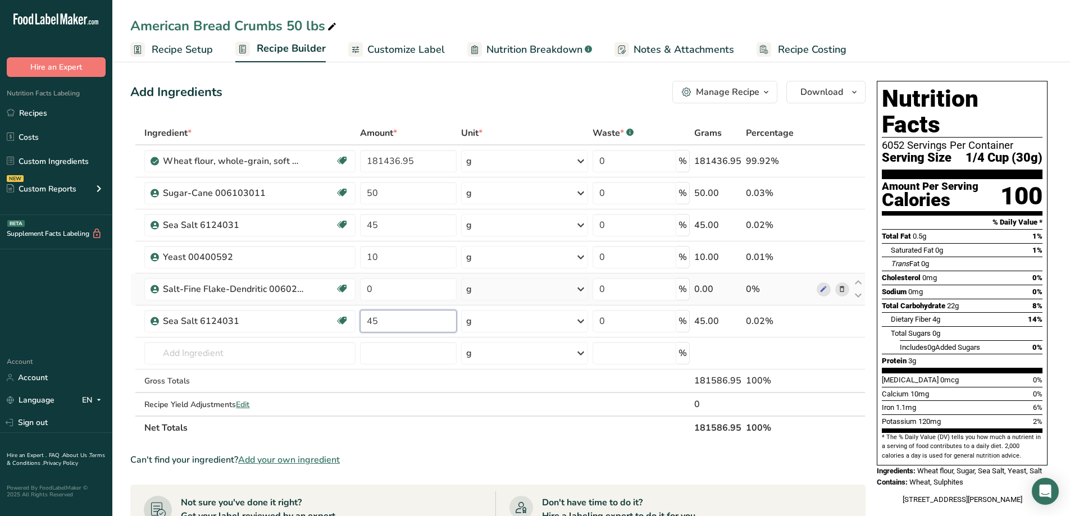
type input "45"
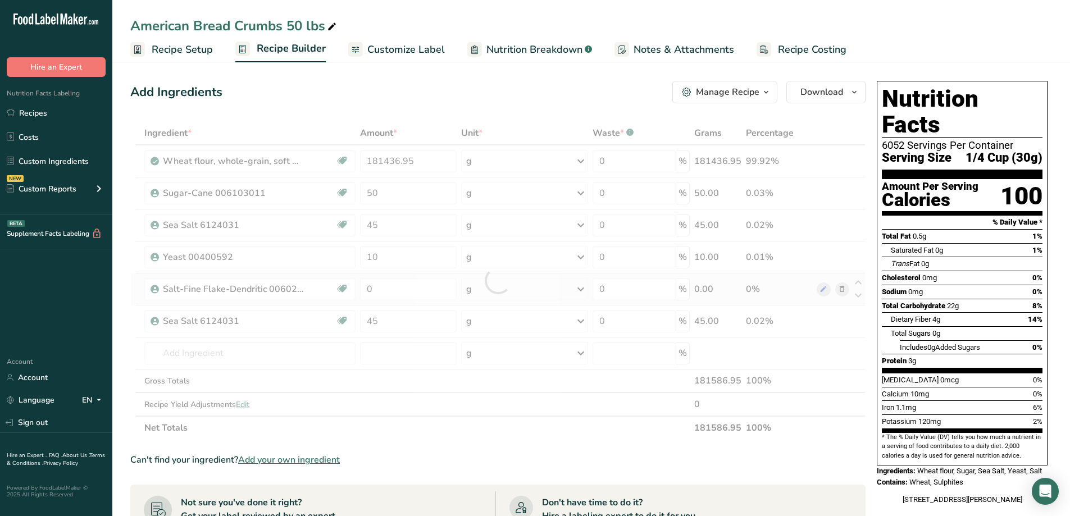
click at [842, 289] on div "Ingredient * Amount * Unit * Waste * .a-a{fill:#347362;}.b-a{fill:#fff;} Grams …" at bounding box center [497, 280] width 735 height 318
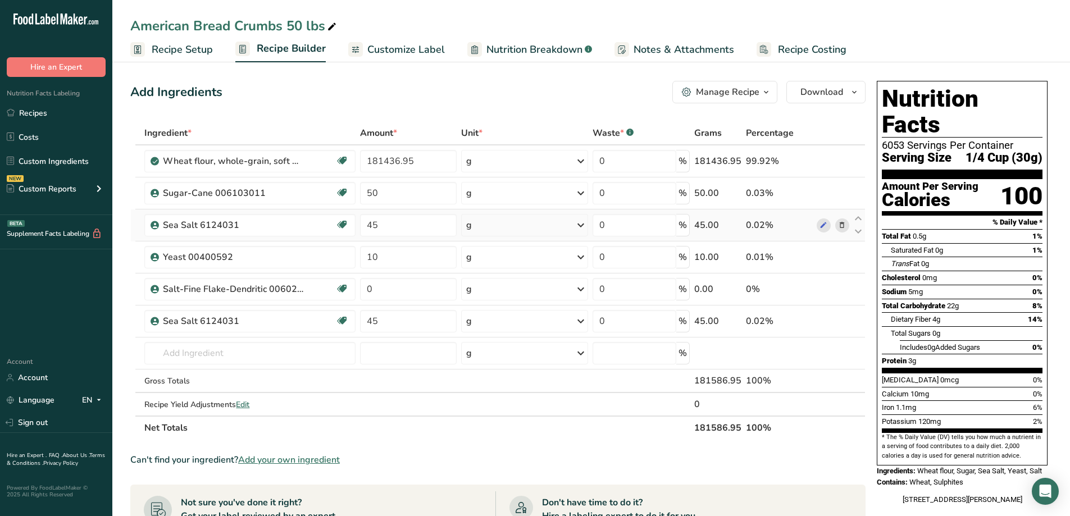
click at [844, 228] on icon at bounding box center [842, 226] width 8 height 12
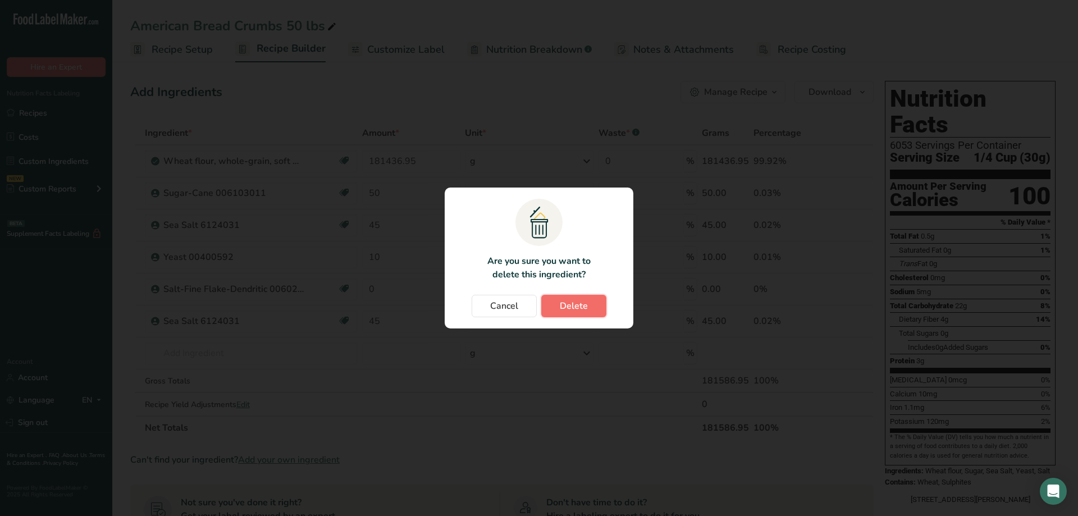
click at [583, 309] on span "Delete" at bounding box center [574, 305] width 28 height 13
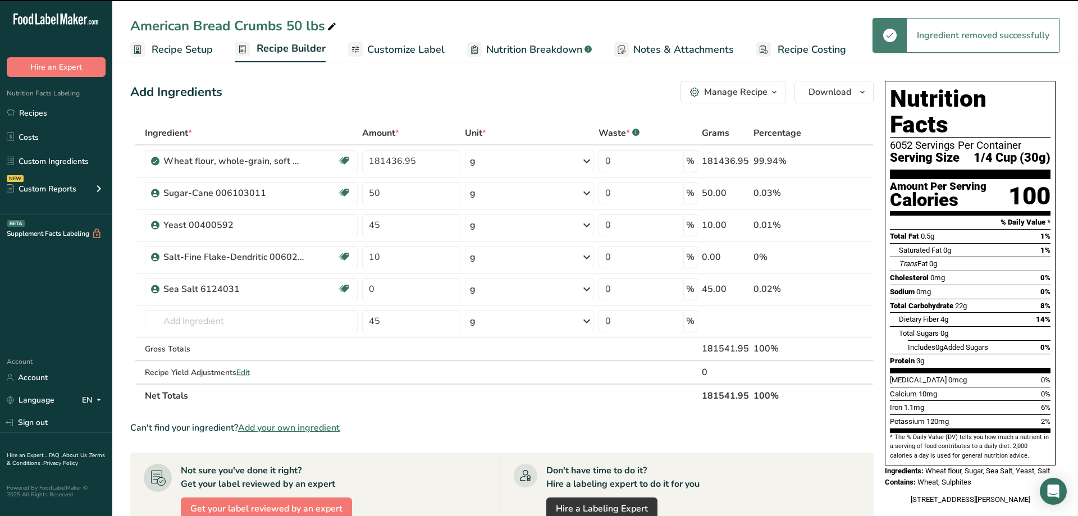
type input "10"
type input "0"
type input "45"
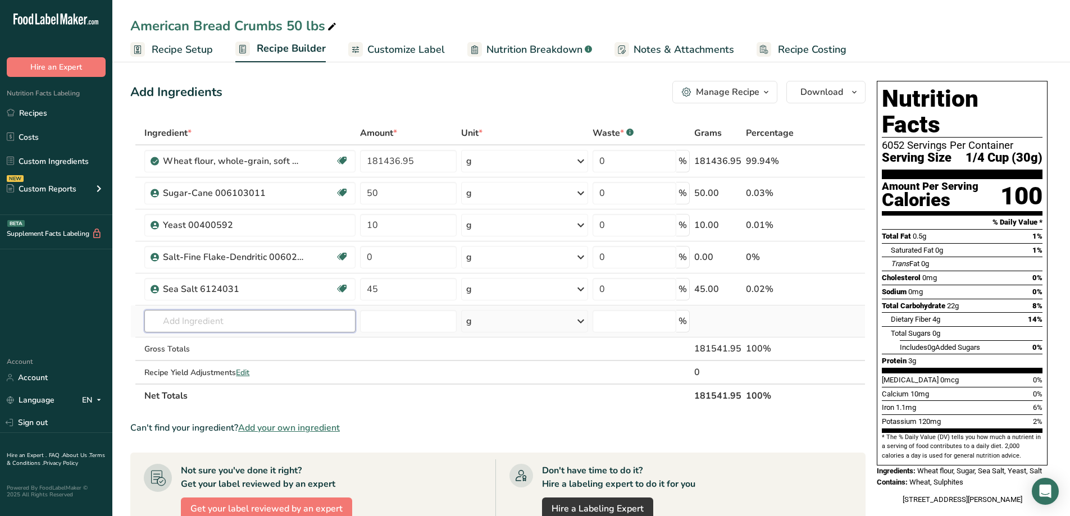
click at [283, 327] on input "text" at bounding box center [249, 321] width 211 height 22
type input "sea salt"
click at [167, 344] on p "Sea Salt" at bounding box center [173, 344] width 40 height 12
type input "Sea Salt"
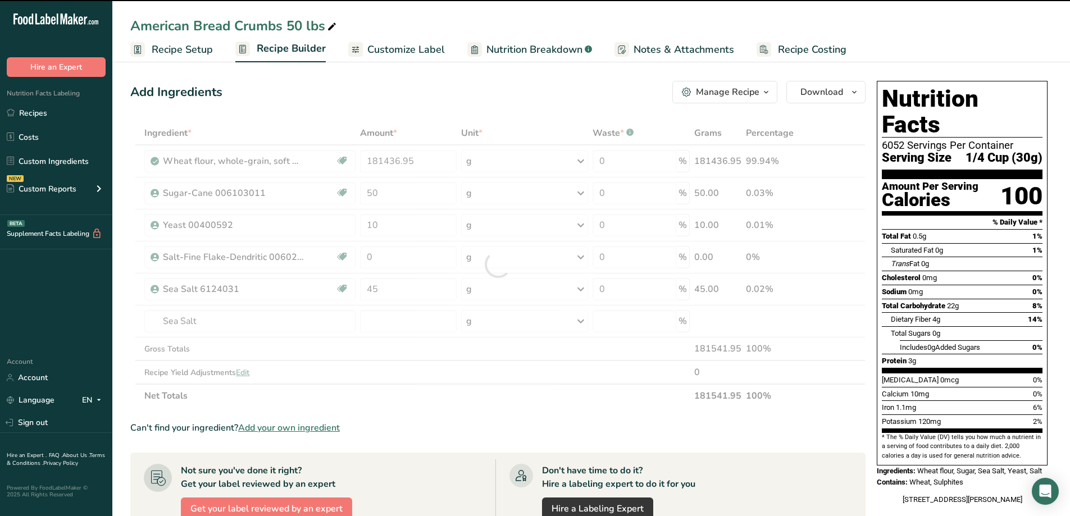
type input "0"
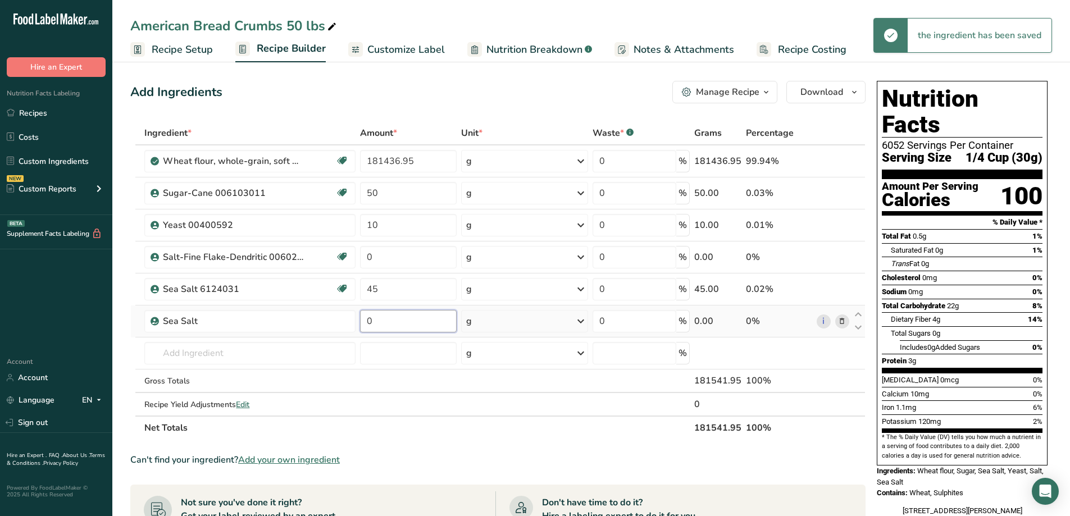
drag, startPoint x: 388, startPoint y: 324, endPoint x: 358, endPoint y: 327, distance: 30.4
click at [358, 327] on td "0" at bounding box center [408, 321] width 101 height 32
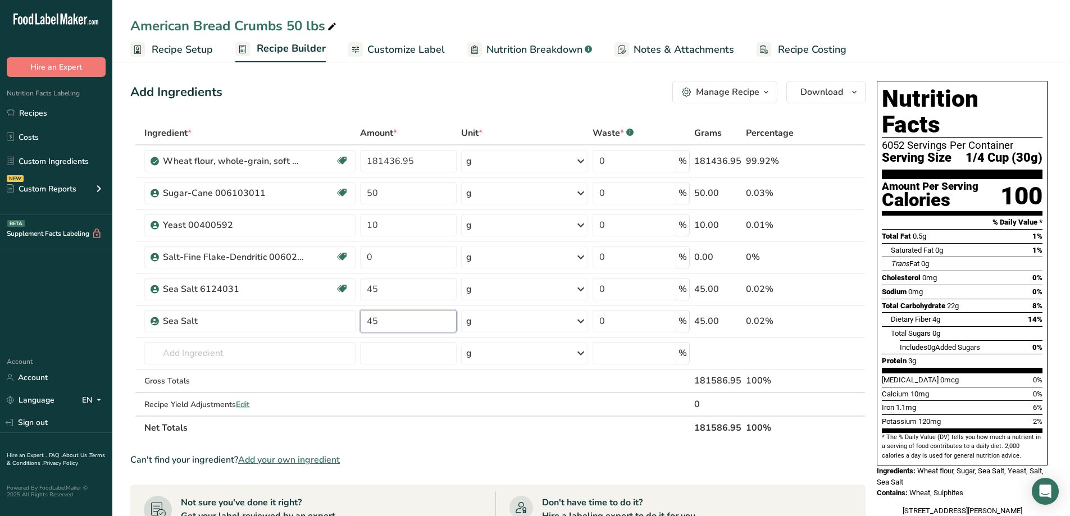
type input "45"
click at [547, 450] on section "Ingredient * Amount * Unit * Waste * .a-a{fill:#347362;}.b-a{fill:#fff;} Grams …" at bounding box center [497, 470] width 735 height 698
click at [843, 288] on icon at bounding box center [842, 290] width 8 height 12
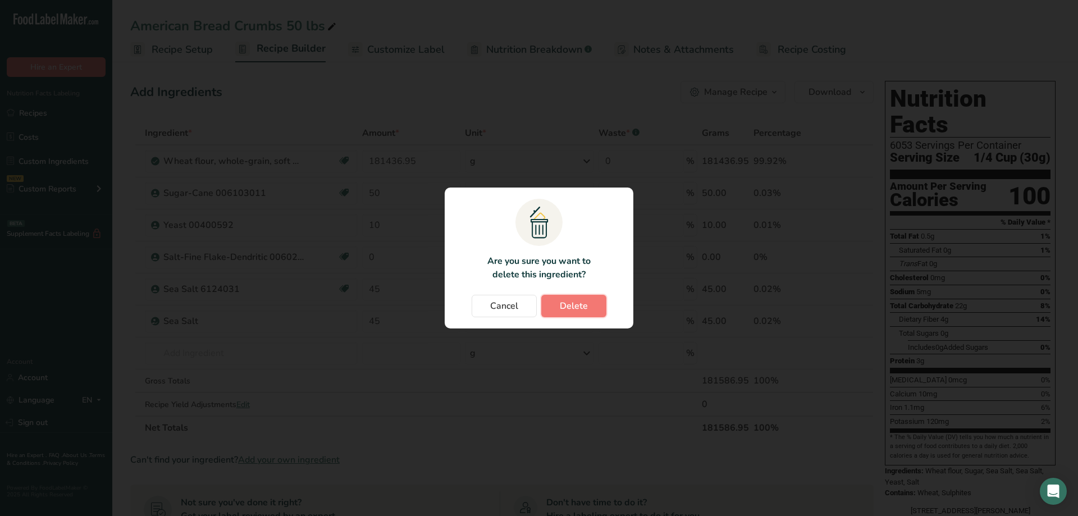
click at [551, 305] on button "Delete" at bounding box center [573, 306] width 65 height 22
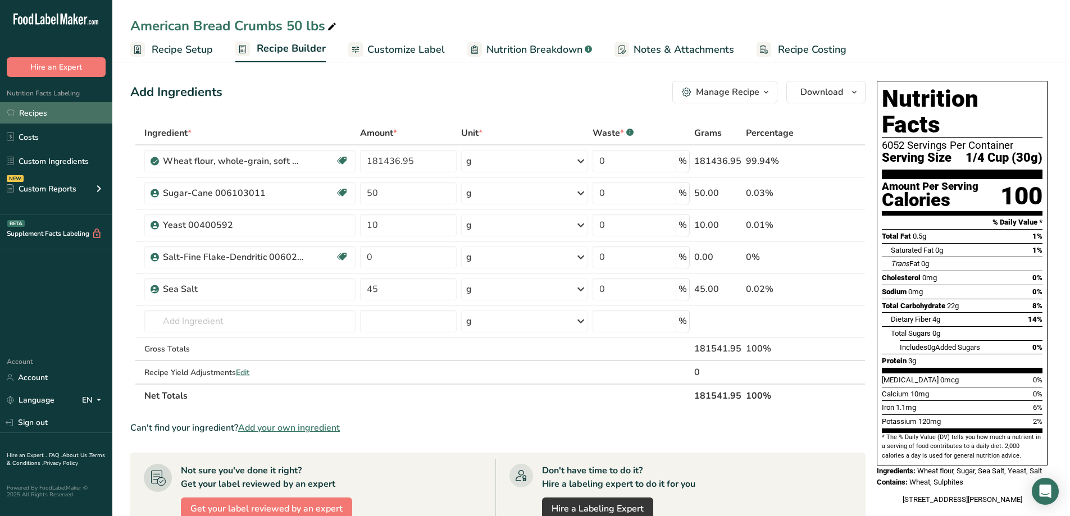
click at [36, 113] on link "Recipes" at bounding box center [56, 112] width 112 height 21
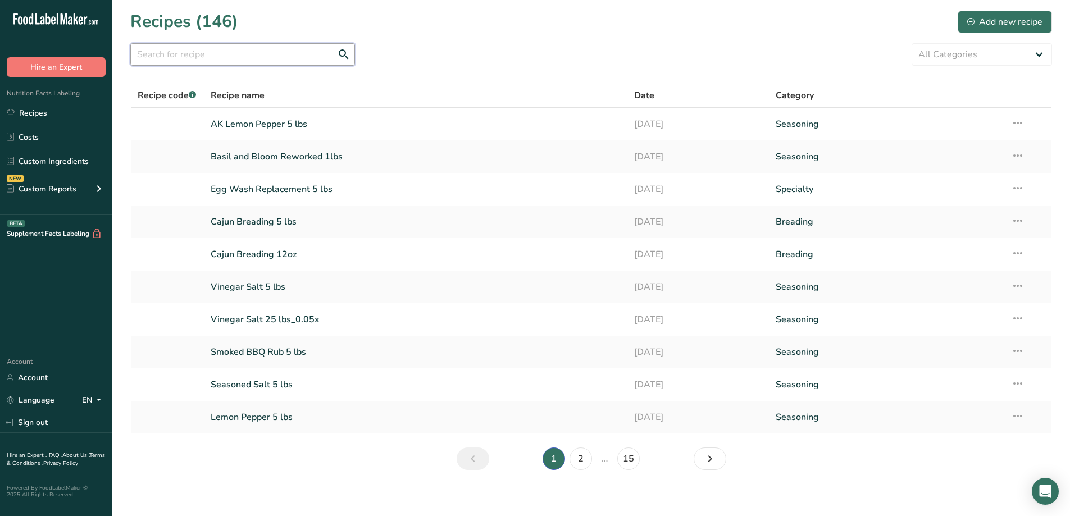
click at [229, 54] on input "text" at bounding box center [242, 54] width 225 height 22
click at [204, 59] on input "text" at bounding box center [242, 54] width 225 height 22
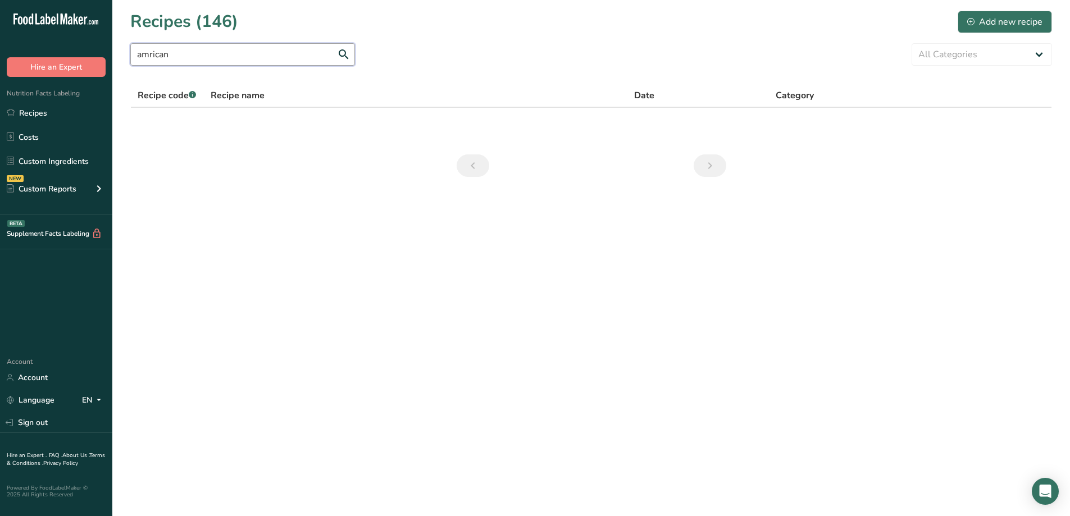
drag, startPoint x: 202, startPoint y: 58, endPoint x: 138, endPoint y: 62, distance: 64.7
click at [138, 62] on input "amrican" at bounding box center [242, 54] width 225 height 22
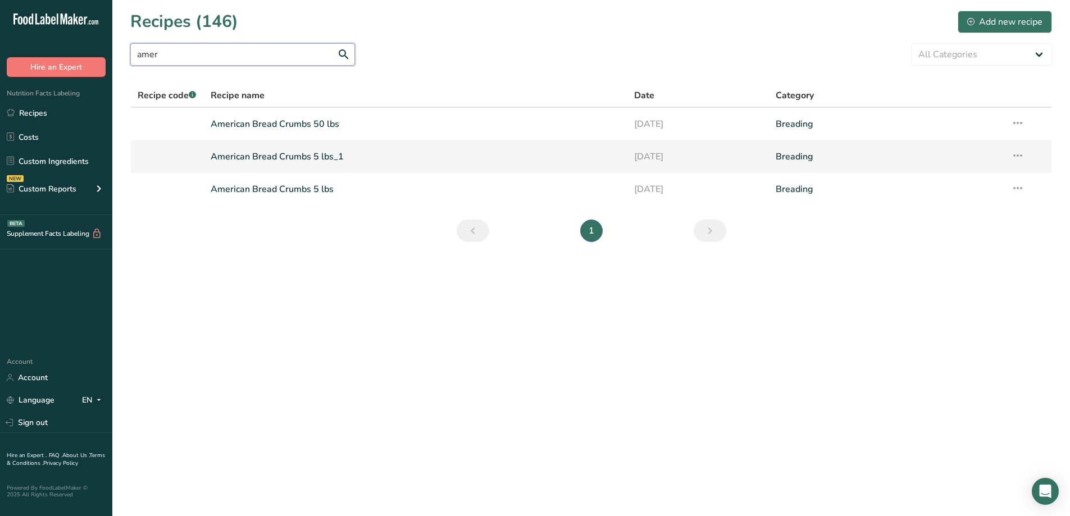
type input "amer"
click at [323, 153] on link "American Bread Crumbs 5 lbs_1" at bounding box center [416, 157] width 410 height 24
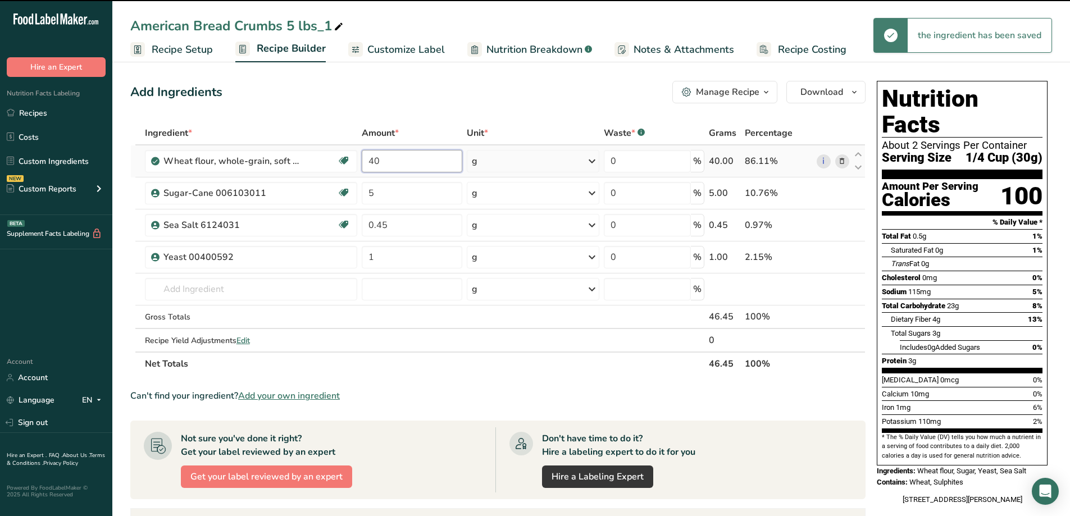
drag, startPoint x: 366, startPoint y: 172, endPoint x: 398, endPoint y: 159, distance: 34.0
click at [398, 159] on input "40" at bounding box center [412, 161] width 100 height 22
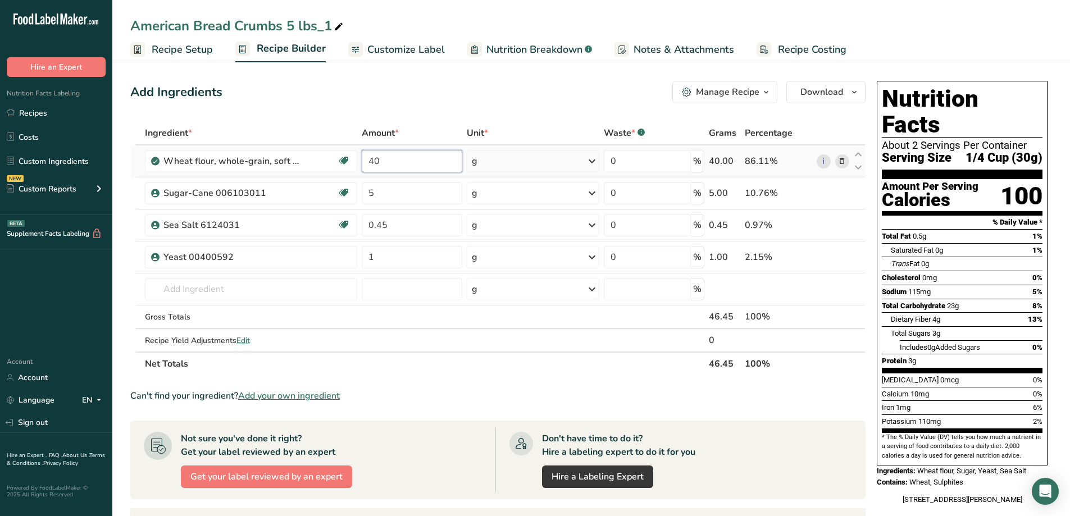
drag, startPoint x: 400, startPoint y: 164, endPoint x: 368, endPoint y: 165, distance: 31.4
click at [368, 165] on input "40" at bounding box center [412, 161] width 100 height 22
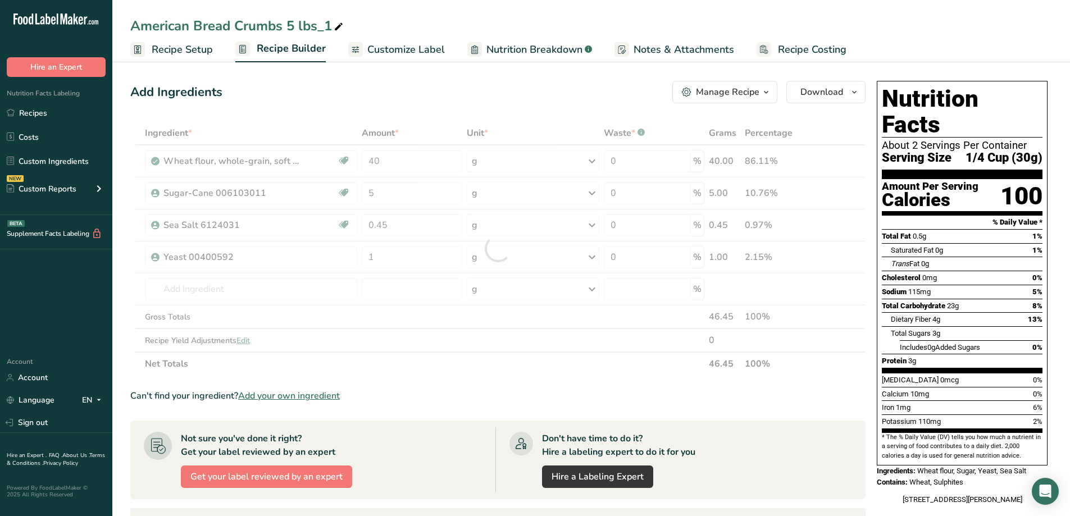
click at [438, 109] on div "Add Ingredients Manage Recipe Delete Recipe Duplicate Recipe Scale Recipe Save …" at bounding box center [501, 424] width 742 height 697
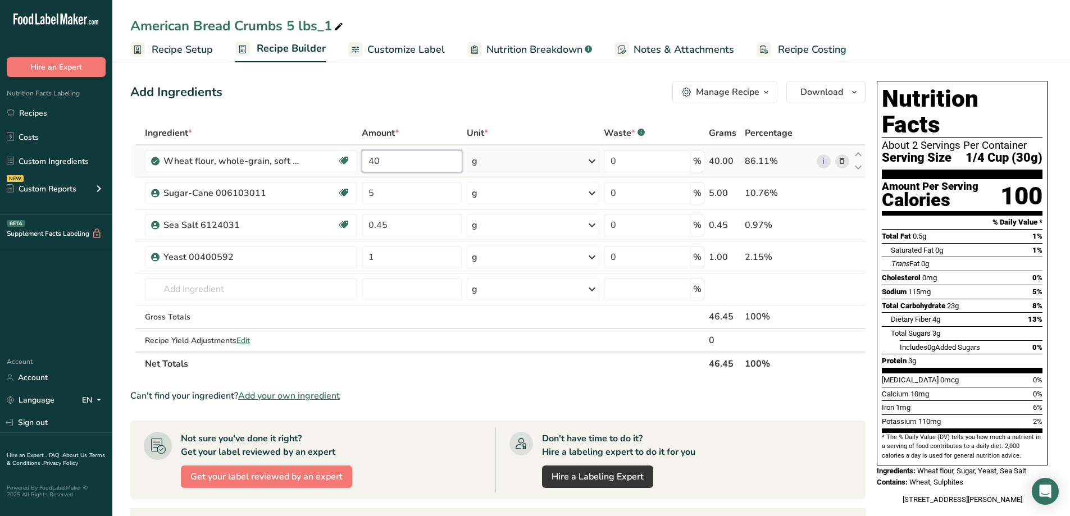
drag, startPoint x: 401, startPoint y: 163, endPoint x: 363, endPoint y: 163, distance: 38.2
click at [364, 166] on input "40" at bounding box center [412, 161] width 100 height 22
type input "18143.69"
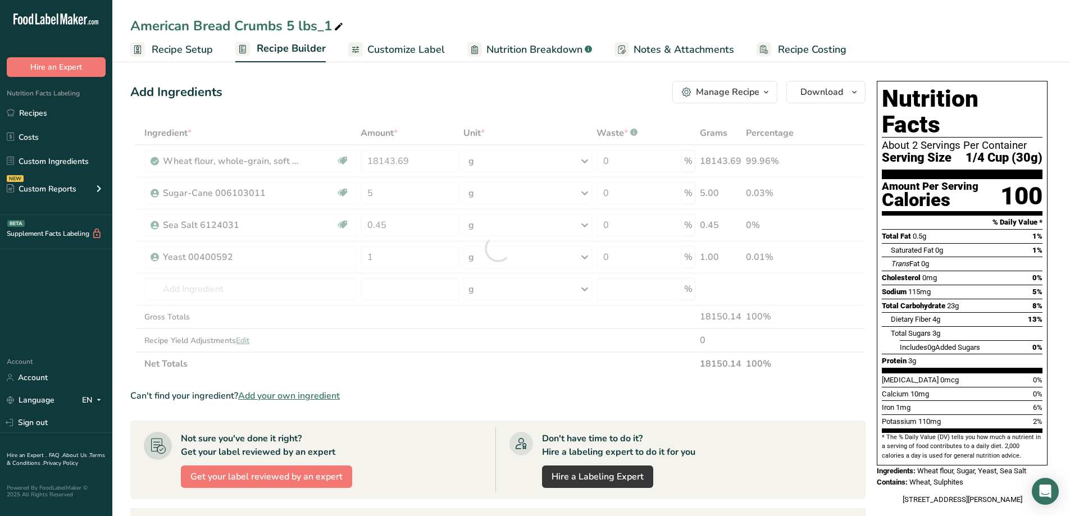
click at [501, 365] on div "Ingredient * Amount * Unit * Waste * .a-a{fill:#347362;}.b-a{fill:#fff;} Grams …" at bounding box center [497, 248] width 735 height 254
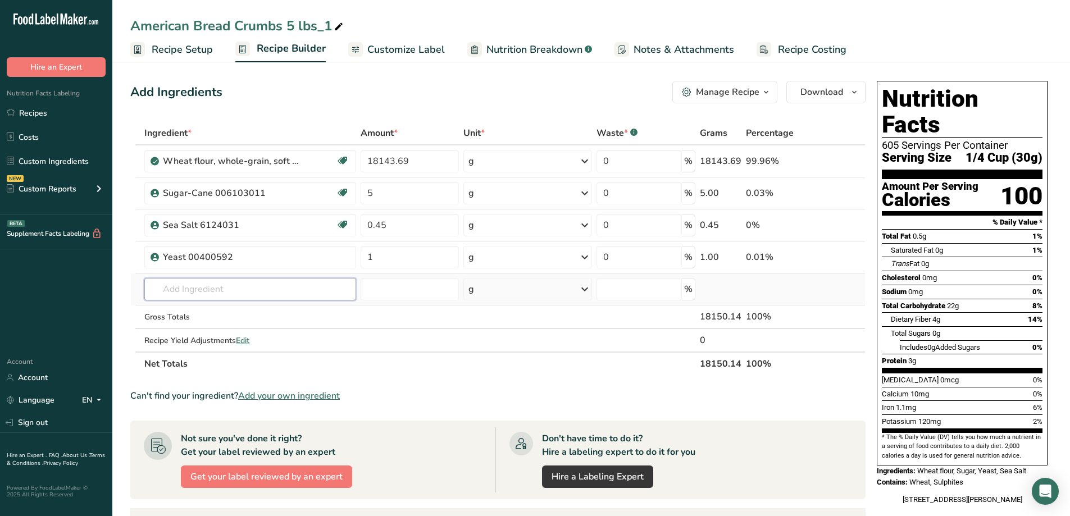
click at [298, 286] on input "text" at bounding box center [250, 289] width 212 height 22
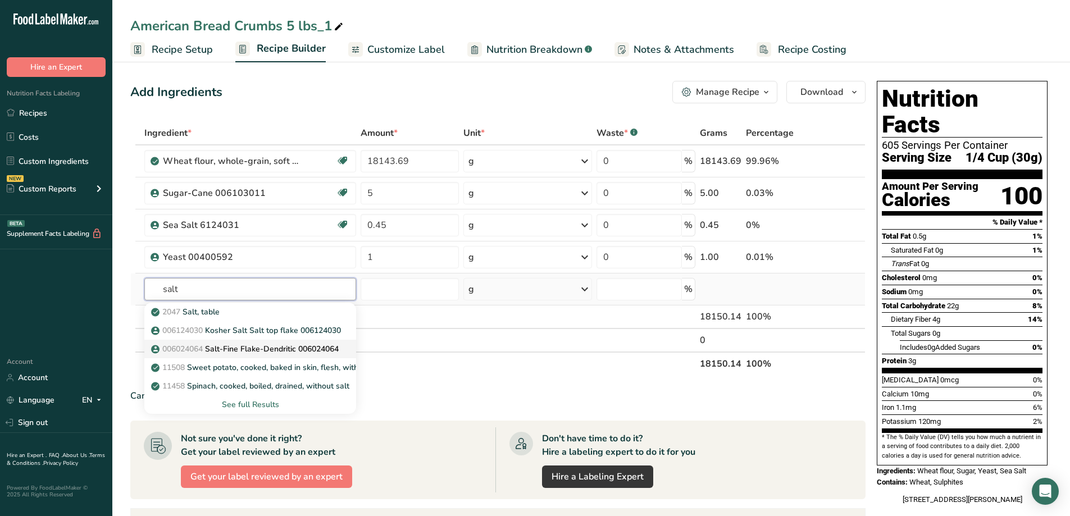
type input "salt"
click at [270, 350] on p "006024064 Salt-Fine Flake-Dendritic 006024064" at bounding box center [245, 349] width 185 height 12
type input "Salt-Fine Flake-Dendritic 006024064"
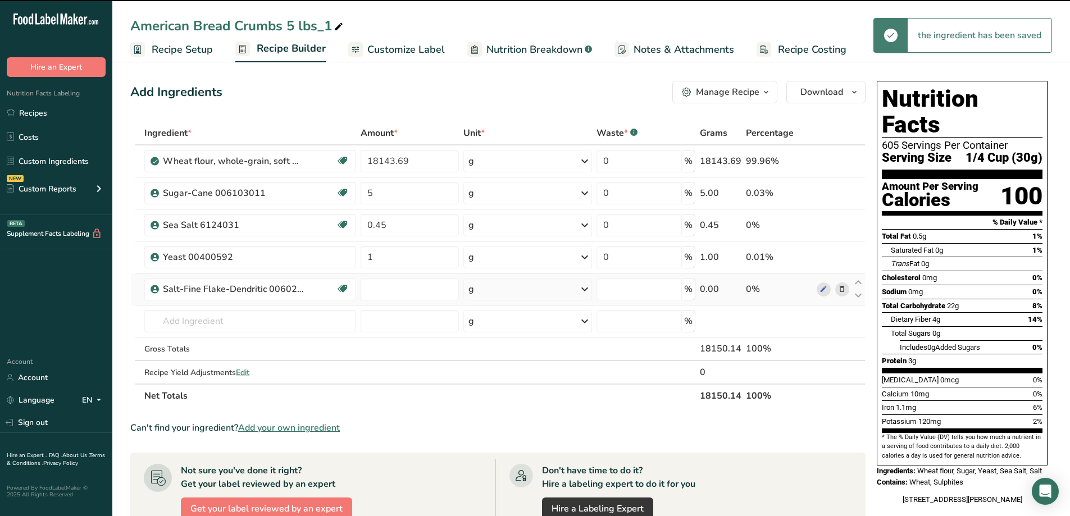
type input "0"
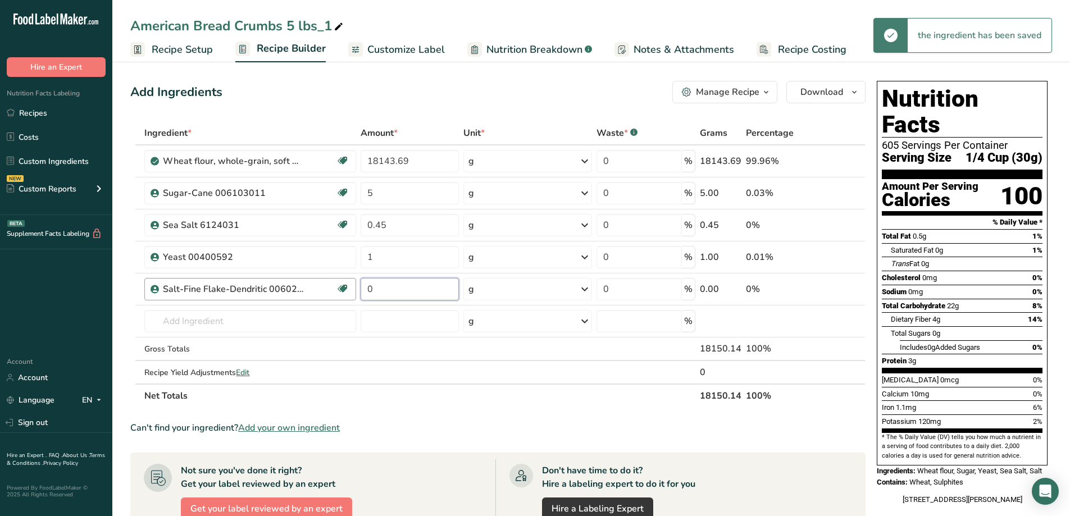
drag, startPoint x: 382, startPoint y: 292, endPoint x: 354, endPoint y: 299, distance: 29.0
click at [362, 295] on input "0" at bounding box center [409, 289] width 98 height 22
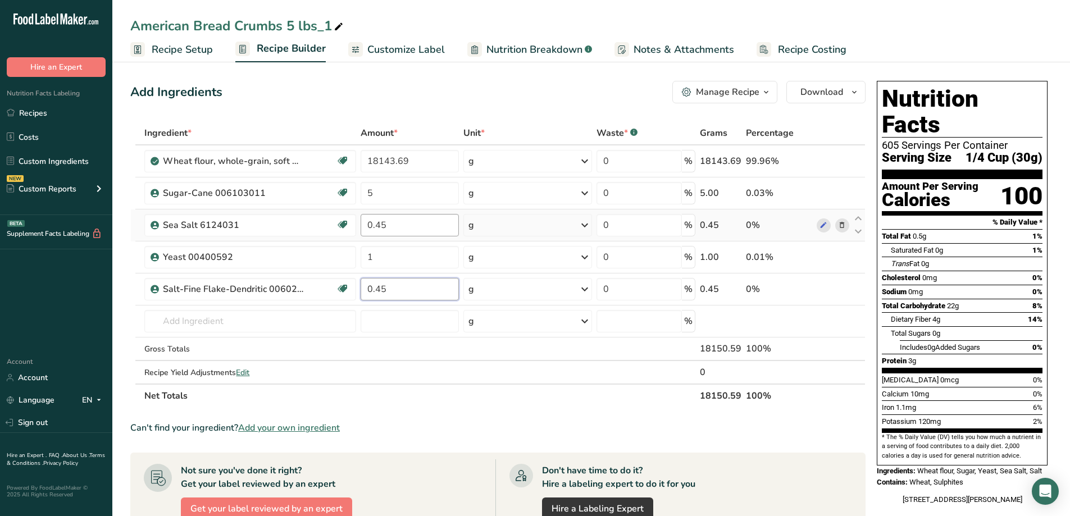
type input "0.45"
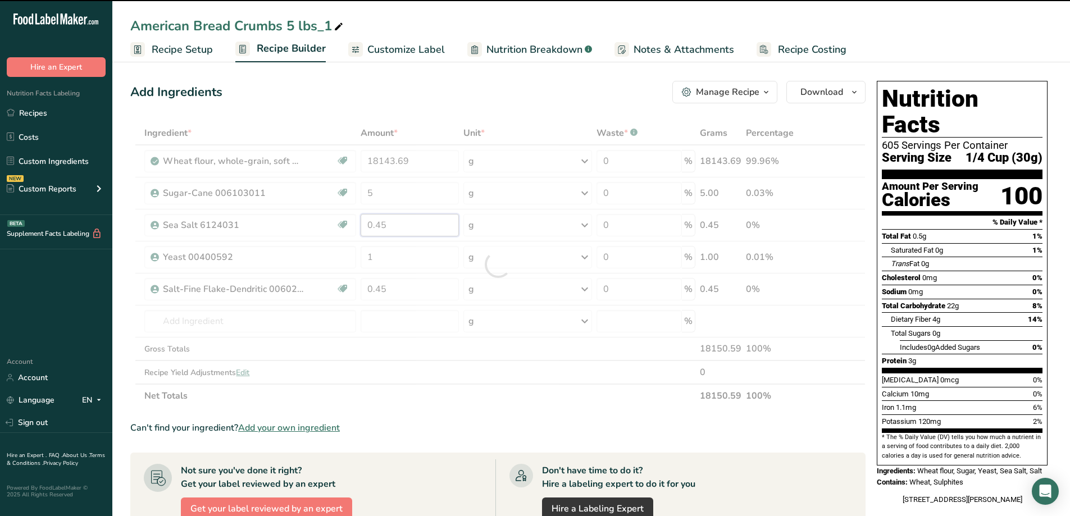
drag, startPoint x: 404, startPoint y: 225, endPoint x: 342, endPoint y: 231, distance: 62.0
click at [342, 231] on tr "Sea Salt 6124031 USA 0.45 g Weight Units g kg mg See more Volume Units l Volume…" at bounding box center [498, 225] width 734 height 32
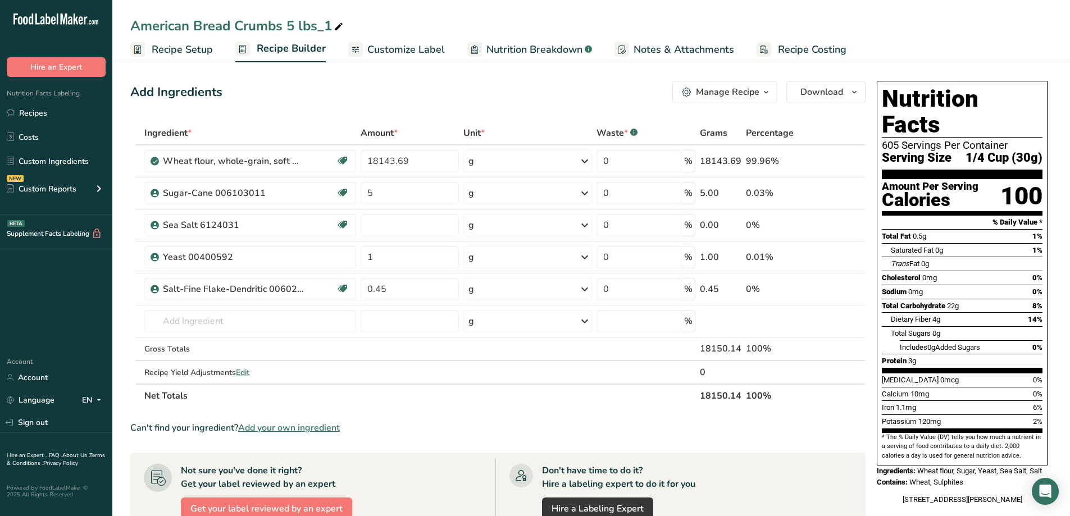
type input "0"
click at [425, 406] on div "Ingredient * Amount * Unit * Waste * .a-a{fill:#347362;}.b-a{fill:#fff;} Grams …" at bounding box center [497, 264] width 735 height 286
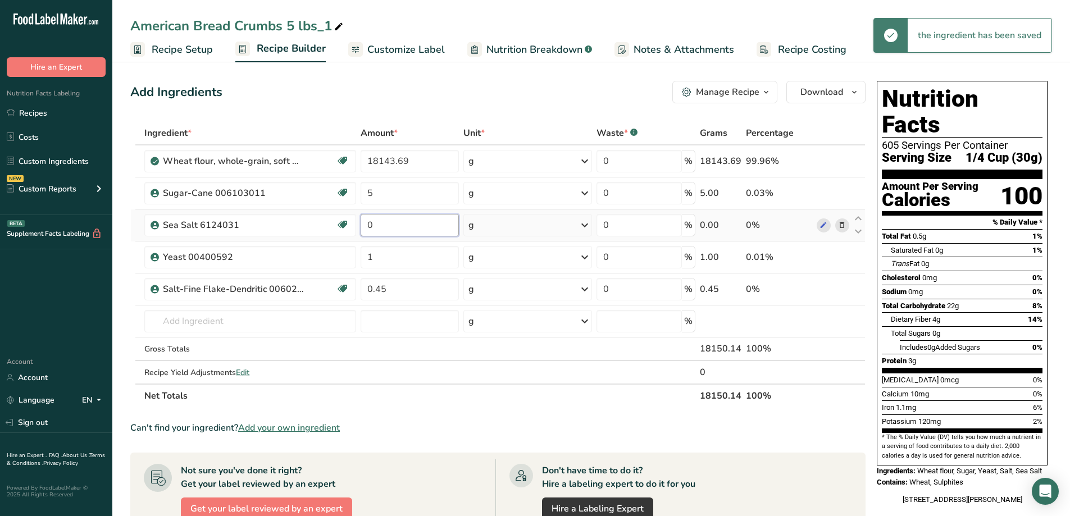
drag, startPoint x: 383, startPoint y: 234, endPoint x: 362, endPoint y: 235, distance: 21.4
click at [362, 235] on input "0" at bounding box center [409, 225] width 98 height 22
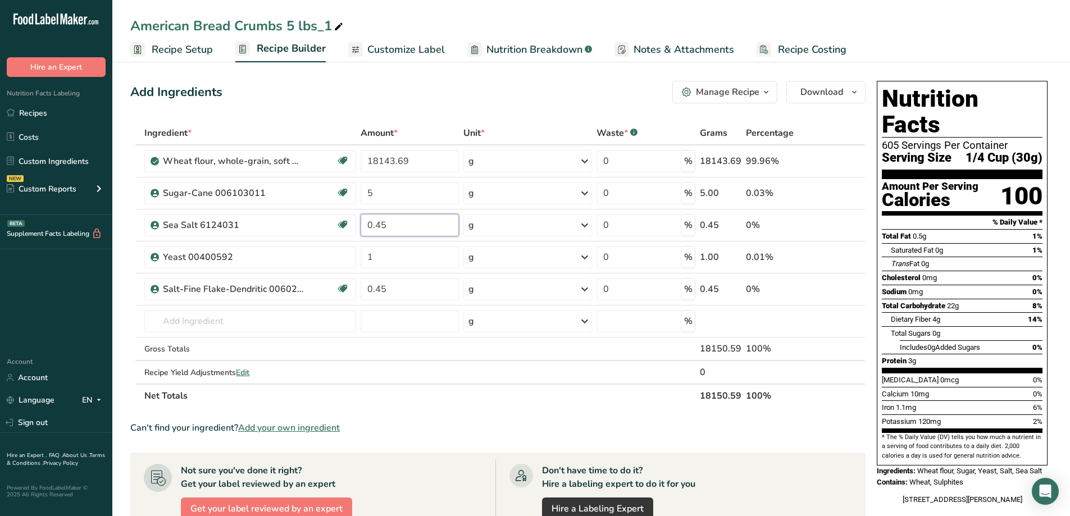
type input "0.45"
click at [527, 416] on section "Ingredient * Amount * Unit * Waste * .a-a{fill:#347362;}.b-a{fill:#fff;} Grams …" at bounding box center [497, 454] width 735 height 666
click at [563, 350] on td at bounding box center [528, 349] width 134 height 24
click at [847, 289] on span at bounding box center [841, 288] width 13 height 13
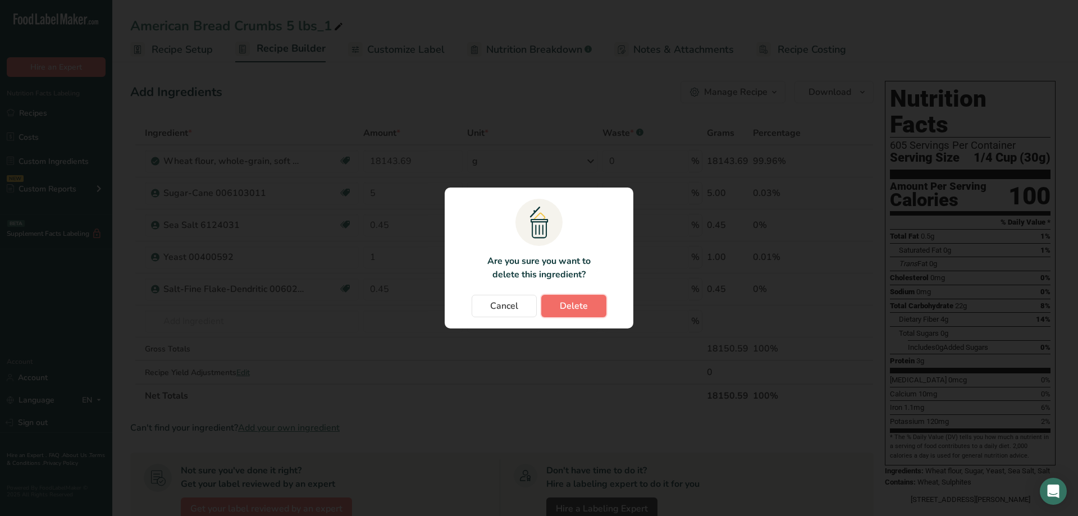
click at [571, 304] on span "Delete" at bounding box center [574, 305] width 28 height 13
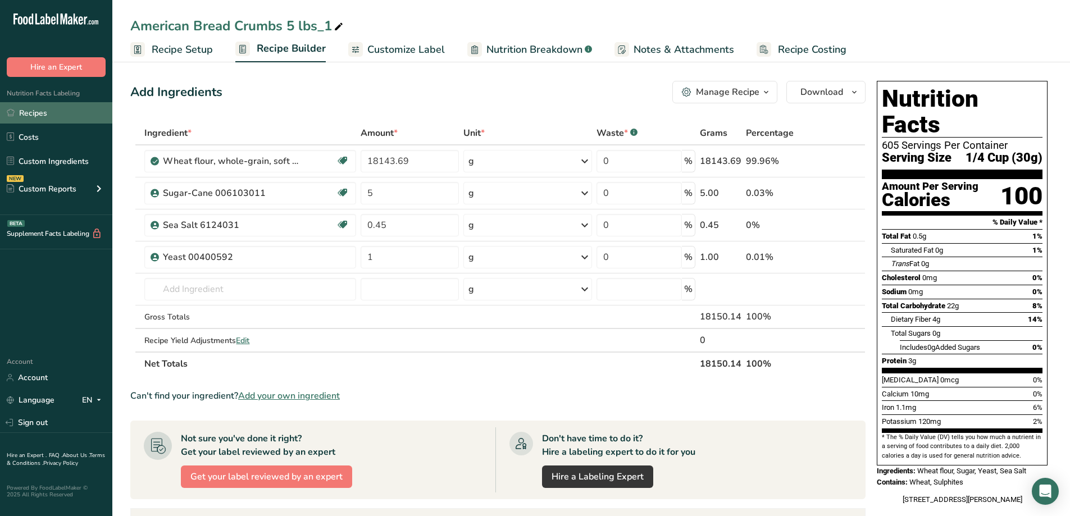
click at [36, 111] on link "Recipes" at bounding box center [56, 112] width 112 height 21
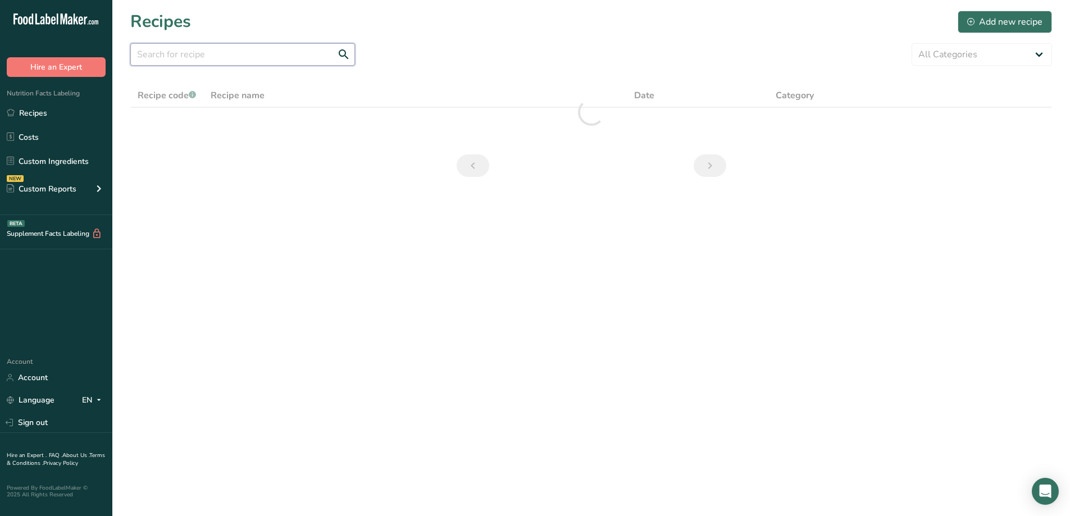
click at [237, 60] on input "text" at bounding box center [242, 54] width 225 height 22
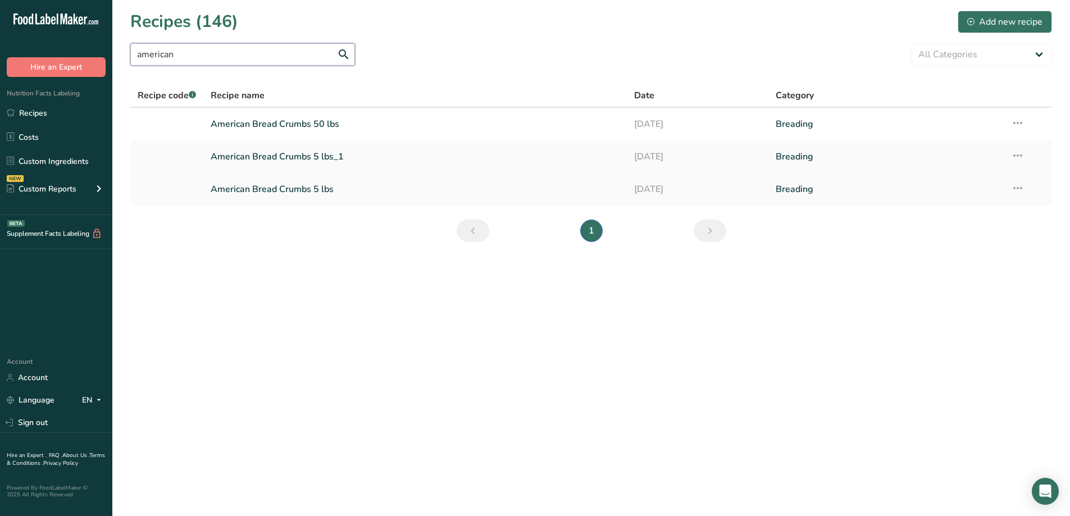
type input "american"
click at [262, 184] on link "American Bread Crumbs 5 lbs" at bounding box center [416, 189] width 410 height 24
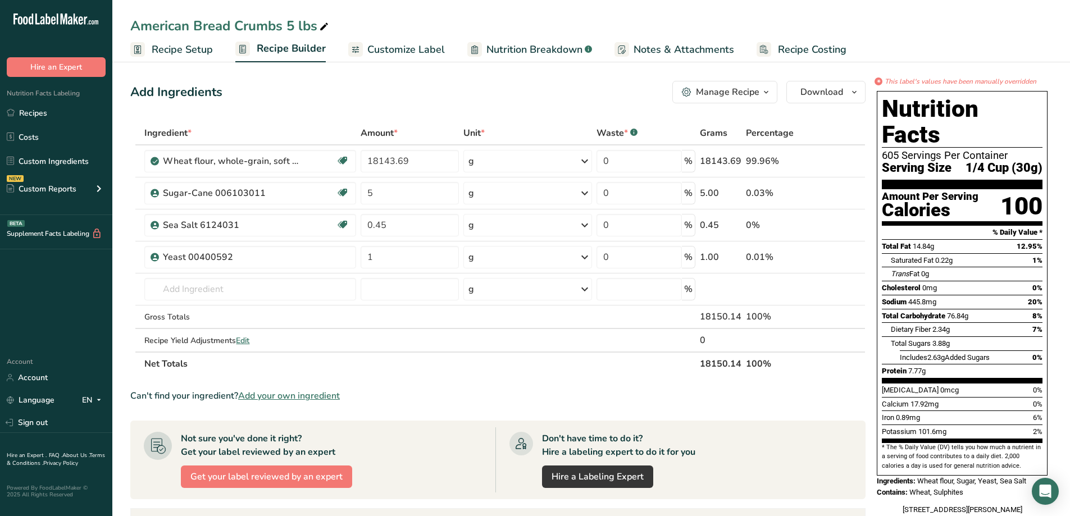
drag, startPoint x: 697, startPoint y: 362, endPoint x: 742, endPoint y: 367, distance: 44.6
click at [742, 367] on tr "Net Totals 18150.14 100%" at bounding box center [498, 363] width 734 height 24
copy tr "18150.14"
drag, startPoint x: 379, startPoint y: 194, endPoint x: 367, endPoint y: 194, distance: 11.8
click at [367, 194] on input "5" at bounding box center [409, 193] width 98 height 22
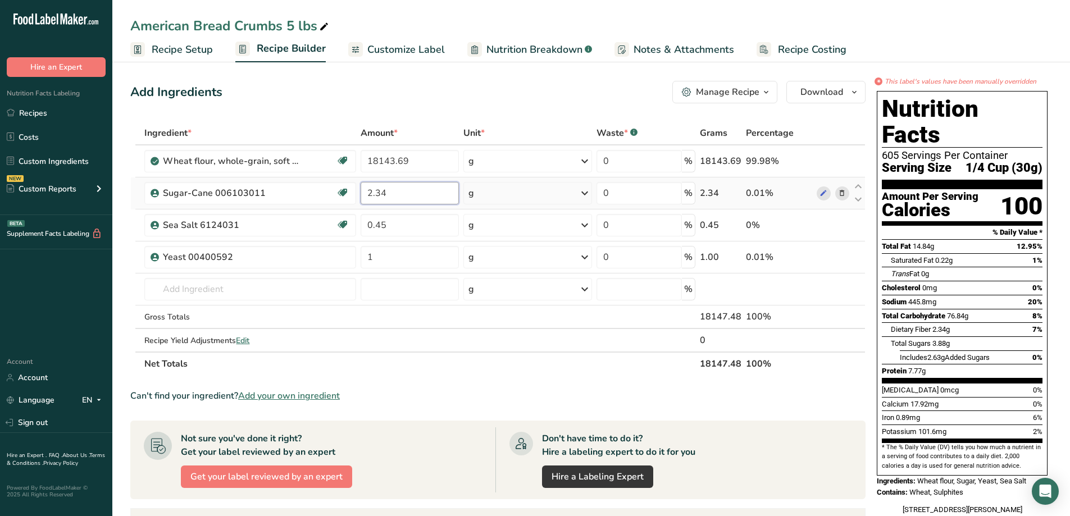
type input "2.34"
drag, startPoint x: 391, startPoint y: 193, endPoint x: 361, endPoint y: 195, distance: 30.4
click at [361, 195] on input "2.34" at bounding box center [409, 193] width 98 height 22
type input "477.18"
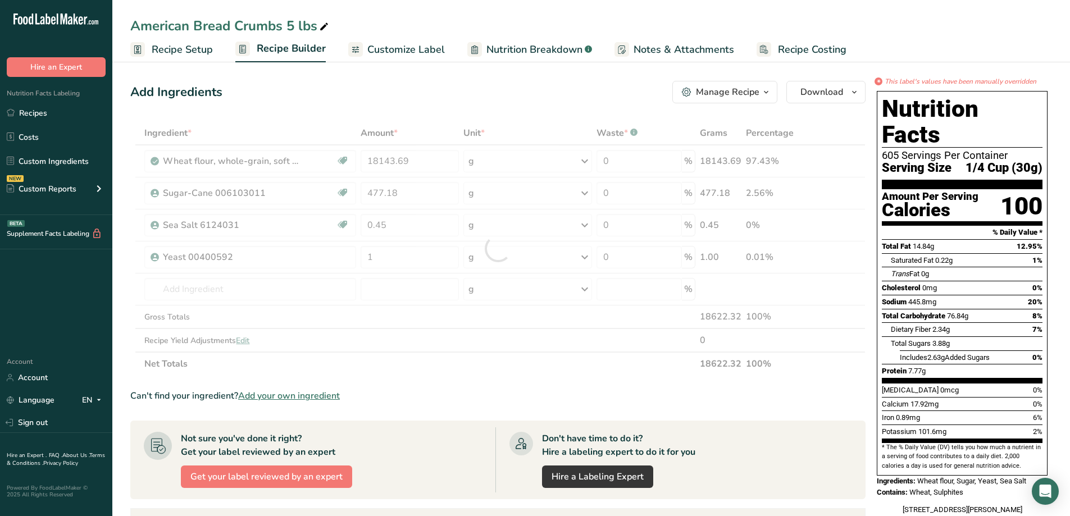
click at [489, 383] on section "Ingredient * Amount * Unit * Waste * .a-a{fill:#347362;}.b-a{fill:#fff;} Grams …" at bounding box center [497, 438] width 735 height 634
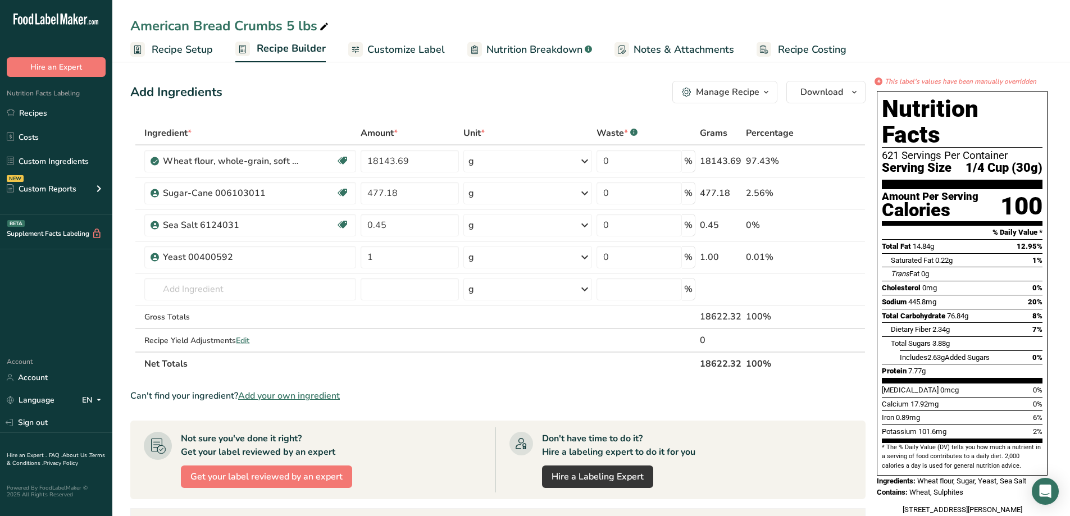
drag, startPoint x: 961, startPoint y: 209, endPoint x: 866, endPoint y: 129, distance: 124.2
click at [866, 129] on div "Add Ingredients Manage Recipe Delete Recipe Duplicate Recipe Scale Recipe Save …" at bounding box center [501, 424] width 742 height 697
drag, startPoint x: 979, startPoint y: 207, endPoint x: 432, endPoint y: 53, distance: 567.7
click at [421, 47] on span "Customize Label" at bounding box center [405, 49] width 77 height 15
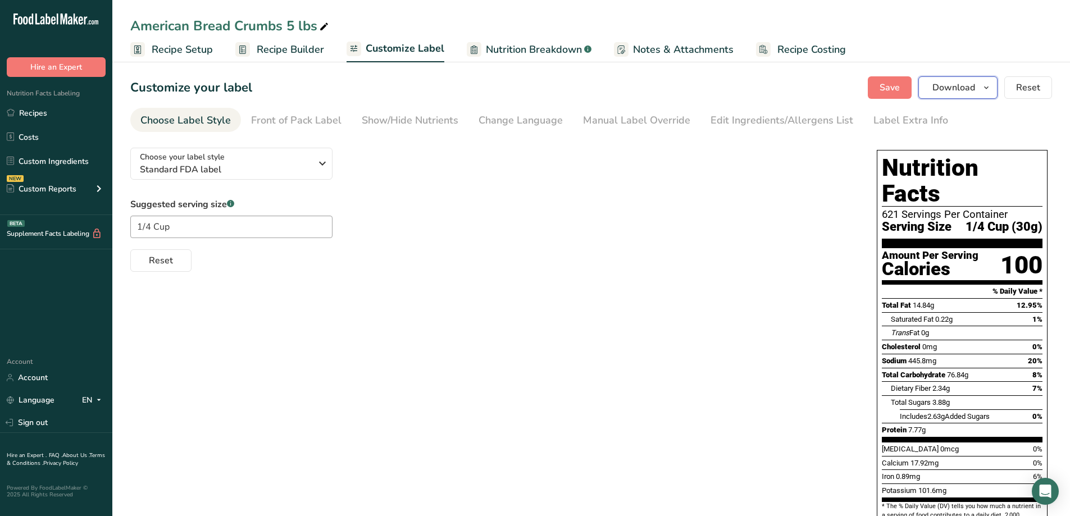
click at [995, 89] on button "Download" at bounding box center [957, 87] width 79 height 22
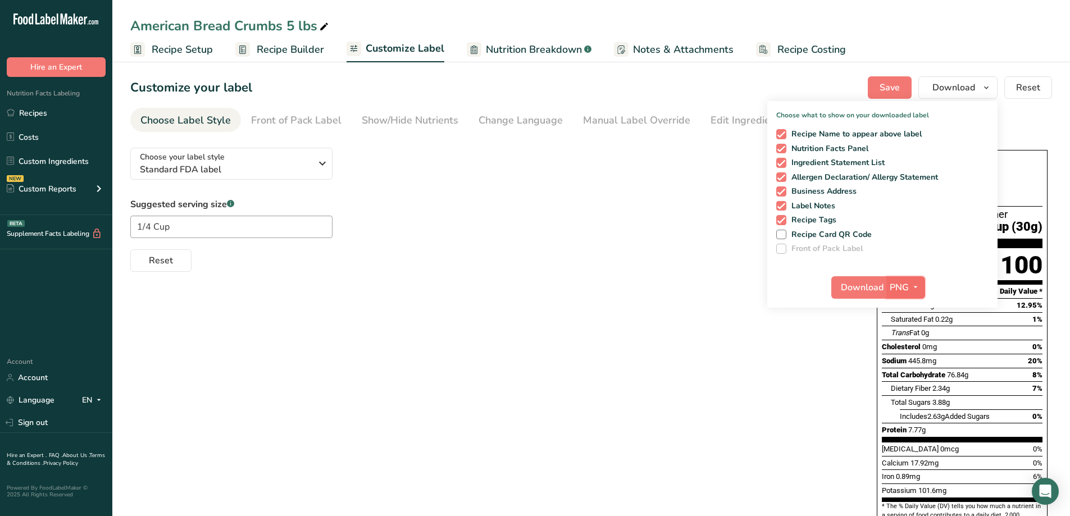
click at [917, 287] on icon "button" at bounding box center [915, 287] width 9 height 14
click at [906, 366] on link "PDF" at bounding box center [907, 366] width 36 height 19
click at [851, 281] on span "Download" at bounding box center [862, 287] width 43 height 13
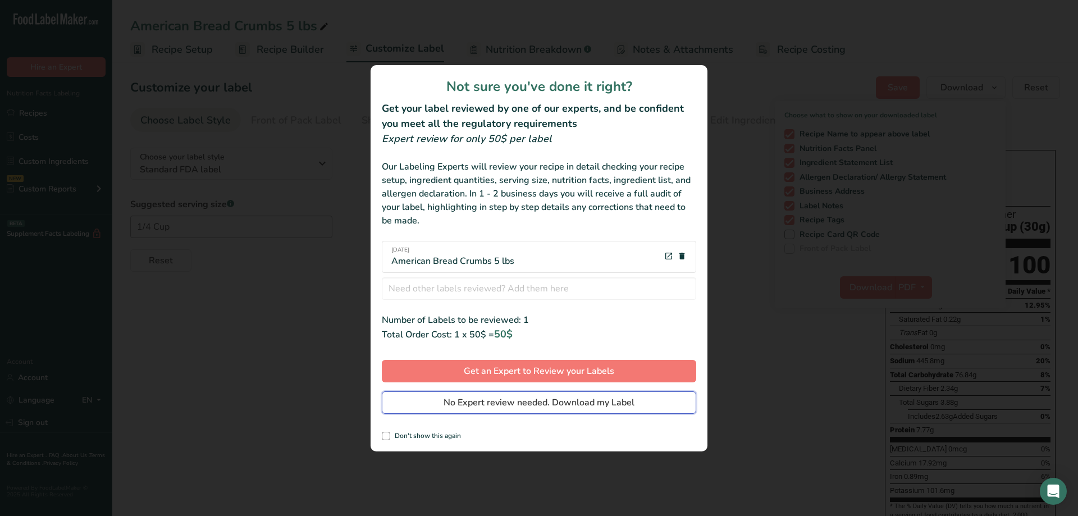
click at [468, 402] on span "No Expert review needed. Download my Label" at bounding box center [539, 402] width 191 height 13
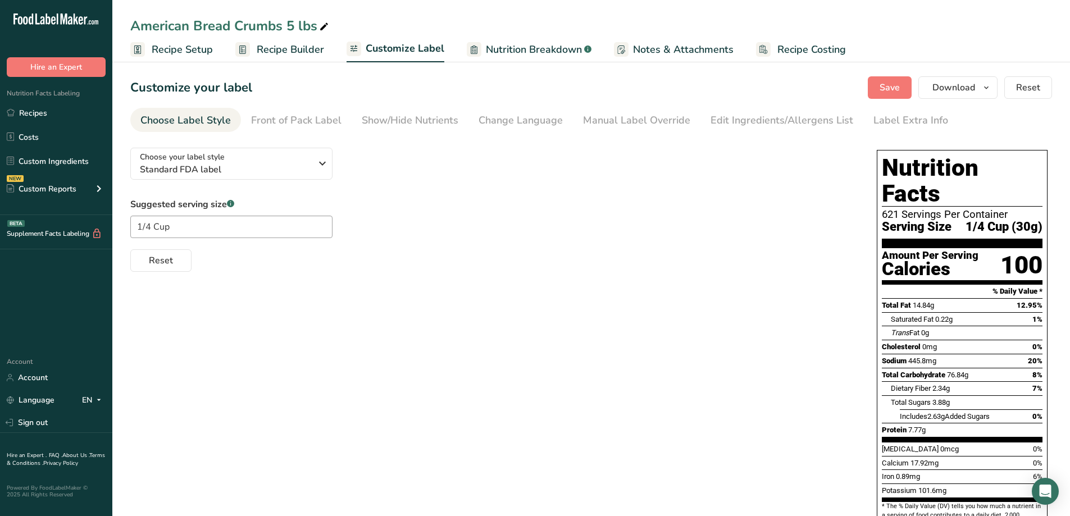
click at [341, 408] on div "Choose your label style Standard FDA label USA (FDA) Standard FDA label Tabular…" at bounding box center [590, 362] width 921 height 447
click at [280, 55] on span "Recipe Builder" at bounding box center [290, 49] width 67 height 15
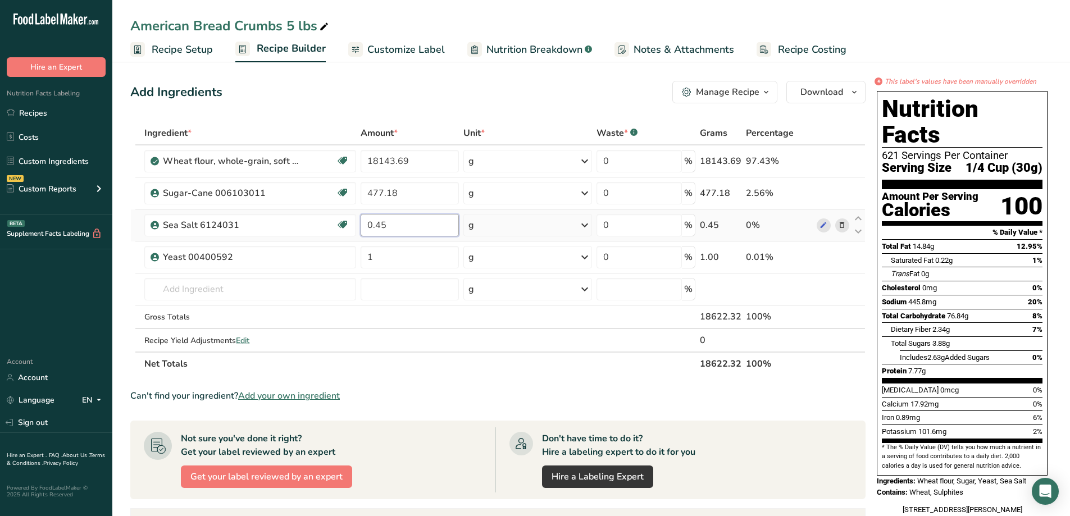
drag, startPoint x: 399, startPoint y: 227, endPoint x: 359, endPoint y: 227, distance: 39.9
click at [359, 227] on td "0.45" at bounding box center [409, 225] width 102 height 32
click at [753, 399] on div "Can't find your ingredient? Add your own ingredient" at bounding box center [497, 395] width 735 height 13
drag, startPoint x: 391, startPoint y: 226, endPoint x: 339, endPoint y: 229, distance: 52.3
click at [339, 229] on tr "Sea Salt 6124031 USA 45 g Weight Units g kg mg See more Volume Units l Volume u…" at bounding box center [498, 225] width 734 height 32
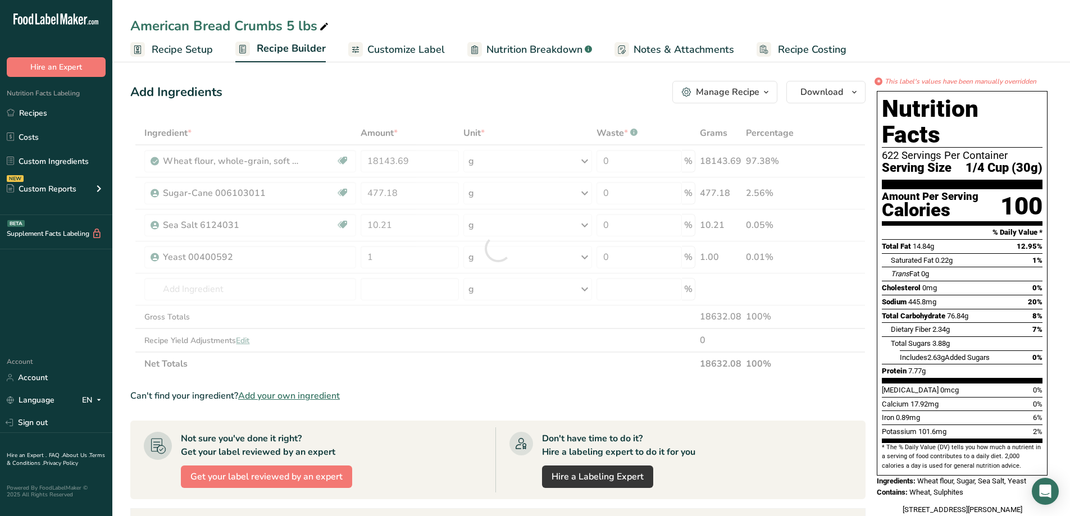
click at [518, 368] on div "Ingredient * Amount * Unit * Waste * .a-a{fill:#347362;}.b-a{fill:#fff;} Grams …" at bounding box center [497, 248] width 735 height 254
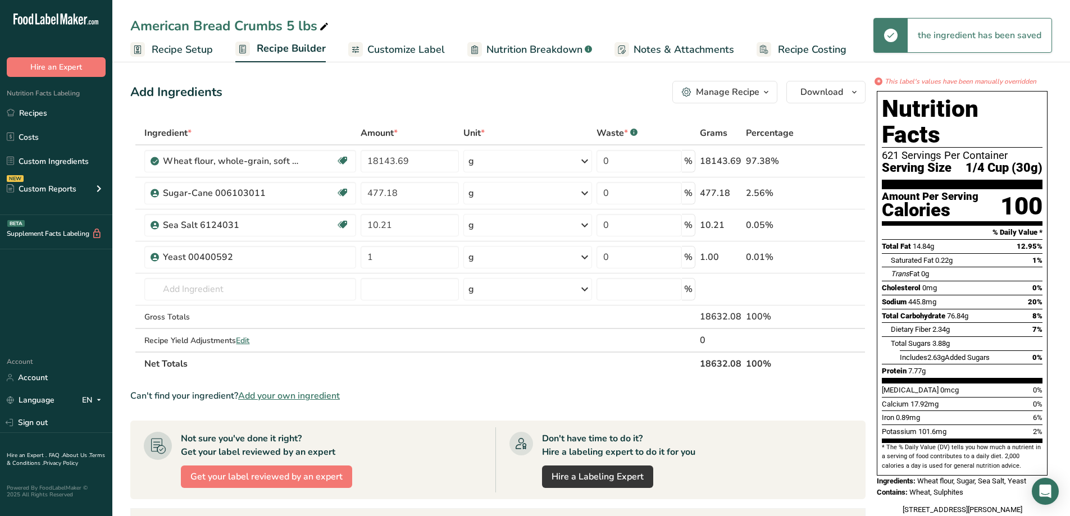
click at [969, 295] on div "Sodium 445.8mg 20%" at bounding box center [961, 302] width 161 height 14
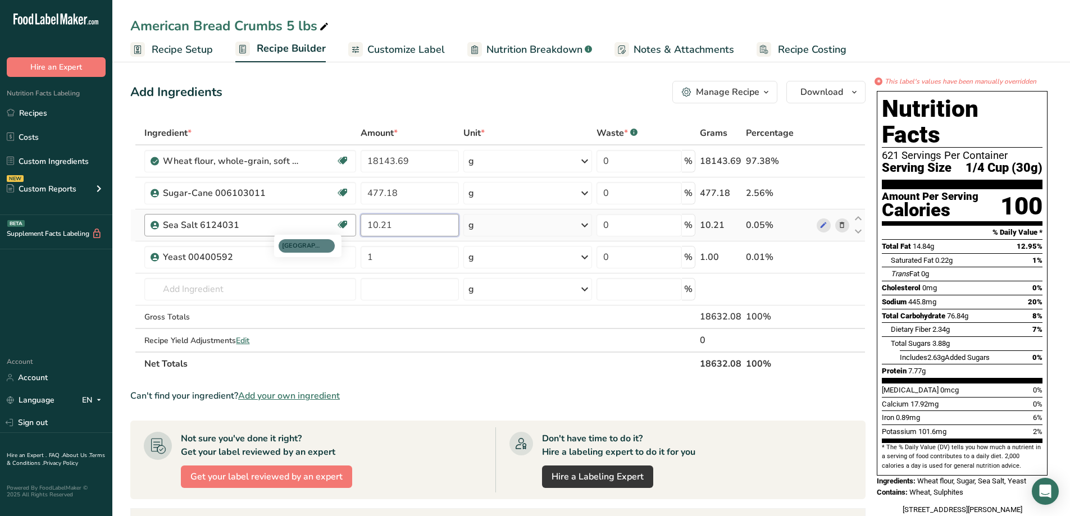
drag, startPoint x: 394, startPoint y: 226, endPoint x: 346, endPoint y: 216, distance: 48.8
click at [346, 216] on tr "Sea Salt 6124031 USA 10.21 g Weight Units g kg mg See more Volume Units l Volum…" at bounding box center [498, 225] width 734 height 32
type input "81"
click at [431, 368] on div "Ingredient * Amount * Unit * Waste * .a-a{fill:#347362;}.b-a{fill:#fff;} Grams …" at bounding box center [497, 248] width 735 height 254
click at [48, 109] on link "Recipes" at bounding box center [56, 112] width 112 height 21
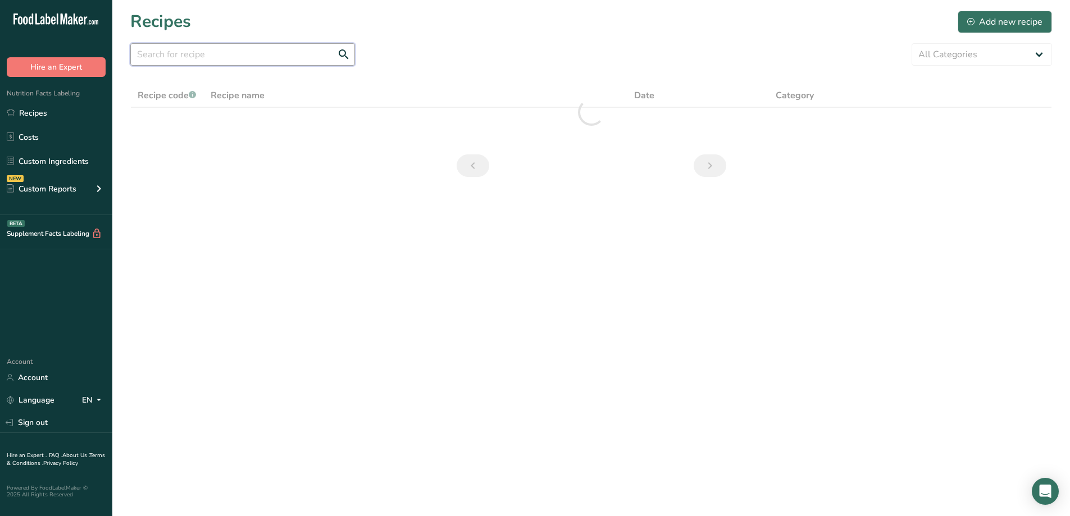
click at [252, 57] on input "text" at bounding box center [242, 54] width 225 height 22
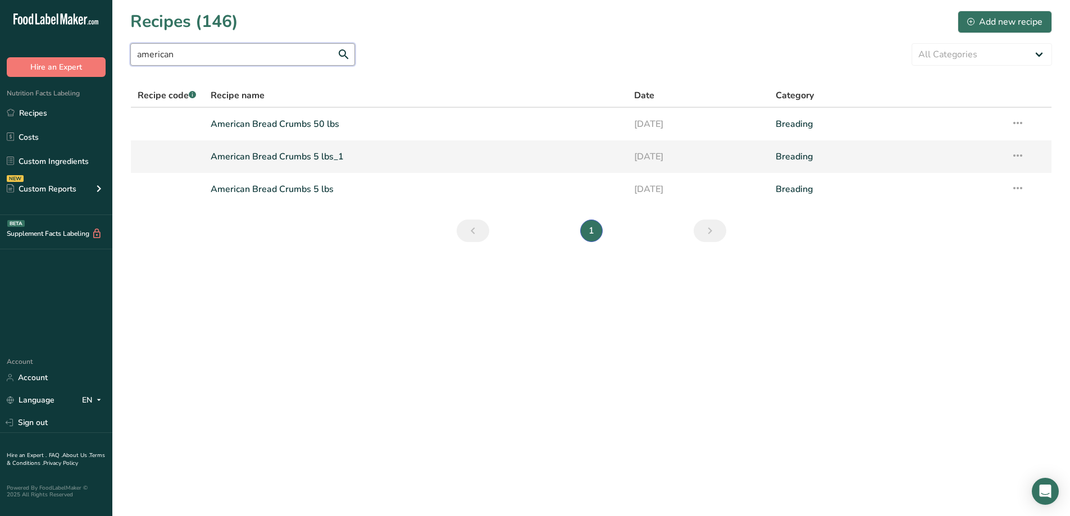
type input "american"
click at [291, 153] on link "American Bread Crumbs 5 lbs_1" at bounding box center [416, 157] width 410 height 24
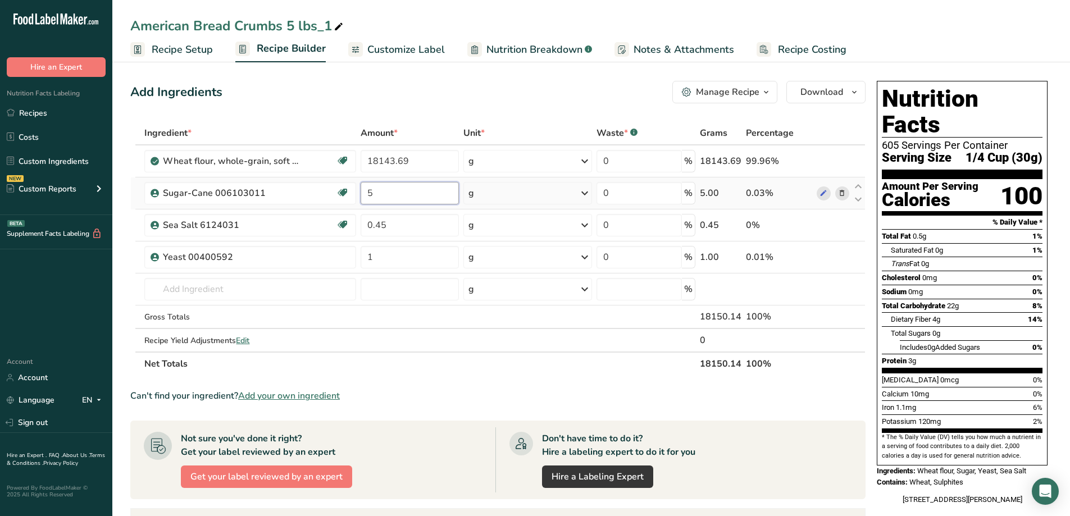
drag, startPoint x: 374, startPoint y: 197, endPoint x: 359, endPoint y: 198, distance: 15.7
click at [359, 198] on td "5" at bounding box center [409, 193] width 102 height 32
type input "477.18"
drag, startPoint x: 464, startPoint y: 387, endPoint x: 467, endPoint y: 381, distance: 7.5
click at [467, 381] on section "Ingredient * Amount * Unit * Waste * .a-a{fill:#347362;}.b-a{fill:#fff;} Grams …" at bounding box center [497, 438] width 735 height 634
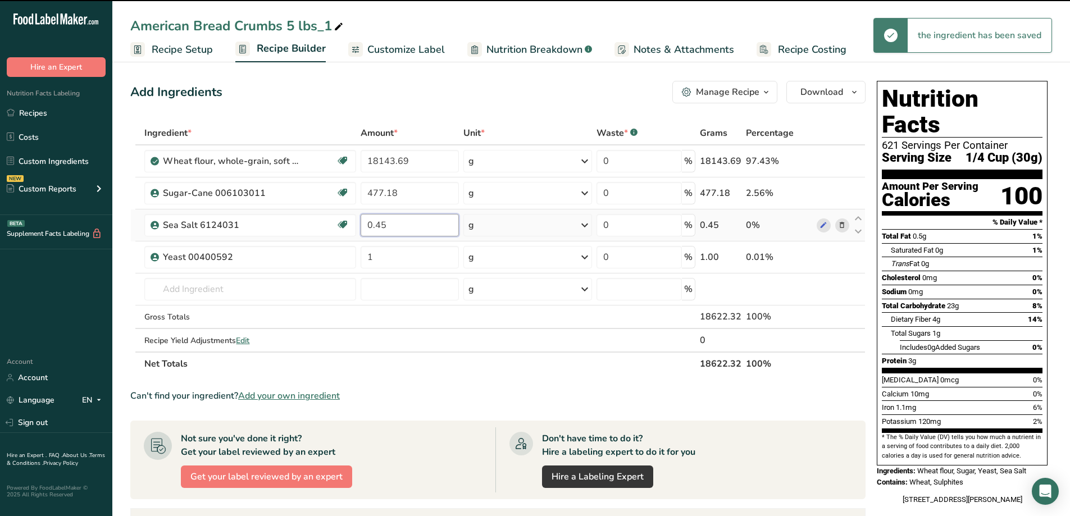
click at [415, 222] on input "0.45" at bounding box center [409, 225] width 98 height 22
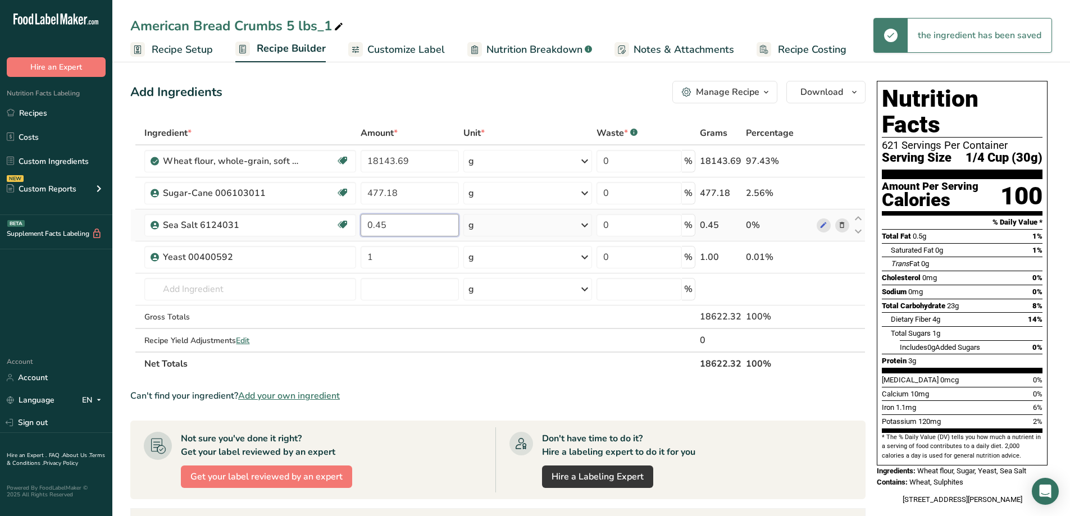
drag, startPoint x: 415, startPoint y: 222, endPoint x: 359, endPoint y: 224, distance: 56.2
click at [359, 224] on td "0.45" at bounding box center [409, 225] width 102 height 32
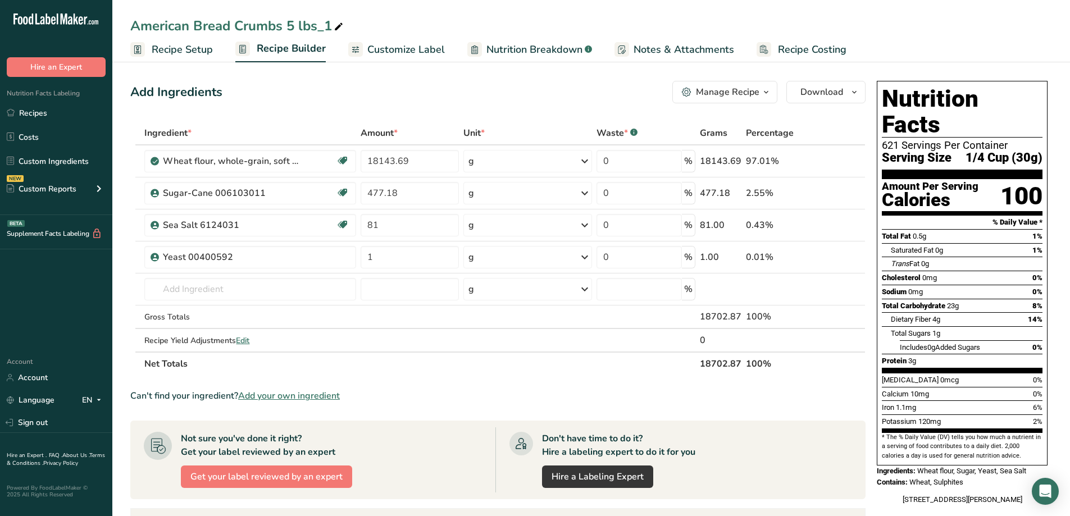
click at [471, 380] on section "Ingredient * Amount * Unit * Waste * .a-a{fill:#347362;}.b-a{fill:#fff;} Grams …" at bounding box center [497, 438] width 735 height 634
click at [405, 235] on input "81" at bounding box center [409, 225] width 98 height 22
type input "81.65"
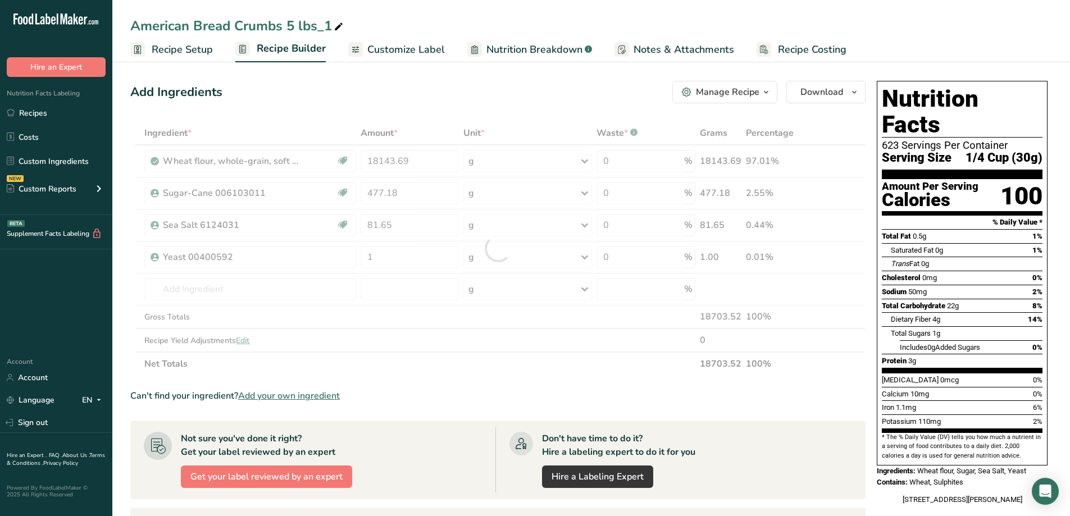
click at [540, 386] on section "Ingredient * Amount * Unit * Waste * .a-a{fill:#347362;}.b-a{fill:#fff;} Grams …" at bounding box center [497, 438] width 735 height 634
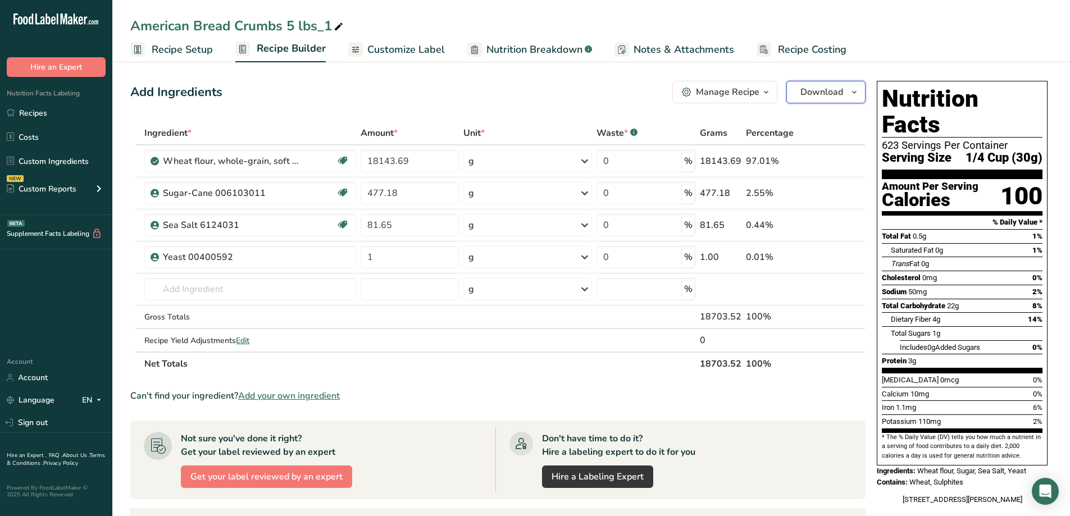
click at [815, 86] on span "Download" at bounding box center [821, 91] width 43 height 13
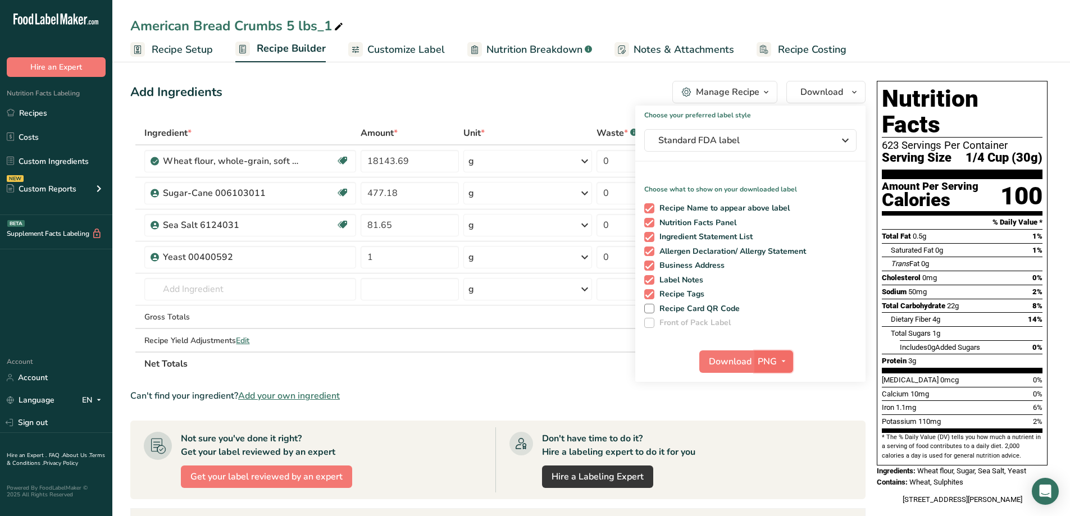
click at [779, 363] on icon "button" at bounding box center [783, 361] width 9 height 14
click at [721, 361] on span "Download" at bounding box center [730, 361] width 43 height 13
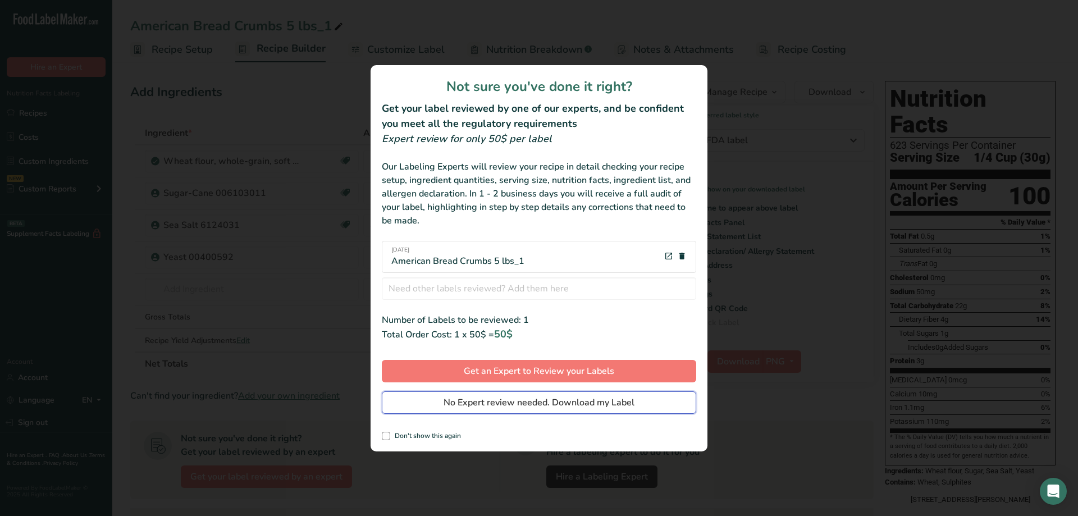
click at [618, 401] on span "No Expert review needed. Download my Label" at bounding box center [539, 402] width 191 height 13
